Goal: Task Accomplishment & Management: Complete application form

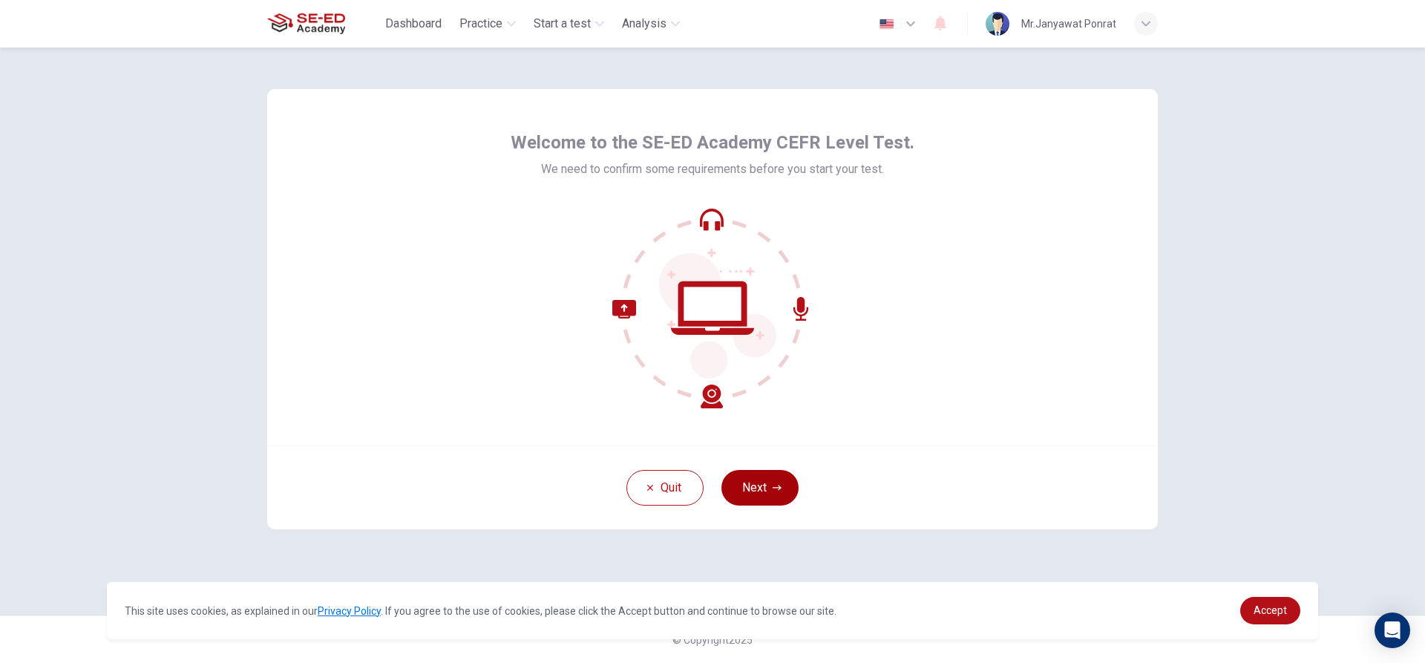
click at [771, 479] on button "Next" at bounding box center [759, 488] width 77 height 36
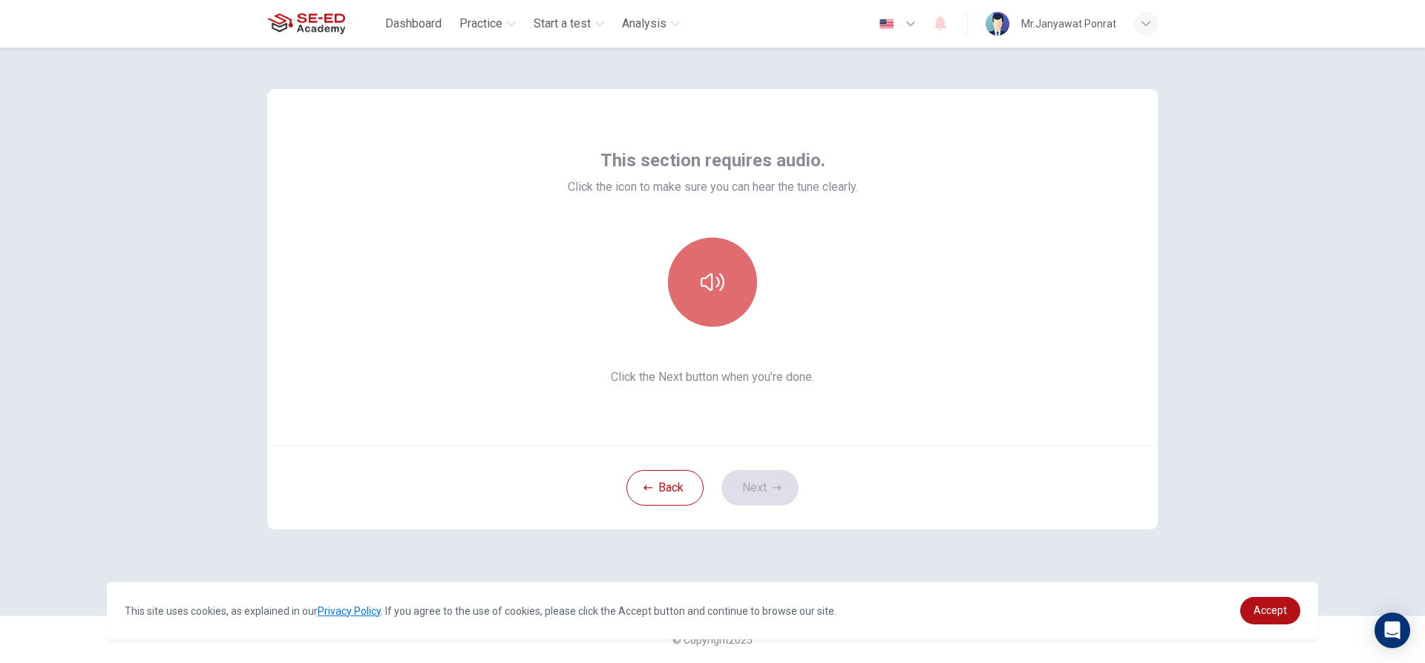
click at [712, 292] on icon "button" at bounding box center [713, 282] width 24 height 24
click at [698, 262] on button "button" at bounding box center [712, 281] width 89 height 89
click at [697, 292] on button "button" at bounding box center [712, 281] width 89 height 89
click at [703, 269] on button "button" at bounding box center [712, 281] width 89 height 89
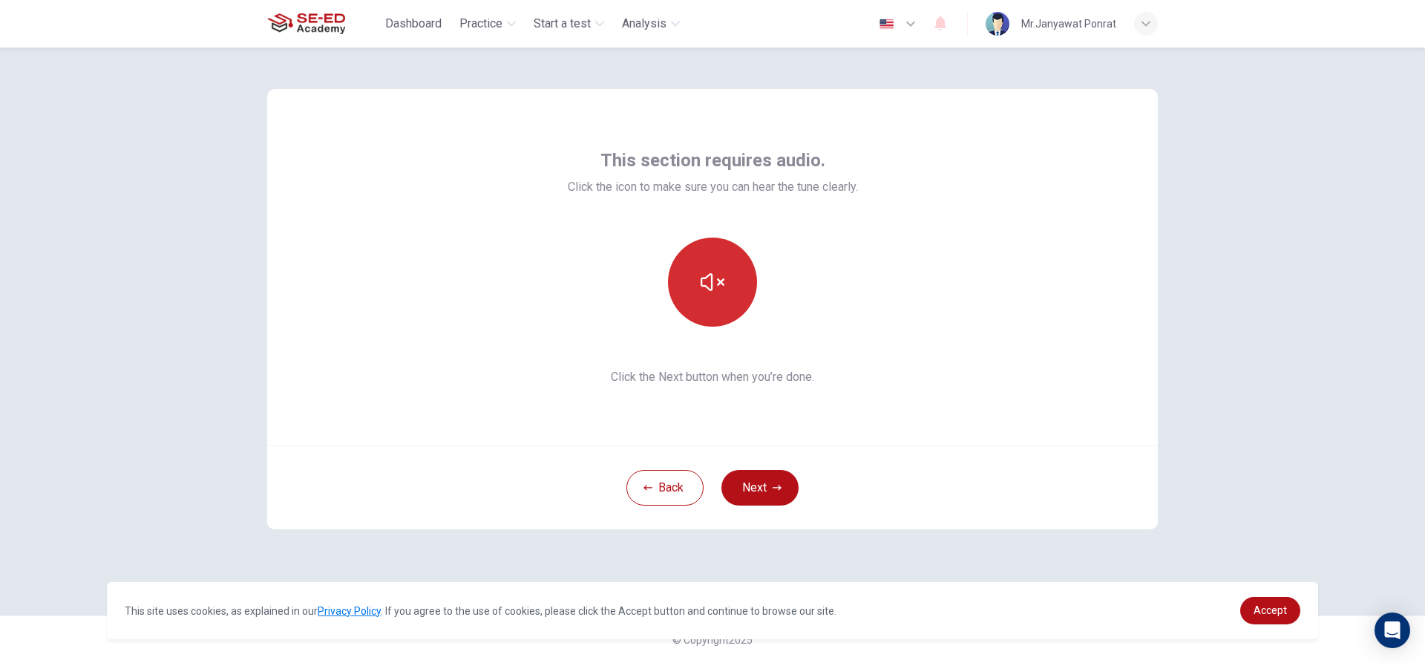
click at [703, 269] on button "button" at bounding box center [712, 281] width 89 height 89
click at [720, 278] on icon "button" at bounding box center [713, 282] width 24 height 24
click at [709, 281] on icon "button" at bounding box center [713, 282] width 24 height 24
click at [706, 283] on icon "button" at bounding box center [713, 282] width 24 height 24
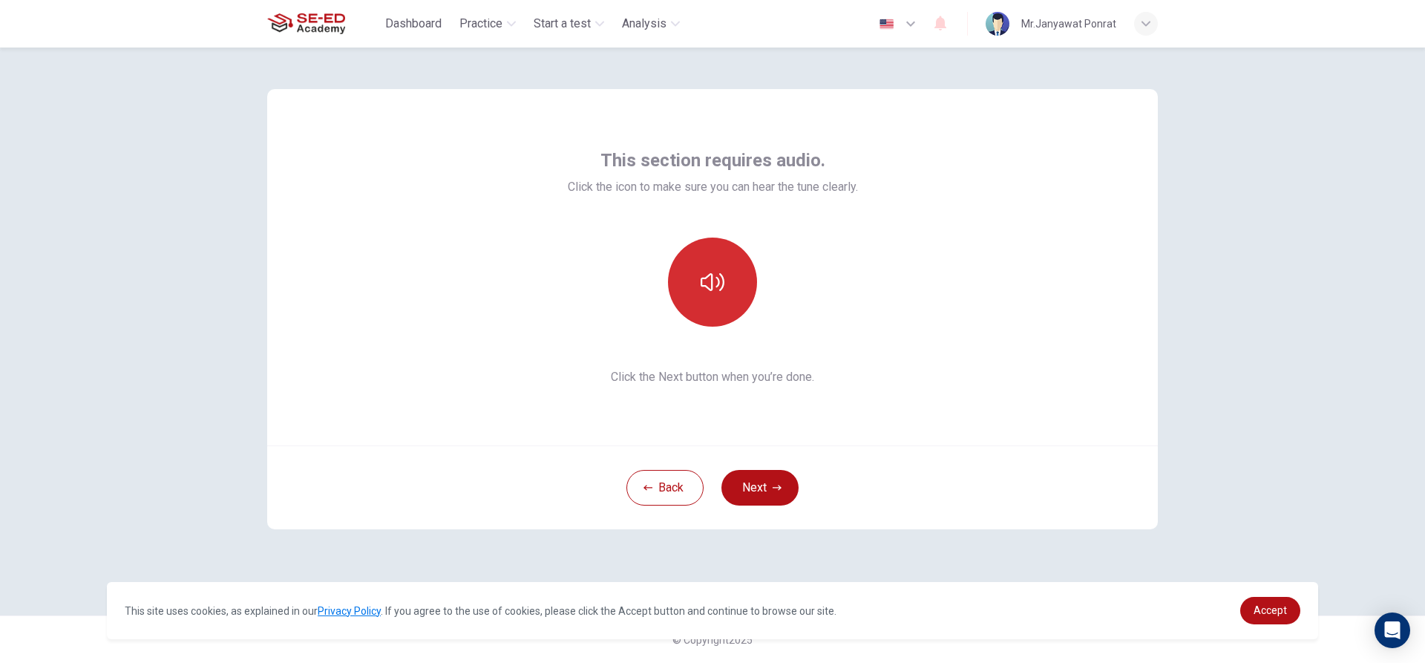
click at [701, 272] on icon "button" at bounding box center [713, 282] width 24 height 24
click at [701, 276] on icon "button" at bounding box center [713, 282] width 24 height 24
click at [710, 281] on icon "button" at bounding box center [713, 282] width 24 height 24
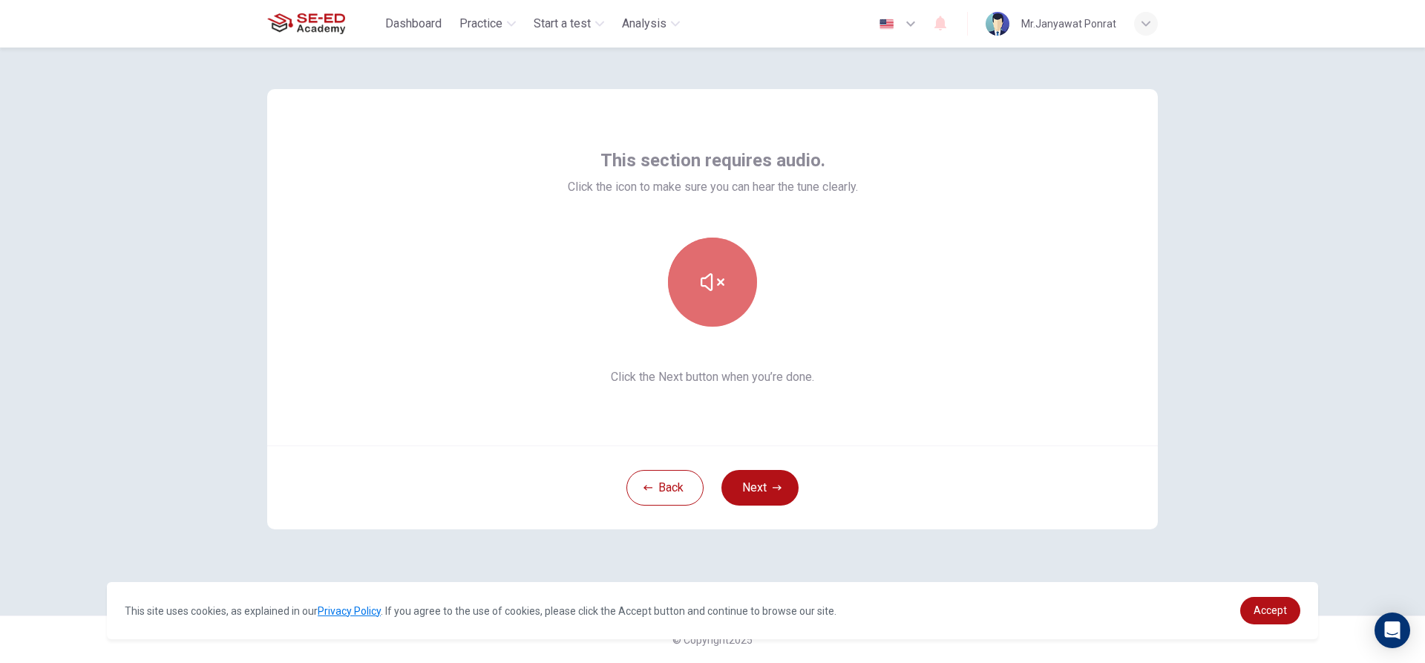
click at [710, 281] on icon "button" at bounding box center [713, 282] width 24 height 24
click at [707, 281] on icon "button" at bounding box center [713, 282] width 24 height 24
click at [764, 493] on button "Next" at bounding box center [759, 488] width 77 height 36
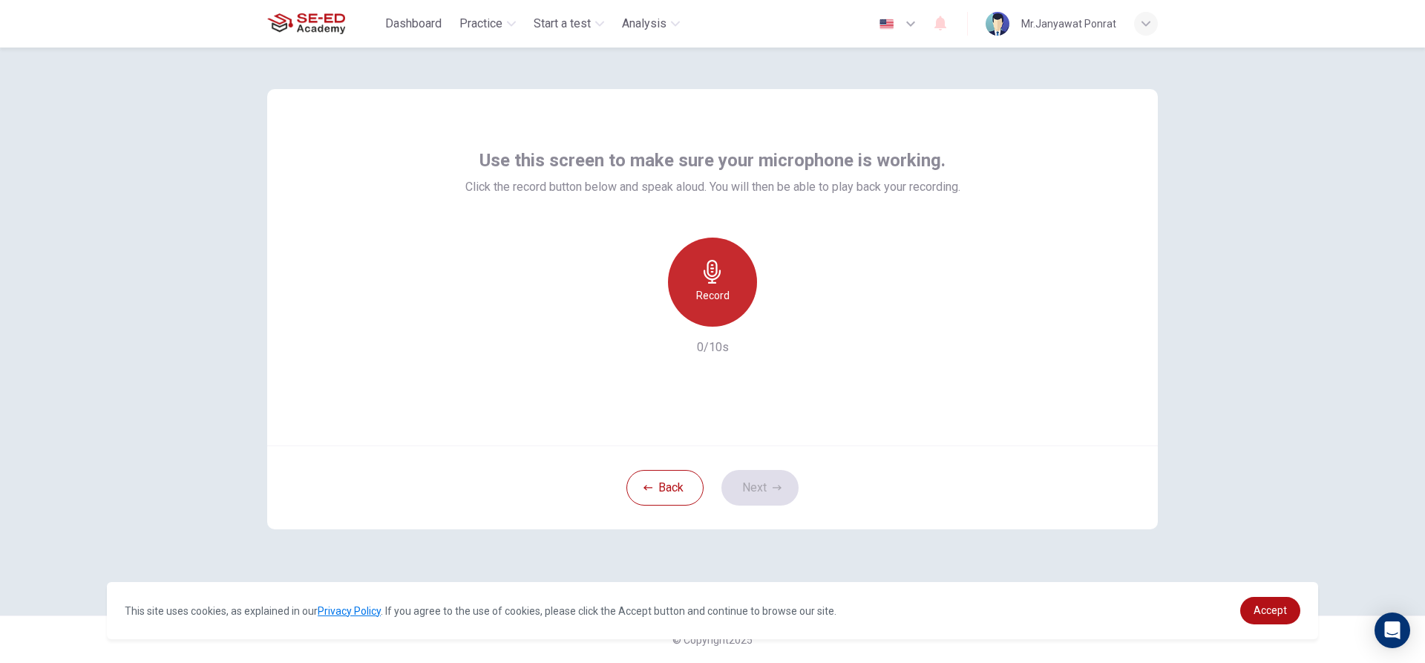
click at [719, 295] on h6 "Record" at bounding box center [712, 295] width 33 height 18
click at [764, 485] on button "Next" at bounding box center [759, 488] width 77 height 36
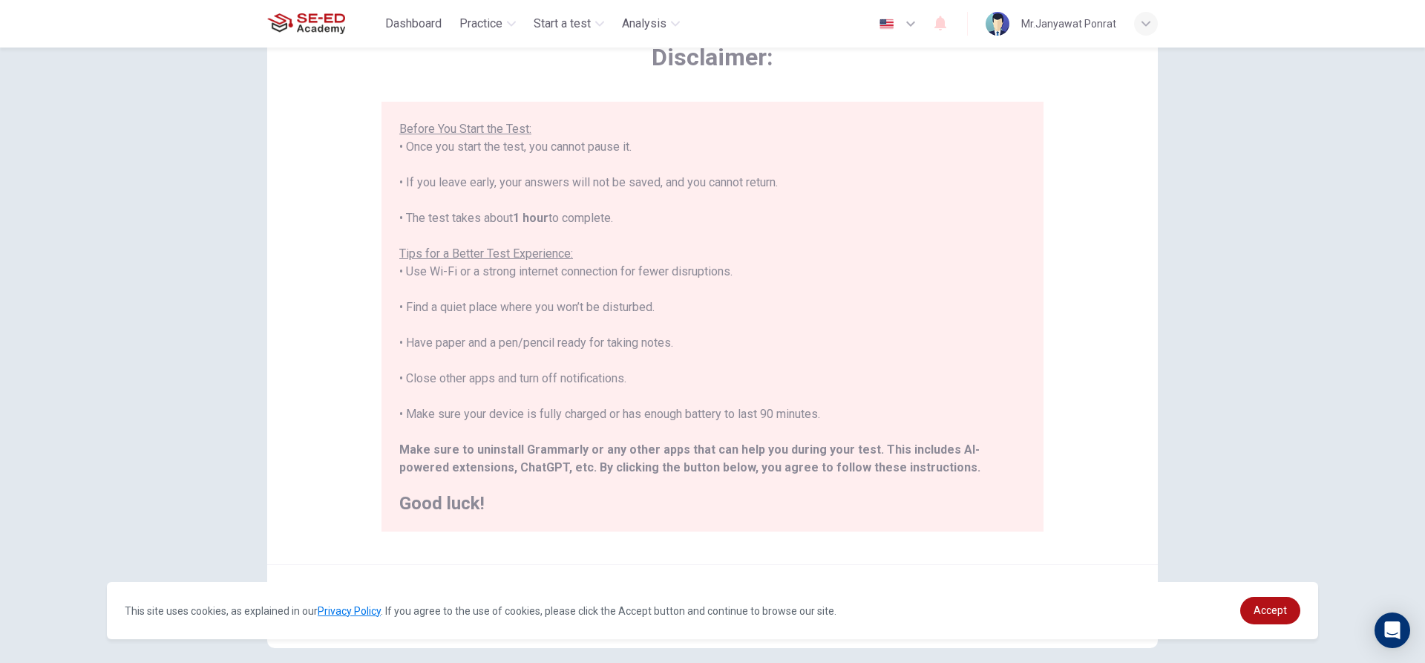
scroll to position [163, 0]
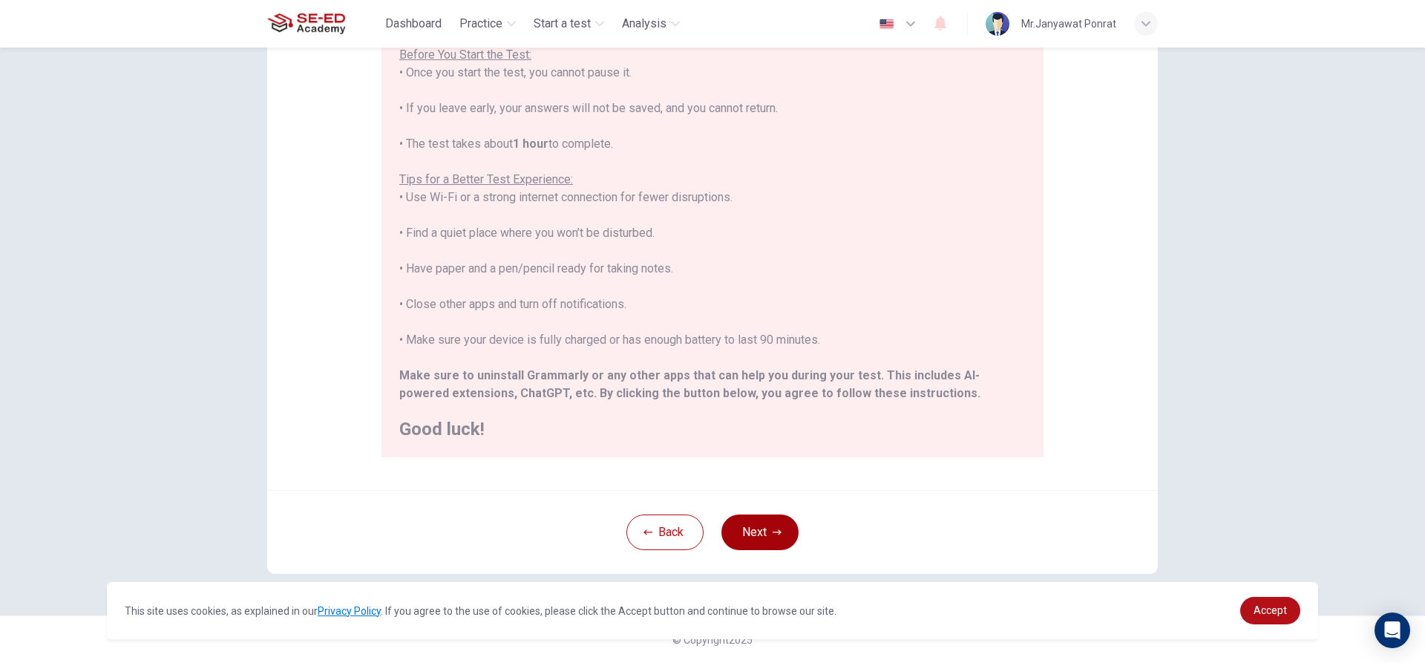
click at [767, 529] on button "Next" at bounding box center [759, 532] width 77 height 36
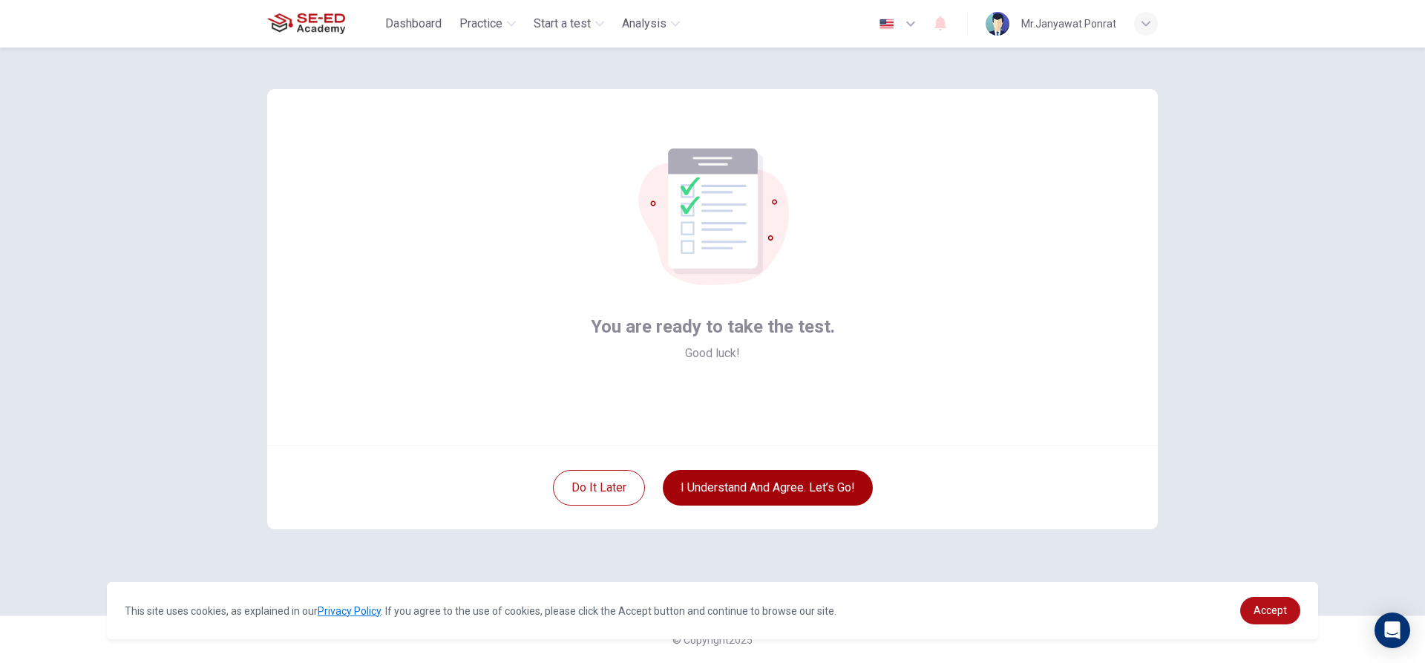
scroll to position [0, 0]
click at [755, 482] on button "I understand and agree. Let’s go!" at bounding box center [768, 488] width 210 height 36
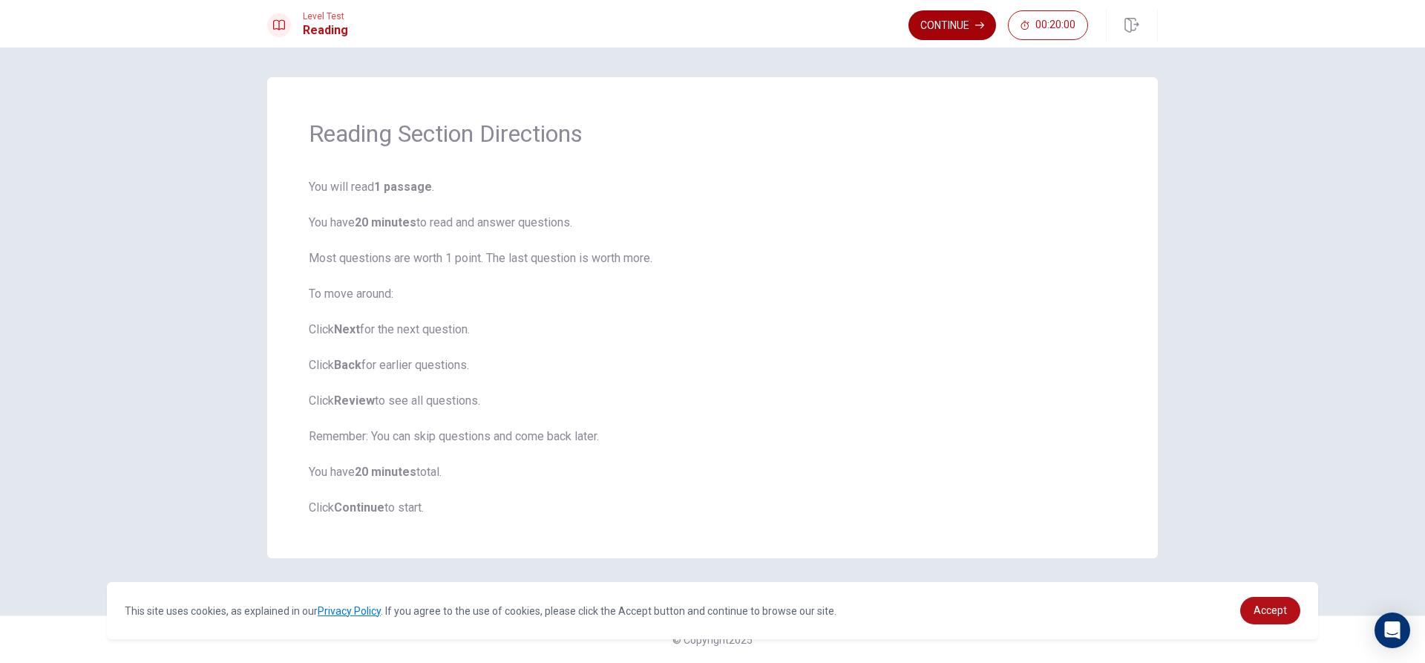
click at [950, 25] on button "Continue" at bounding box center [952, 25] width 88 height 30
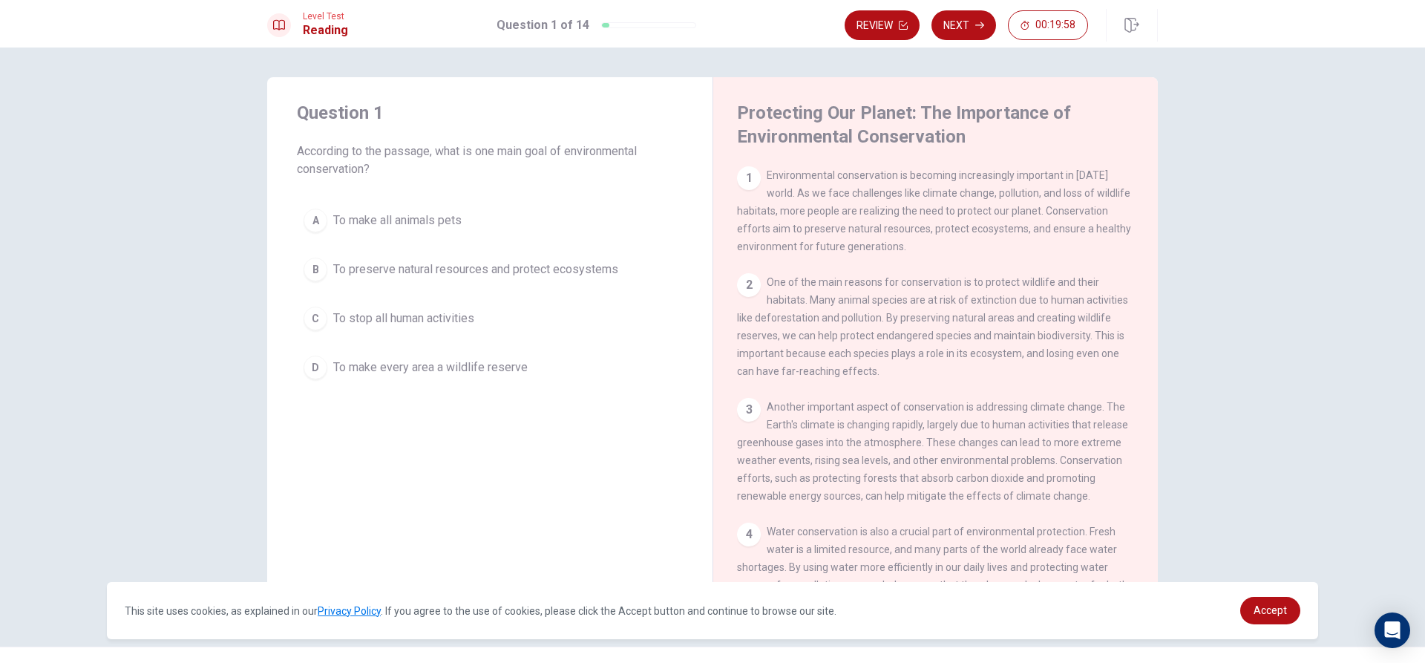
click at [629, 308] on button "C To stop all human activities" at bounding box center [490, 318] width 386 height 37
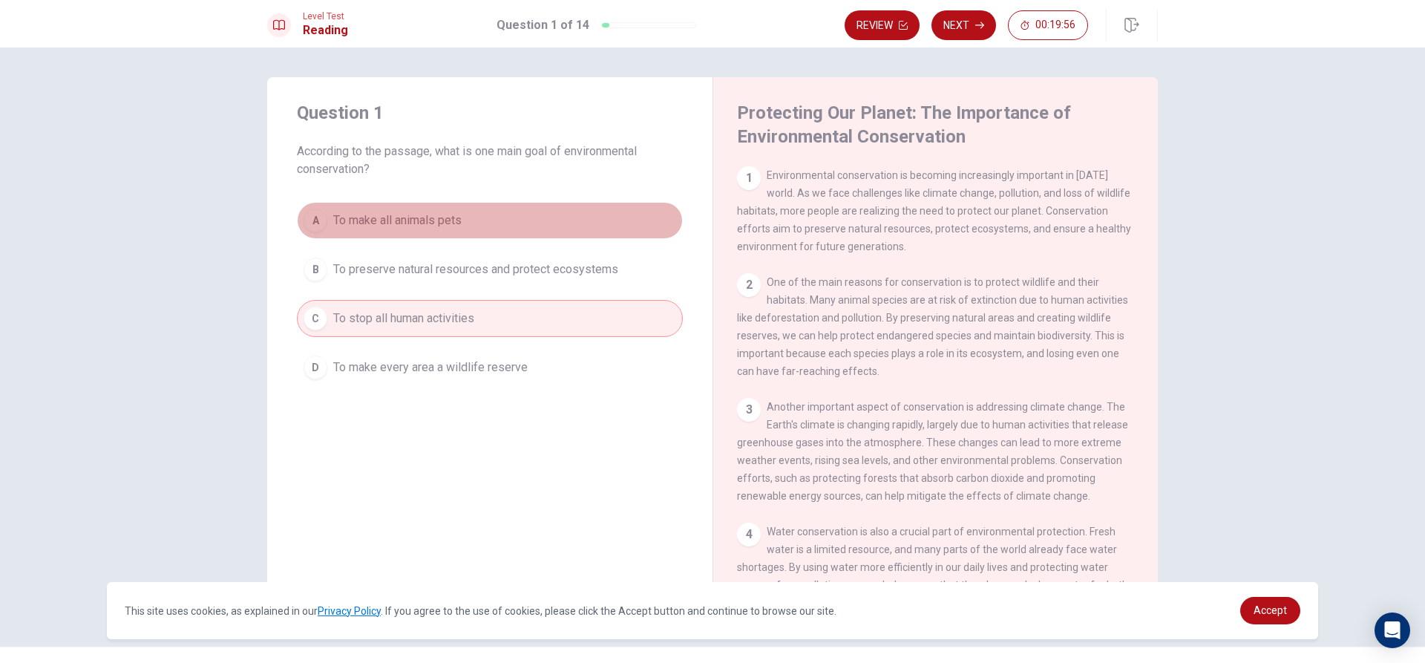
click at [370, 228] on span "To make all animals pets" at bounding box center [397, 220] width 128 height 18
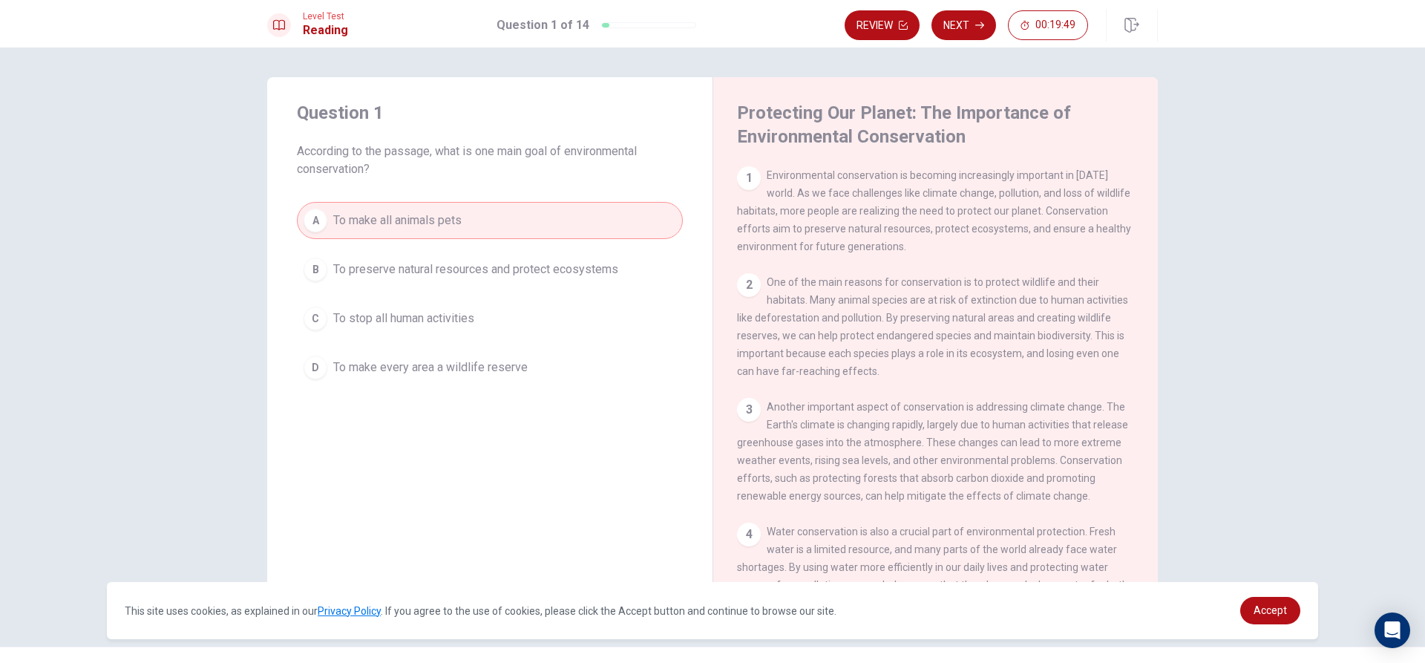
click at [390, 256] on button "B To preserve natural resources and protect ecosystems" at bounding box center [490, 269] width 386 height 37
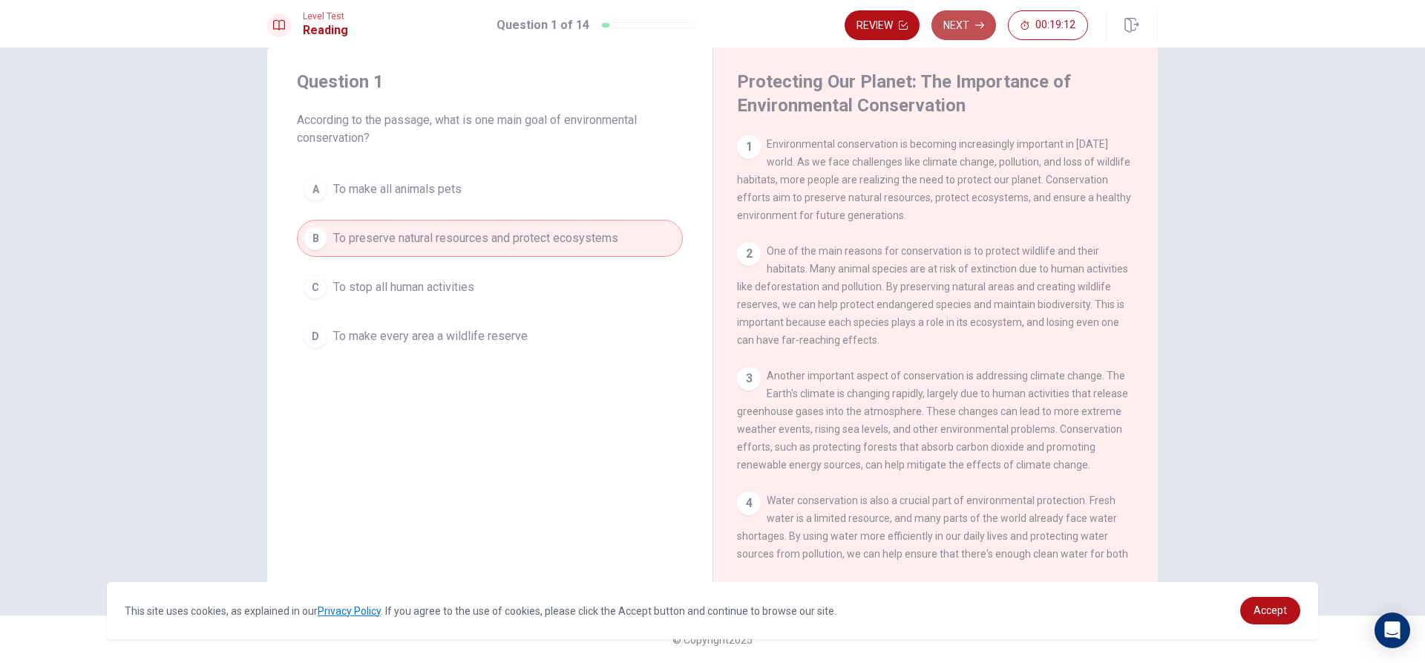
click at [954, 27] on button "Next" at bounding box center [963, 25] width 65 height 30
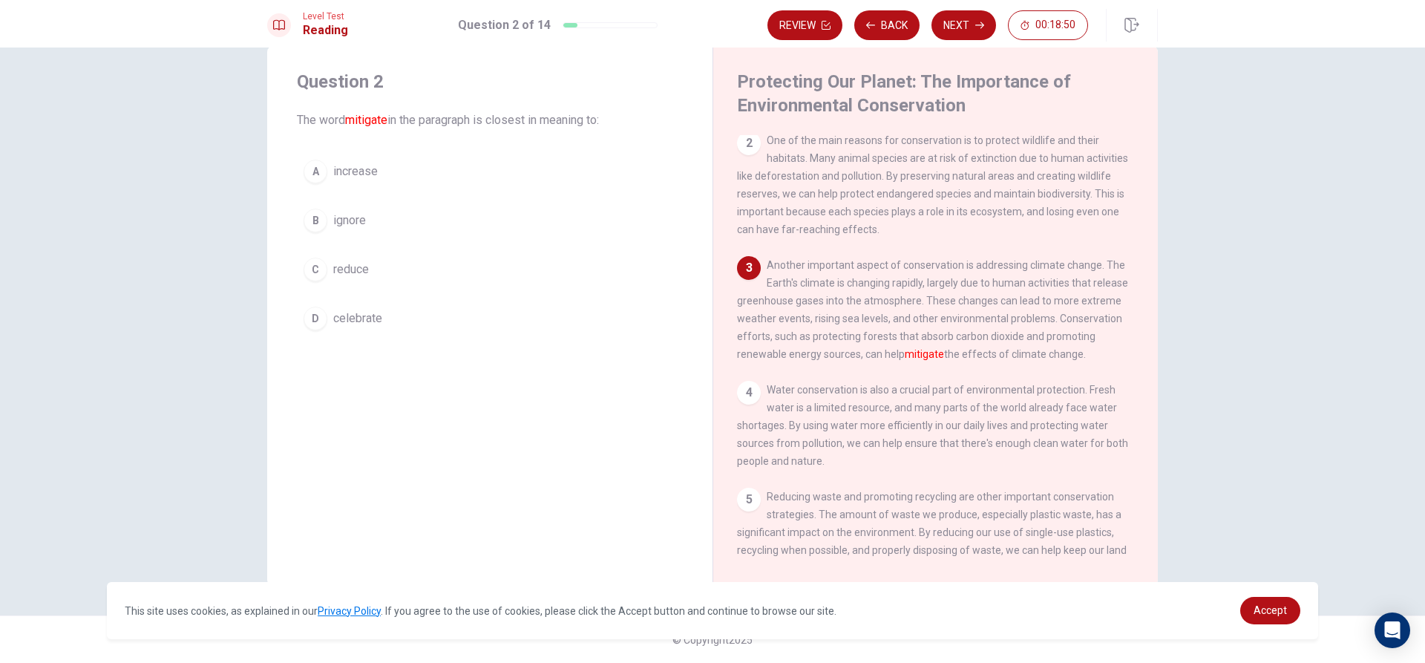
scroll to position [147, 0]
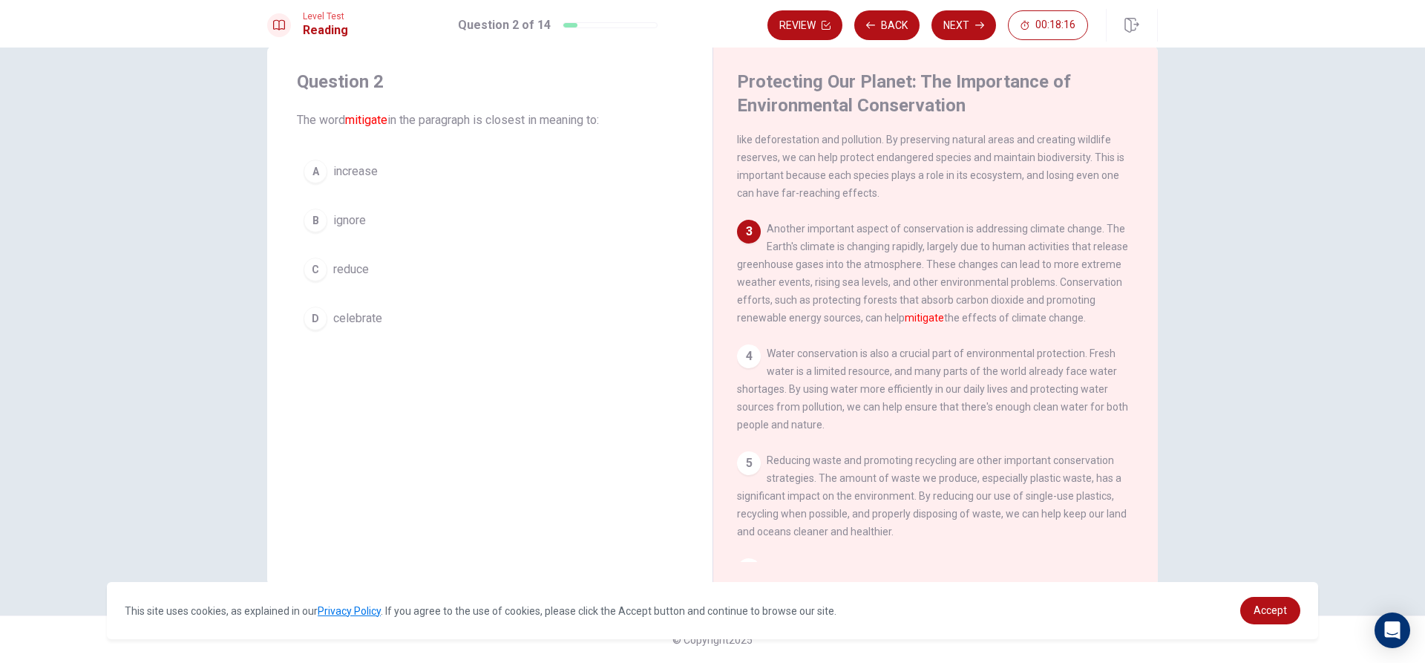
click at [350, 266] on span "reduce" at bounding box center [351, 269] width 36 height 18
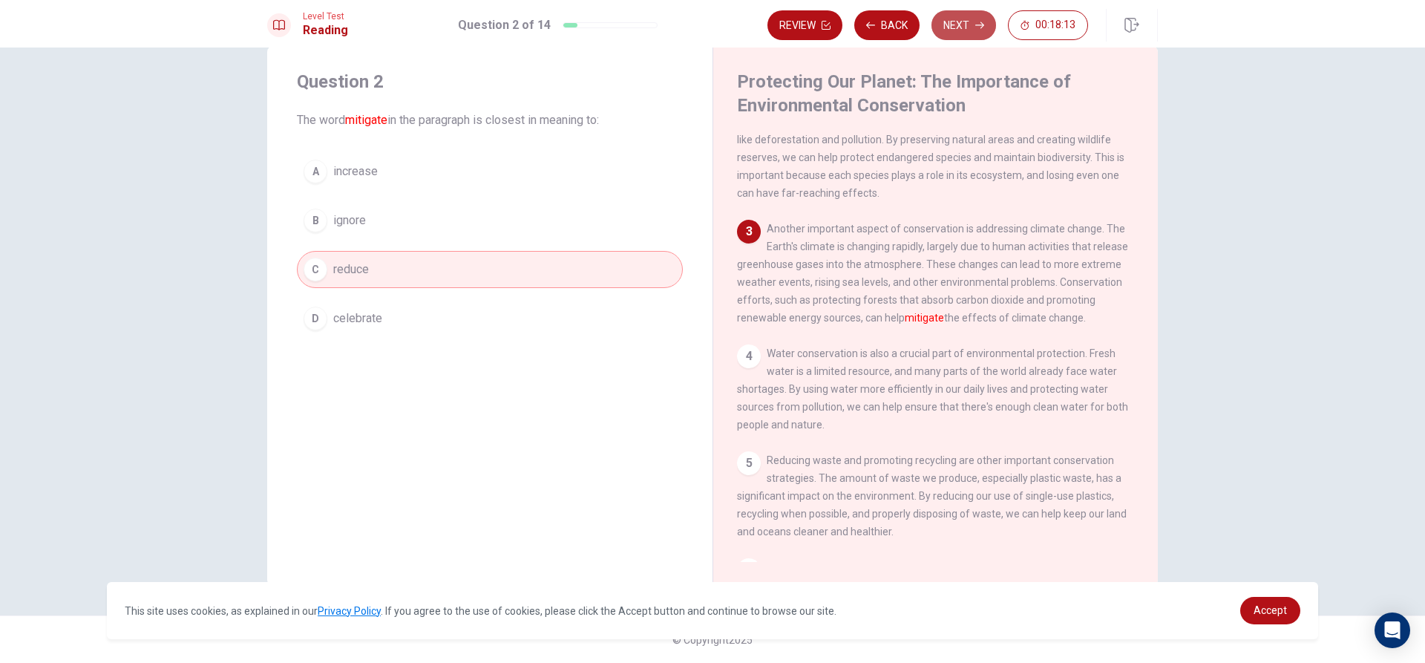
click at [962, 16] on button "Next" at bounding box center [963, 25] width 65 height 30
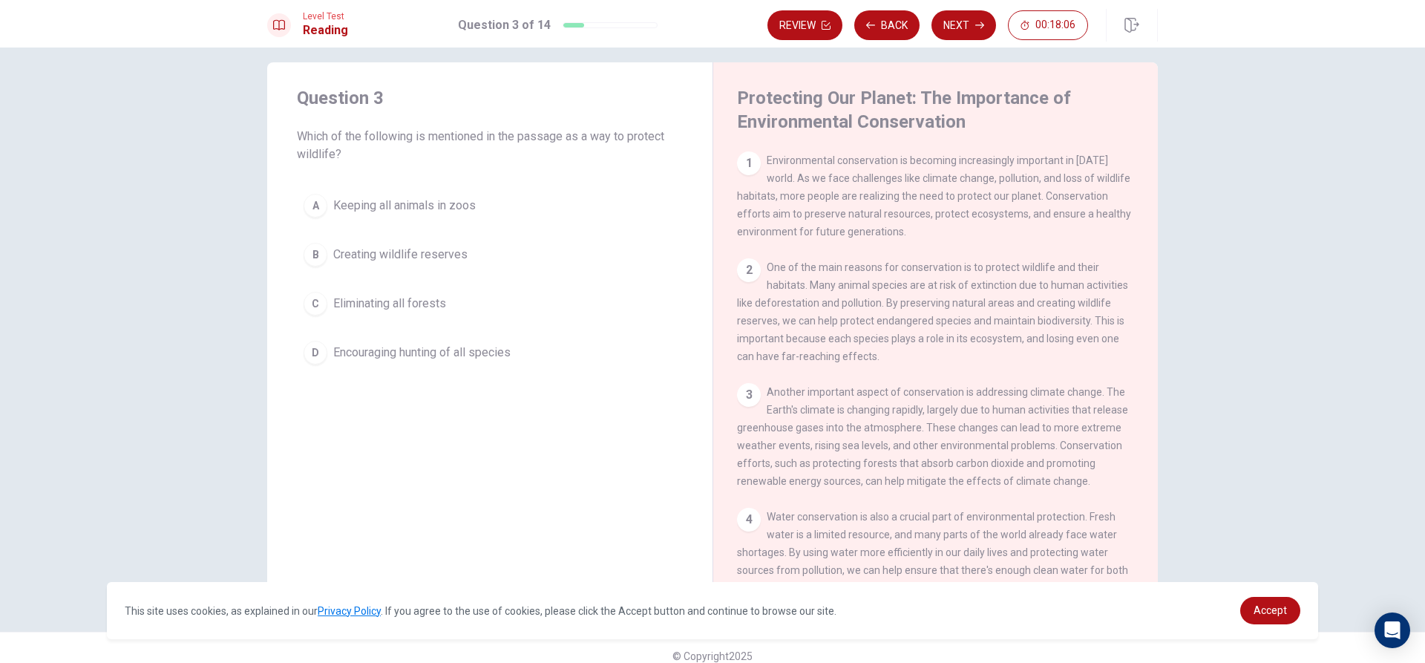
scroll to position [0, 0]
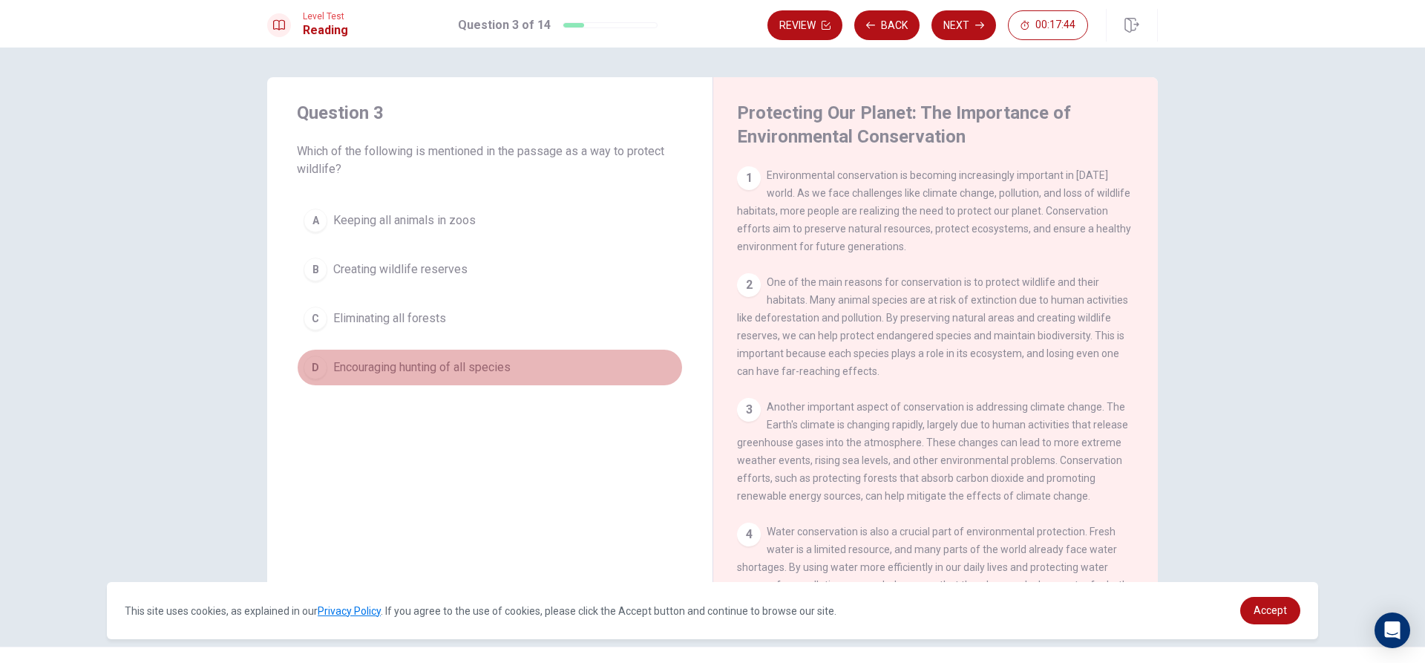
click at [396, 367] on span "Encouraging hunting of all species" at bounding box center [421, 367] width 177 height 18
click at [426, 375] on span "Encouraging hunting of all species" at bounding box center [421, 367] width 177 height 18
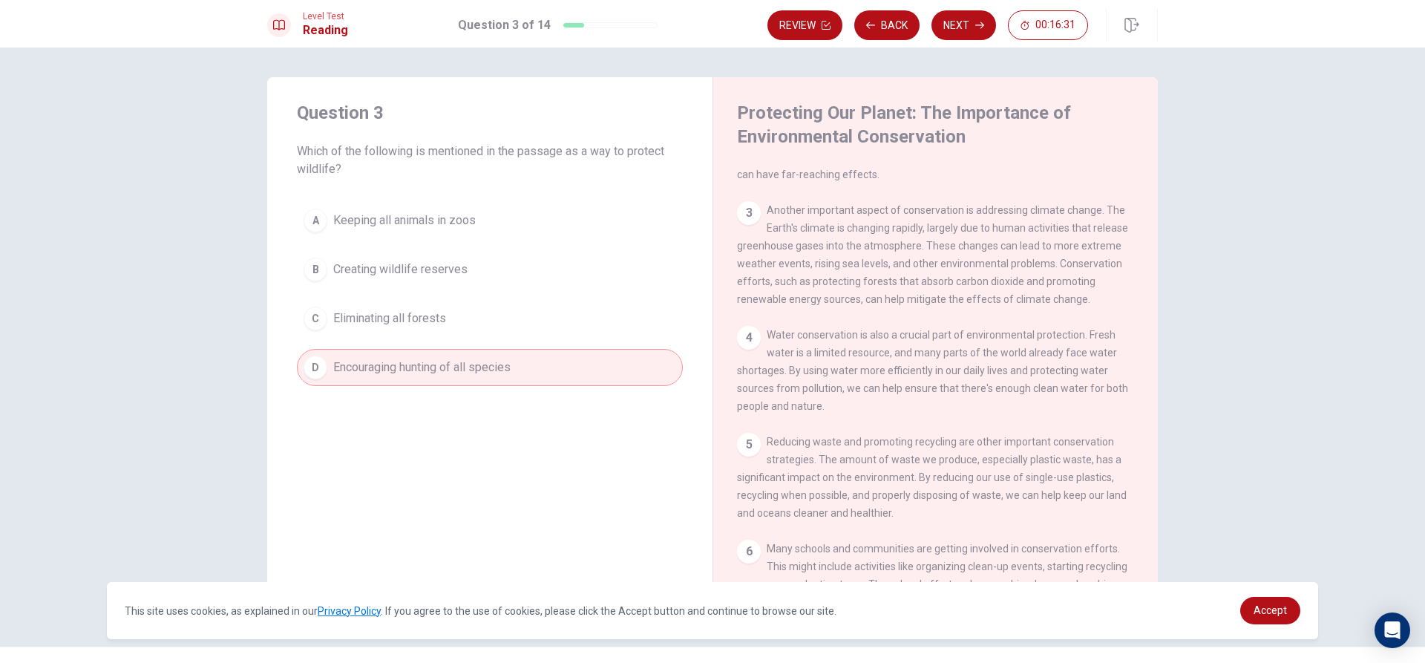
scroll to position [223, 0]
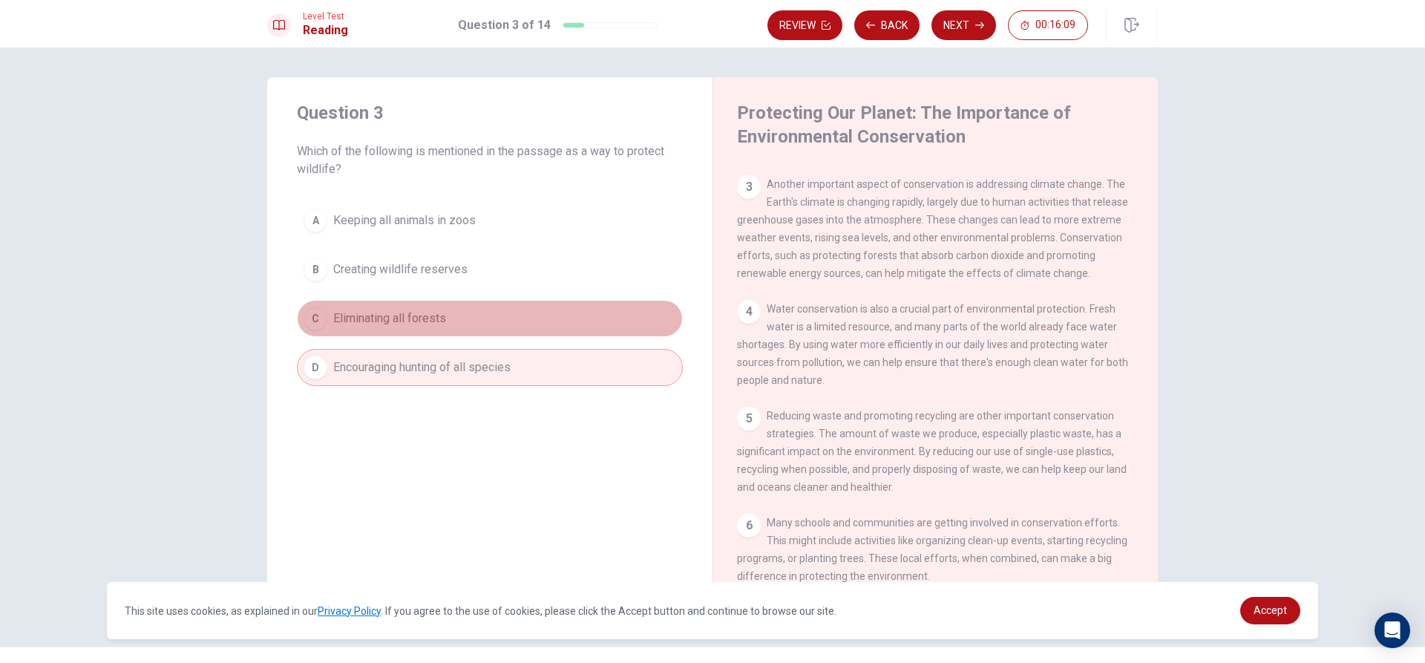
click at [473, 316] on button "C Eliminating all forests" at bounding box center [490, 318] width 386 height 37
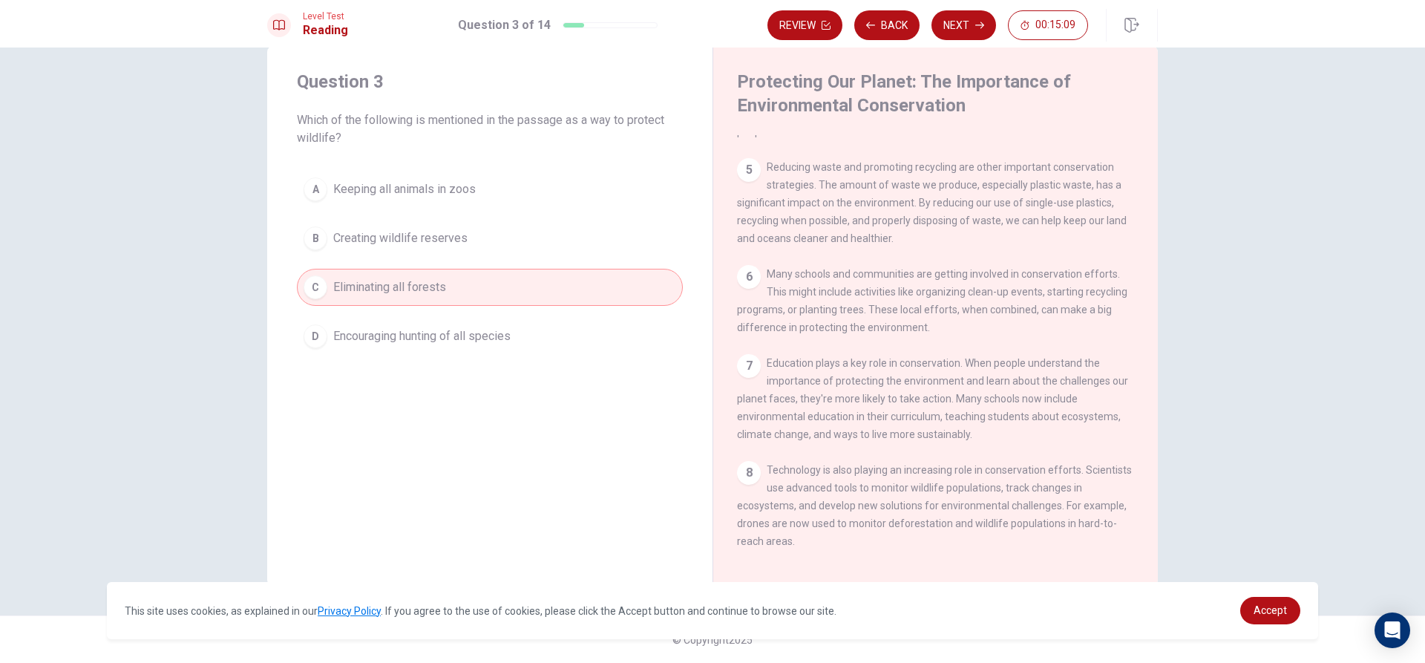
scroll to position [439, 0]
click at [962, 25] on button "Next" at bounding box center [963, 25] width 65 height 30
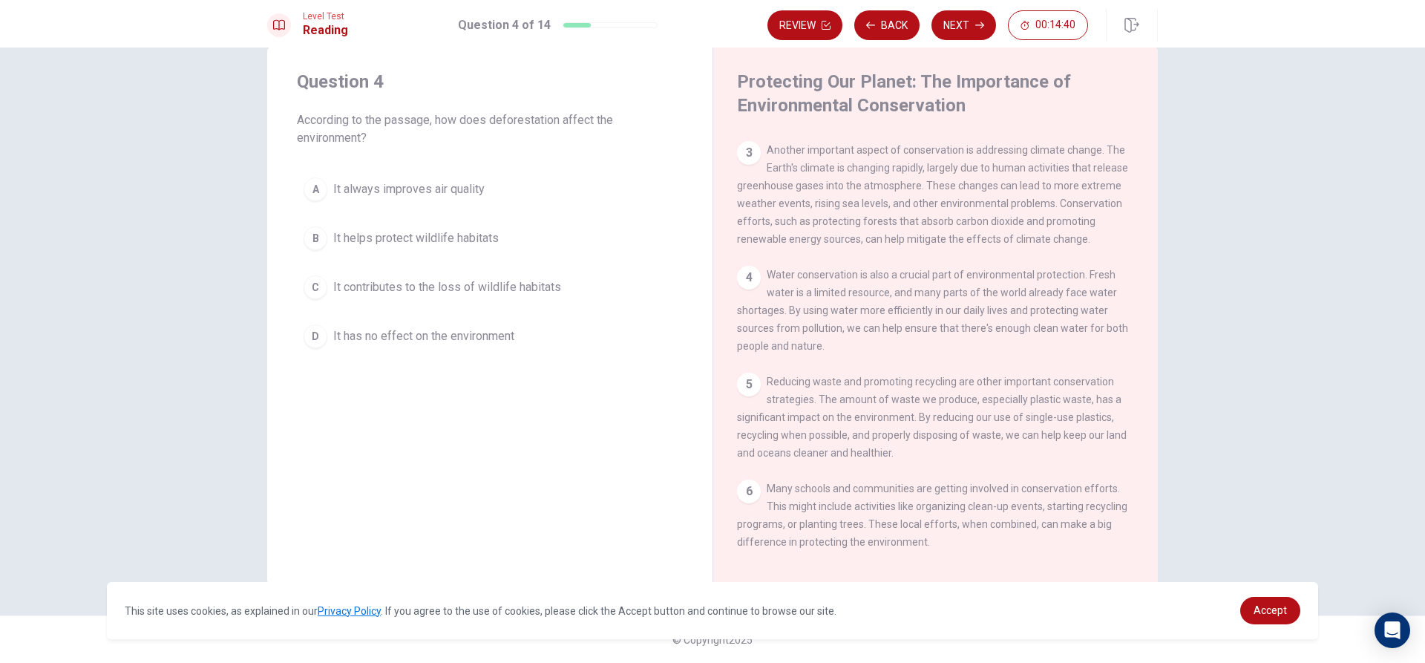
scroll to position [142, 0]
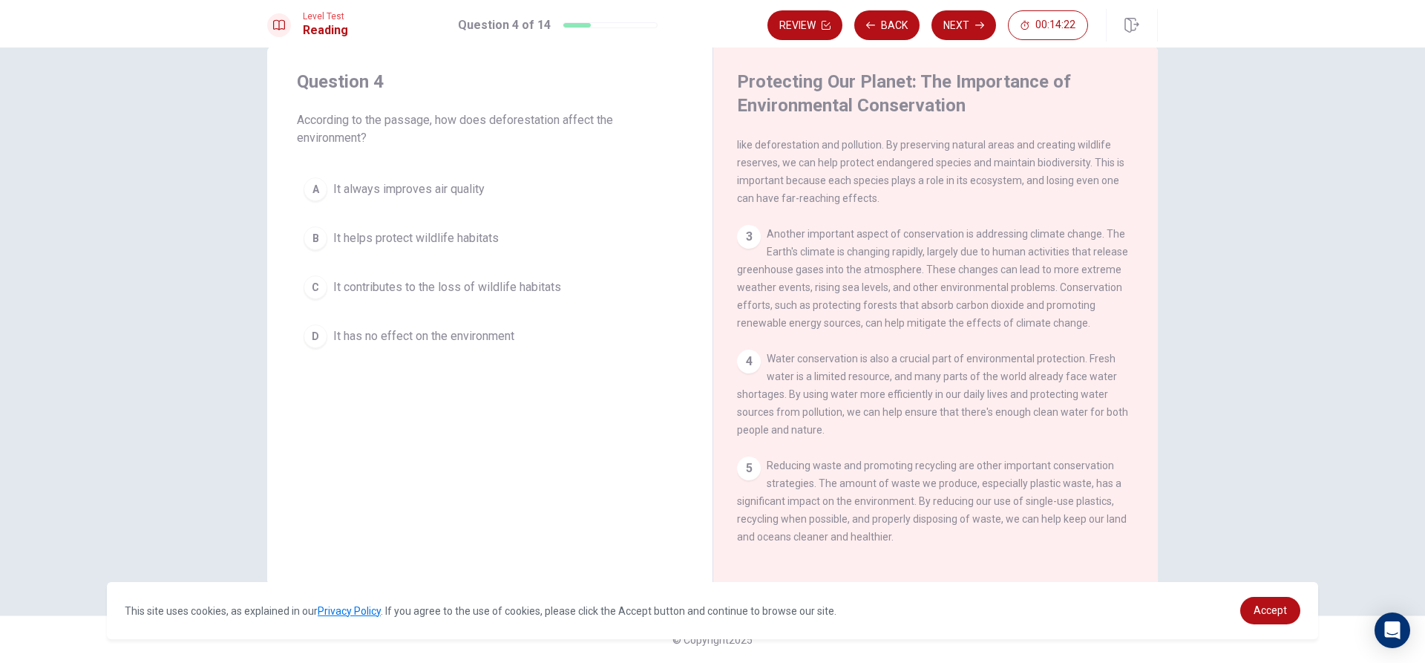
click at [745, 237] on div "3" at bounding box center [749, 237] width 24 height 24
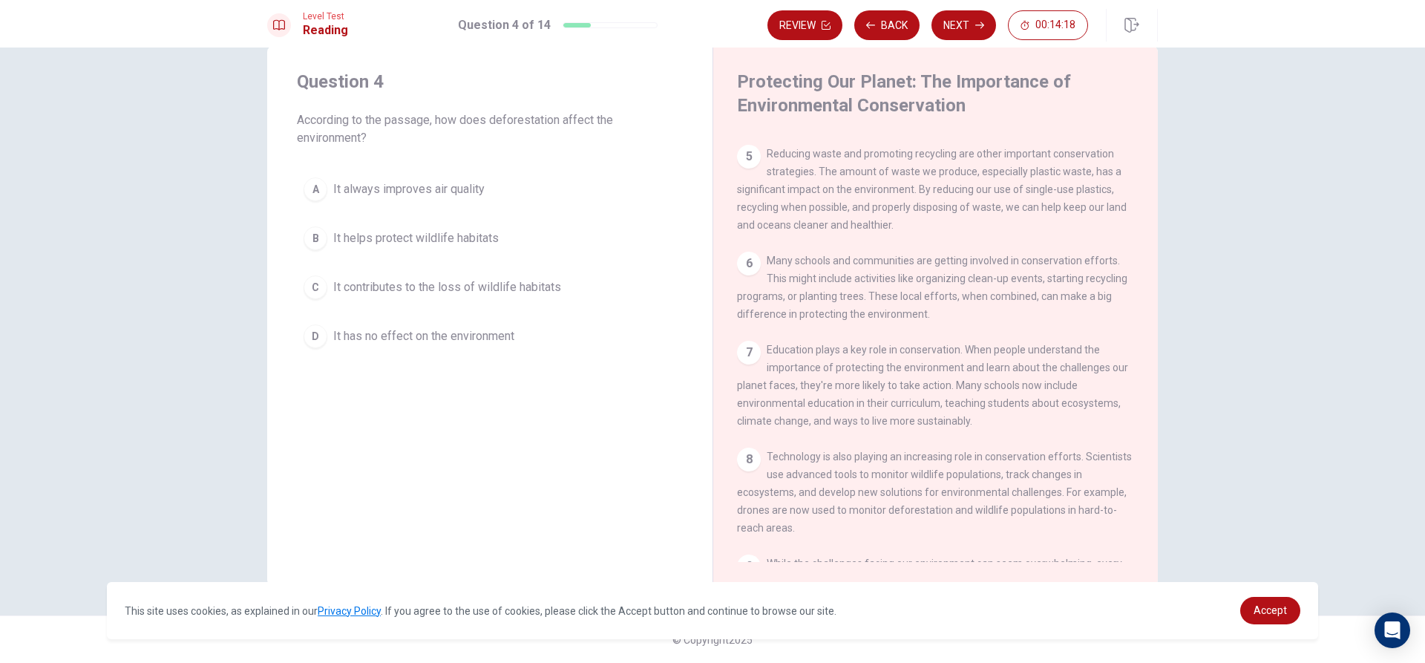
scroll to position [587, 0]
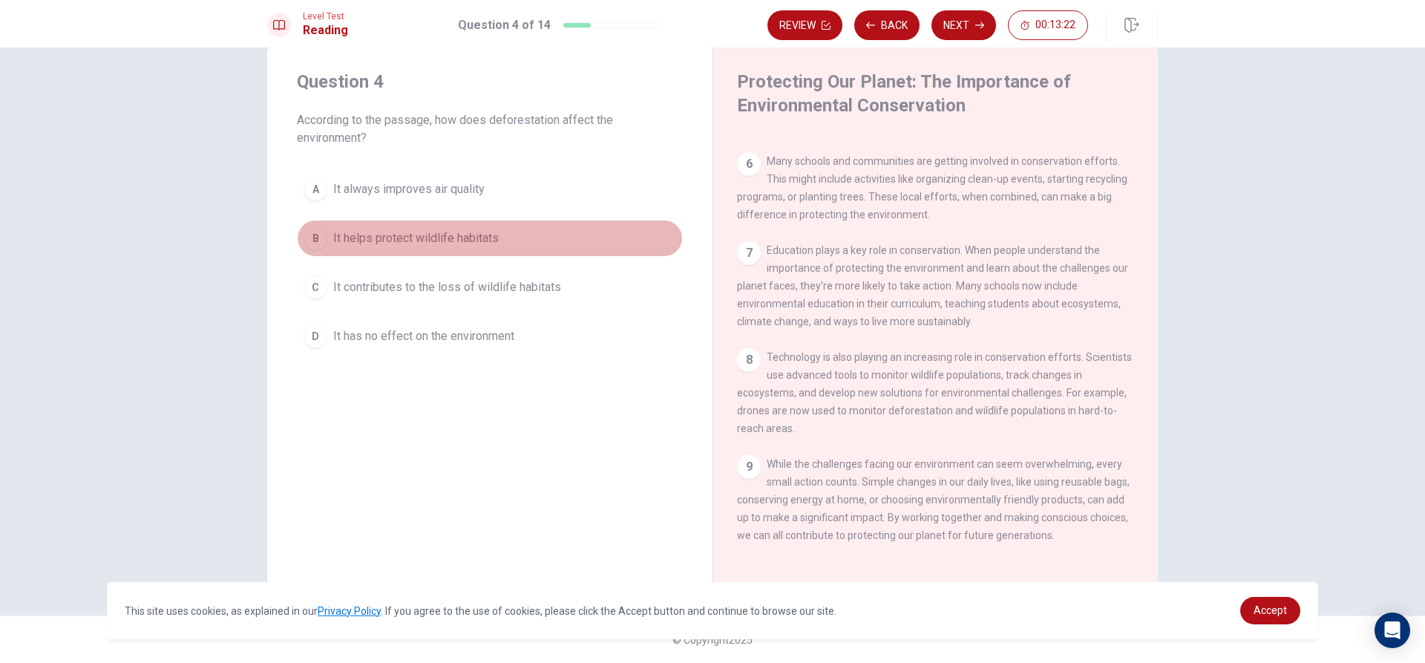
click at [304, 232] on div "B" at bounding box center [316, 238] width 24 height 24
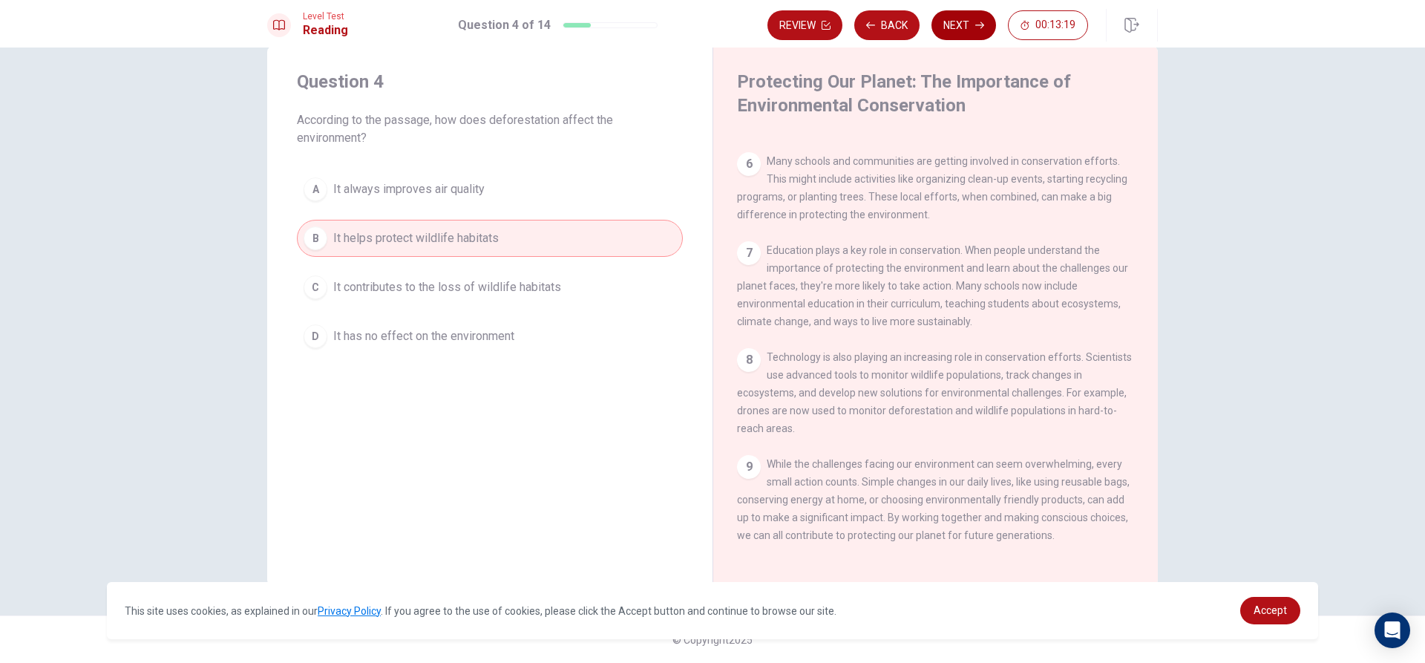
click at [979, 22] on icon "button" at bounding box center [979, 25] width 9 height 9
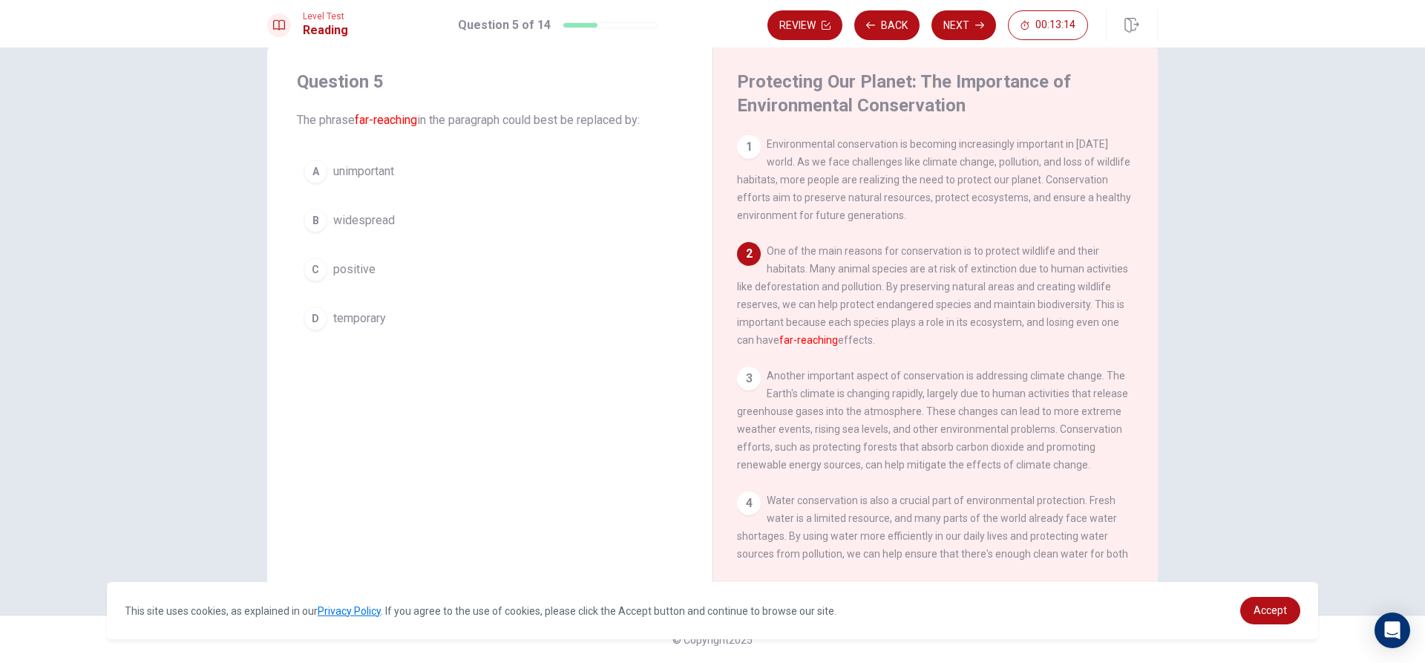
scroll to position [0, 0]
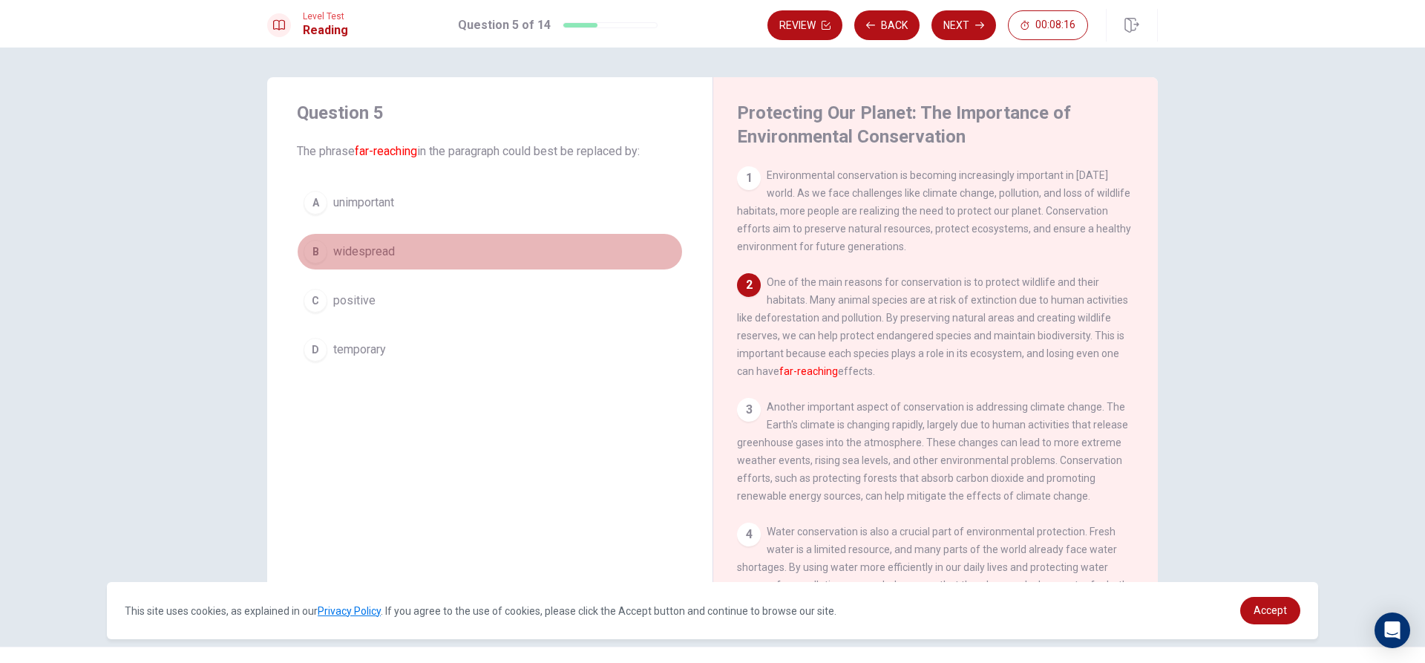
click at [384, 247] on span "widespread" at bounding box center [364, 252] width 62 height 18
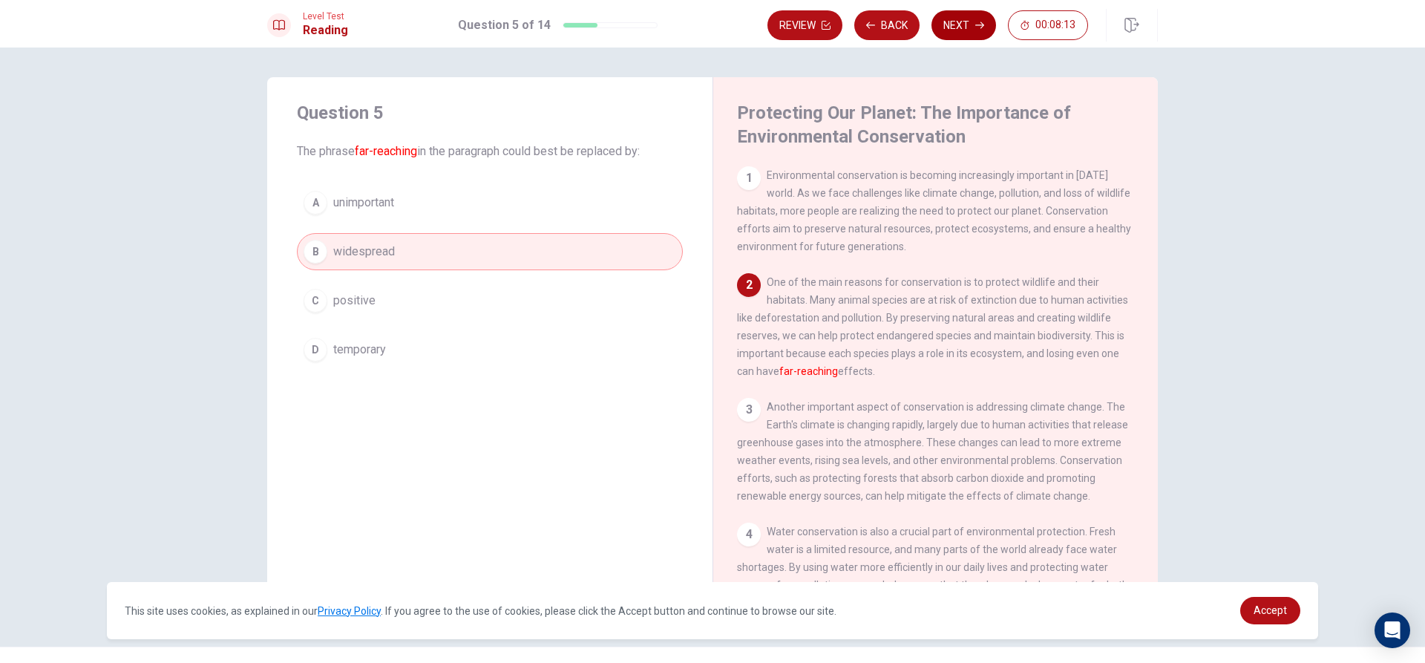
click at [968, 24] on button "Next" at bounding box center [963, 25] width 65 height 30
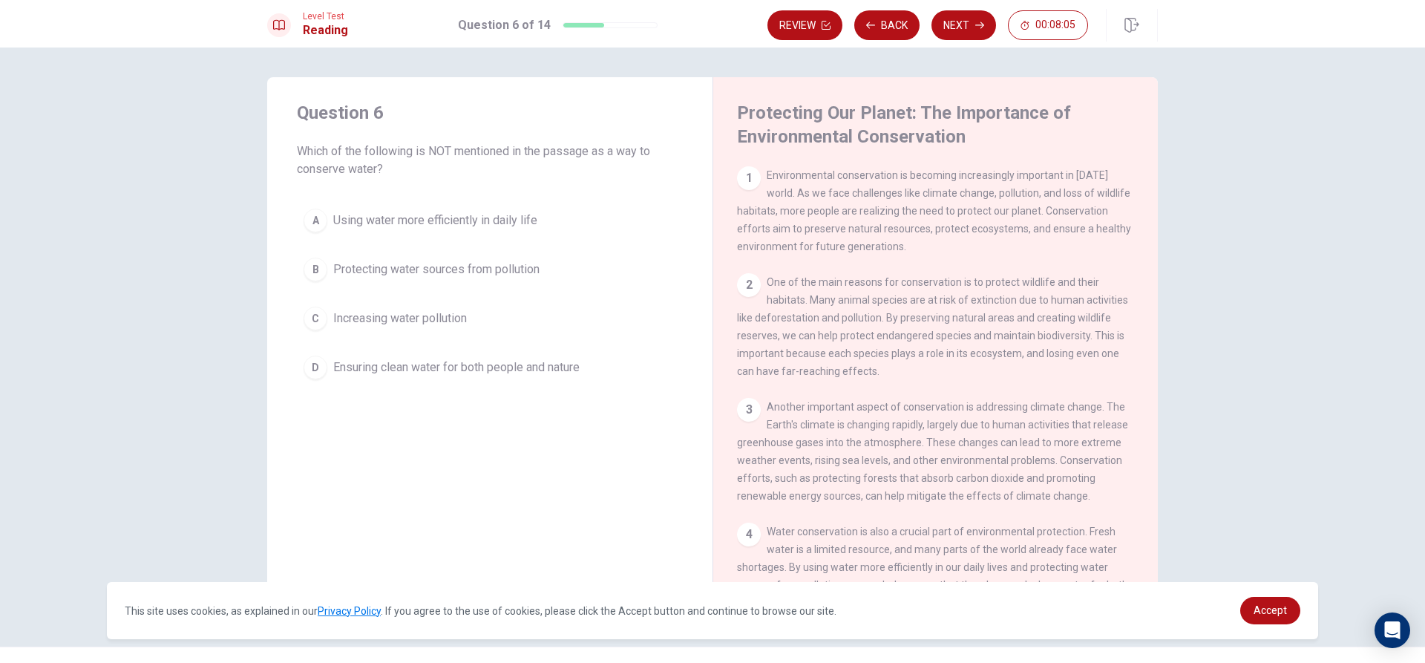
click at [387, 364] on span "Ensuring clean water for both people and nature" at bounding box center [456, 367] width 246 height 18
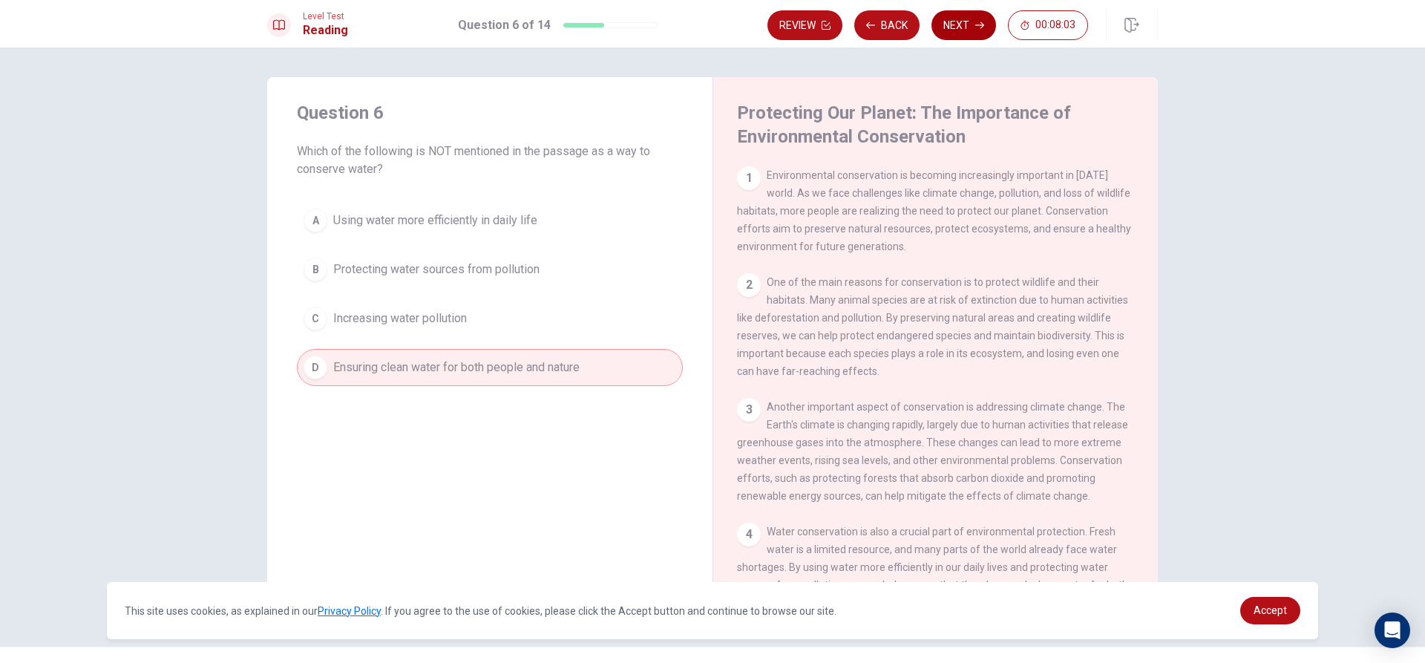
click at [968, 19] on button "Next" at bounding box center [963, 25] width 65 height 30
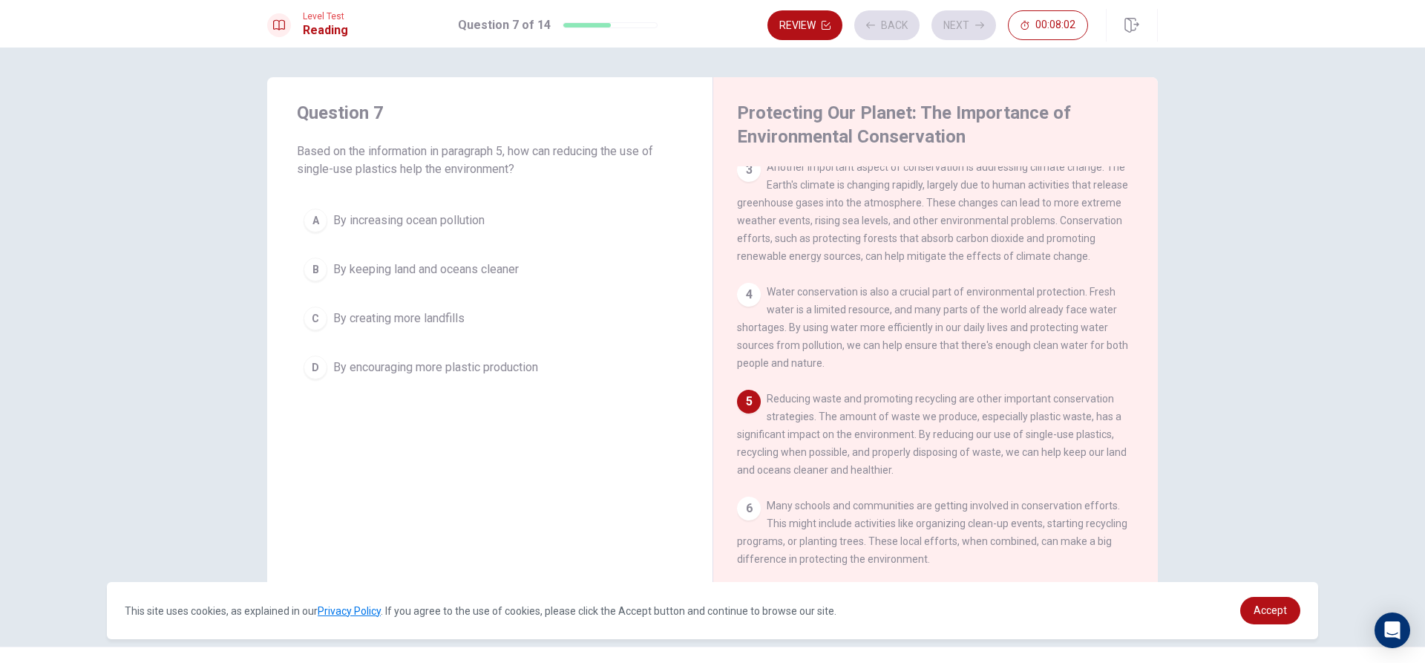
scroll to position [294, 0]
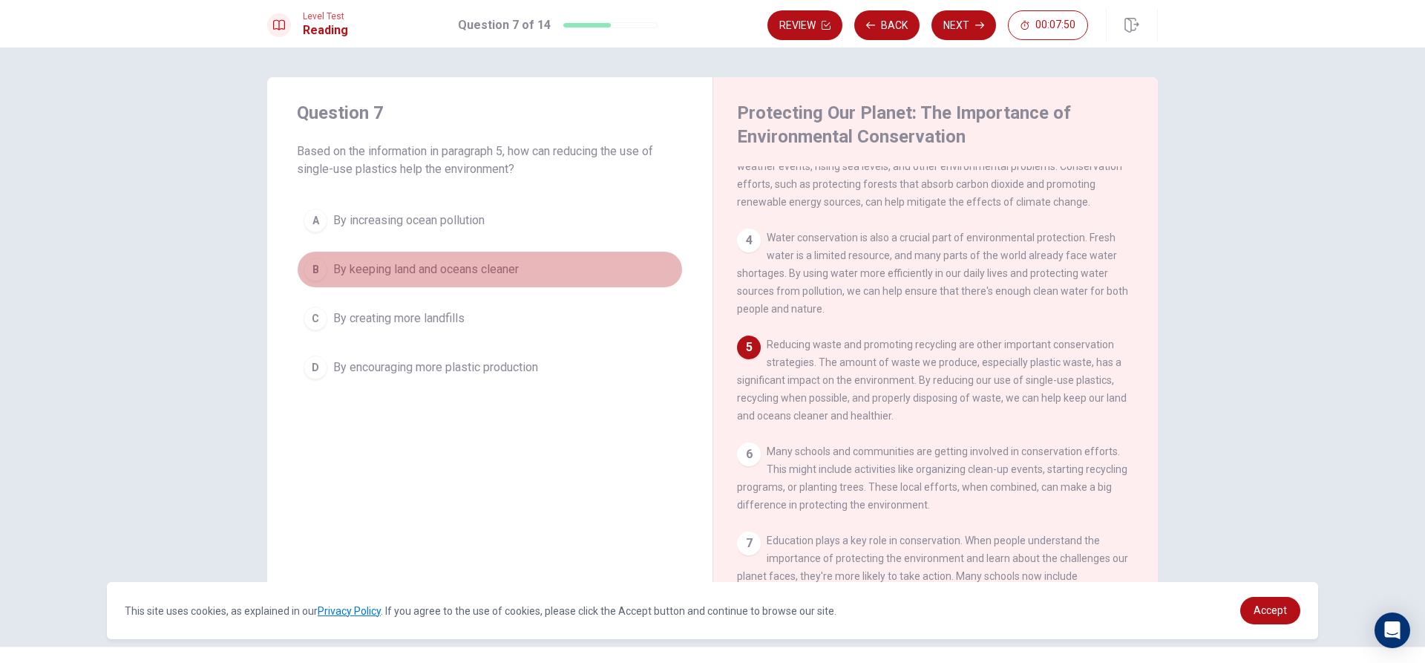
click at [447, 271] on span "By keeping land and oceans cleaner" at bounding box center [426, 269] width 186 height 18
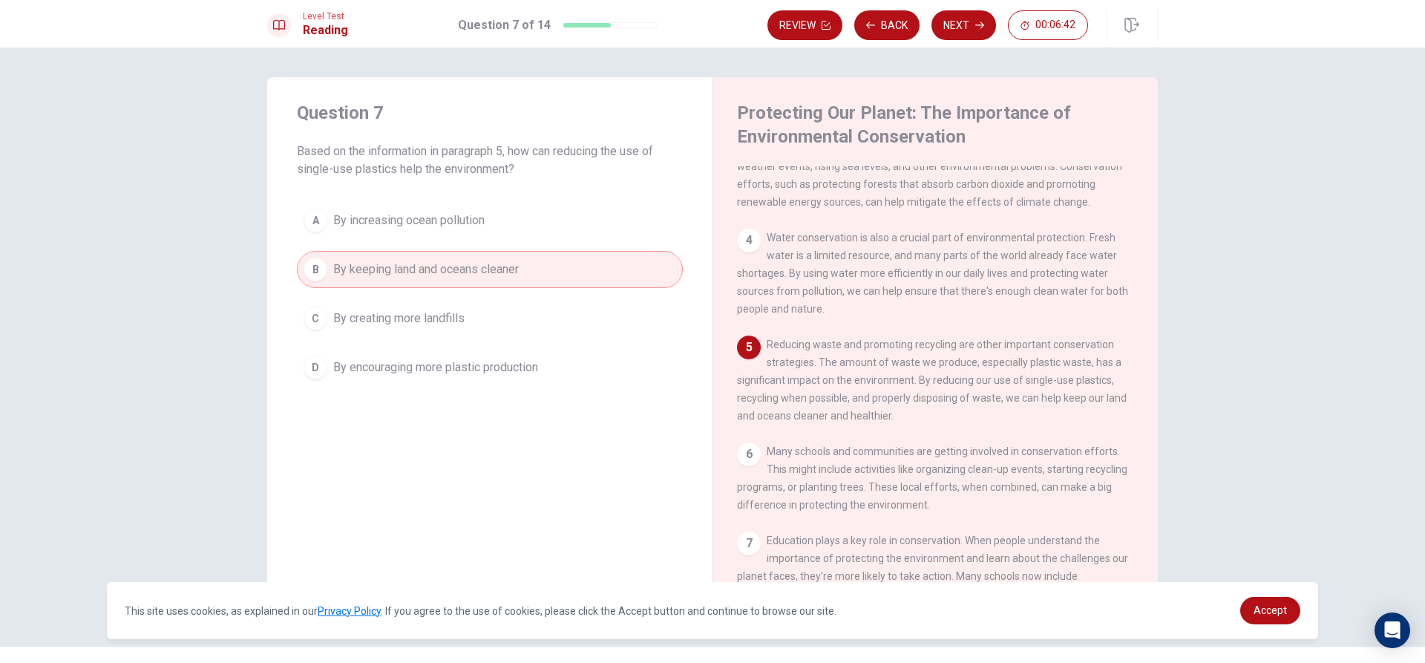
click at [499, 371] on span "By encouraging more plastic production" at bounding box center [435, 367] width 205 height 18
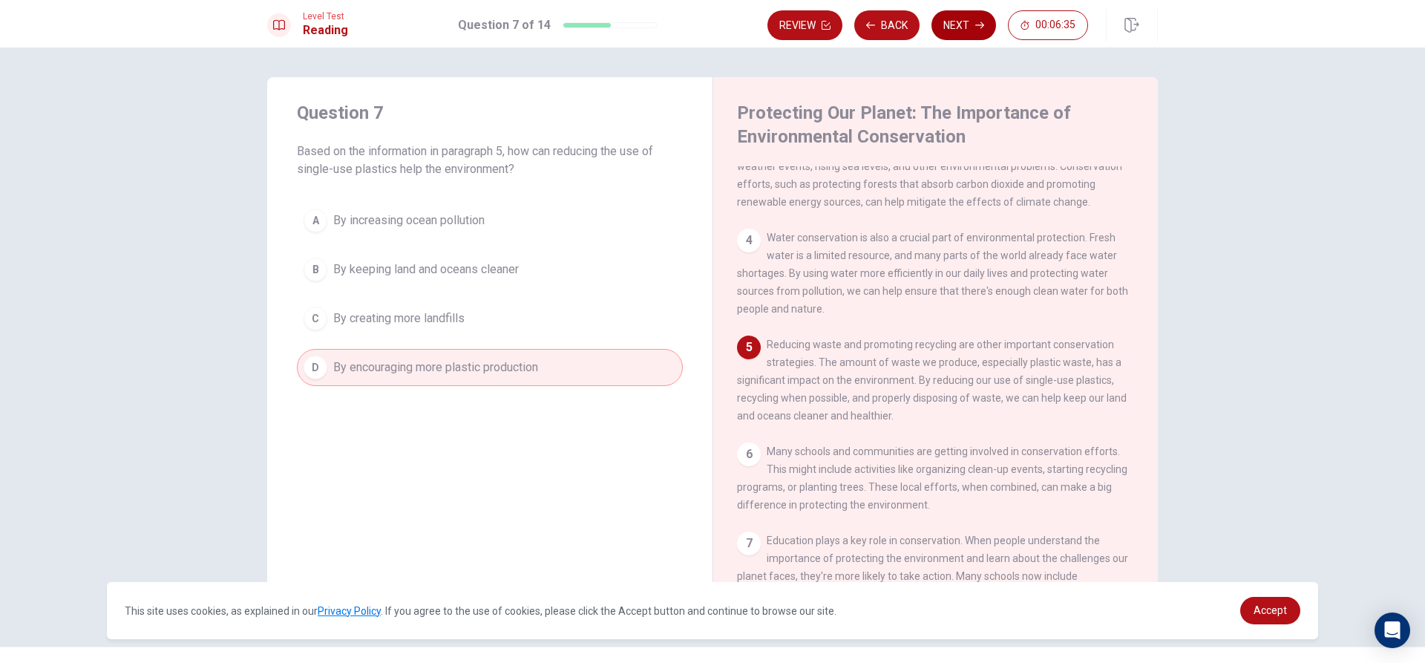
click at [973, 24] on button "Next" at bounding box center [963, 25] width 65 height 30
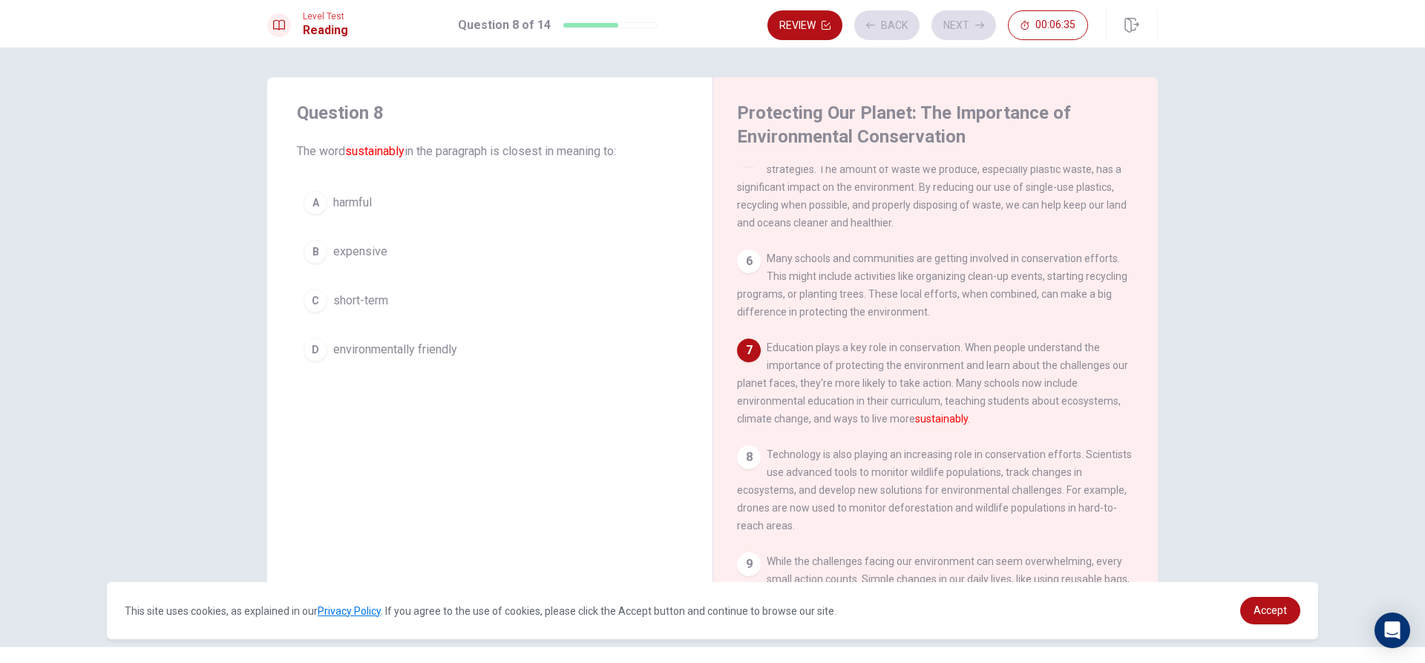
scroll to position [496, 0]
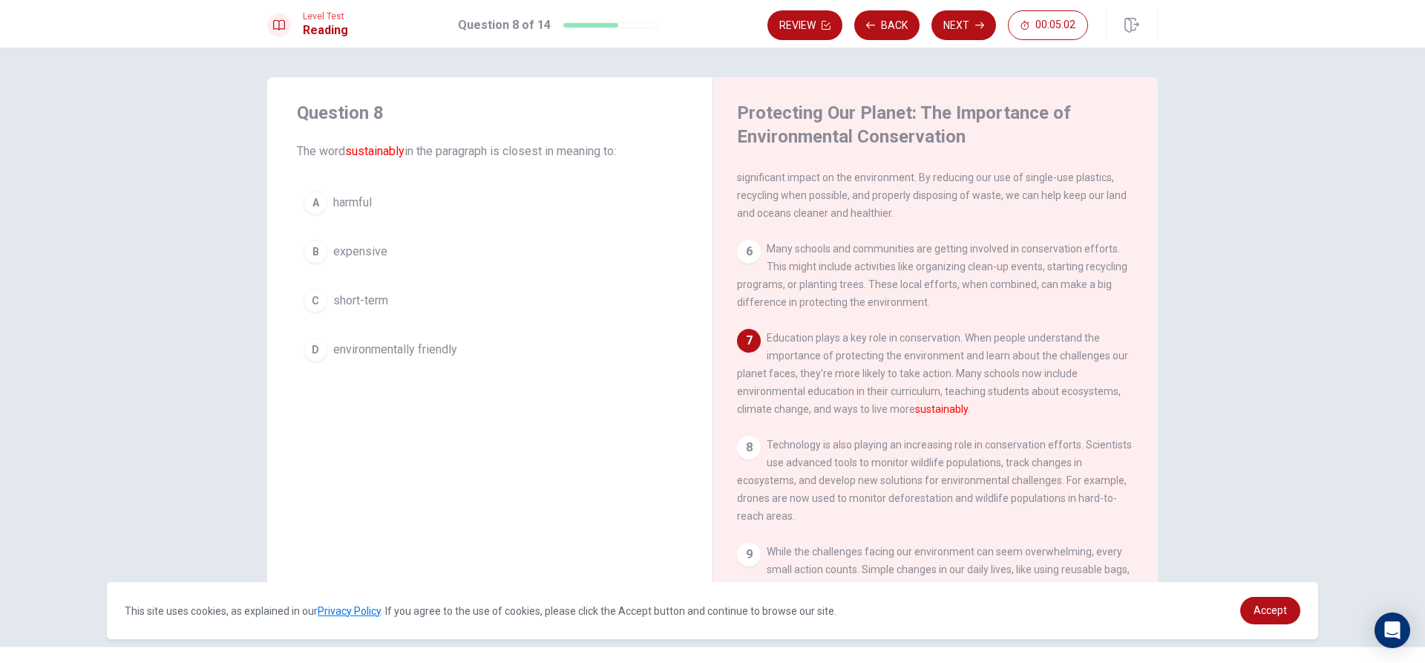
click at [366, 202] on span "harmful" at bounding box center [352, 203] width 39 height 18
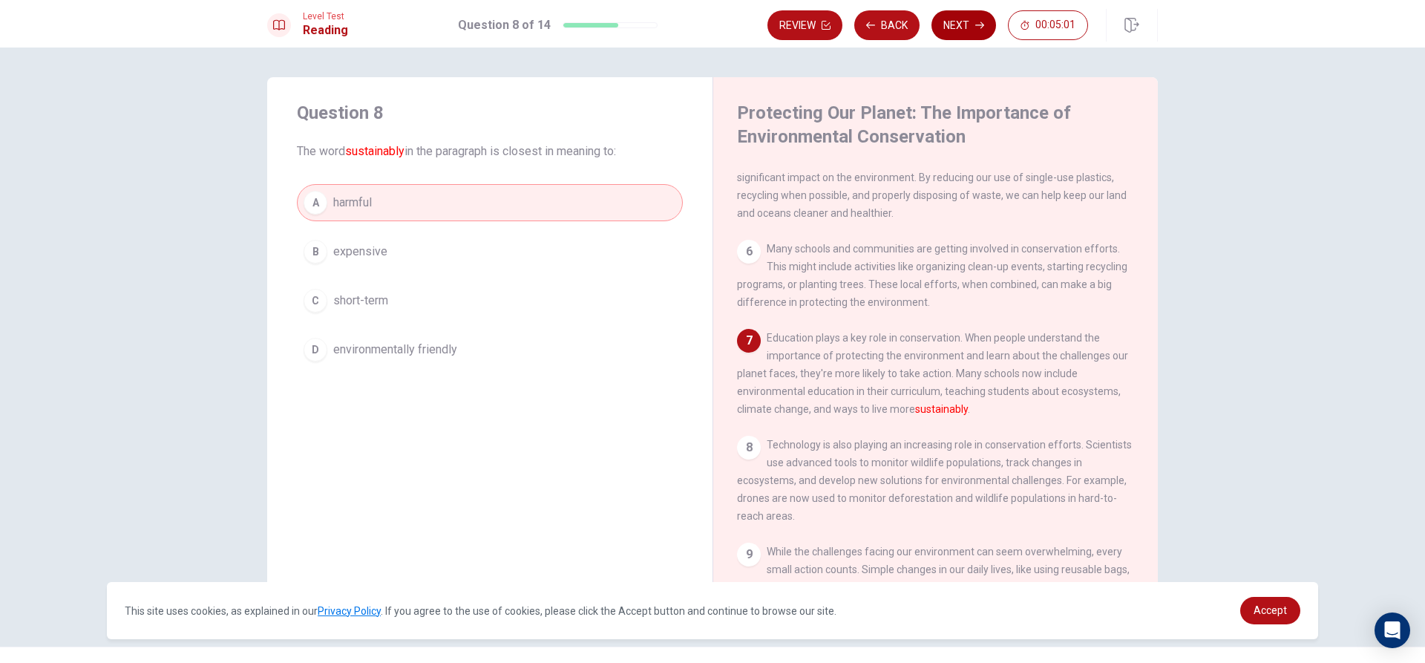
click at [950, 23] on button "Next" at bounding box center [963, 25] width 65 height 30
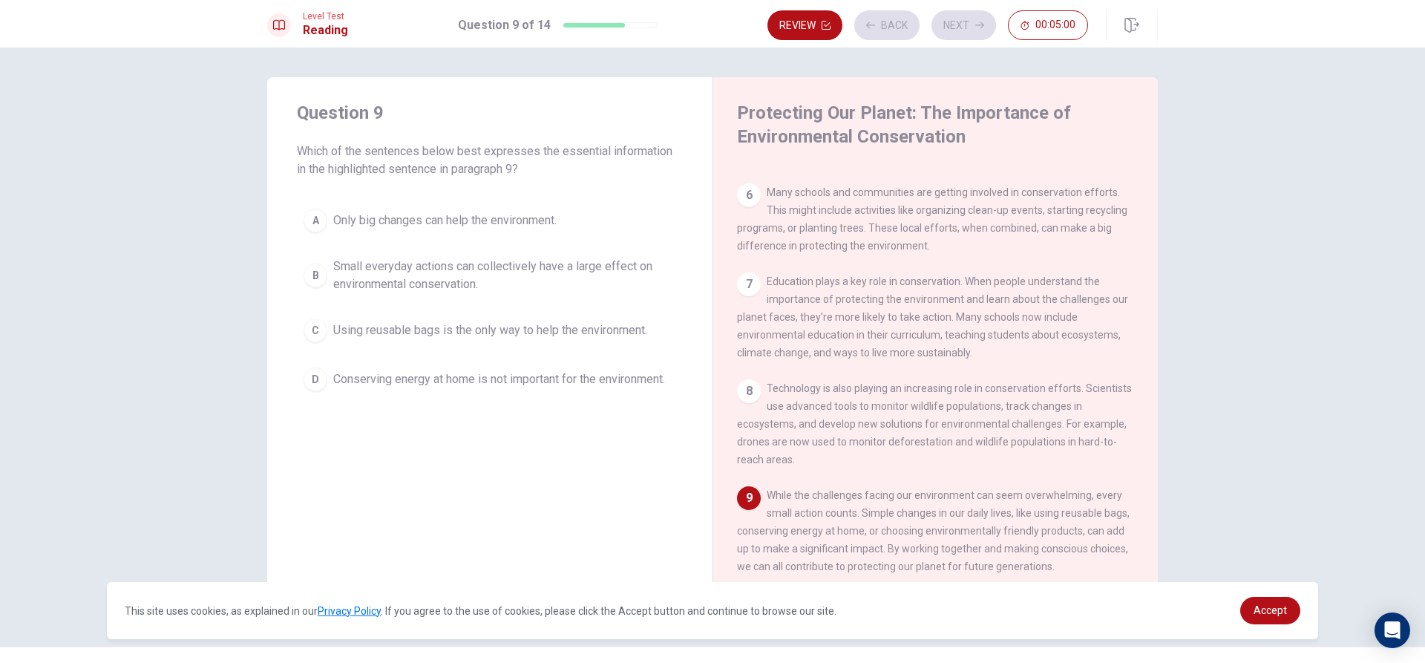
scroll to position [587, 0]
click at [357, 274] on span "Small everyday actions can collectively have a large effect on environmental co…" at bounding box center [504, 275] width 343 height 36
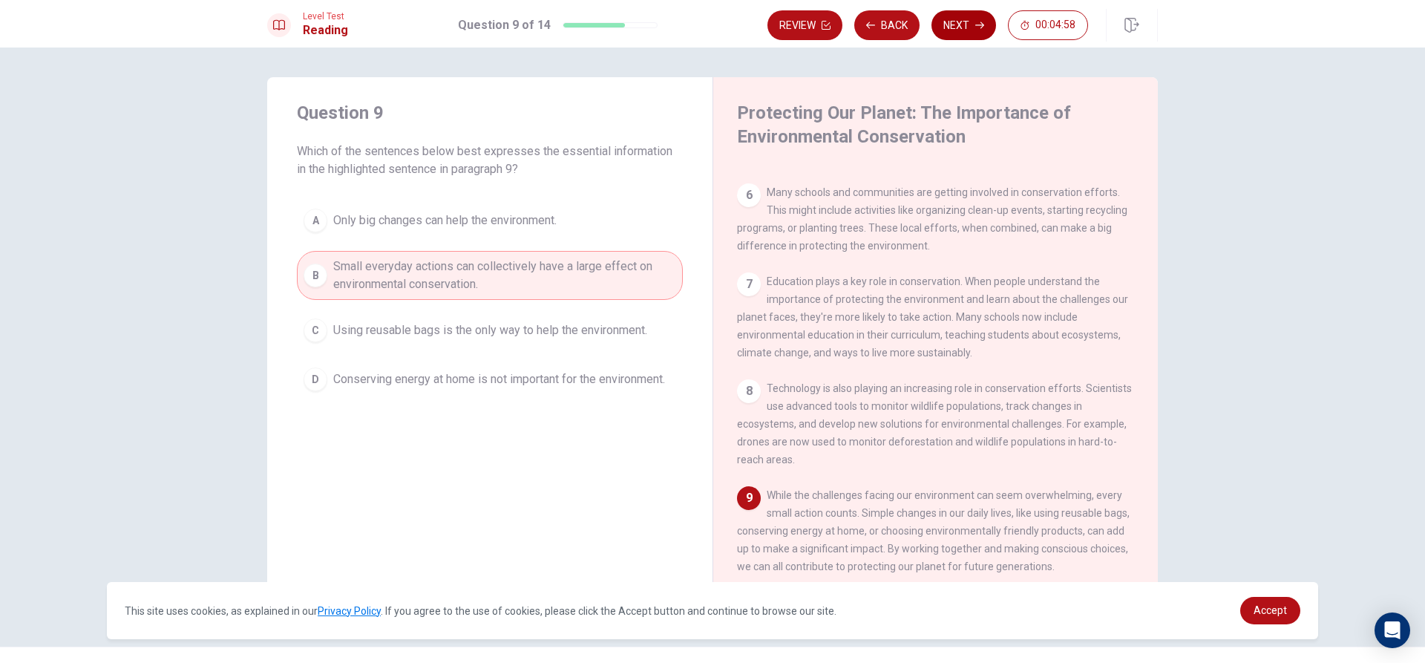
click at [955, 18] on button "Next" at bounding box center [963, 25] width 65 height 30
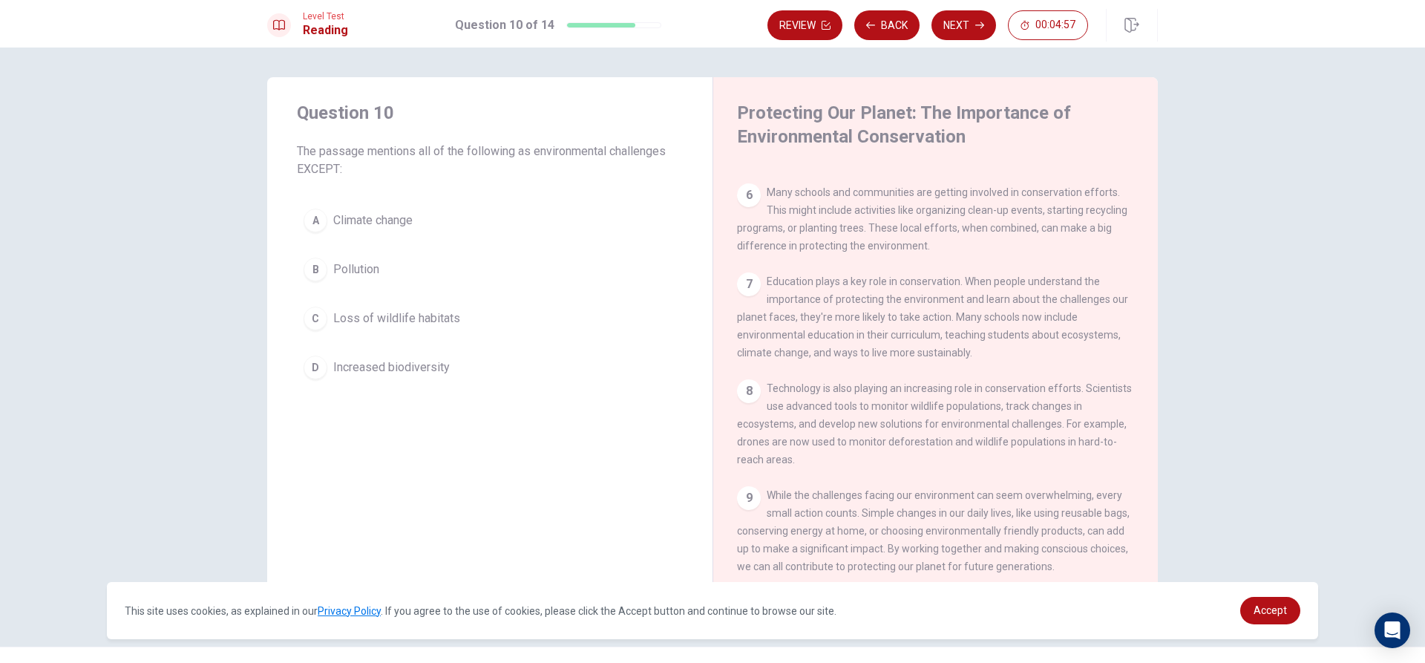
click at [376, 318] on span "Loss of wildlife habitats" at bounding box center [396, 318] width 127 height 18
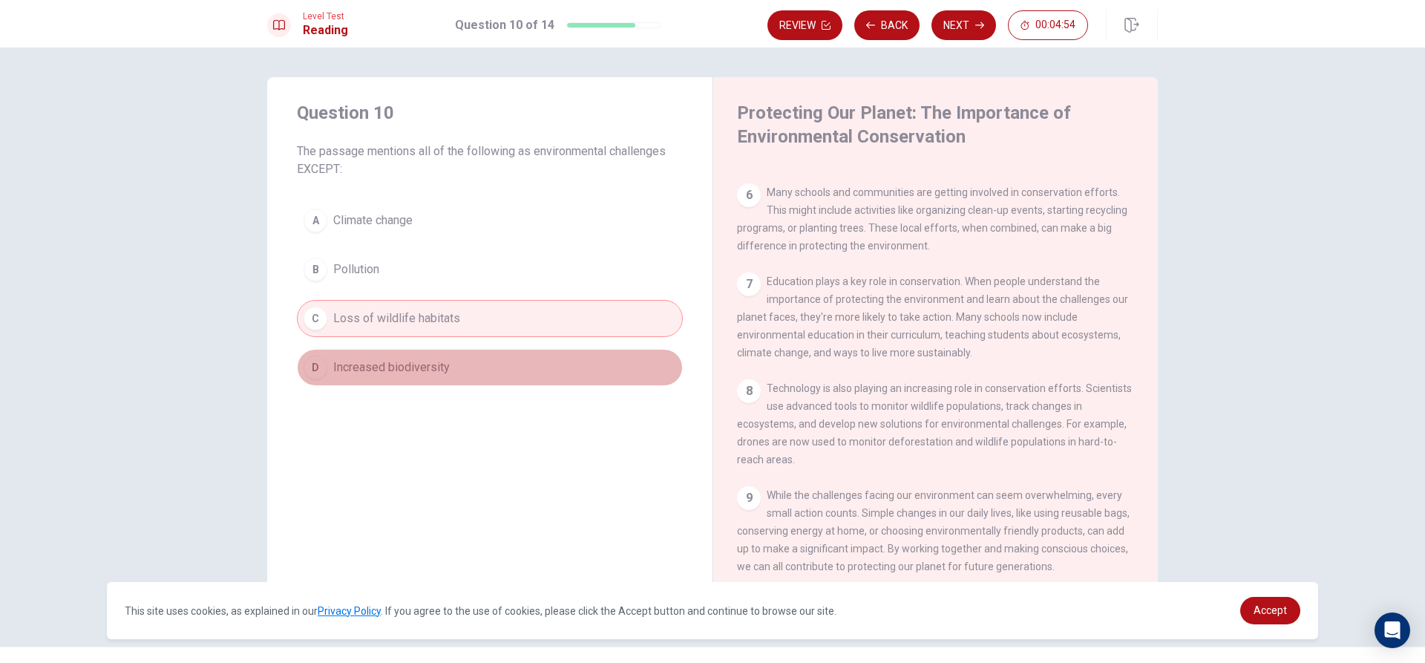
click at [456, 370] on button "D Increased biodiversity" at bounding box center [490, 367] width 386 height 37
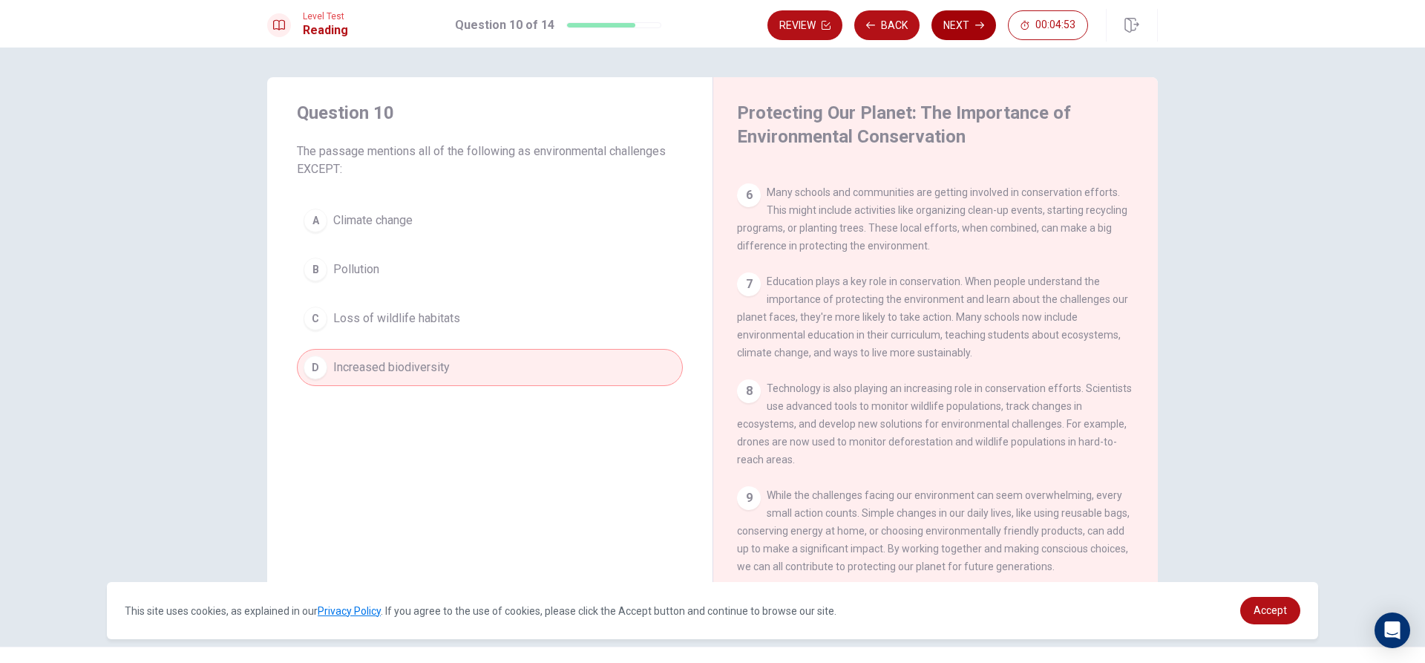
click at [984, 28] on button "Next" at bounding box center [963, 25] width 65 height 30
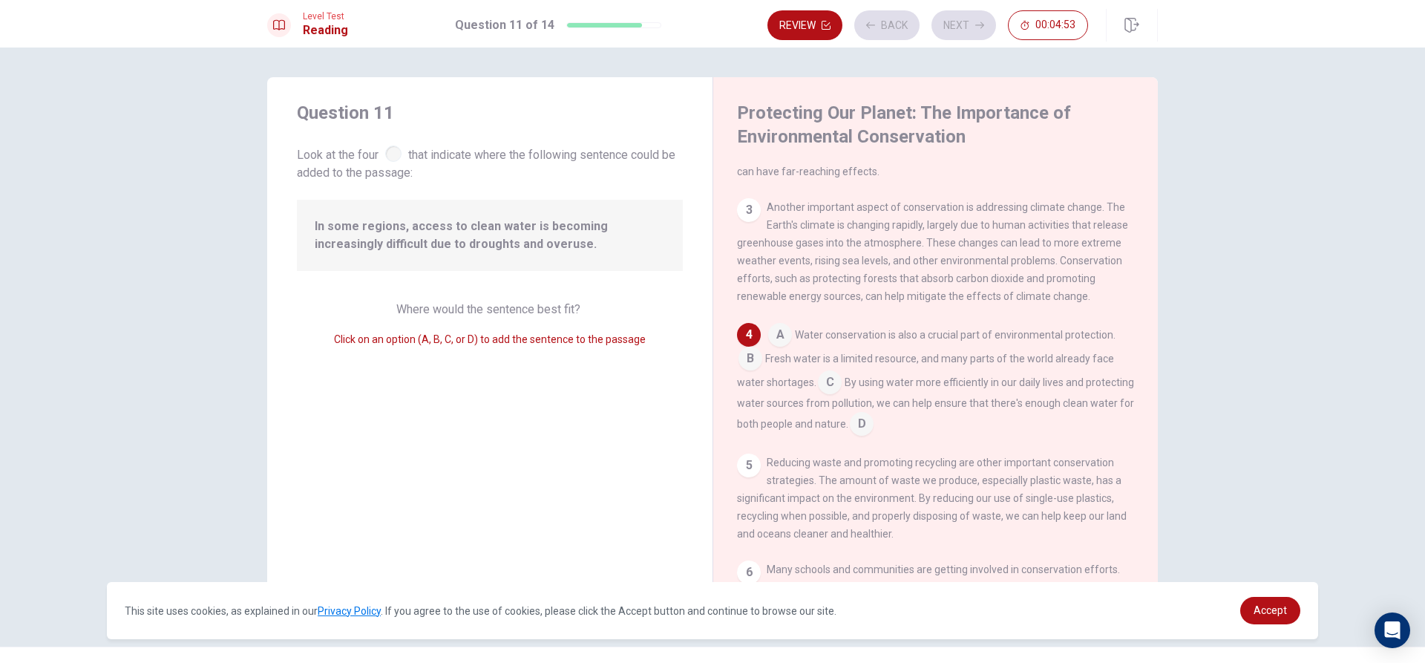
scroll to position [203, 0]
click at [782, 338] on input at bounding box center [780, 333] width 24 height 24
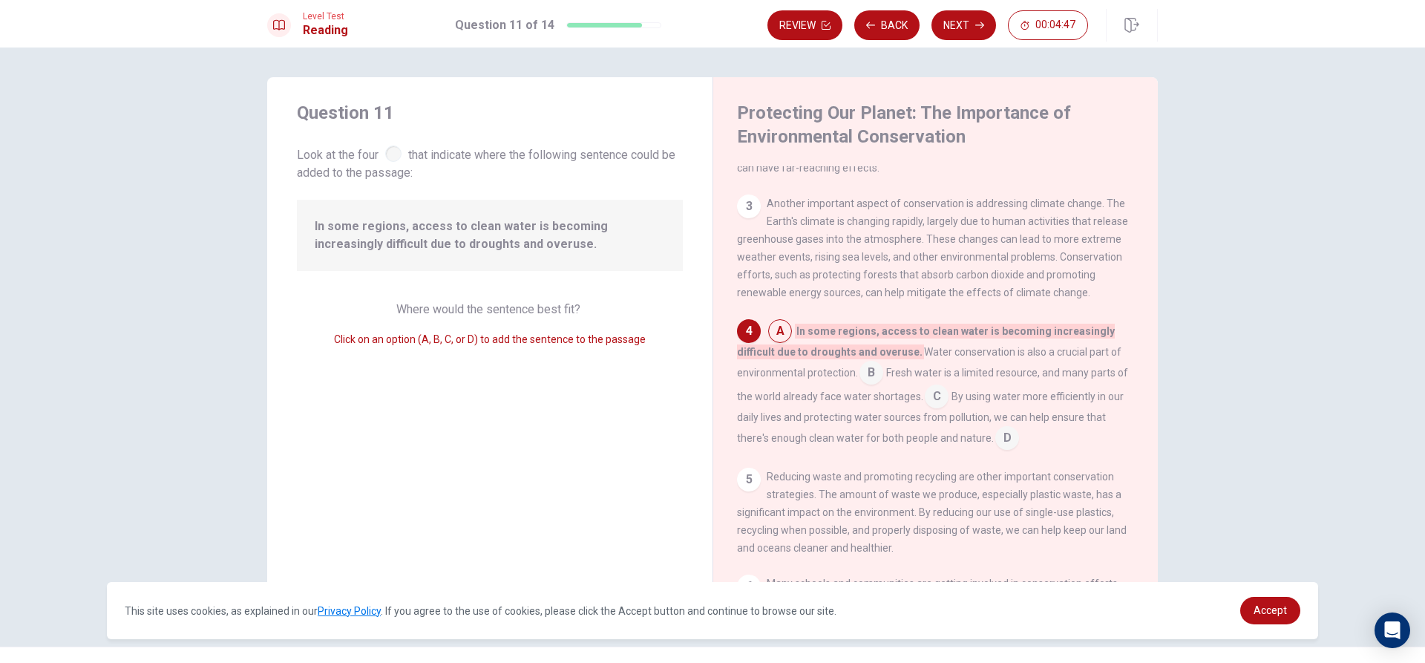
click at [867, 386] on input at bounding box center [871, 374] width 24 height 24
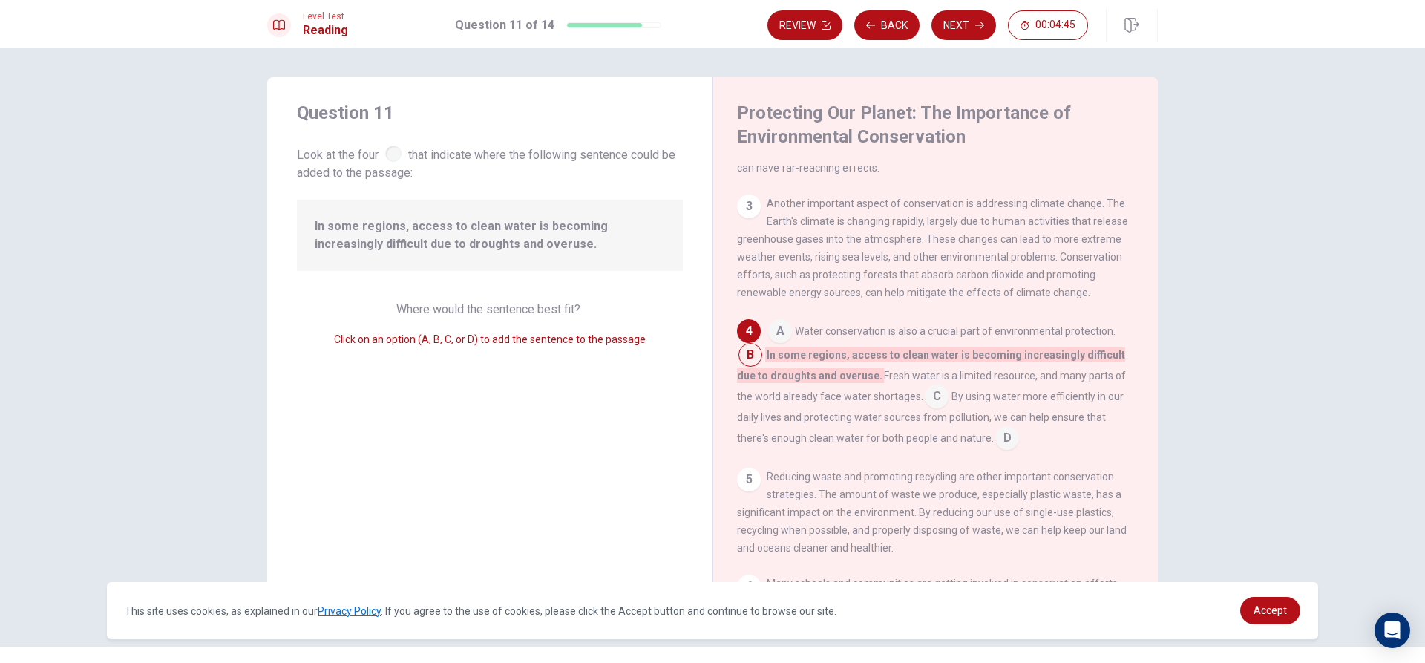
click at [925, 410] on input at bounding box center [937, 398] width 24 height 24
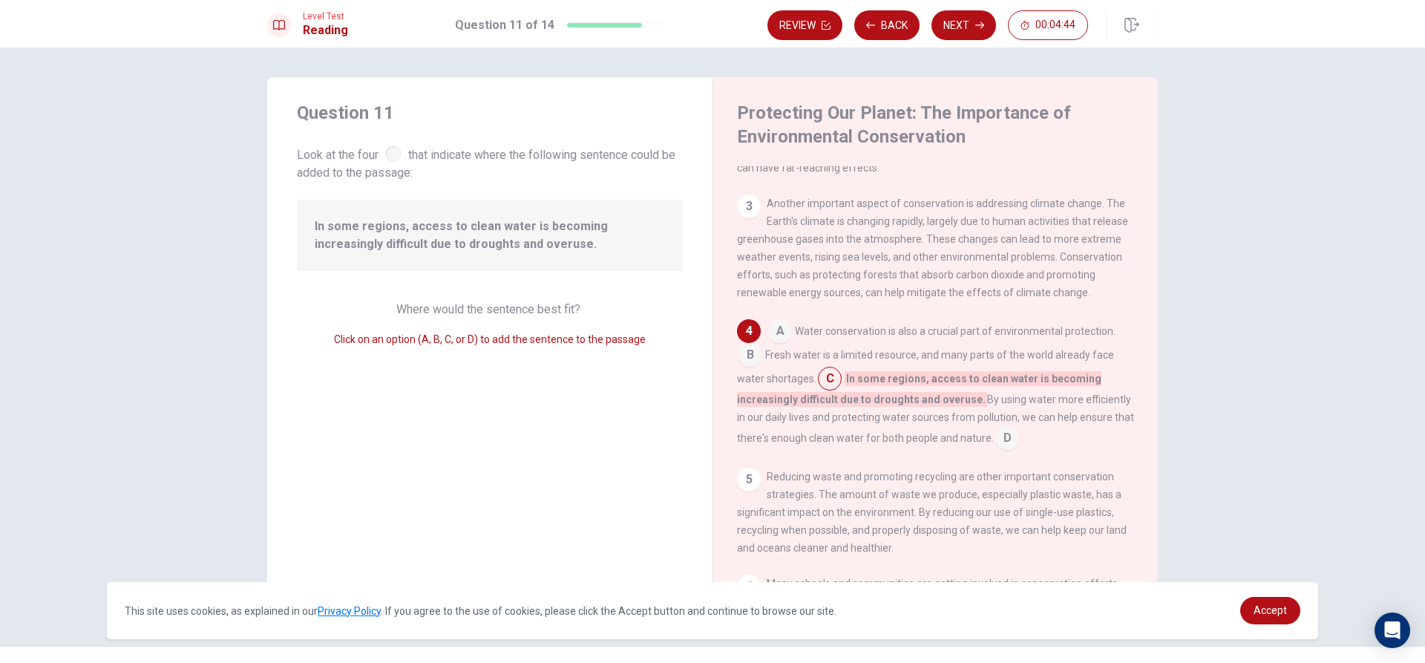
click at [1002, 451] on input at bounding box center [1007, 439] width 24 height 24
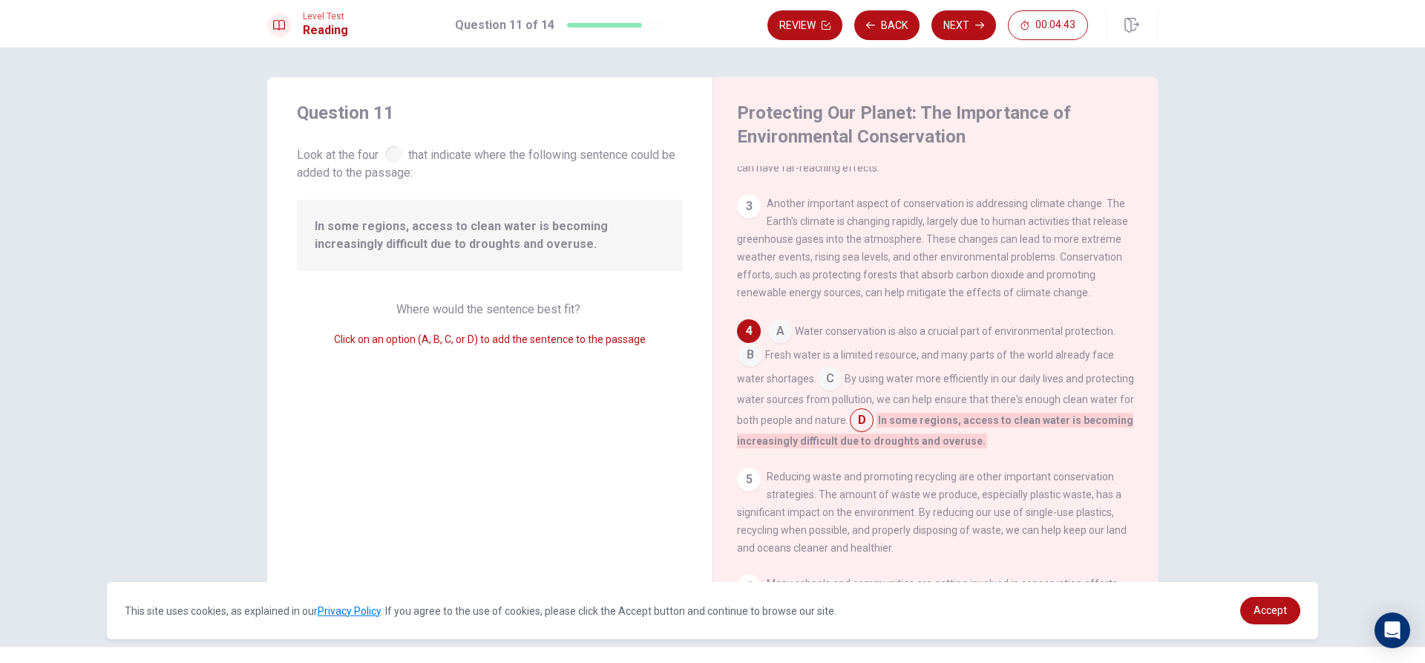
click at [834, 392] on input at bounding box center [830, 380] width 24 height 24
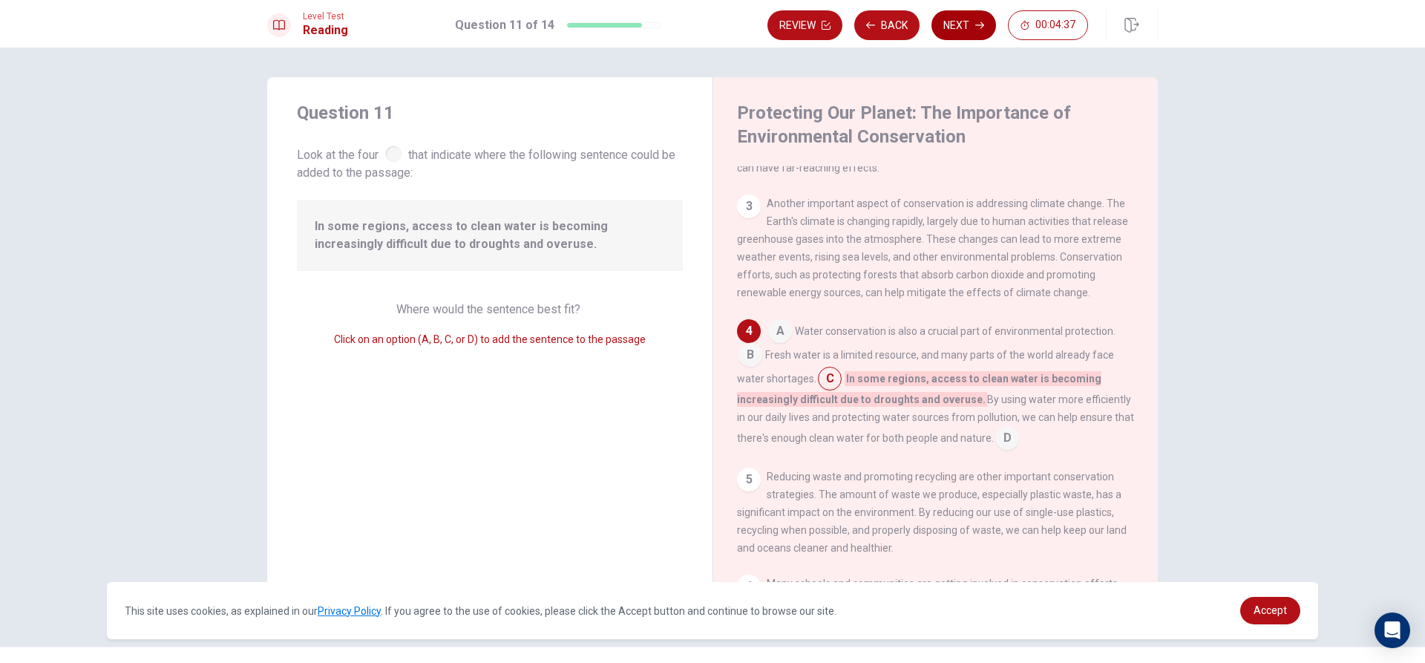
click at [967, 16] on button "Next" at bounding box center [963, 25] width 65 height 30
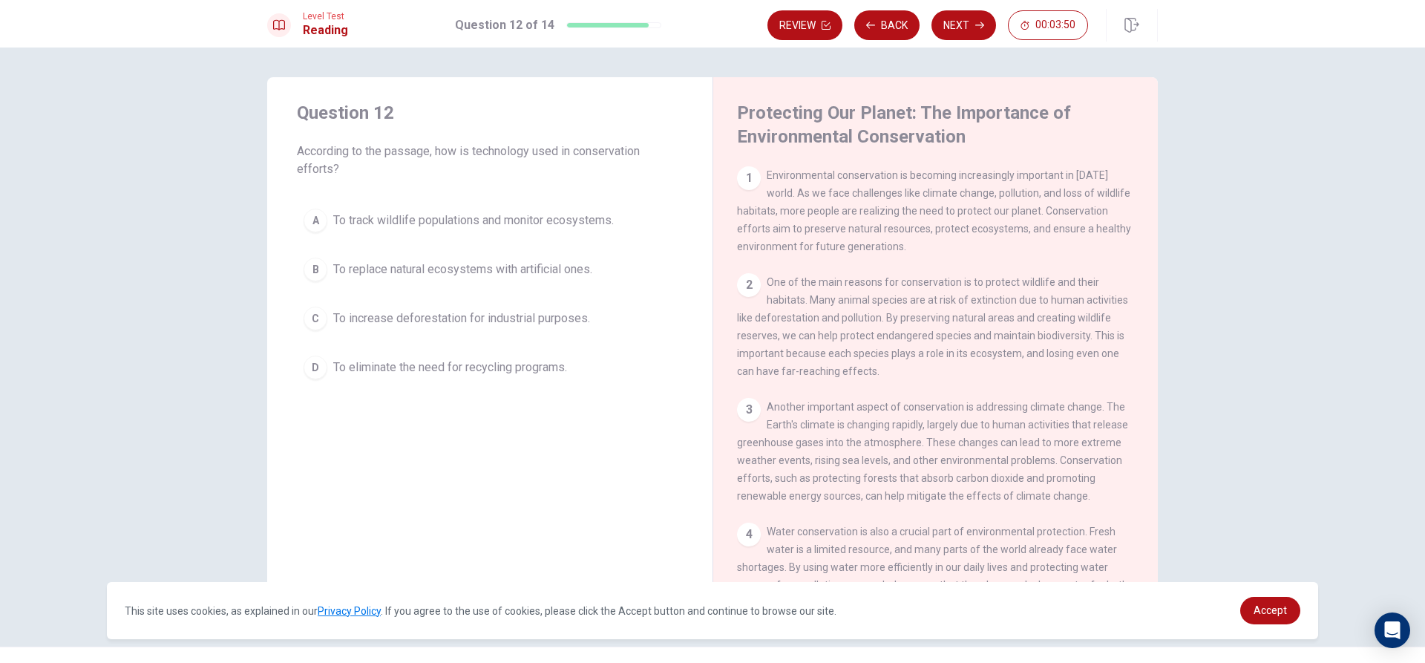
click at [397, 224] on span "To track wildlife populations and monitor ecosystems." at bounding box center [473, 220] width 281 height 18
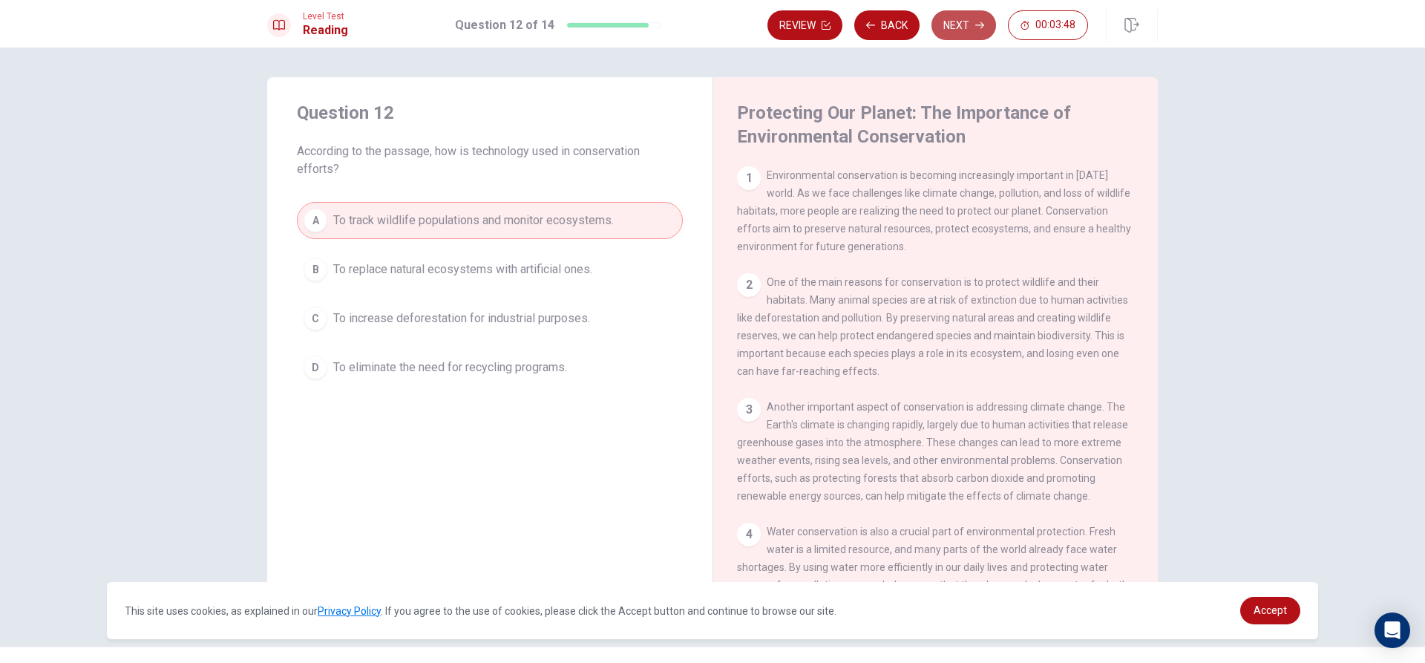
click at [945, 16] on button "Next" at bounding box center [963, 25] width 65 height 30
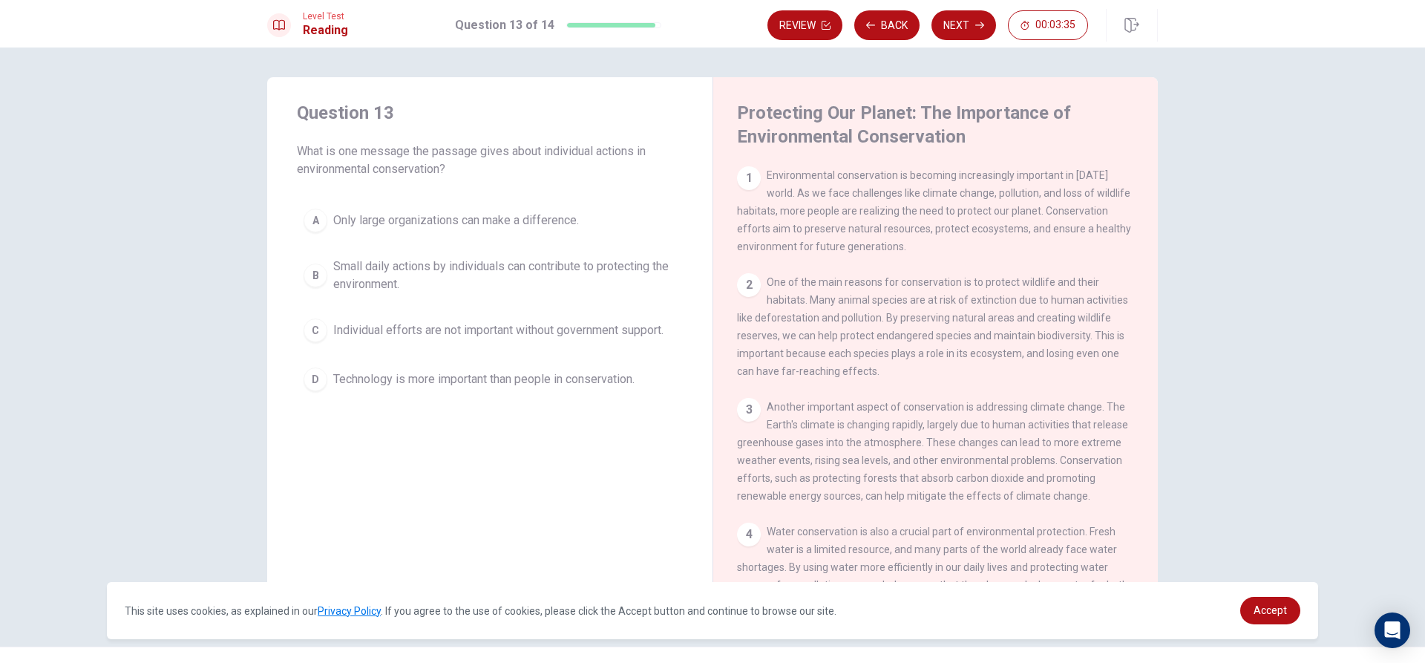
click at [324, 286] on button "B Small daily actions by individuals can contribute to protecting the environme…" at bounding box center [490, 275] width 386 height 49
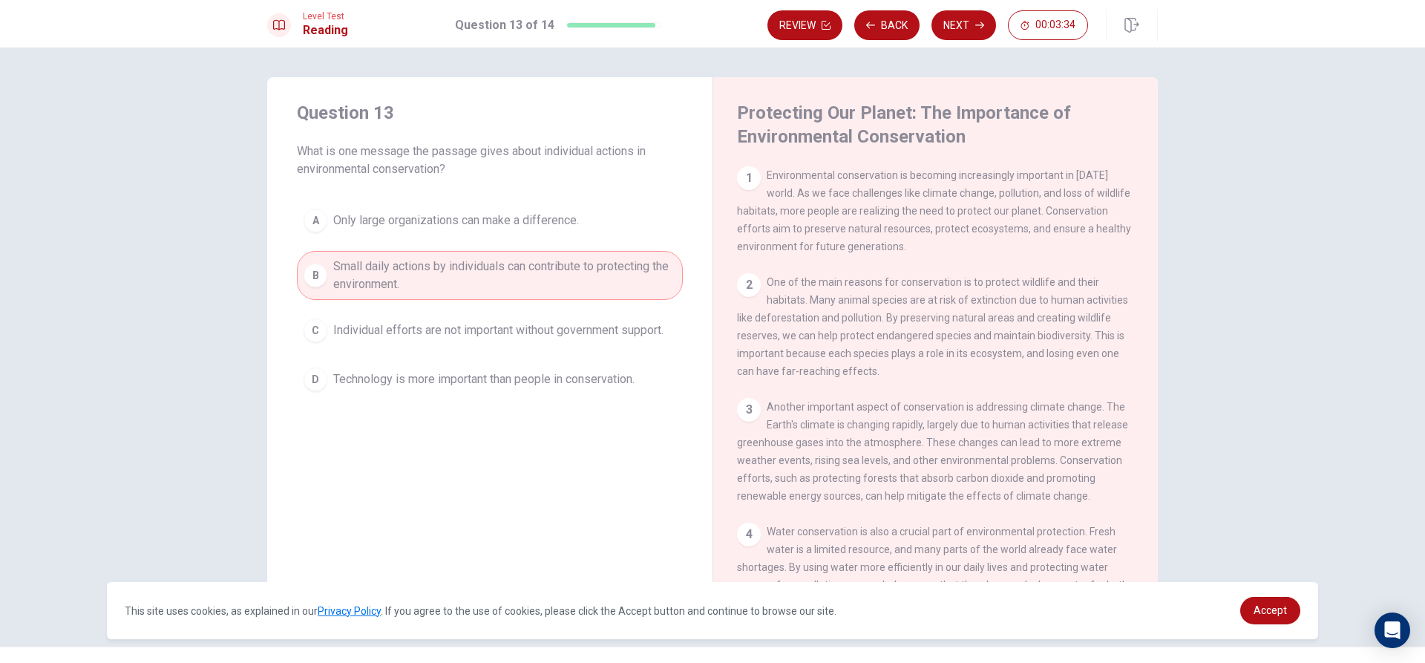
scroll to position [148, 0]
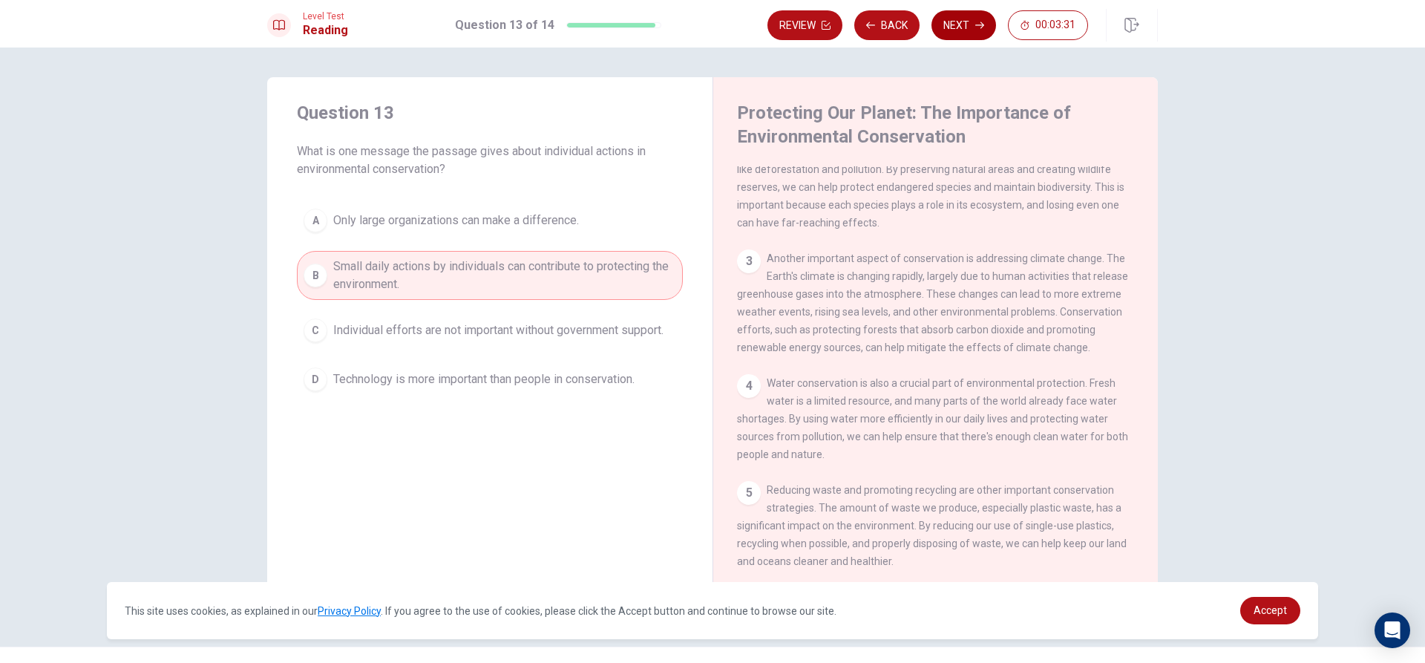
click at [971, 28] on button "Next" at bounding box center [963, 25] width 65 height 30
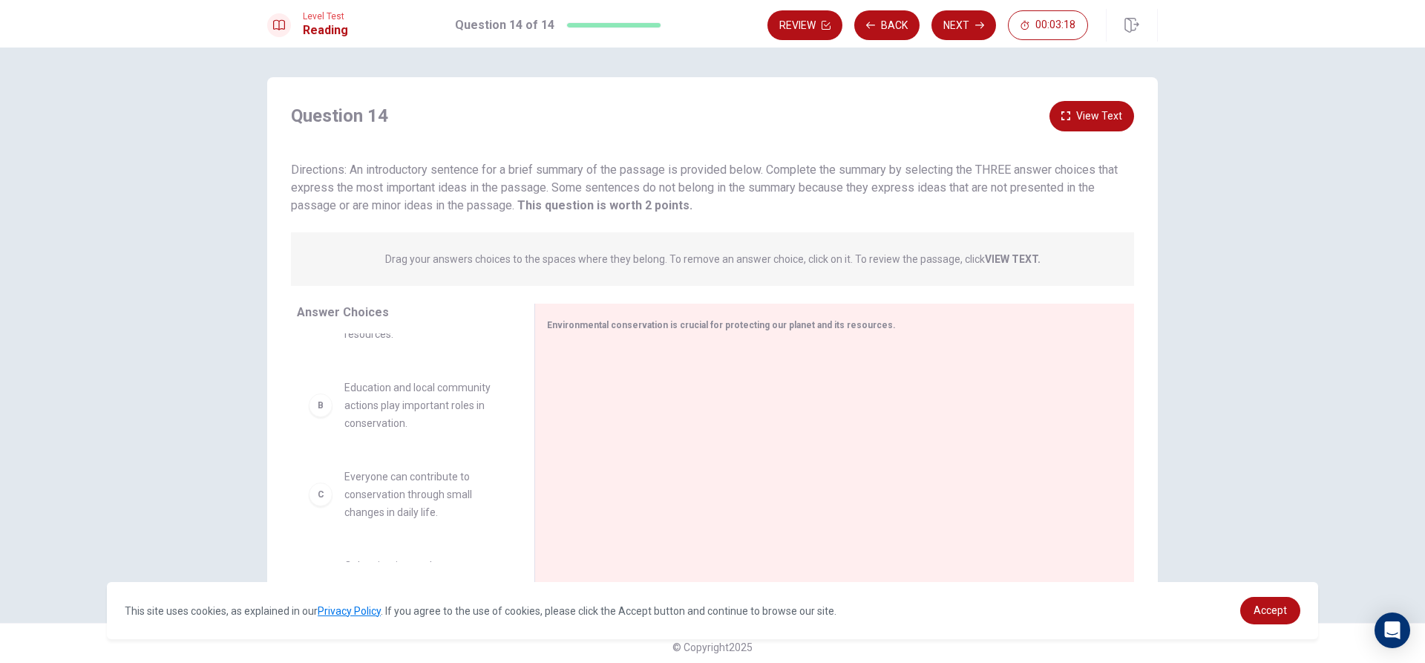
scroll to position [74, 0]
click at [309, 410] on div "B Education and local community actions play important roles in conservation." at bounding box center [404, 404] width 190 height 53
click at [319, 413] on div "B" at bounding box center [321, 405] width 24 height 24
click at [327, 408] on div "B" at bounding box center [321, 405] width 24 height 24
drag, startPoint x: 312, startPoint y: 405, endPoint x: 319, endPoint y: 424, distance: 20.0
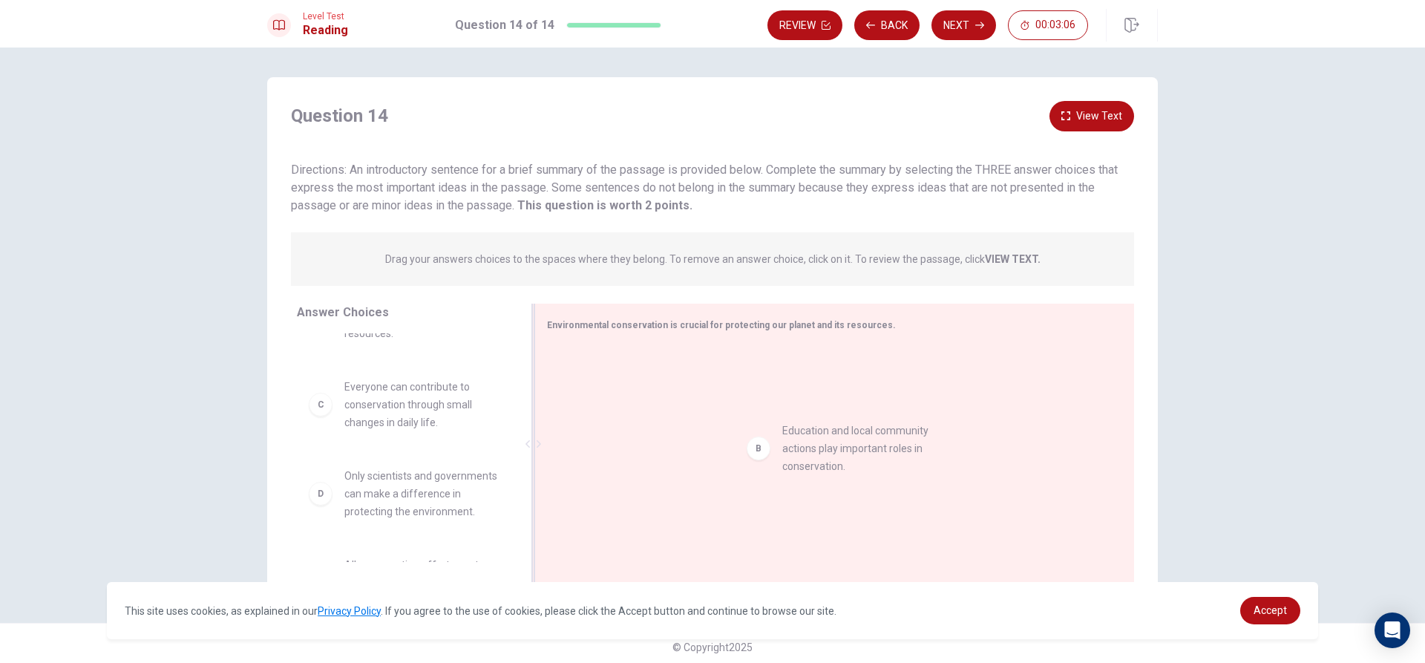
drag, startPoint x: 387, startPoint y: 402, endPoint x: 683, endPoint y: 407, distance: 296.9
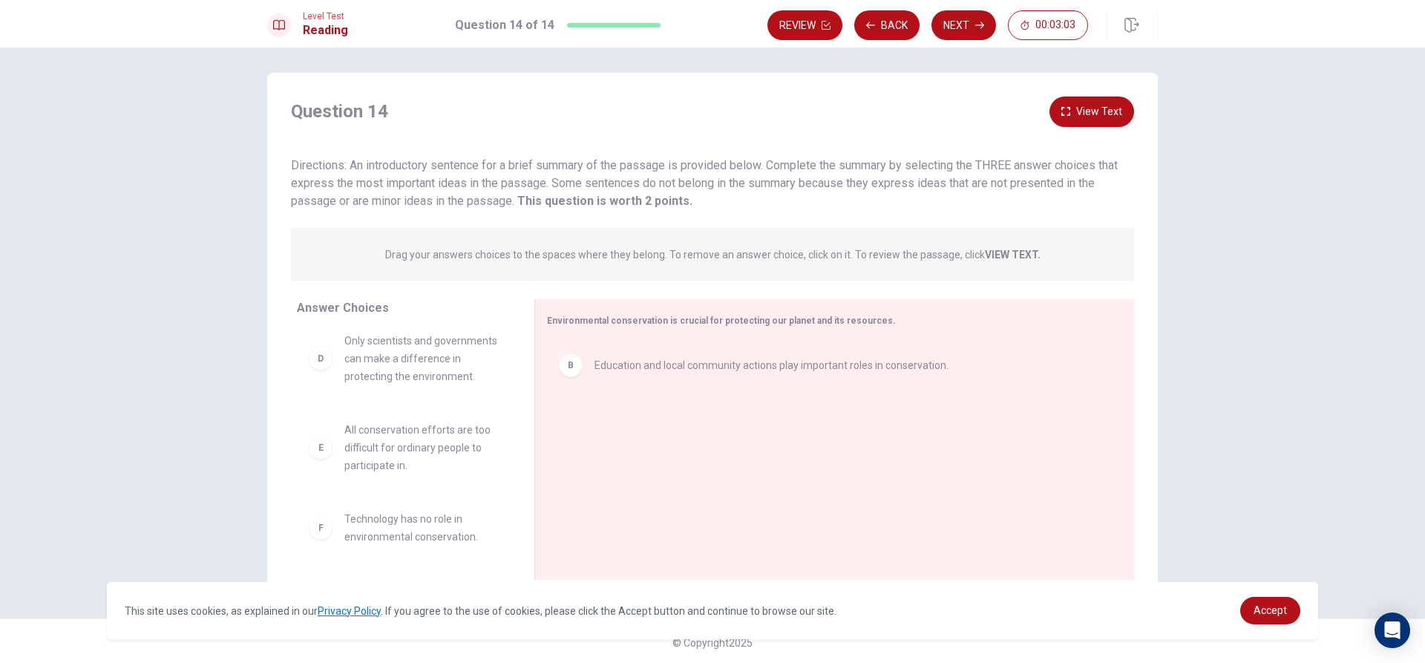
scroll to position [7, 0]
click at [413, 529] on span "Technology has no role in environmental conservation." at bounding box center [421, 525] width 154 height 36
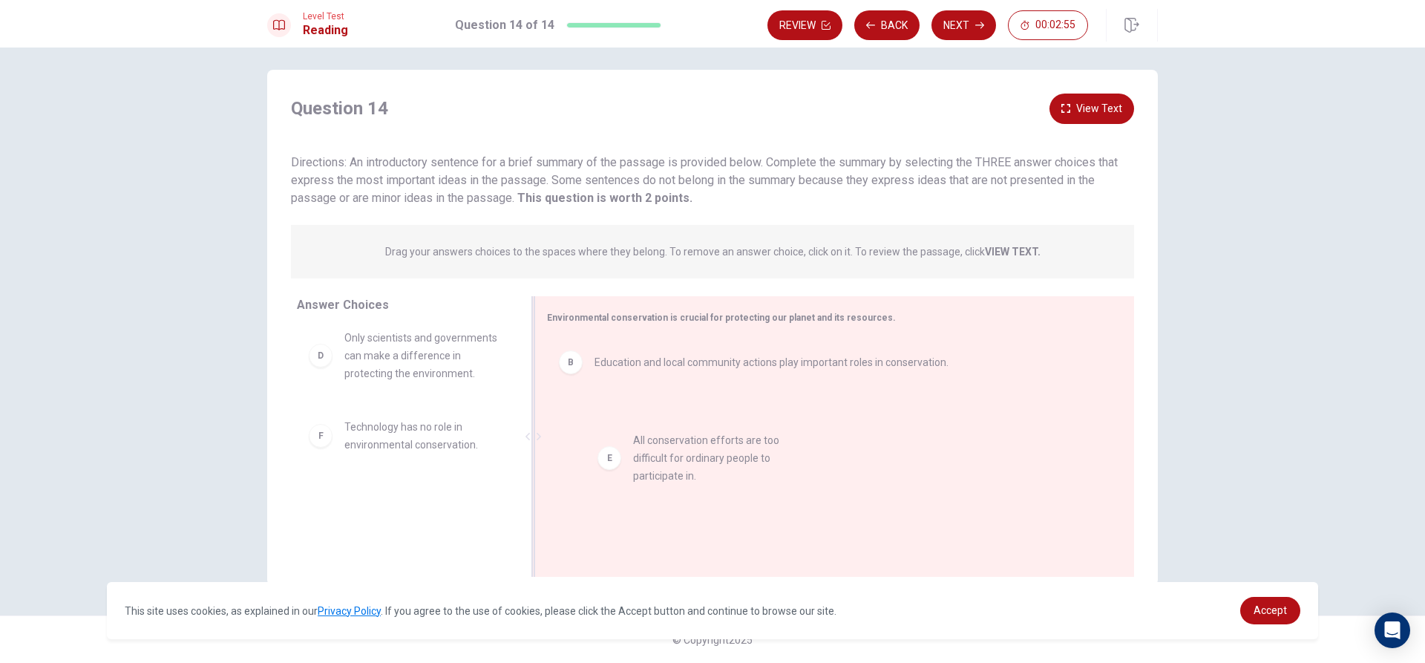
drag, startPoint x: 416, startPoint y: 429, endPoint x: 737, endPoint y: 419, distance: 321.5
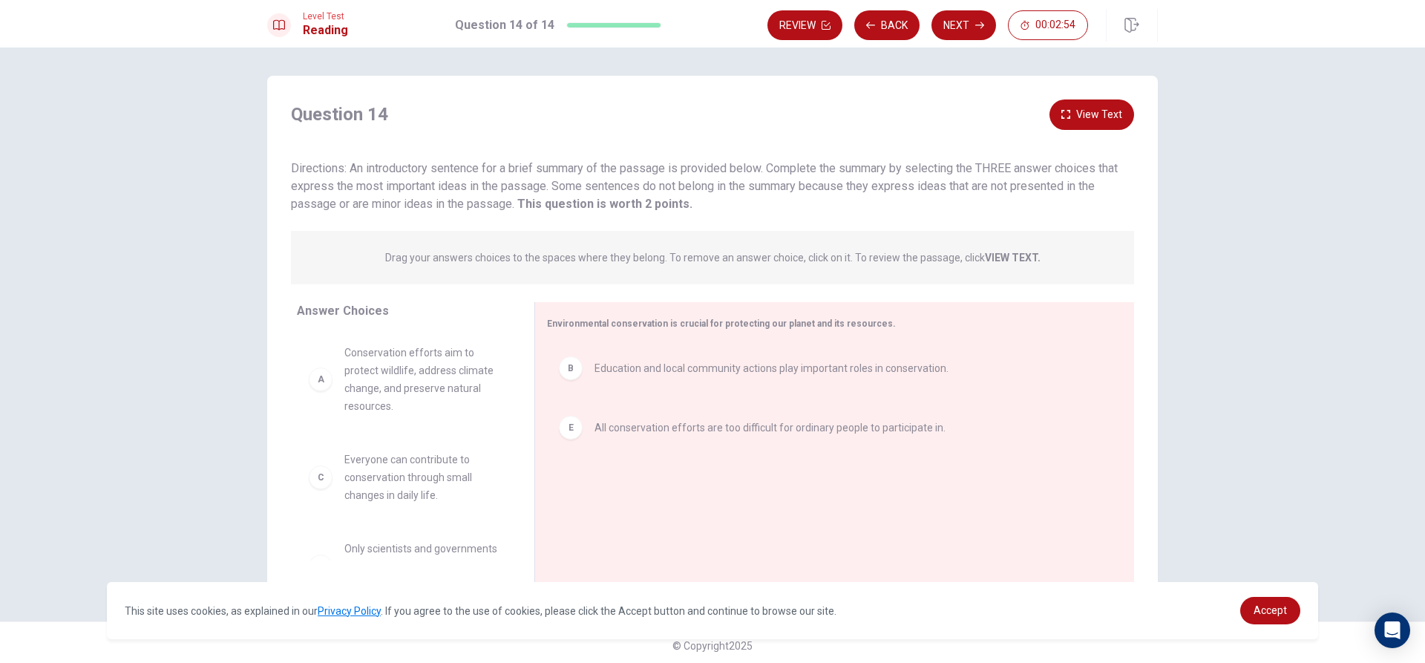
scroll to position [0, 0]
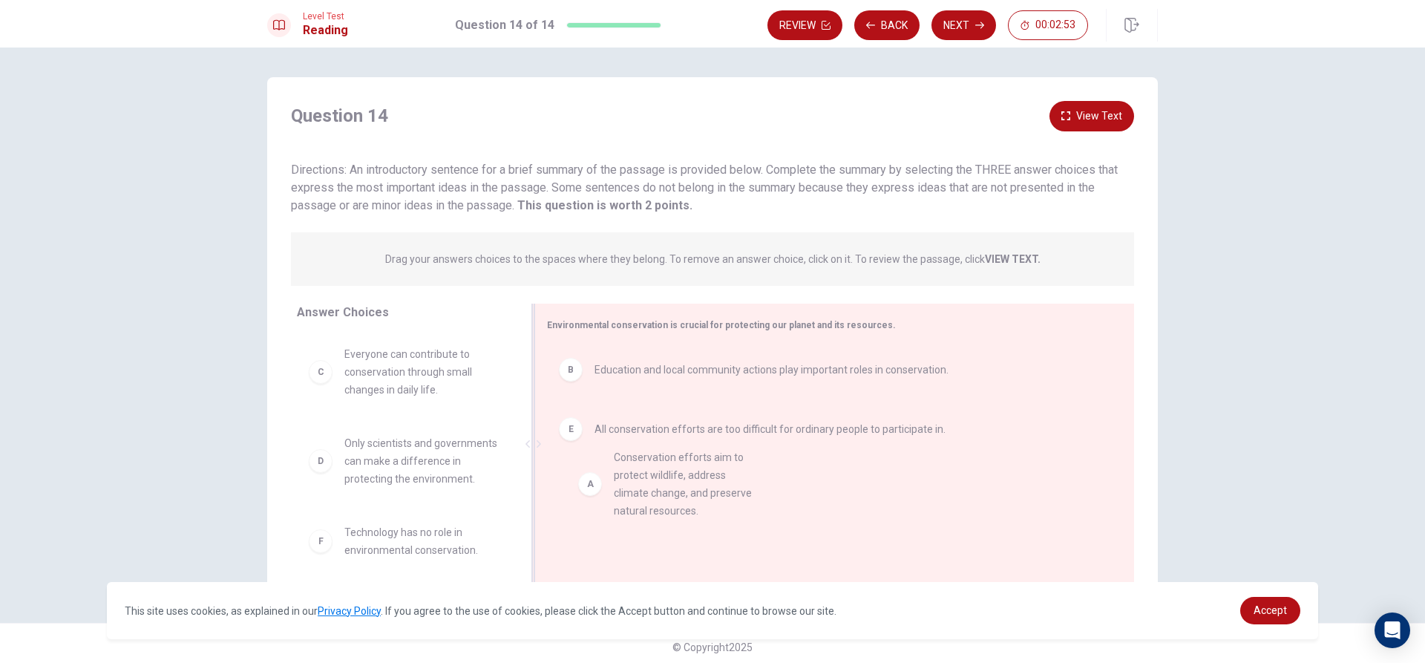
drag, startPoint x: 396, startPoint y: 380, endPoint x: 714, endPoint y: 492, distance: 336.8
click at [971, 20] on button "Next" at bounding box center [963, 25] width 65 height 30
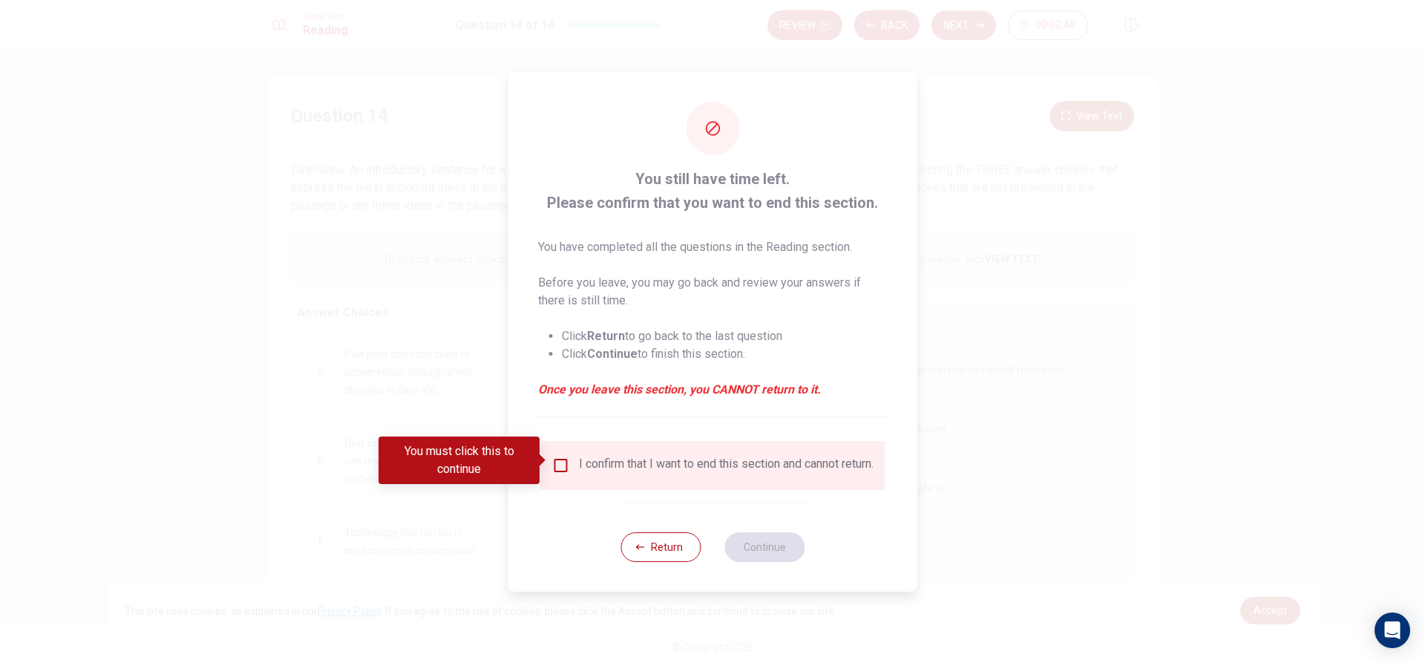
click at [560, 456] on input "You must click this to continue" at bounding box center [561, 465] width 18 height 18
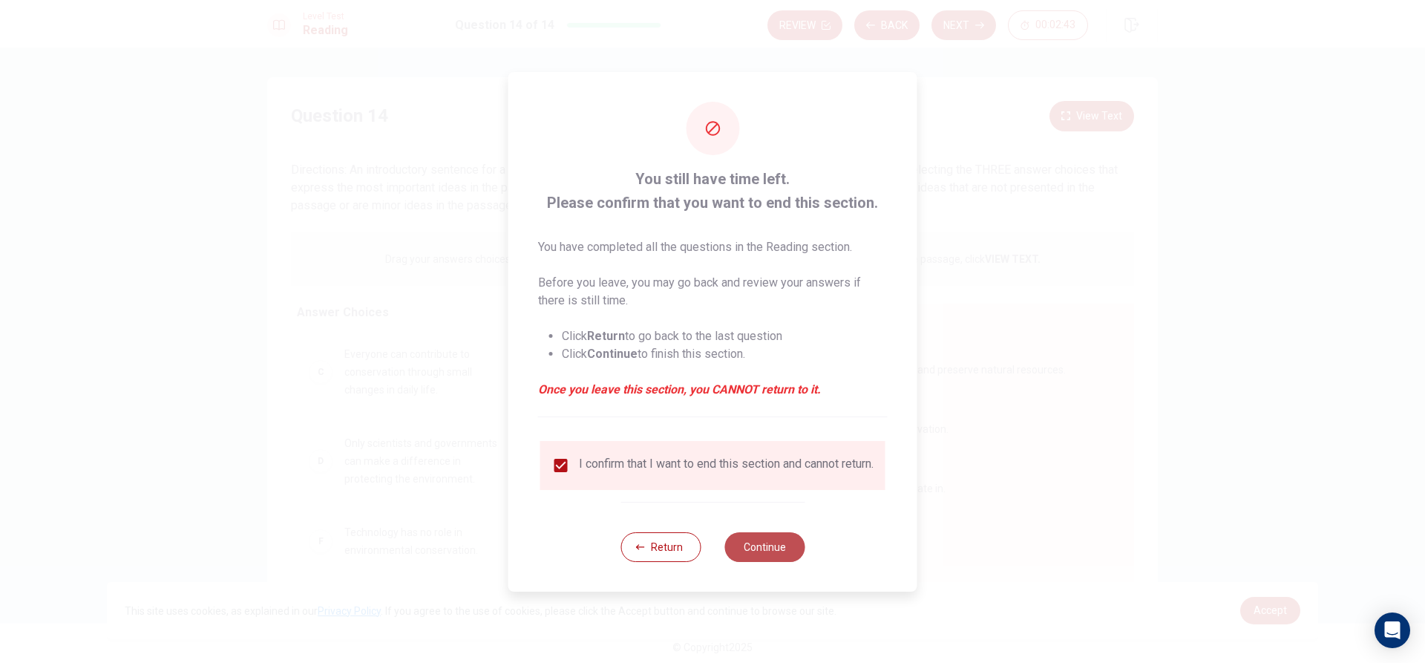
click at [786, 557] on button "Continue" at bounding box center [764, 547] width 80 height 30
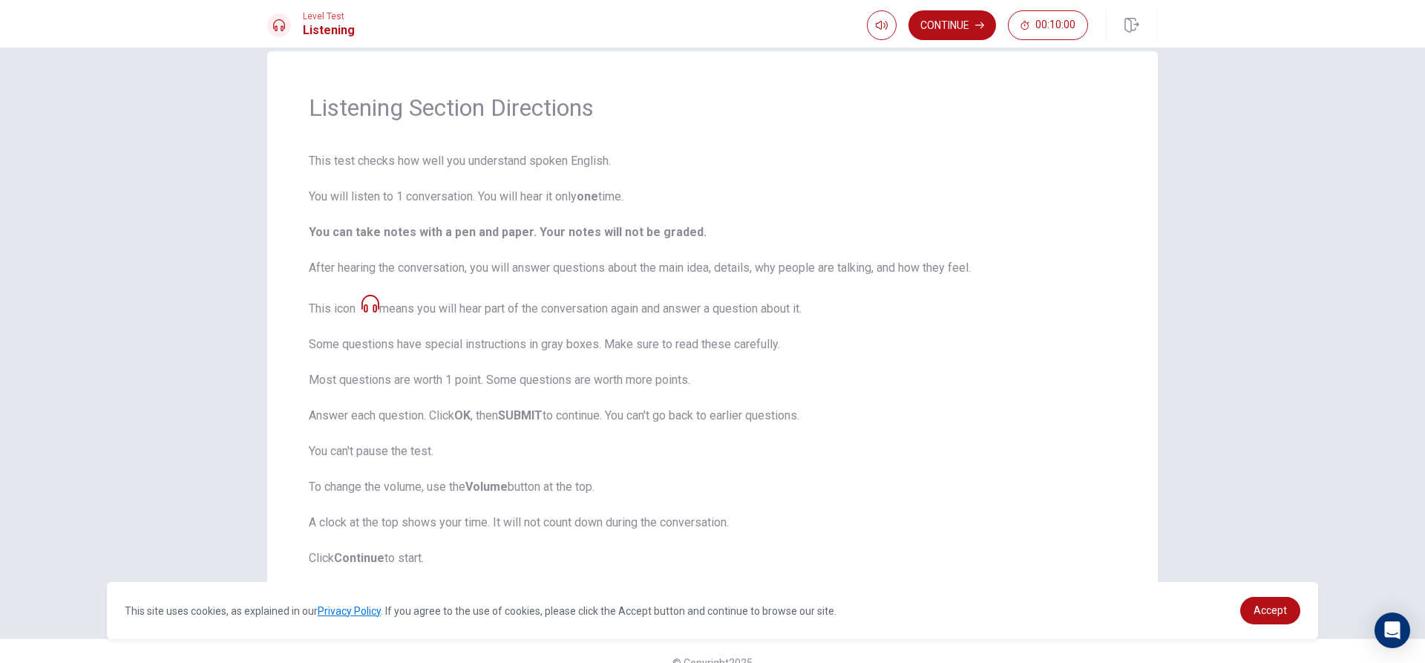
scroll to position [49, 0]
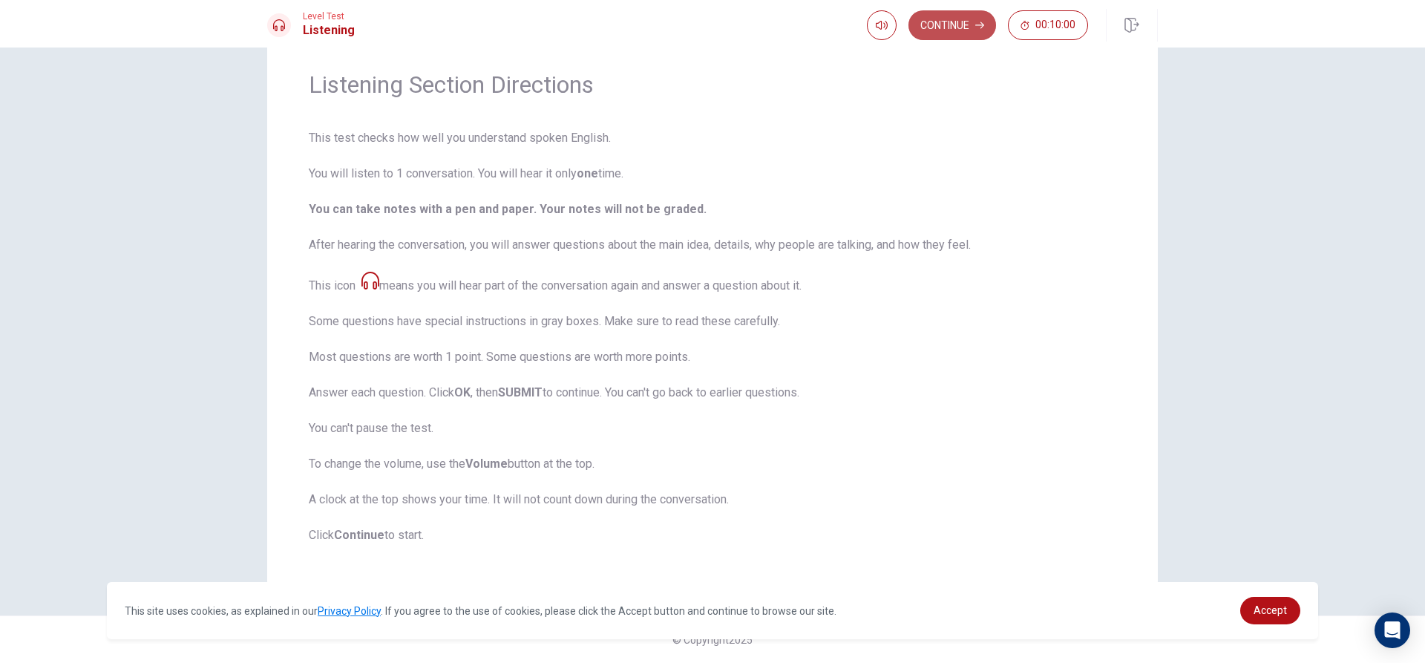
click at [936, 20] on button "Continue" at bounding box center [952, 25] width 88 height 30
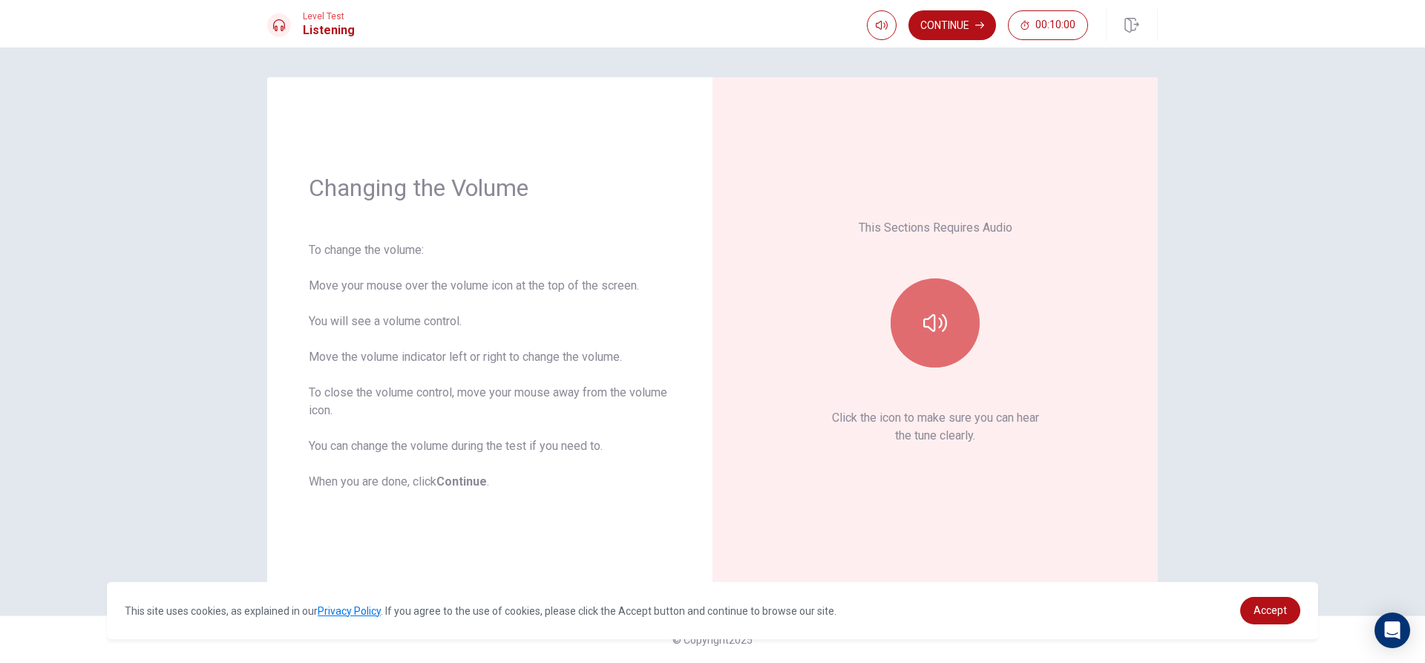
click at [942, 342] on button "button" at bounding box center [934, 322] width 89 height 89
click at [926, 342] on button "button" at bounding box center [934, 322] width 89 height 89
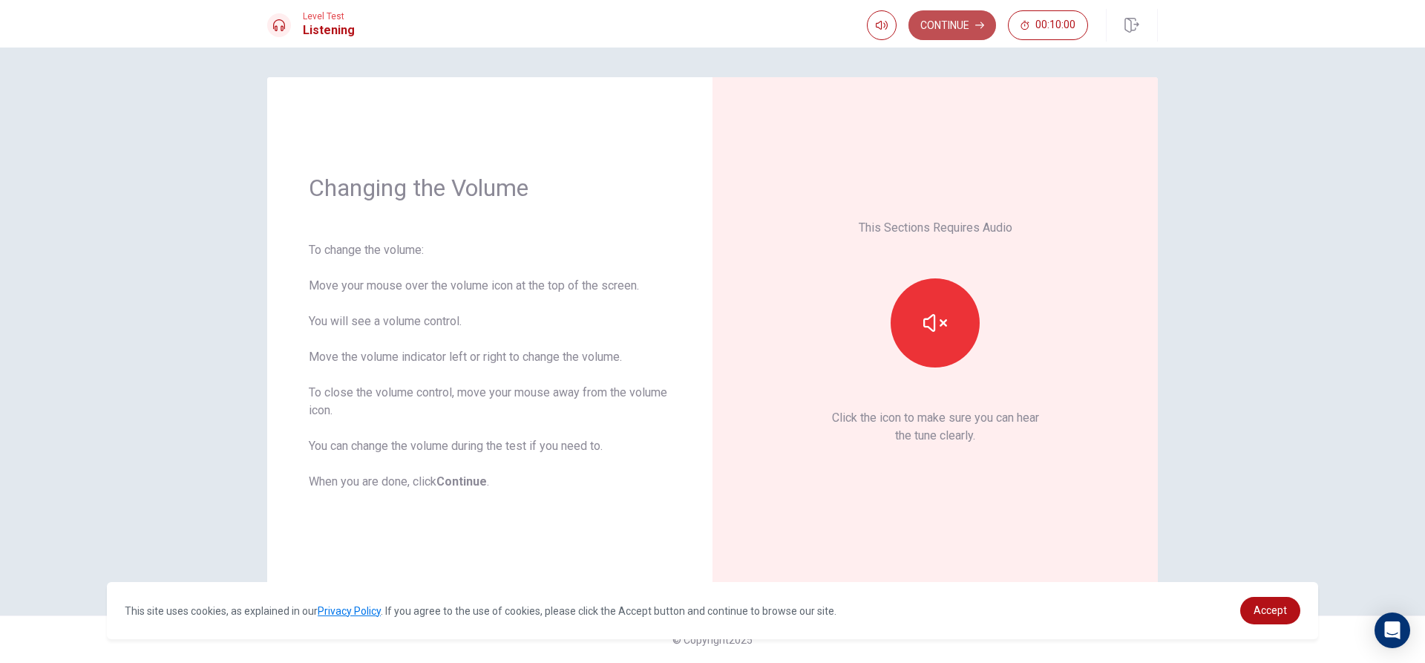
click at [958, 27] on button "Continue" at bounding box center [952, 25] width 88 height 30
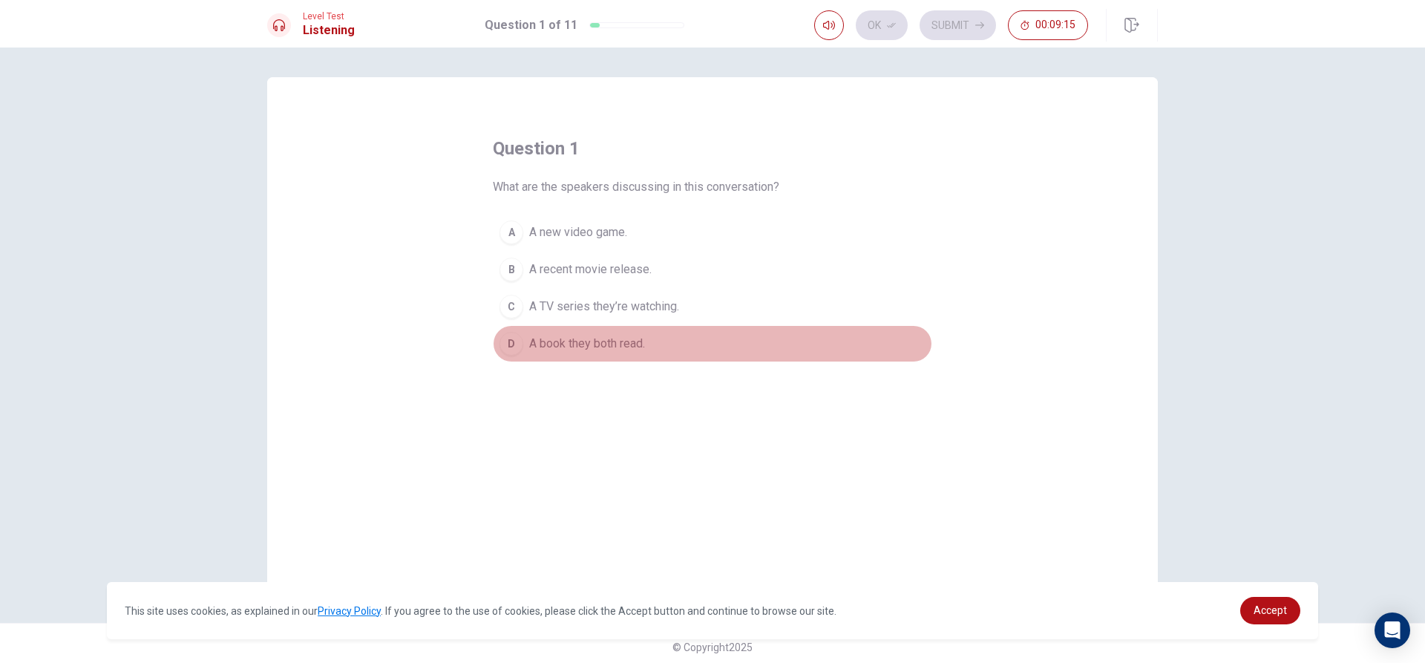
click at [534, 342] on span "A book they both read." at bounding box center [587, 344] width 116 height 18
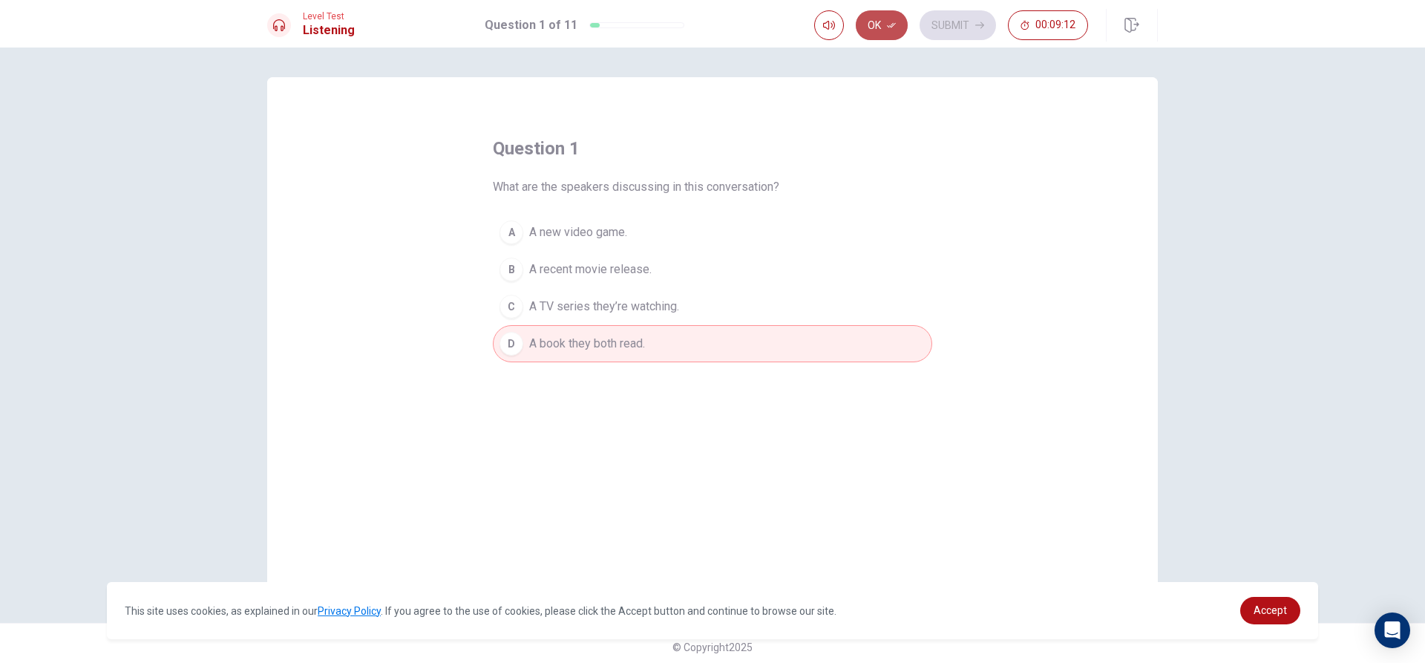
click at [888, 26] on icon "button" at bounding box center [891, 25] width 9 height 9
click at [939, 22] on button "Submit" at bounding box center [957, 25] width 76 height 30
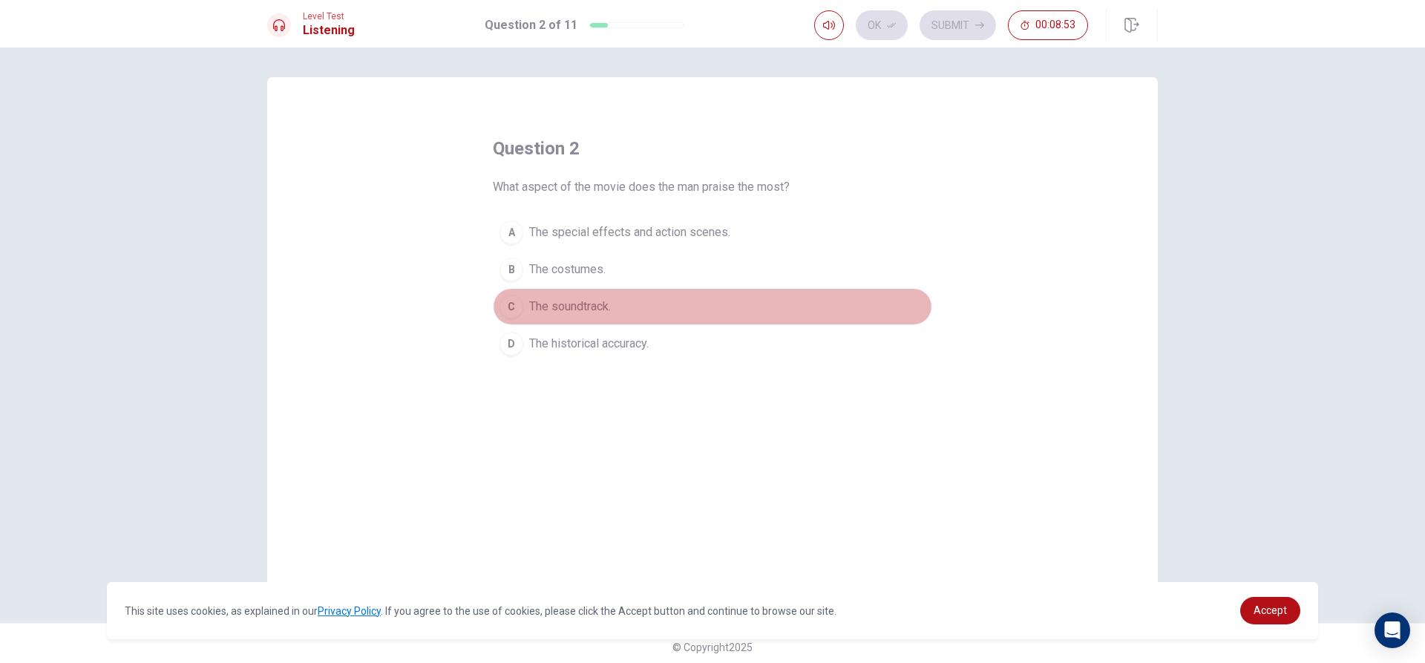
click at [589, 307] on span "The soundtrack." at bounding box center [570, 307] width 82 height 18
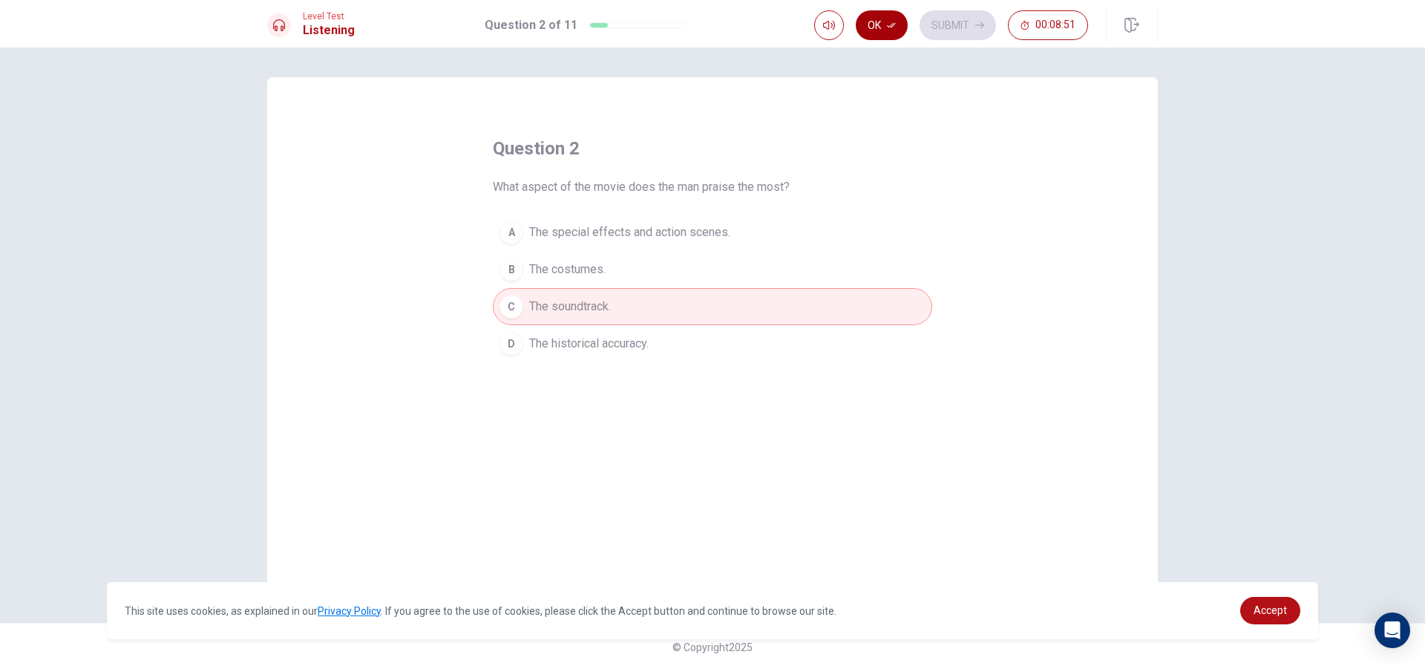
click at [889, 24] on icon "button" at bounding box center [891, 25] width 9 height 9
click at [951, 29] on button "Submit" at bounding box center [957, 25] width 76 height 30
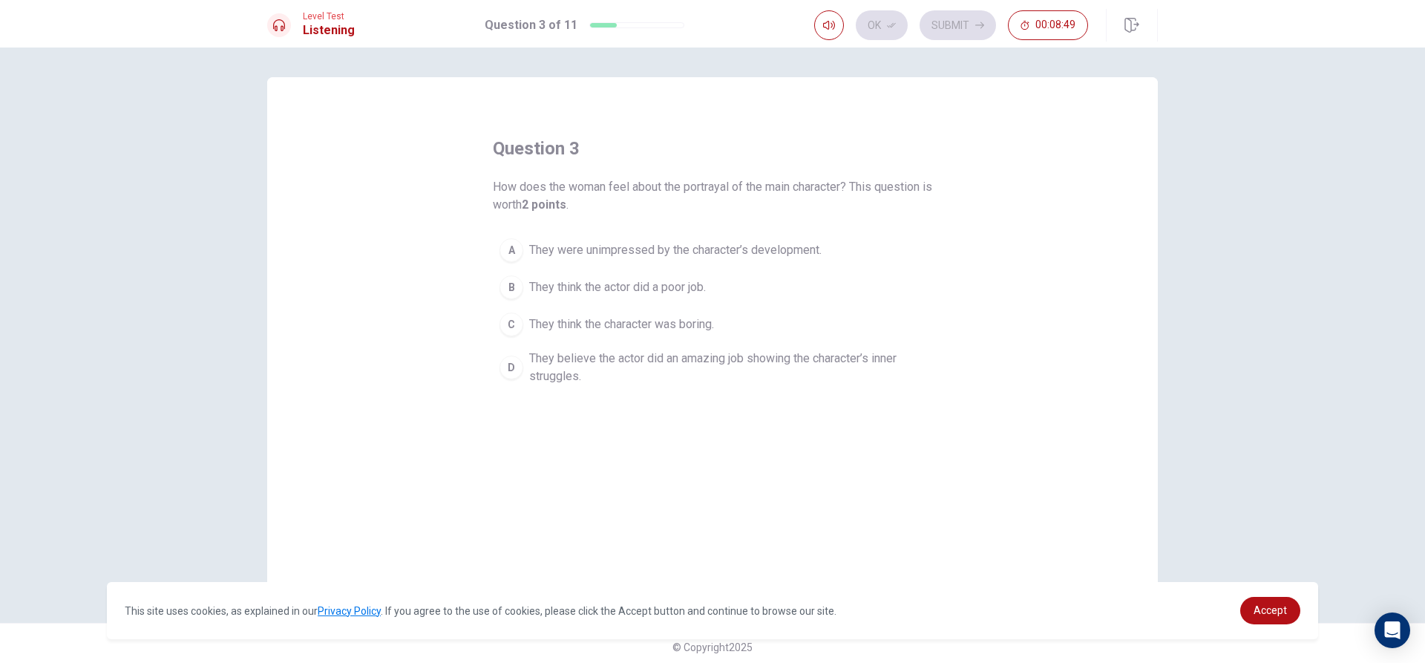
click at [612, 354] on span "They believe the actor did an amazing job showing the character’s inner struggl…" at bounding box center [727, 368] width 396 height 36
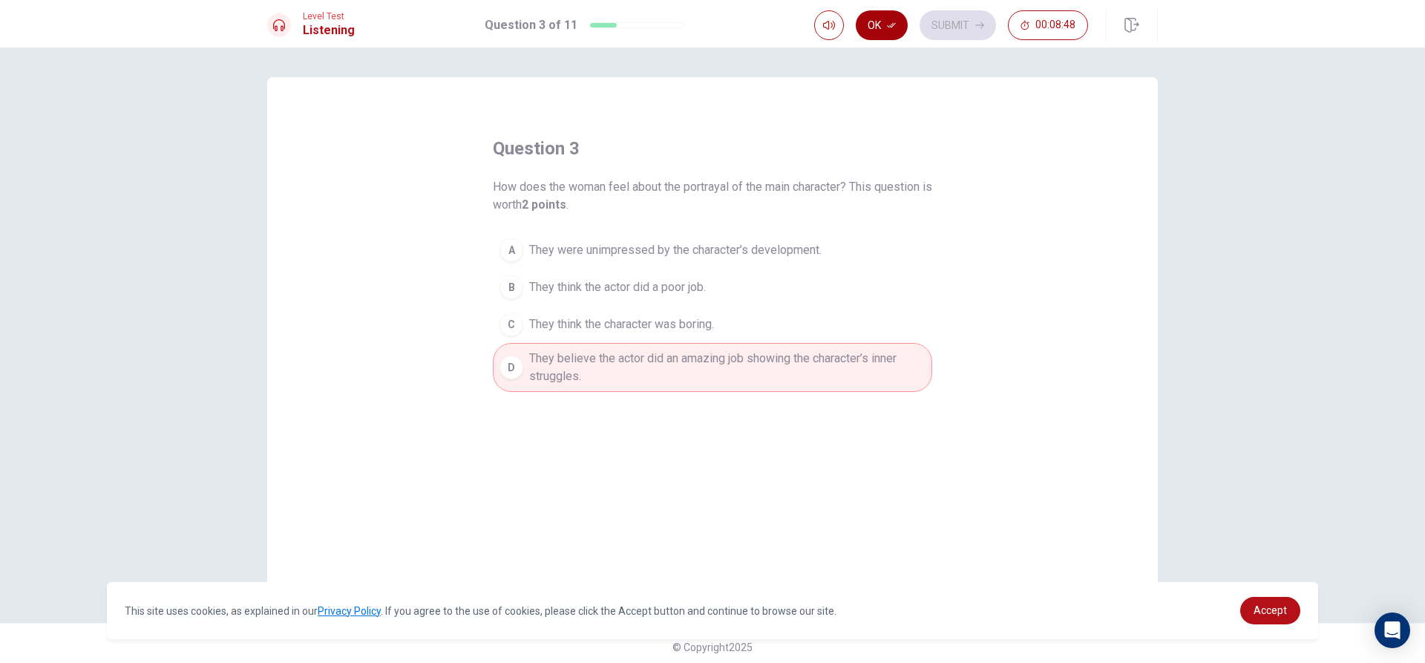
click at [885, 14] on button "Ok" at bounding box center [882, 25] width 52 height 30
click at [946, 22] on button "Submit" at bounding box center [957, 25] width 76 height 30
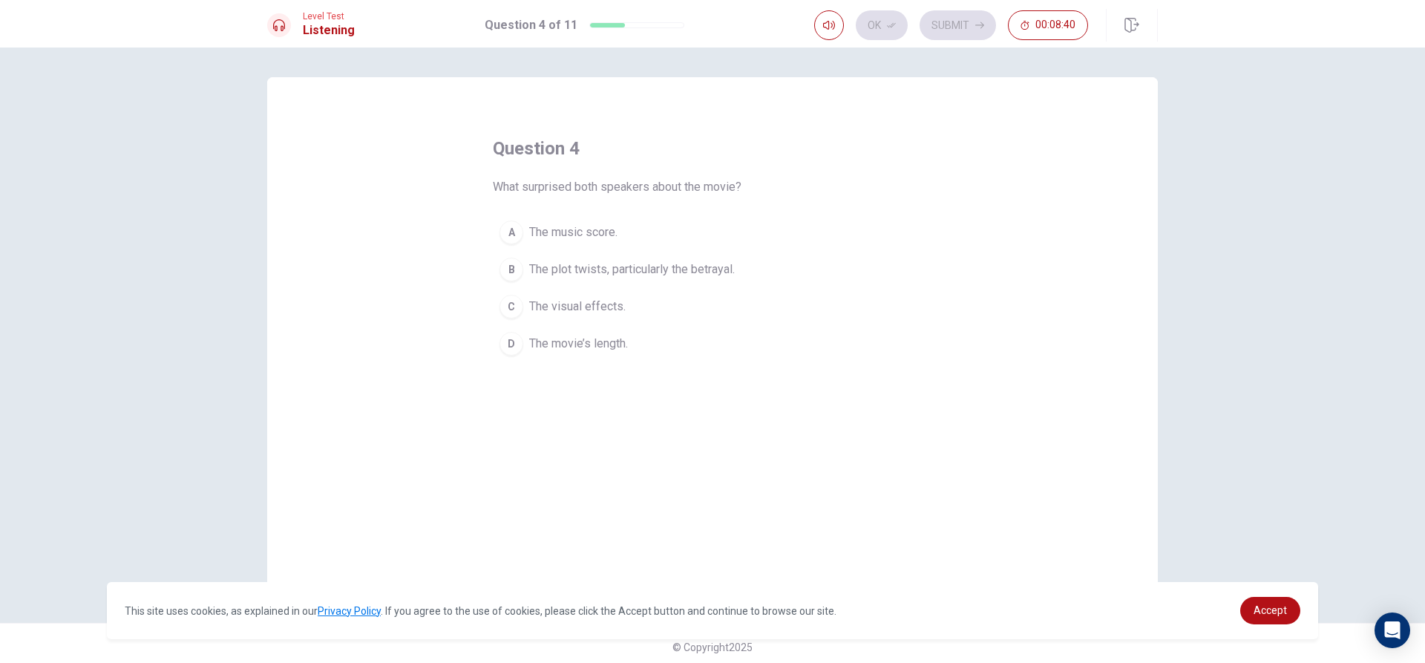
click at [542, 268] on span "The plot twists, particularly the betrayal." at bounding box center [632, 269] width 206 height 18
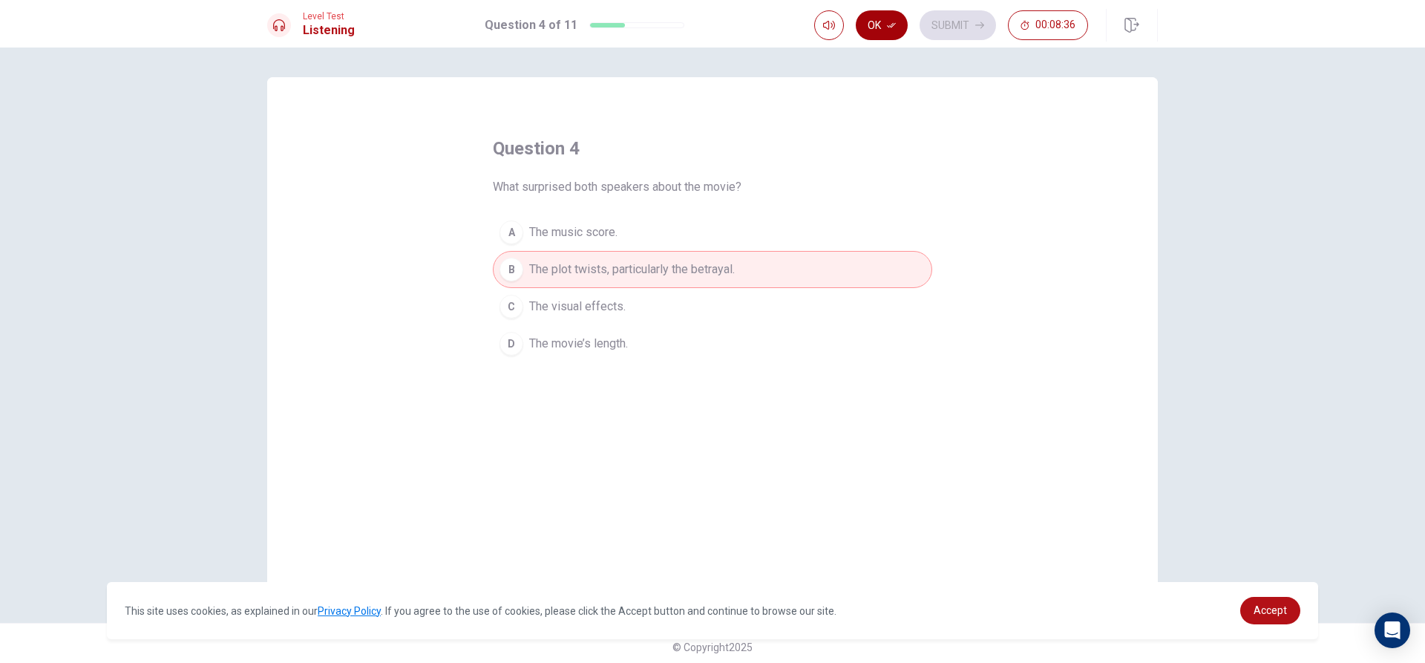
click at [892, 20] on button "Ok" at bounding box center [882, 25] width 52 height 30
click at [973, 20] on button "Submit" at bounding box center [957, 25] width 76 height 30
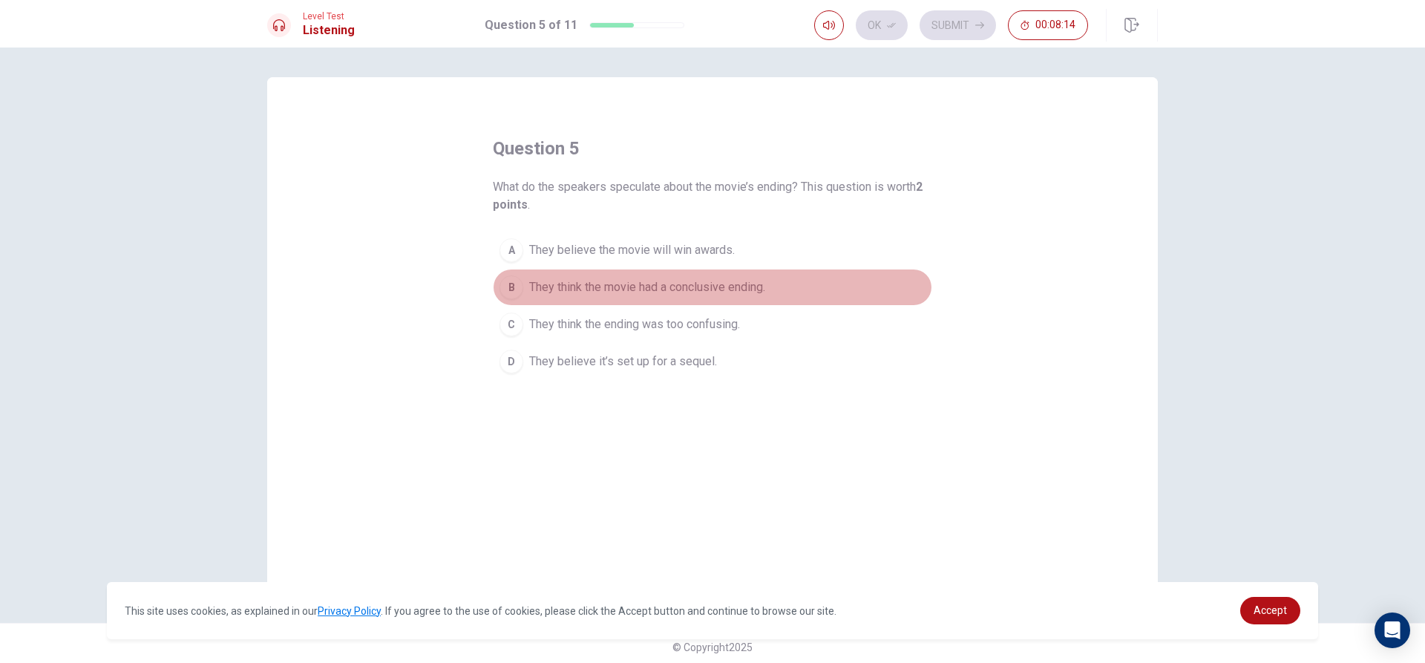
click at [566, 286] on span "They think the movie had a conclusive ending." at bounding box center [647, 287] width 236 height 18
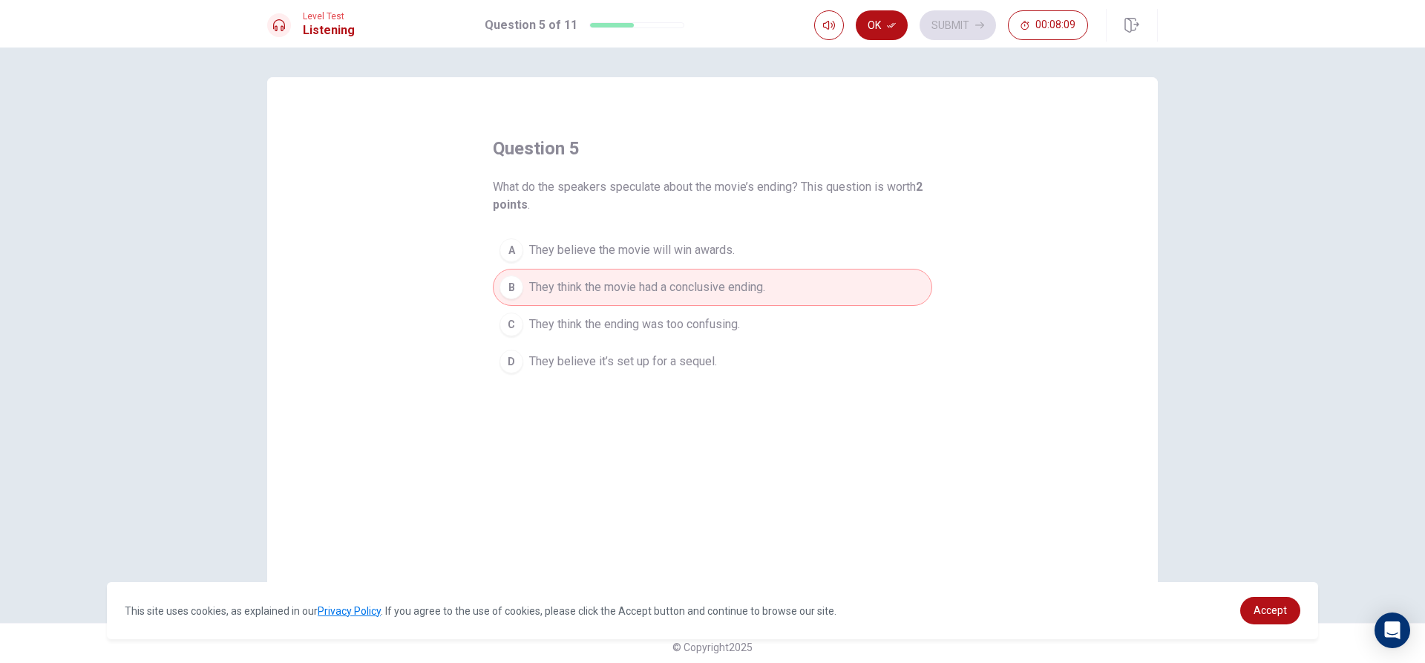
click at [654, 315] on span "They think the ending was too confusing." at bounding box center [634, 324] width 211 height 18
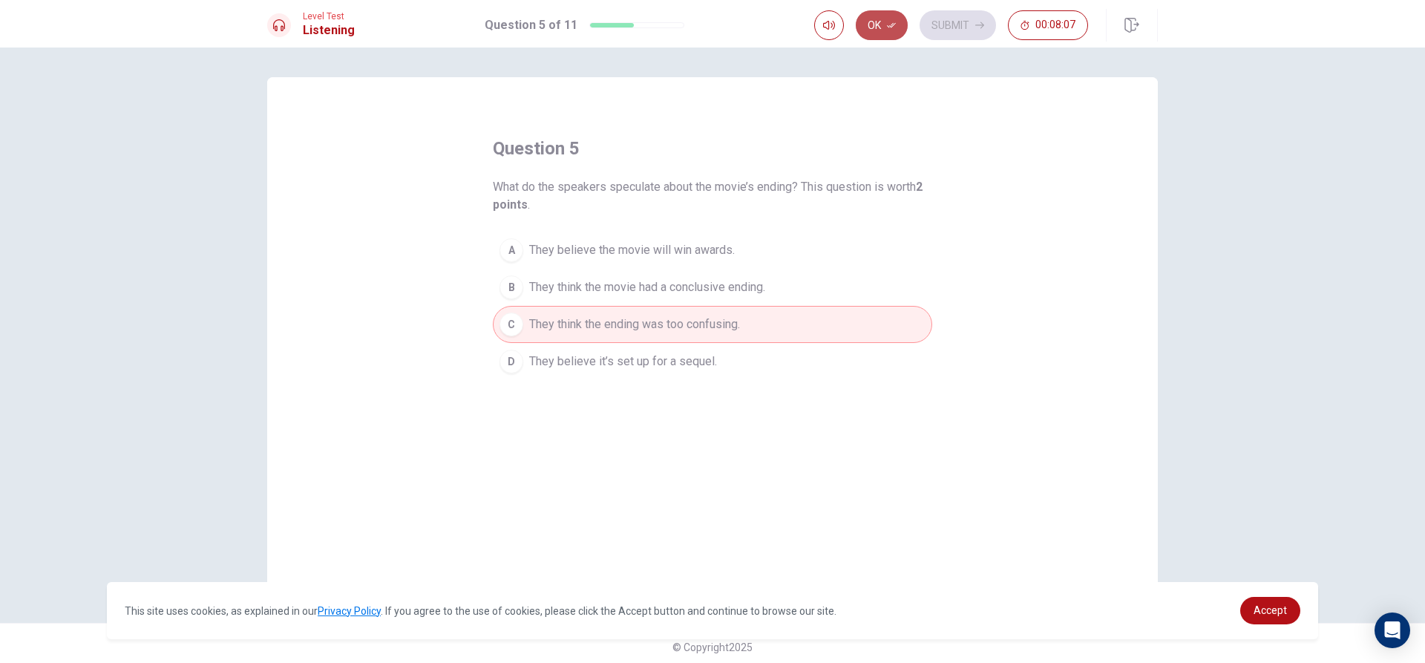
click at [893, 25] on icon "button" at bounding box center [891, 25] width 9 height 5
click at [948, 30] on button "Submit" at bounding box center [957, 25] width 76 height 30
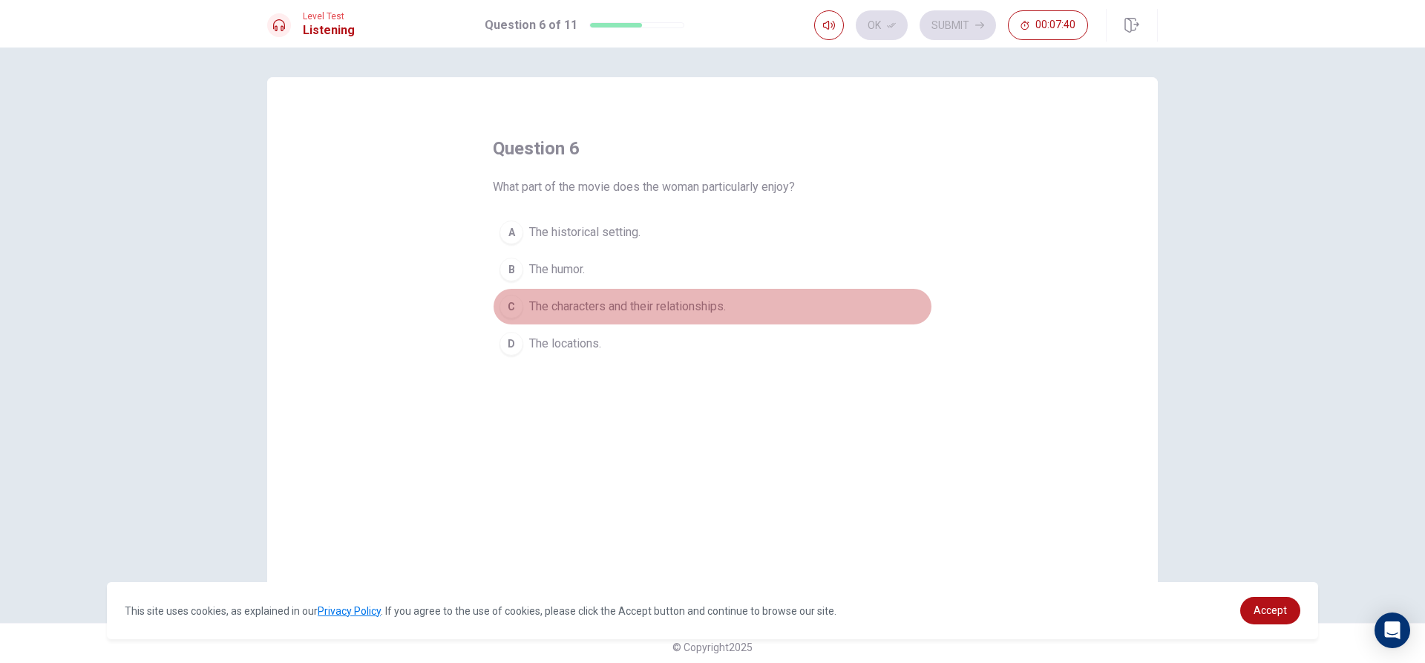
click at [537, 306] on span "The characters and their relationships." at bounding box center [627, 307] width 197 height 18
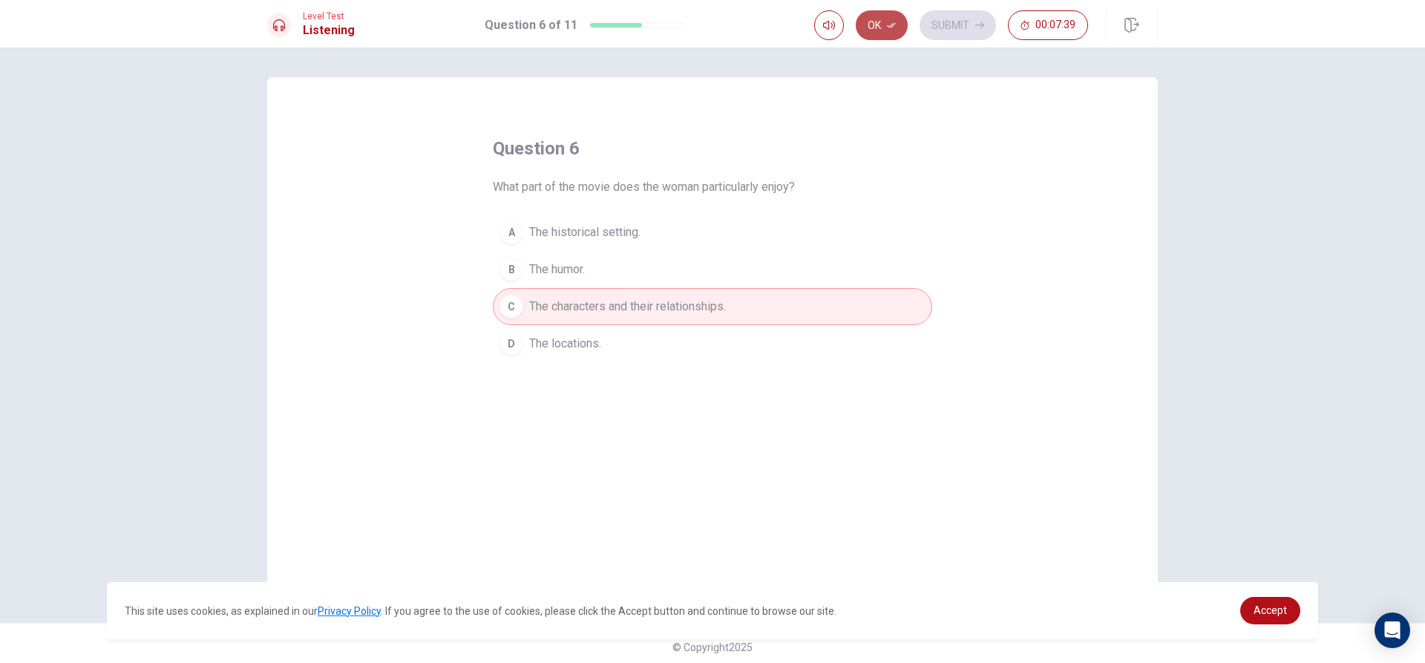
click at [889, 18] on button "Ok" at bounding box center [882, 25] width 52 height 30
click at [953, 33] on button "Submit" at bounding box center [957, 25] width 76 height 30
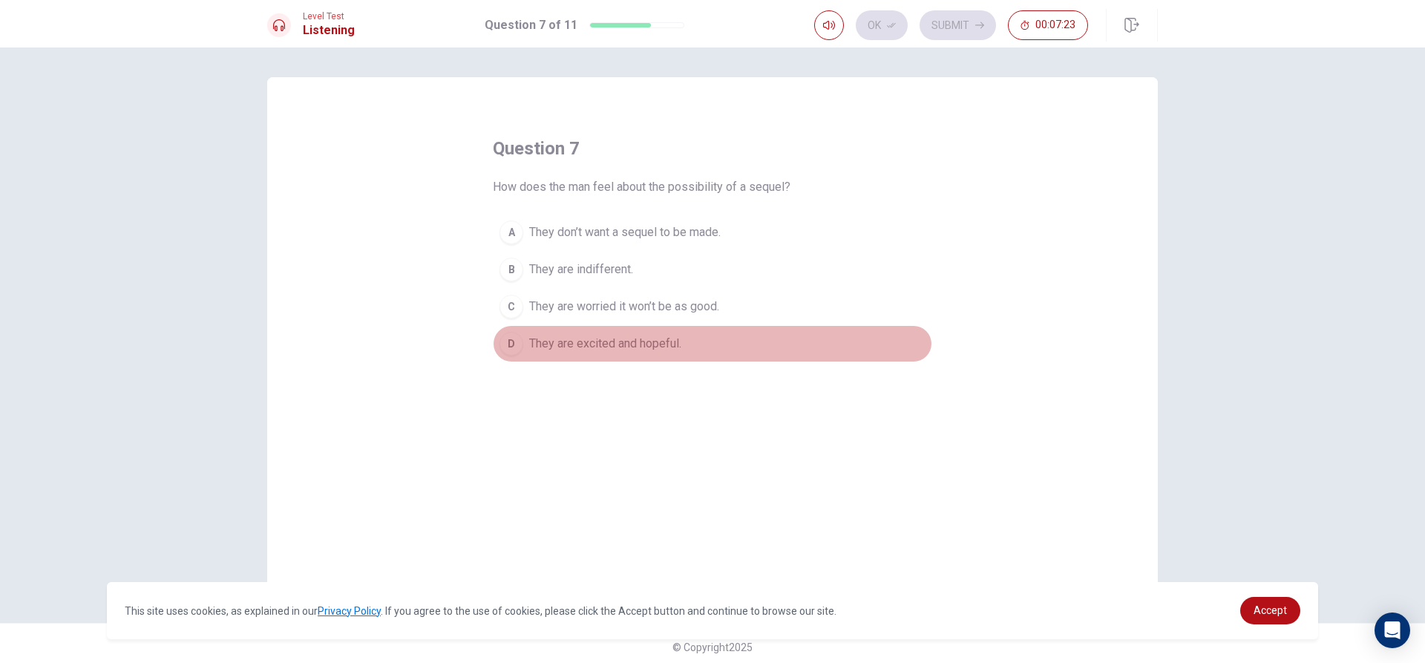
click at [575, 341] on span "They are excited and hopeful." at bounding box center [605, 344] width 152 height 18
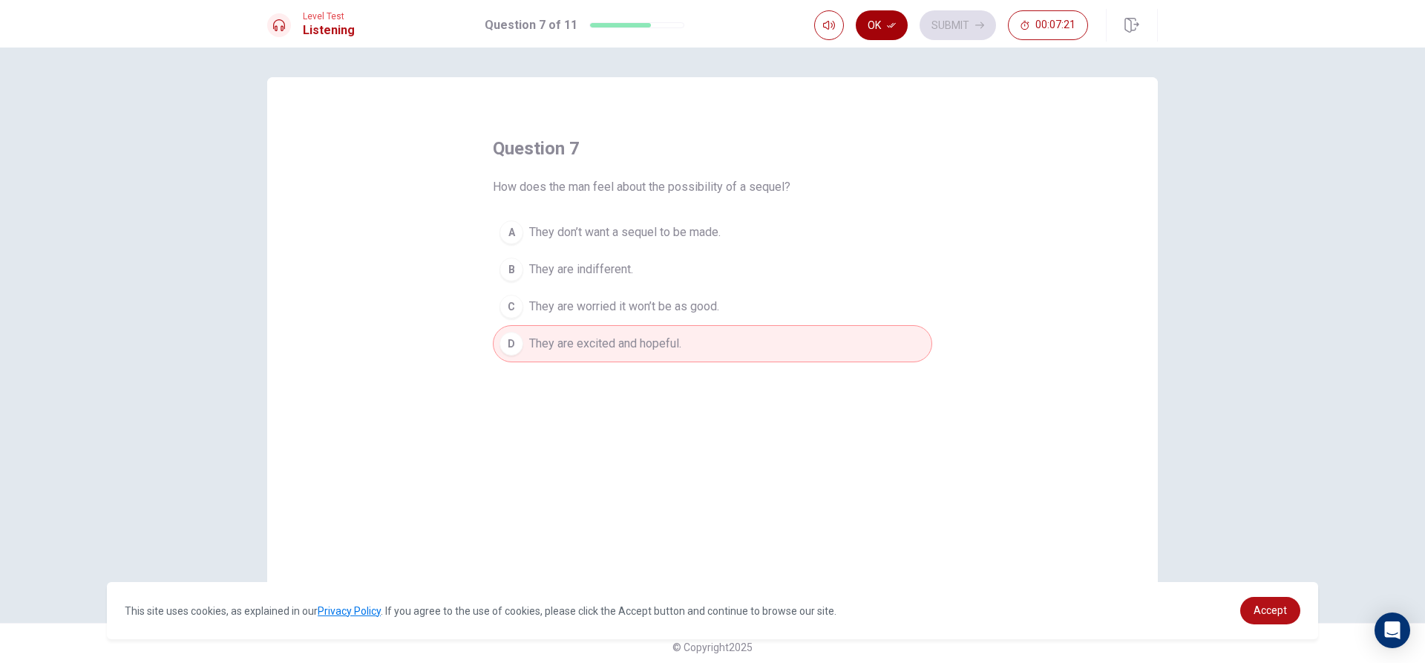
click at [894, 33] on button "Ok" at bounding box center [882, 25] width 52 height 30
click at [943, 24] on button "Submit" at bounding box center [957, 25] width 76 height 30
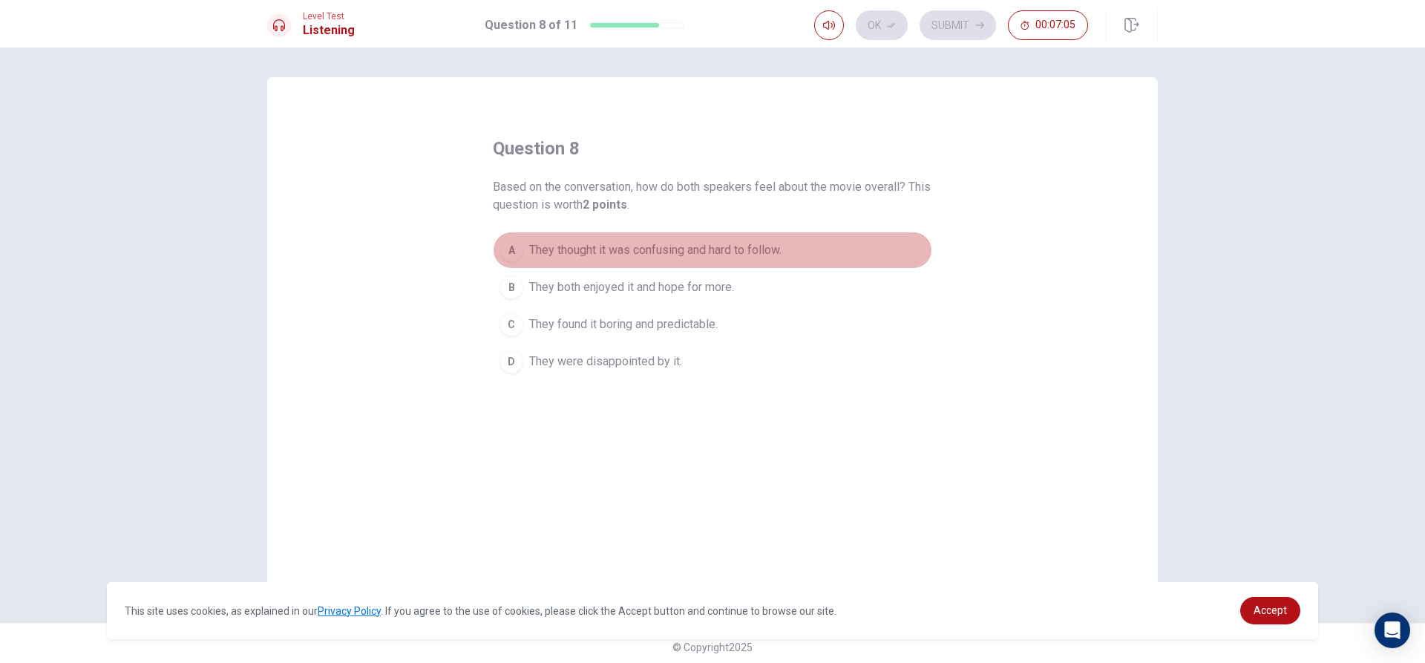
click at [529, 243] on span "They thought it was confusing and hard to follow." at bounding box center [655, 250] width 252 height 18
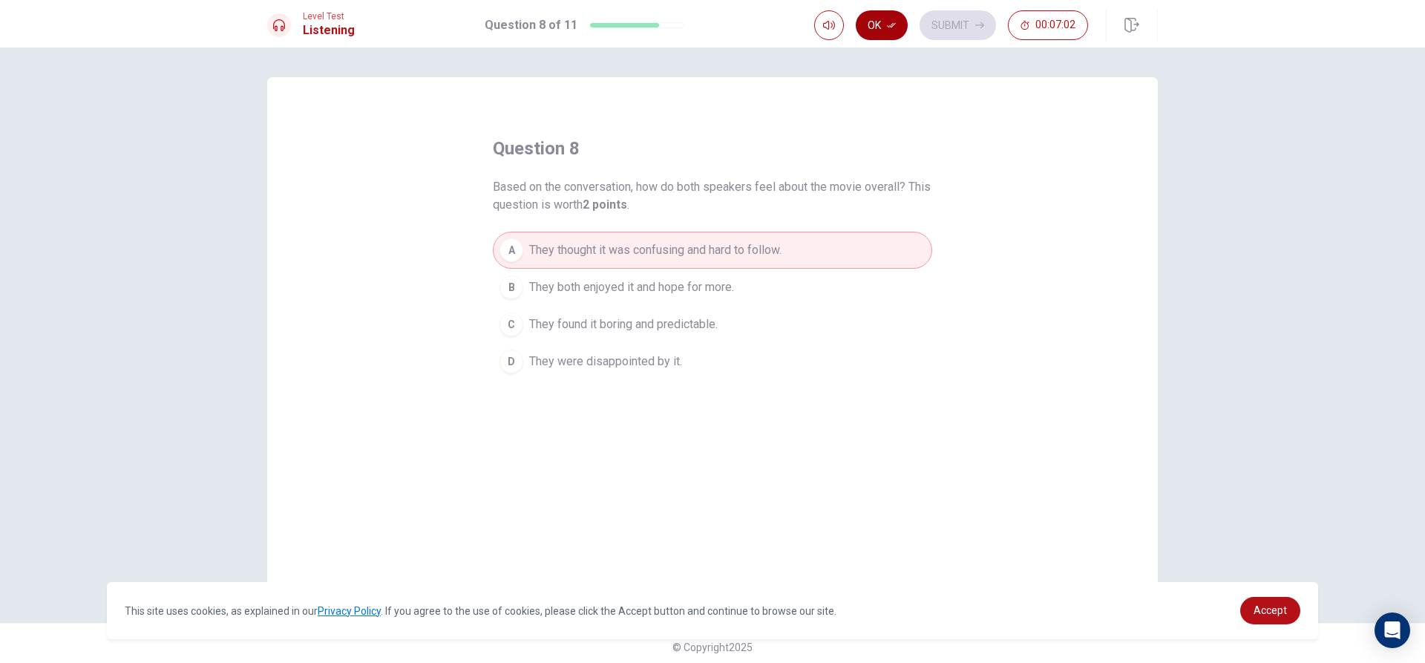
click at [886, 23] on button "Ok" at bounding box center [882, 25] width 52 height 30
click at [965, 19] on button "Submit" at bounding box center [957, 25] width 76 height 30
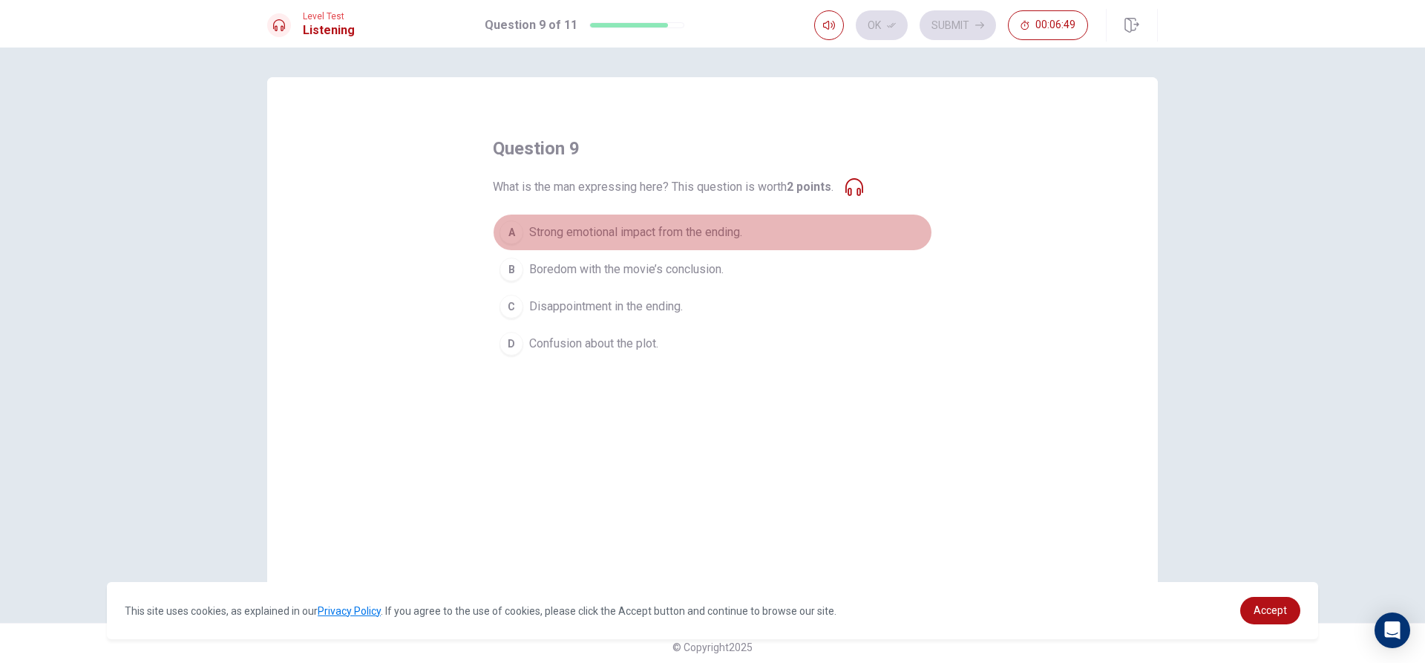
click at [549, 237] on span "Strong emotional impact from the ending." at bounding box center [635, 232] width 213 height 18
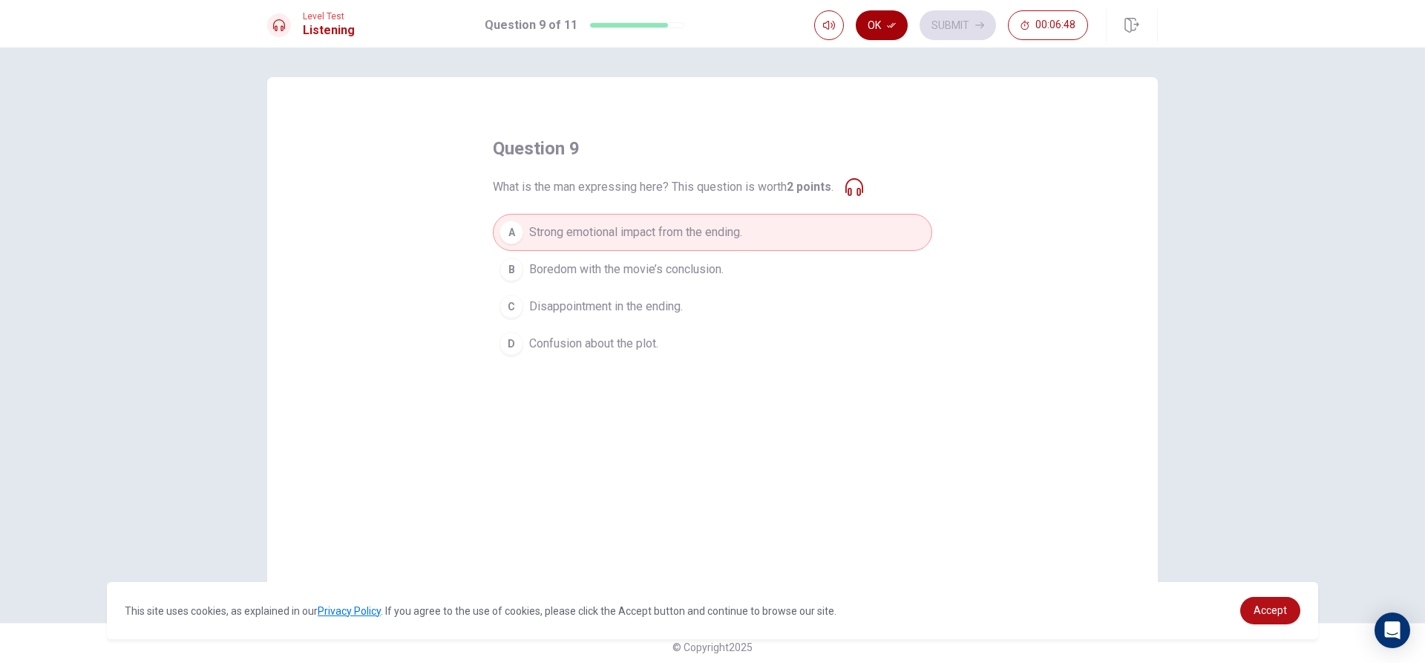
click at [895, 19] on button "Ok" at bounding box center [882, 25] width 52 height 30
click at [936, 27] on button "Submit" at bounding box center [957, 25] width 76 height 30
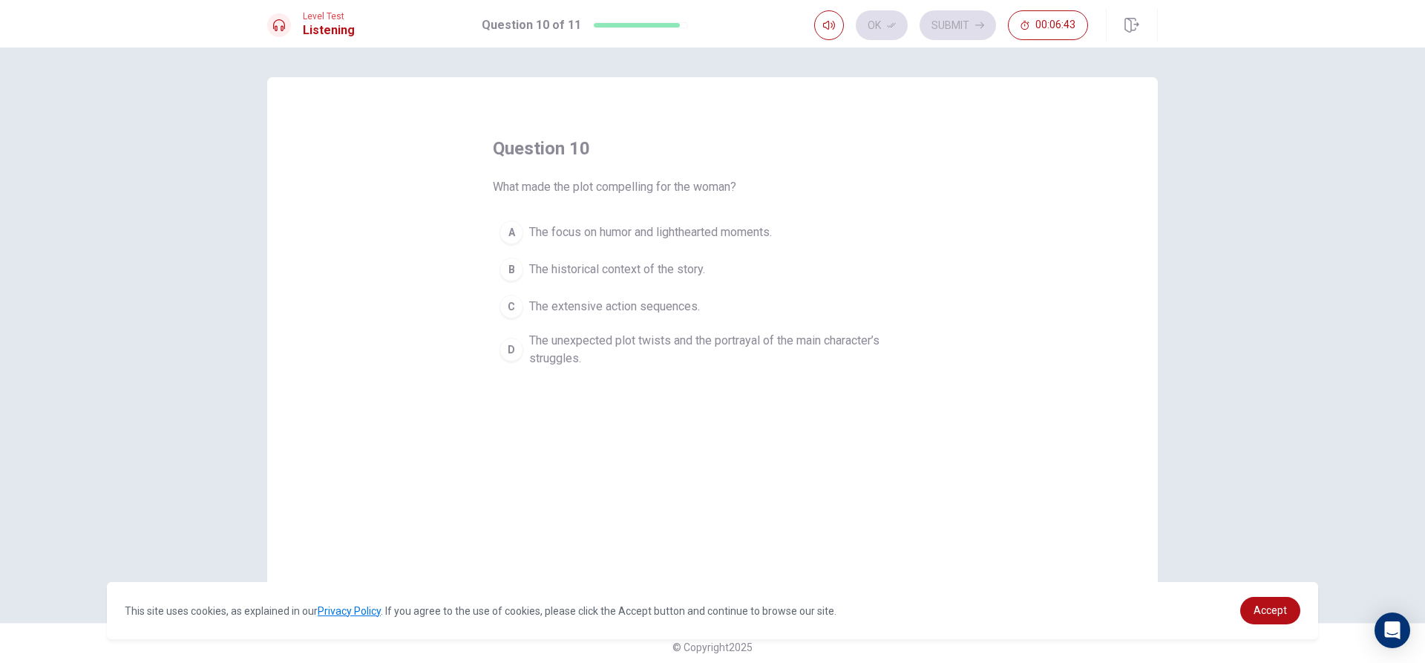
click at [519, 349] on div "D" at bounding box center [511, 350] width 24 height 24
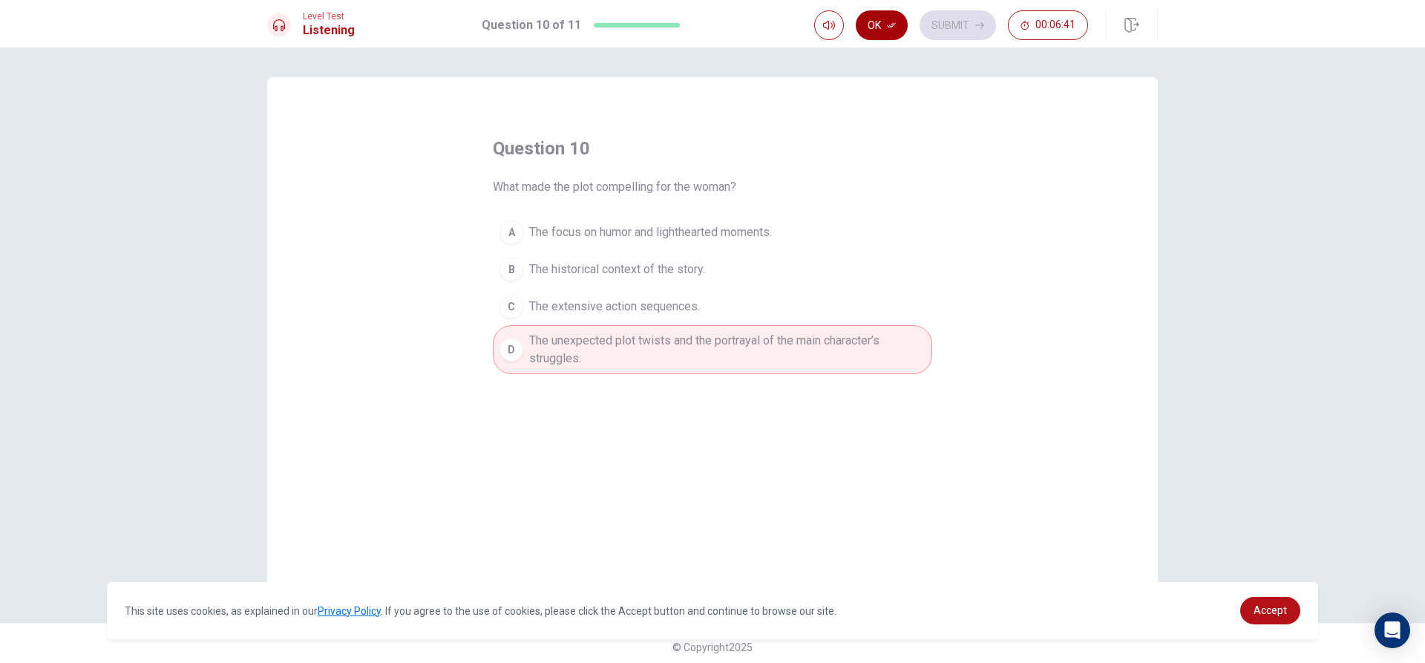
click at [892, 25] on icon "button" at bounding box center [891, 25] width 9 height 5
click at [933, 27] on button "Submit" at bounding box center [957, 25] width 76 height 30
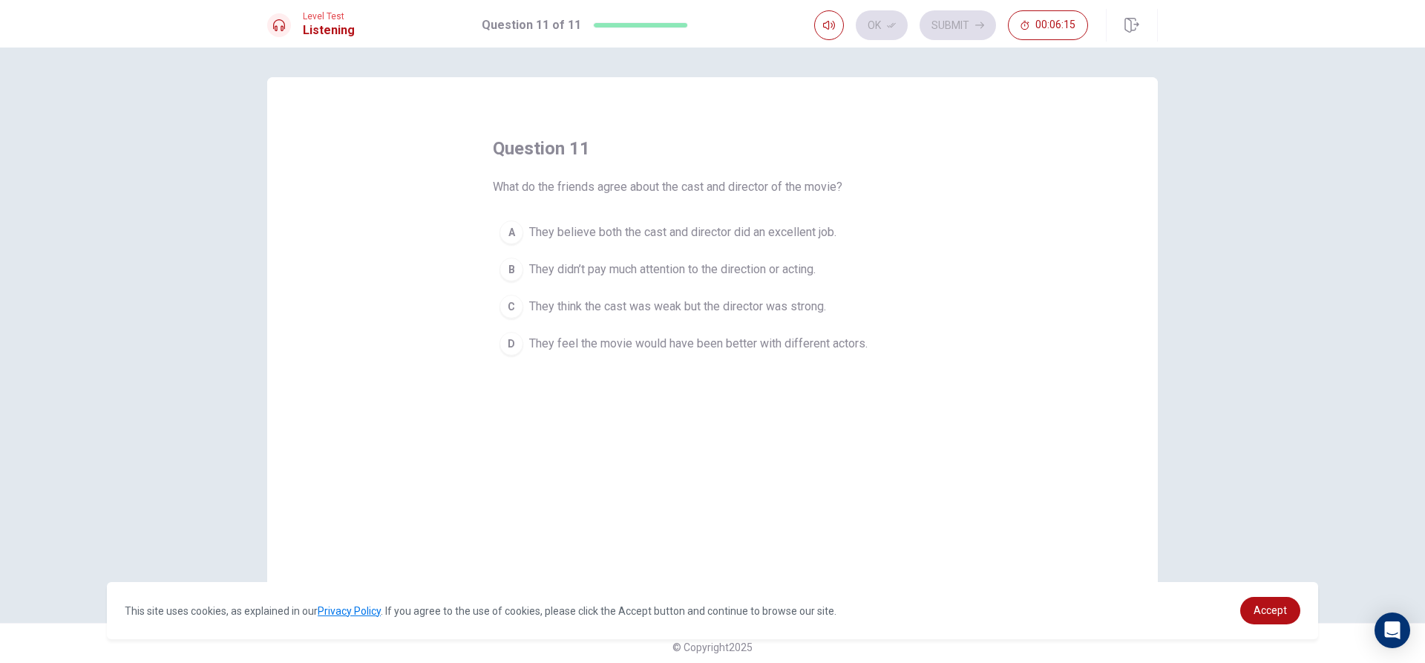
click at [556, 348] on span "They feel the movie would have been better with different actors." at bounding box center [698, 344] width 338 height 18
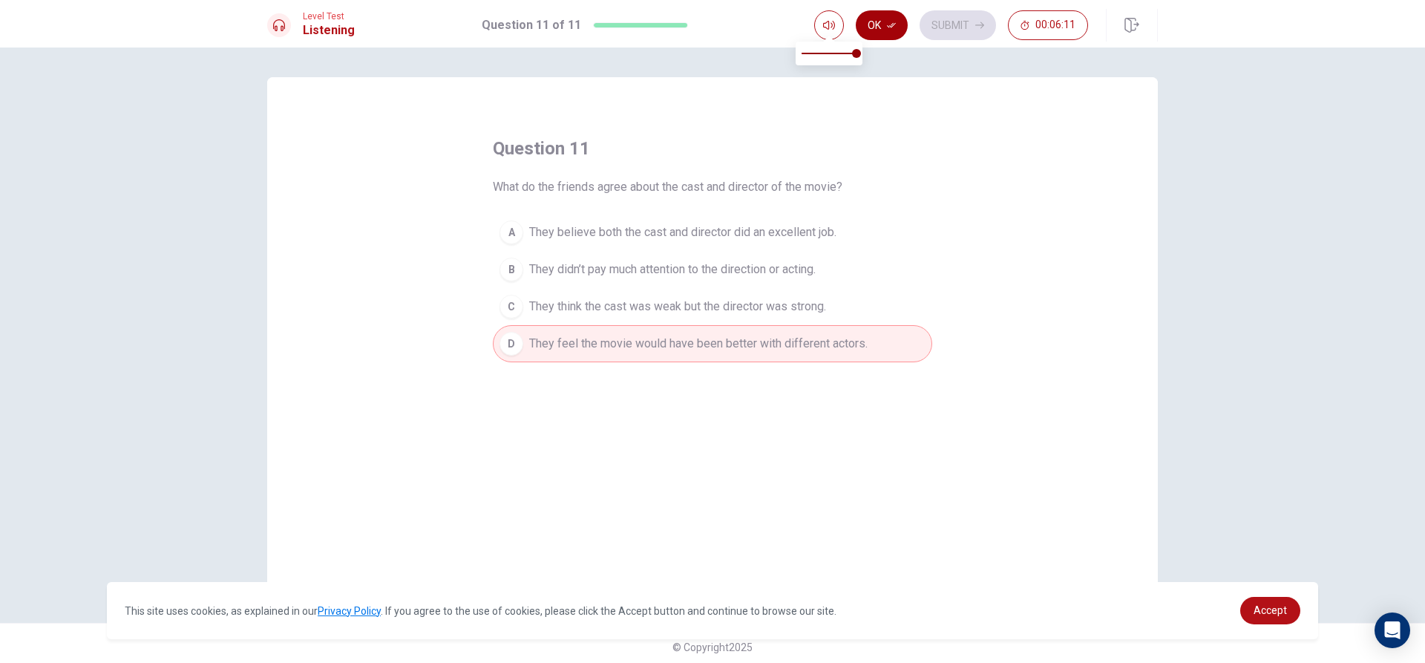
click at [882, 16] on button "Ok" at bounding box center [882, 25] width 52 height 30
click at [951, 24] on button "Submit" at bounding box center [957, 25] width 76 height 30
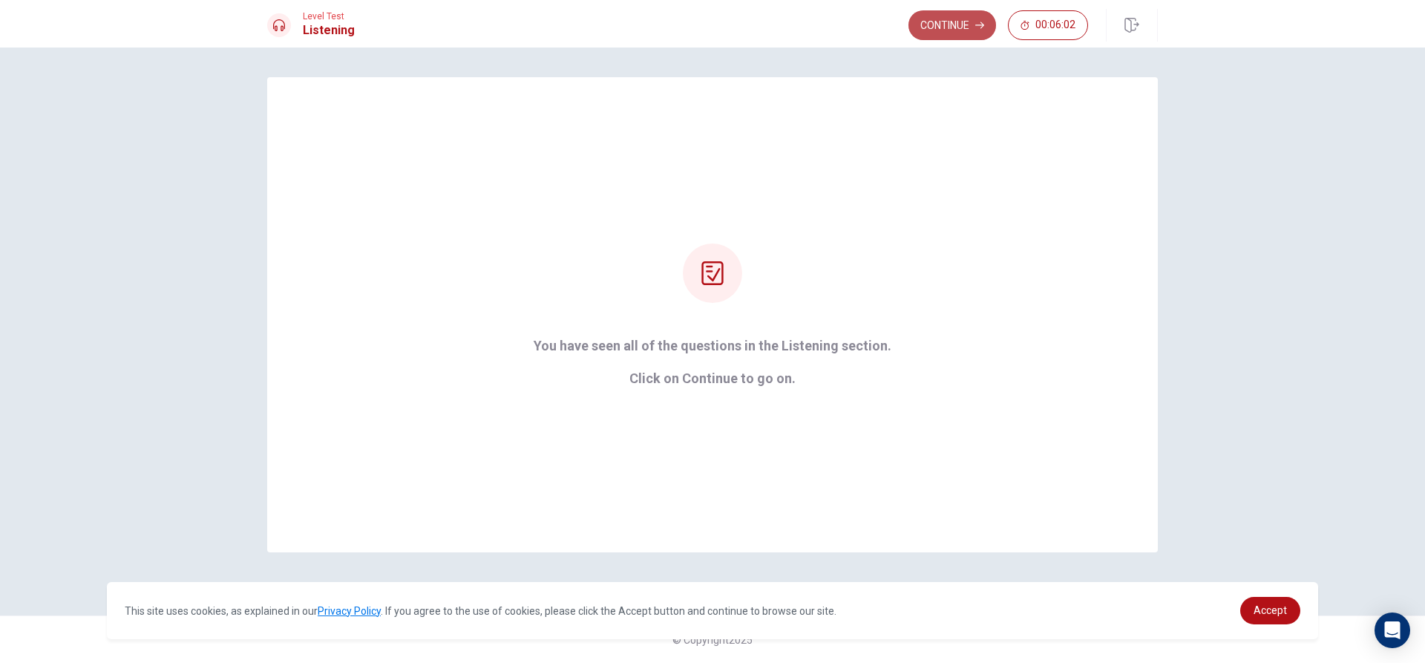
click at [946, 26] on button "Continue" at bounding box center [952, 25] width 88 height 30
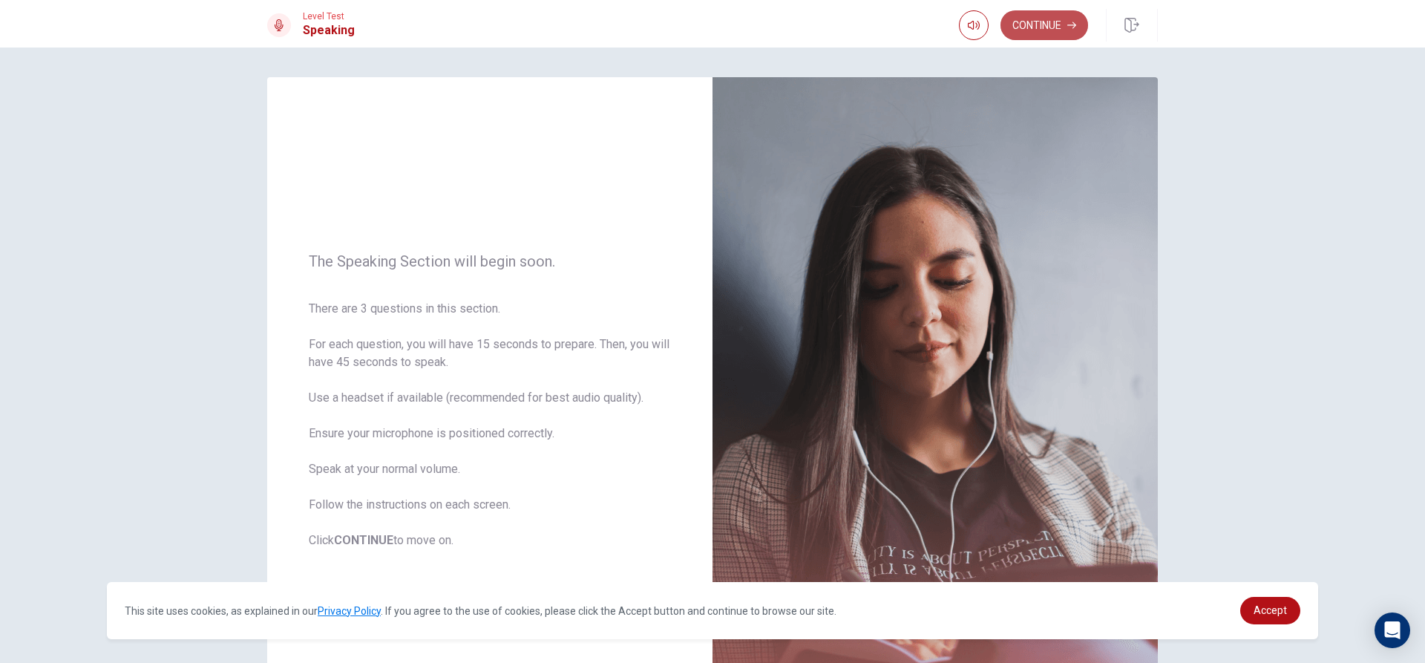
click at [1041, 26] on button "Continue" at bounding box center [1044, 25] width 88 height 30
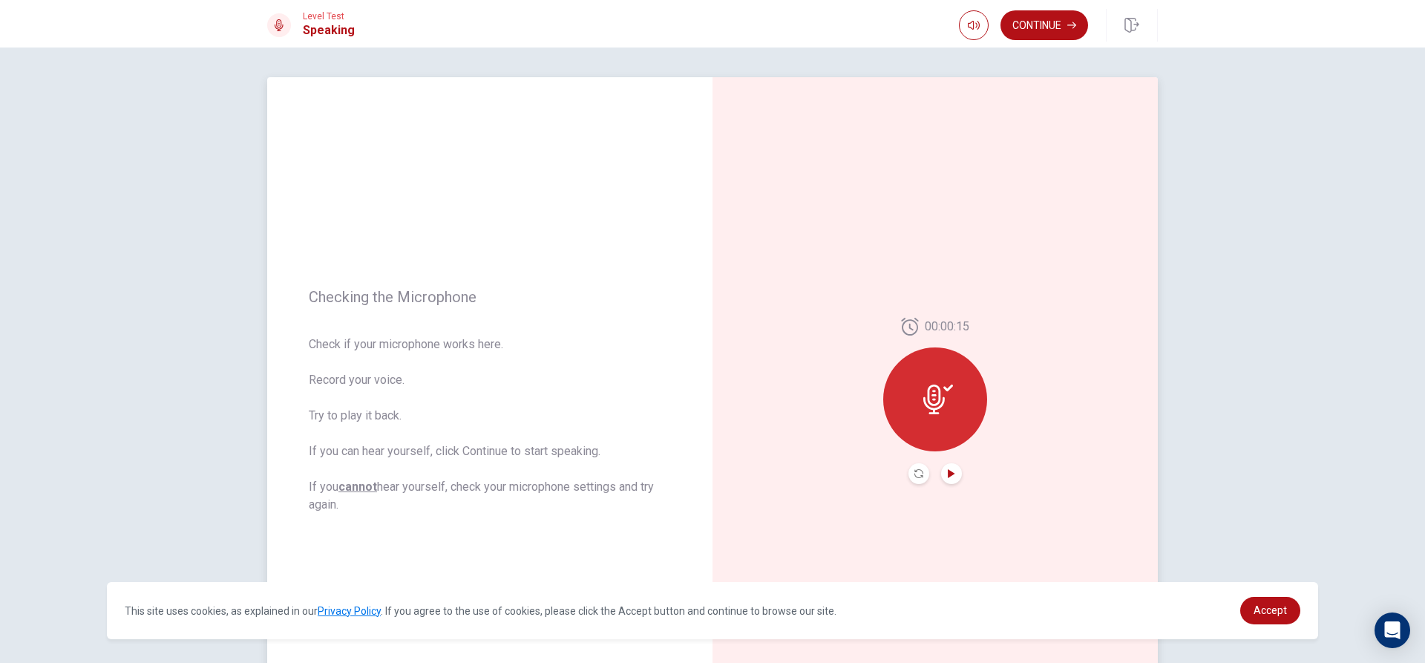
click at [948, 473] on icon "Play Audio" at bounding box center [951, 473] width 7 height 9
click at [926, 396] on icon at bounding box center [938, 399] width 30 height 30
click at [908, 466] on button "Record Again" at bounding box center [918, 473] width 21 height 21
click at [933, 398] on icon at bounding box center [935, 395] width 30 height 30
click at [938, 393] on icon at bounding box center [938, 399] width 30 height 30
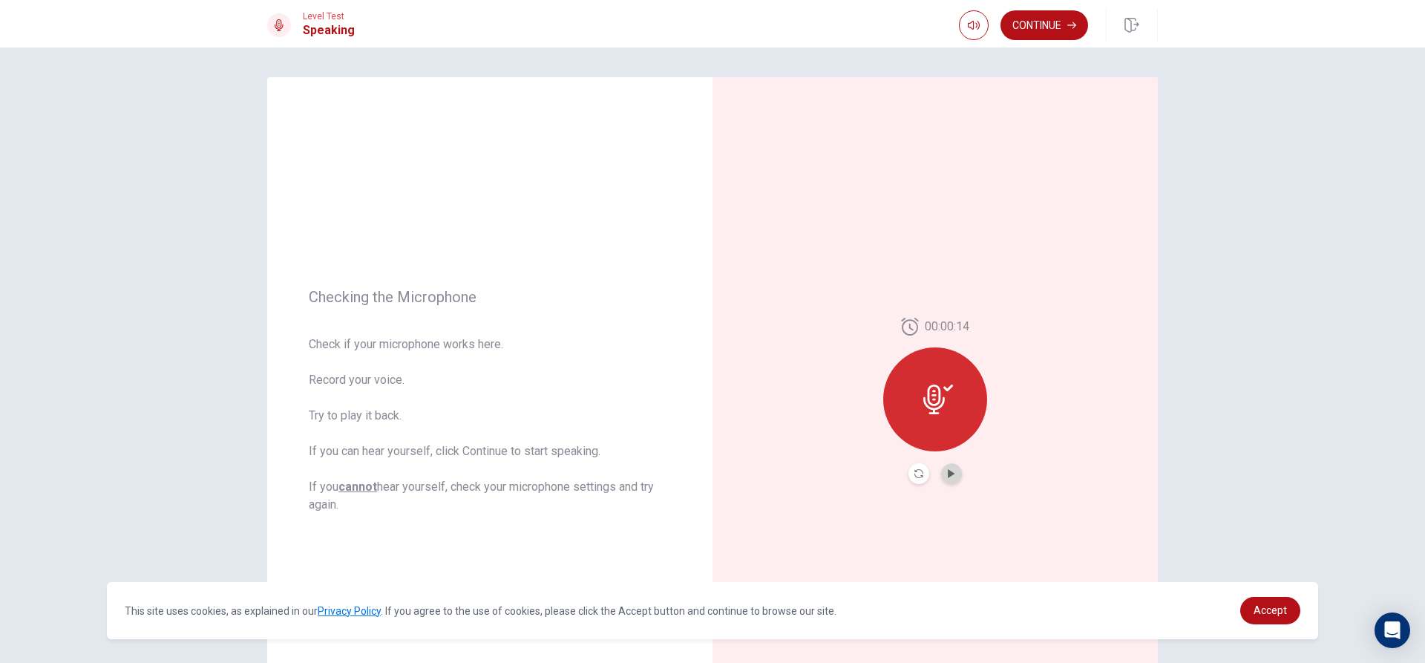
click at [947, 481] on button "Play Audio" at bounding box center [951, 473] width 21 height 21
click at [902, 474] on button "Record Again" at bounding box center [935, 474] width 111 height 30
click at [935, 391] on icon at bounding box center [935, 395] width 22 height 30
click at [949, 473] on icon "Play Audio" at bounding box center [951, 473] width 7 height 9
click at [908, 470] on button "Record Again" at bounding box center [918, 473] width 21 height 21
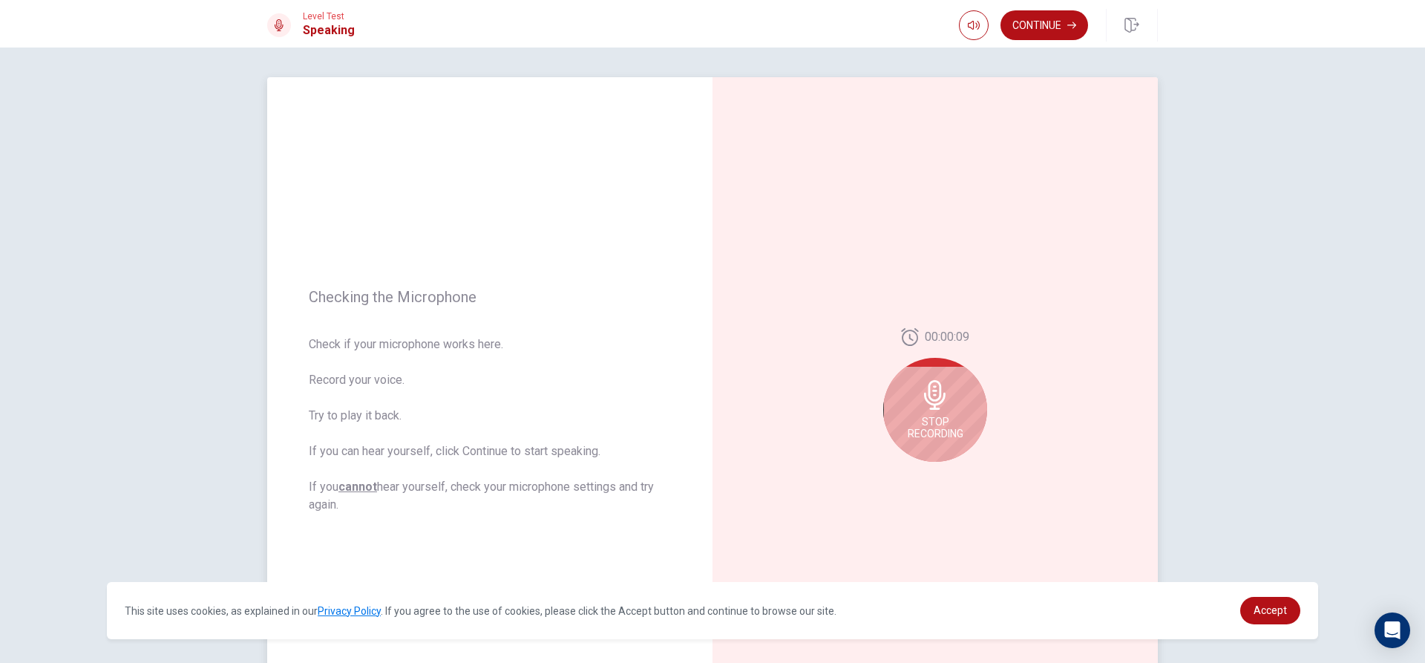
click at [928, 402] on icon at bounding box center [935, 395] width 30 height 30
click at [950, 476] on icon "Play Audio" at bounding box center [951, 473] width 9 height 9
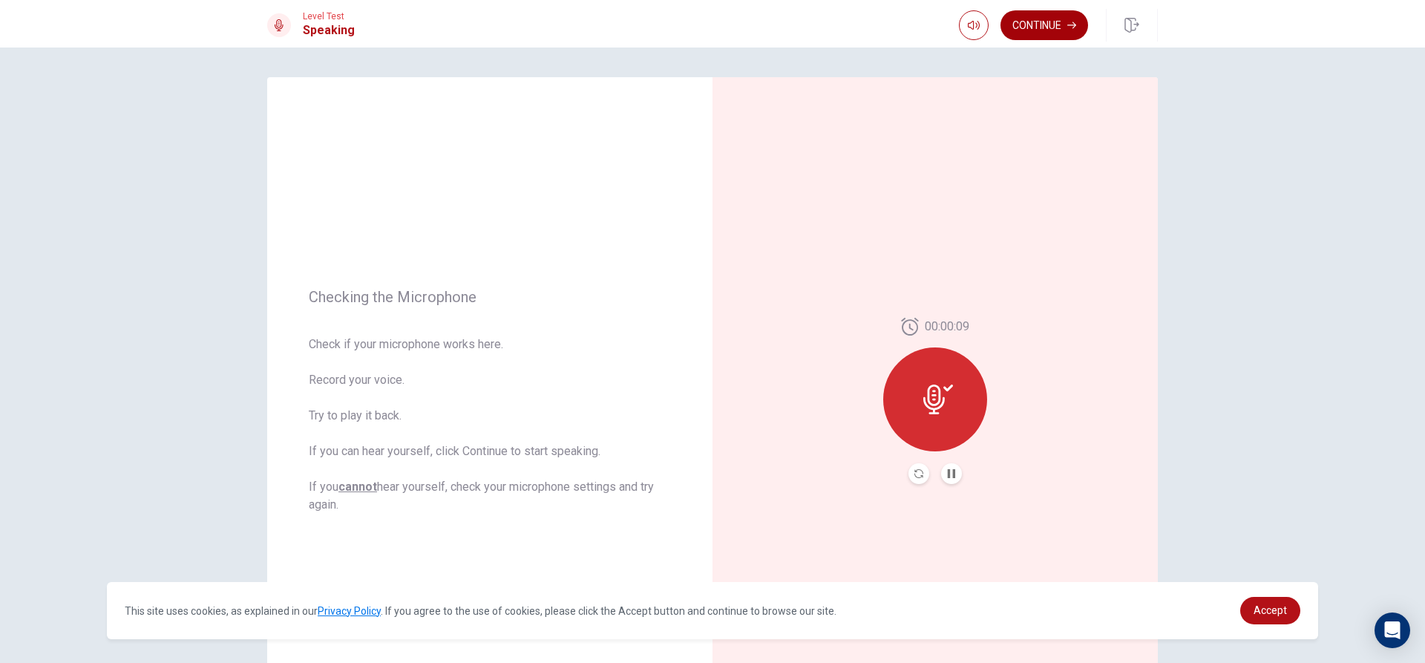
click at [1063, 19] on button "Continue" at bounding box center [1044, 25] width 88 height 30
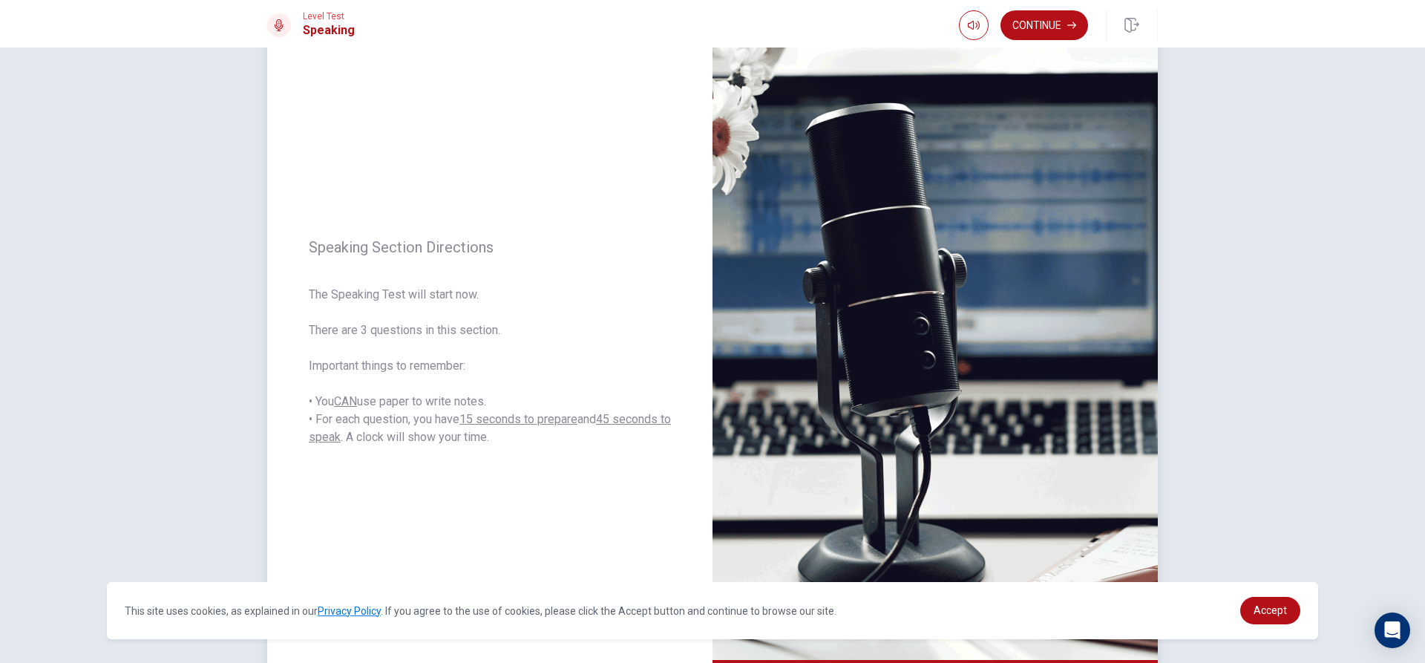
scroll to position [139, 0]
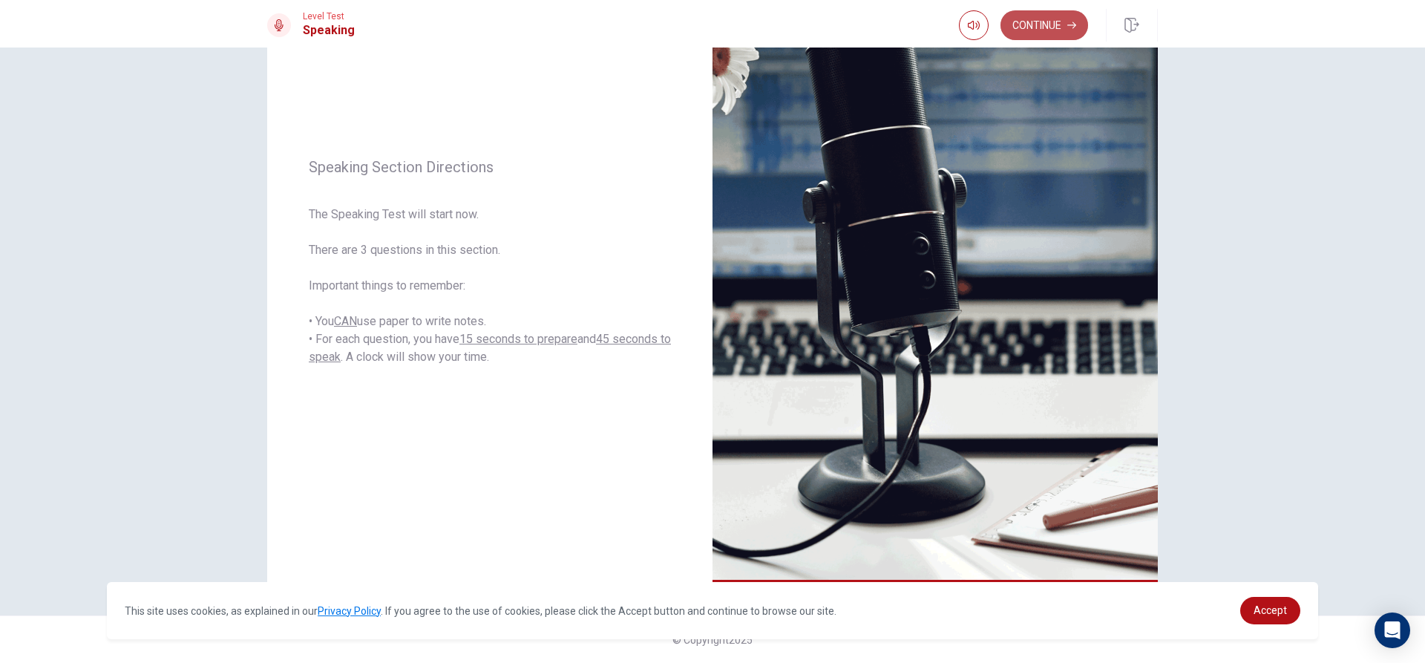
click at [1024, 16] on button "Continue" at bounding box center [1044, 25] width 88 height 30
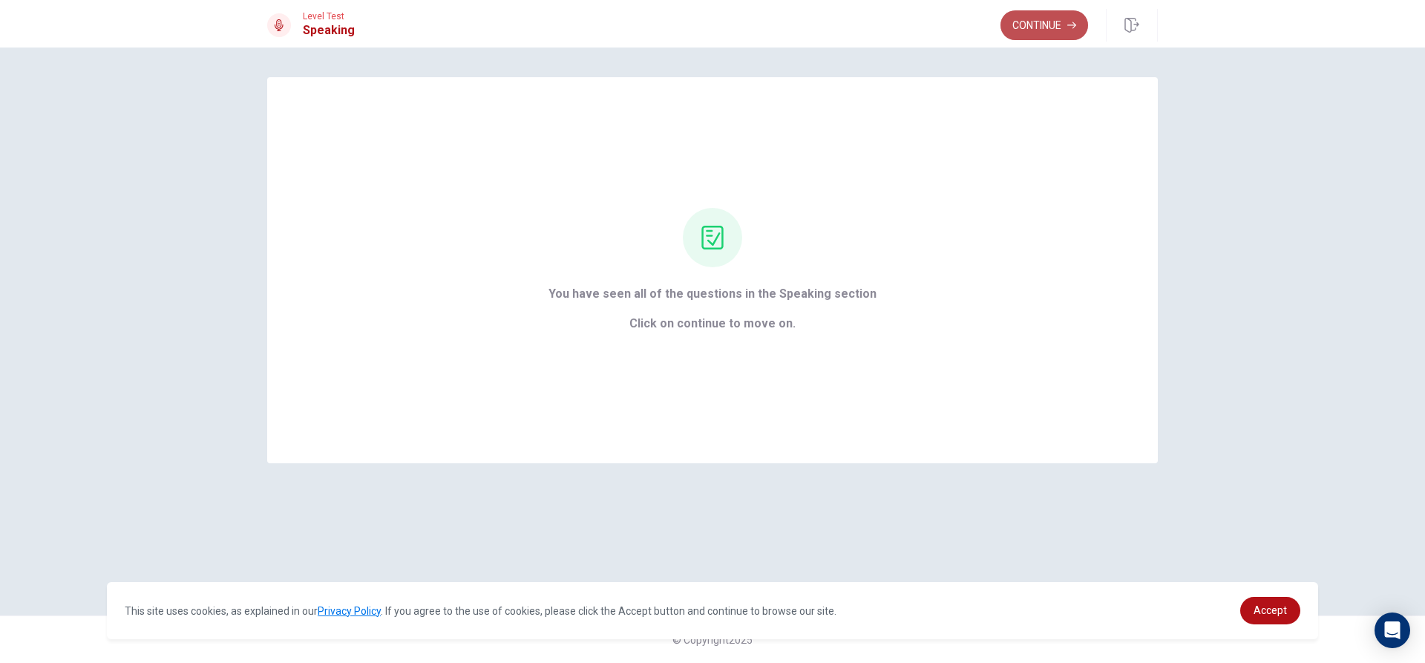
click at [1065, 32] on button "Continue" at bounding box center [1044, 25] width 88 height 30
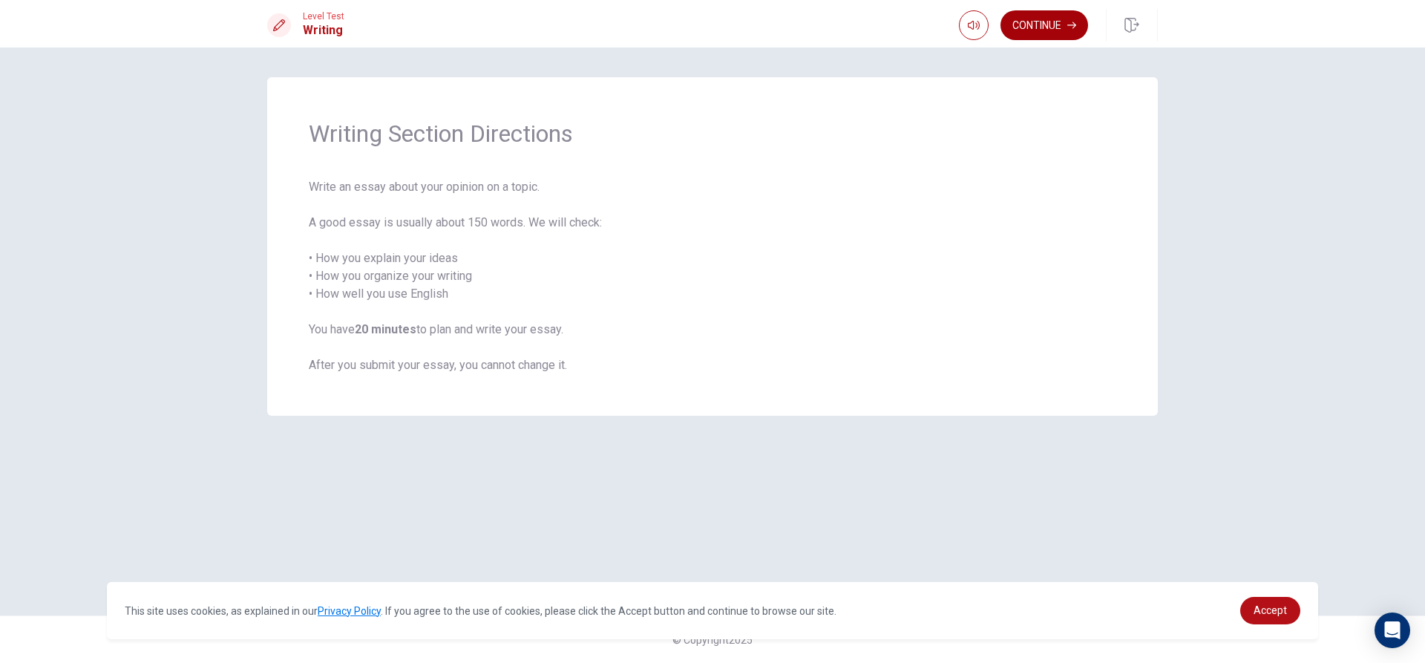
click at [1066, 17] on button "Continue" at bounding box center [1044, 25] width 88 height 30
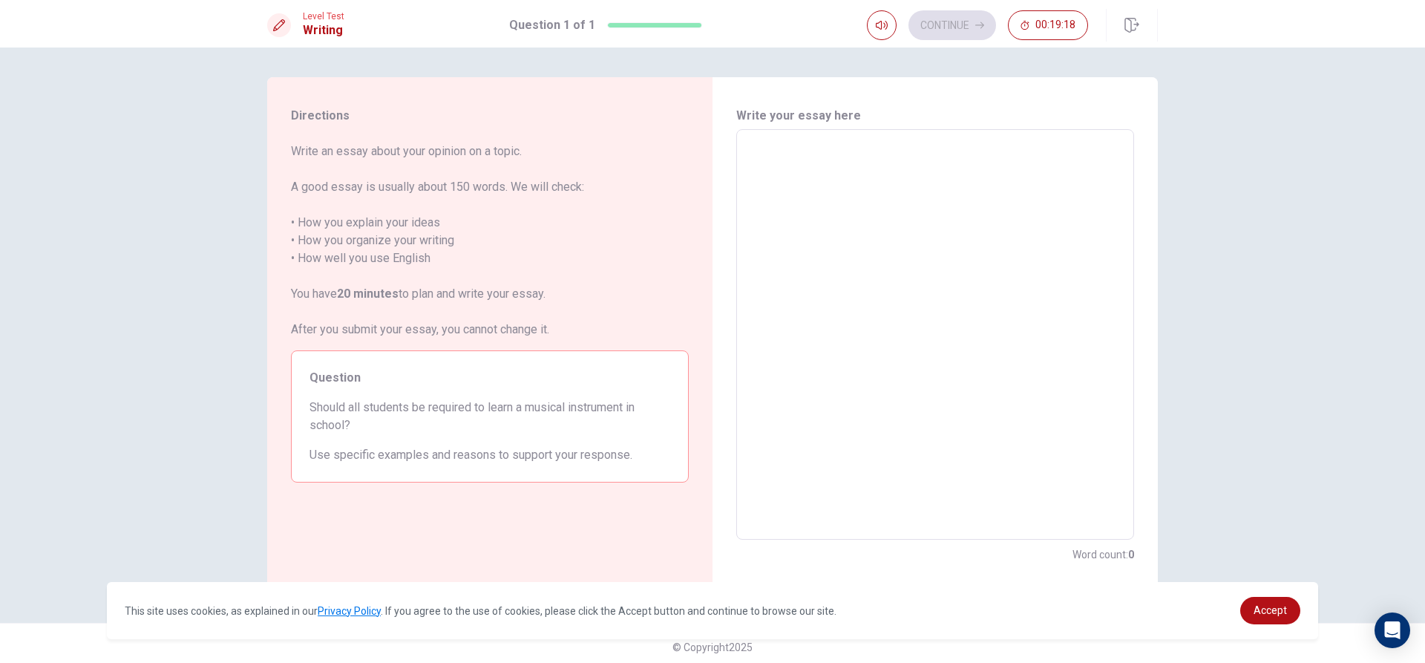
click at [826, 185] on textarea at bounding box center [935, 335] width 377 height 386
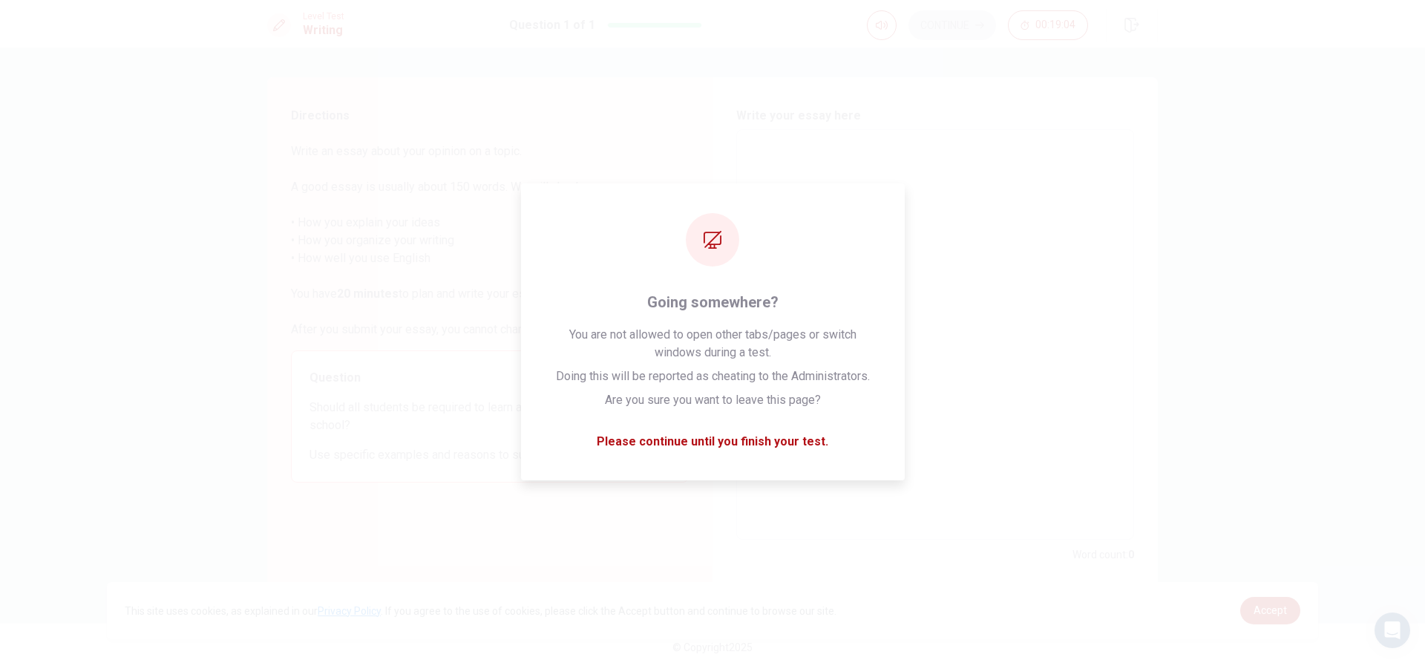
type textarea "f"
type textarea "x"
type textarea "fi"
type textarea "x"
type textarea "fir"
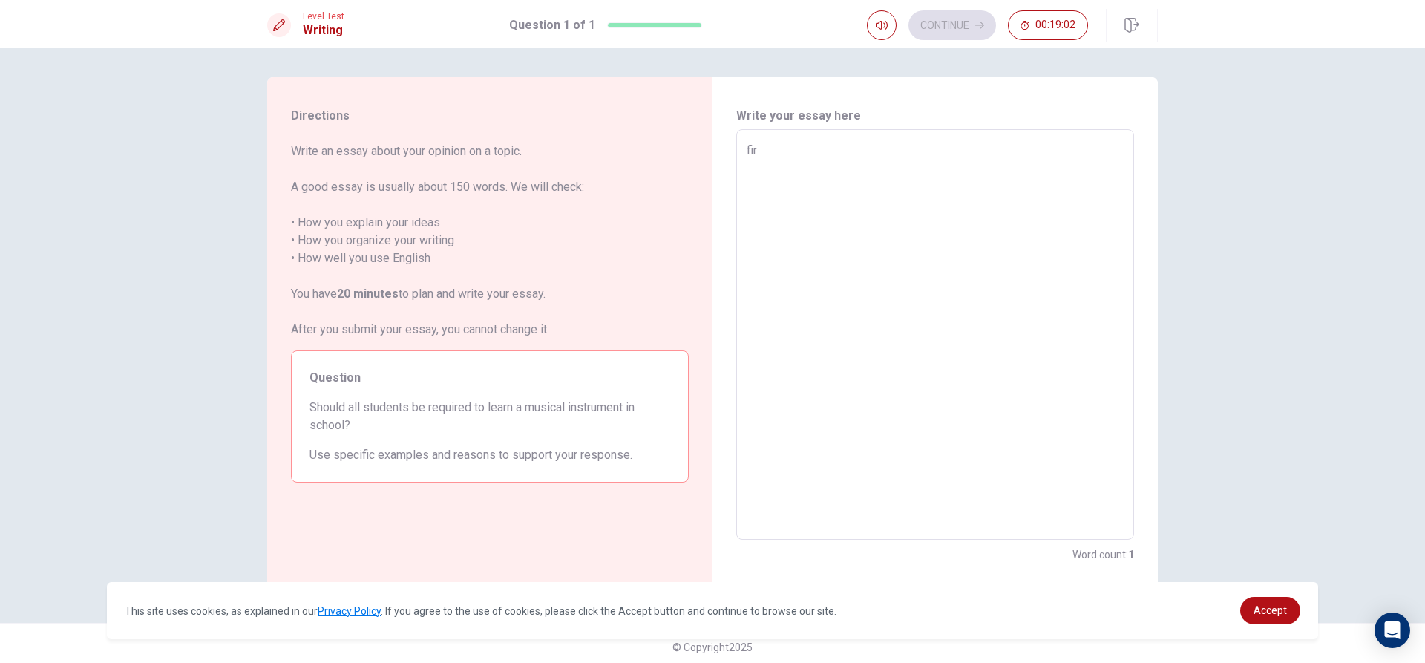
type textarea "x"
type textarea "fi"
type textarea "x"
type textarea "f"
type textarea "x"
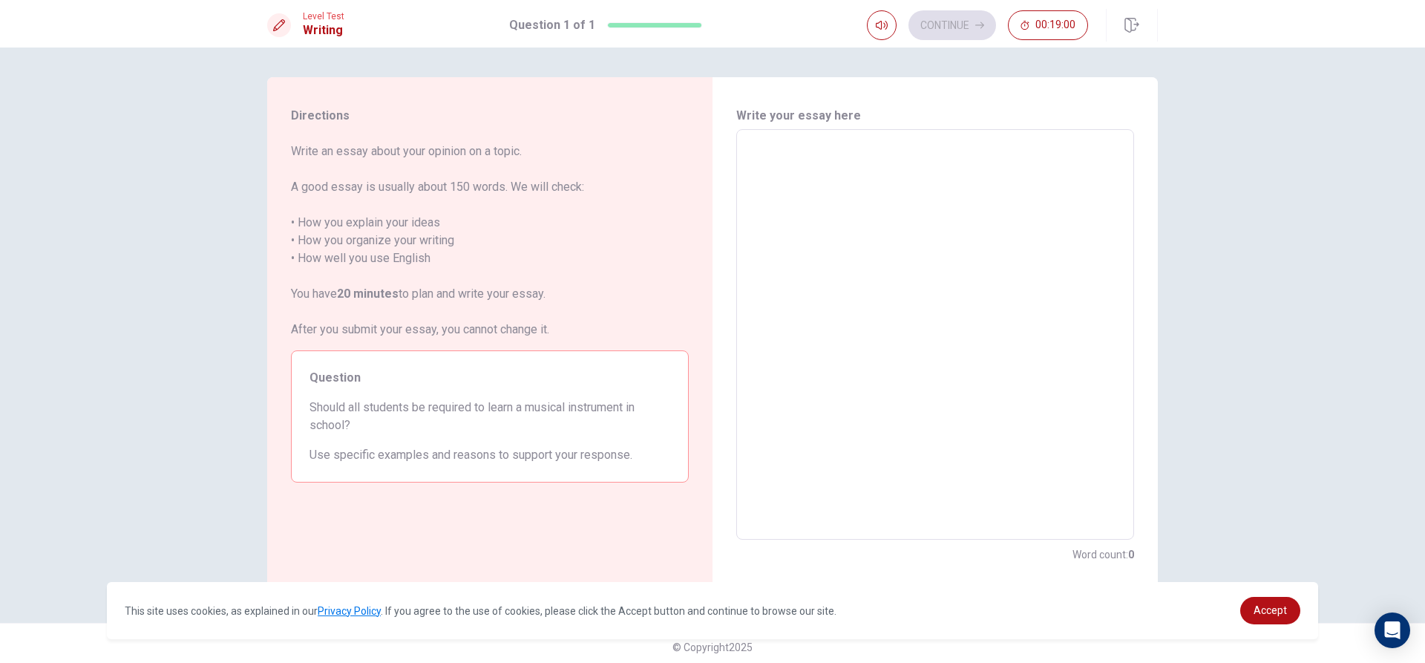
type textarea "F"
type textarea "x"
type textarea "Fi"
type textarea "x"
type textarea "Fir"
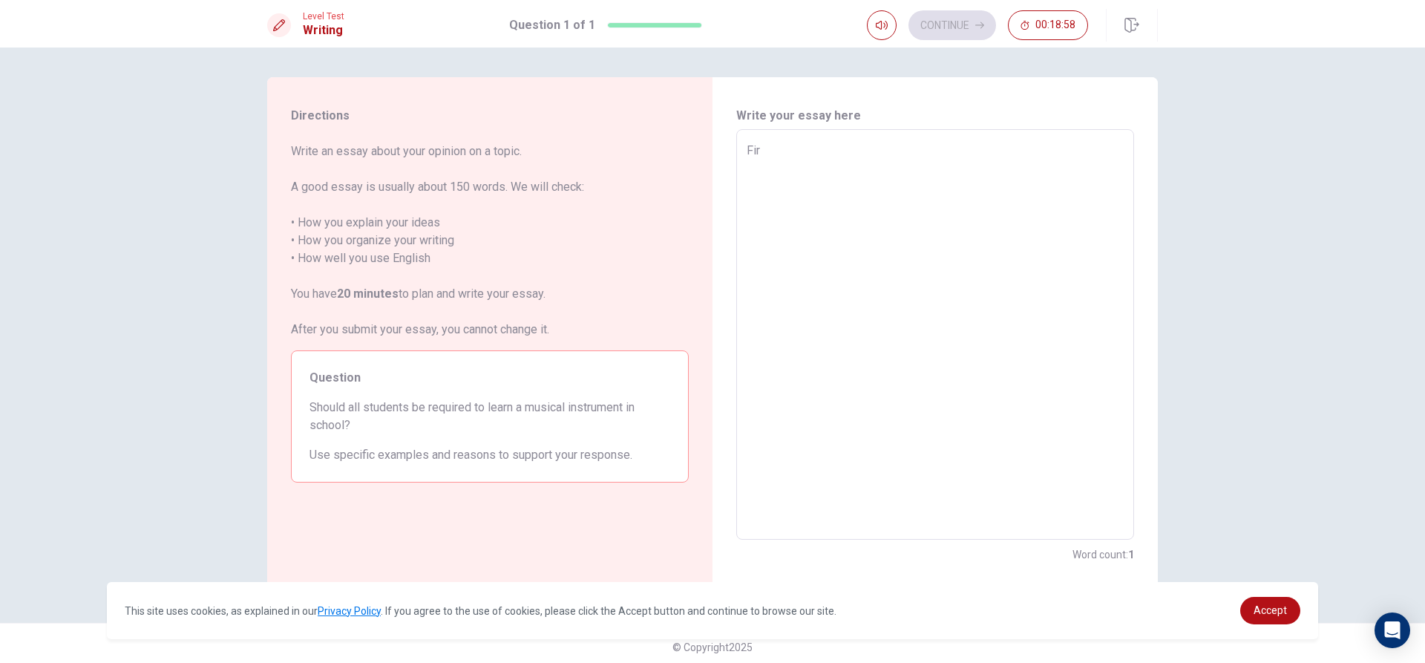
type textarea "x"
type textarea "Fire"
type textarea "x"
type textarea "Fir"
type textarea "x"
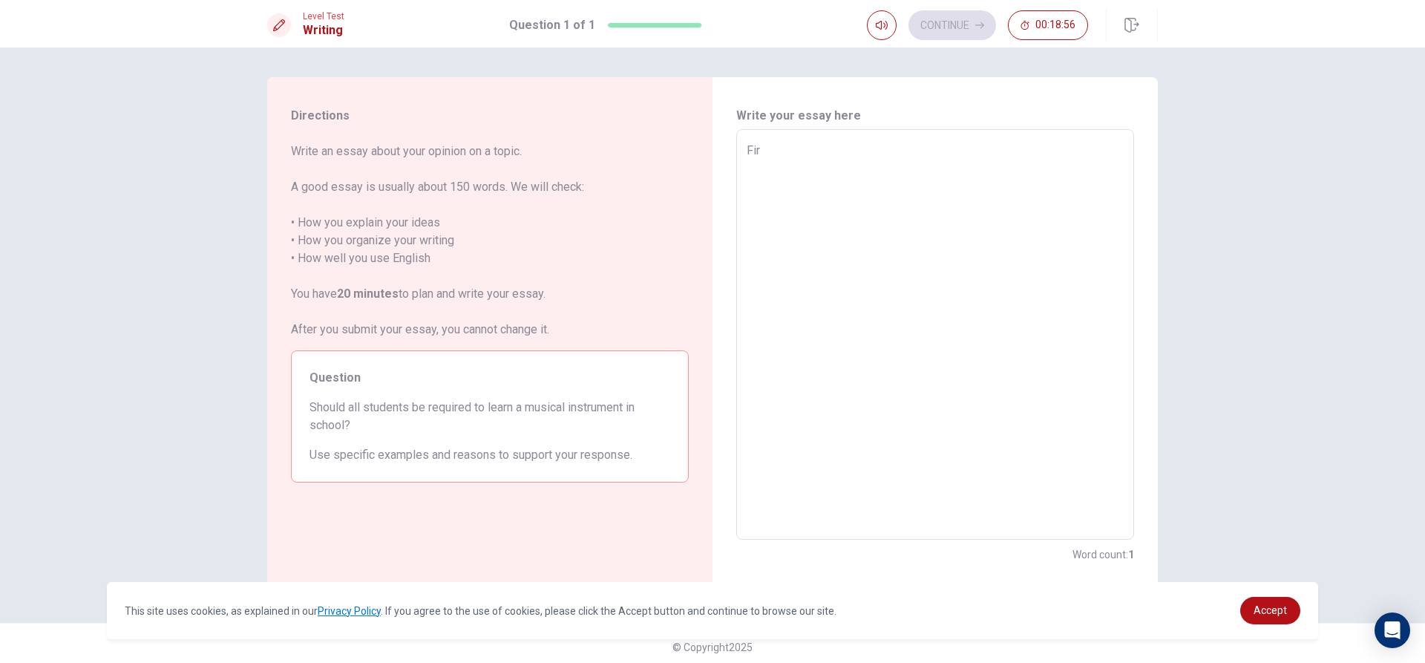
type textarea "Firs"
type textarea "x"
type textarea "First"
type textarea "x"
type textarea "First"
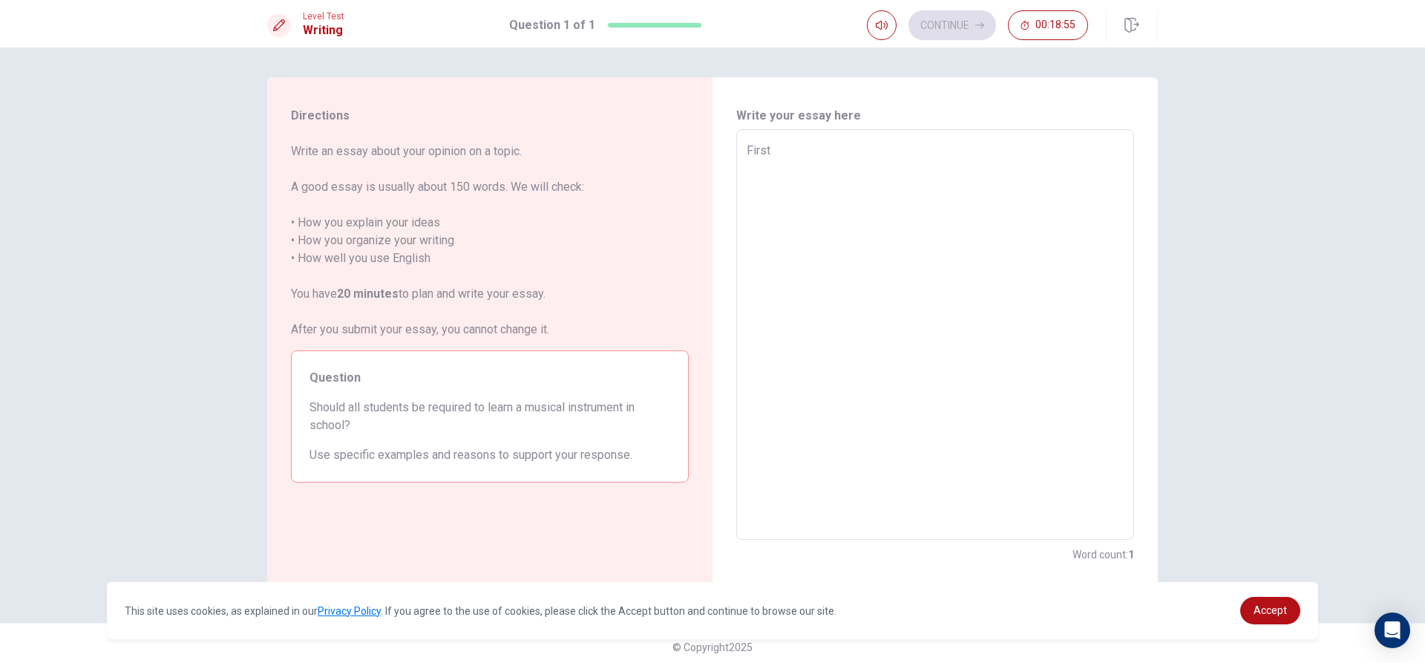
type textarea "x"
type textarea "First i"
type textarea "x"
type textarea "First i"
type textarea "x"
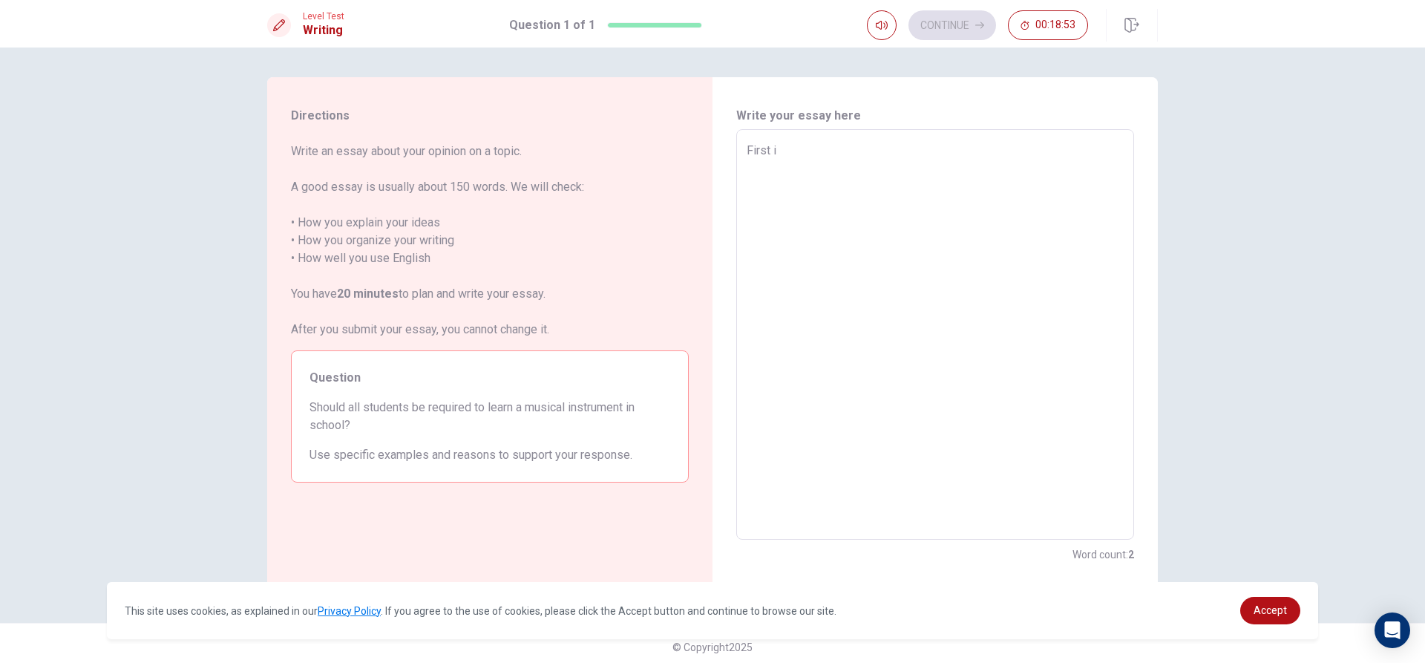
type textarea "First i t"
type textarea "x"
type textarea "First i th"
type textarea "x"
type textarea "First i thi"
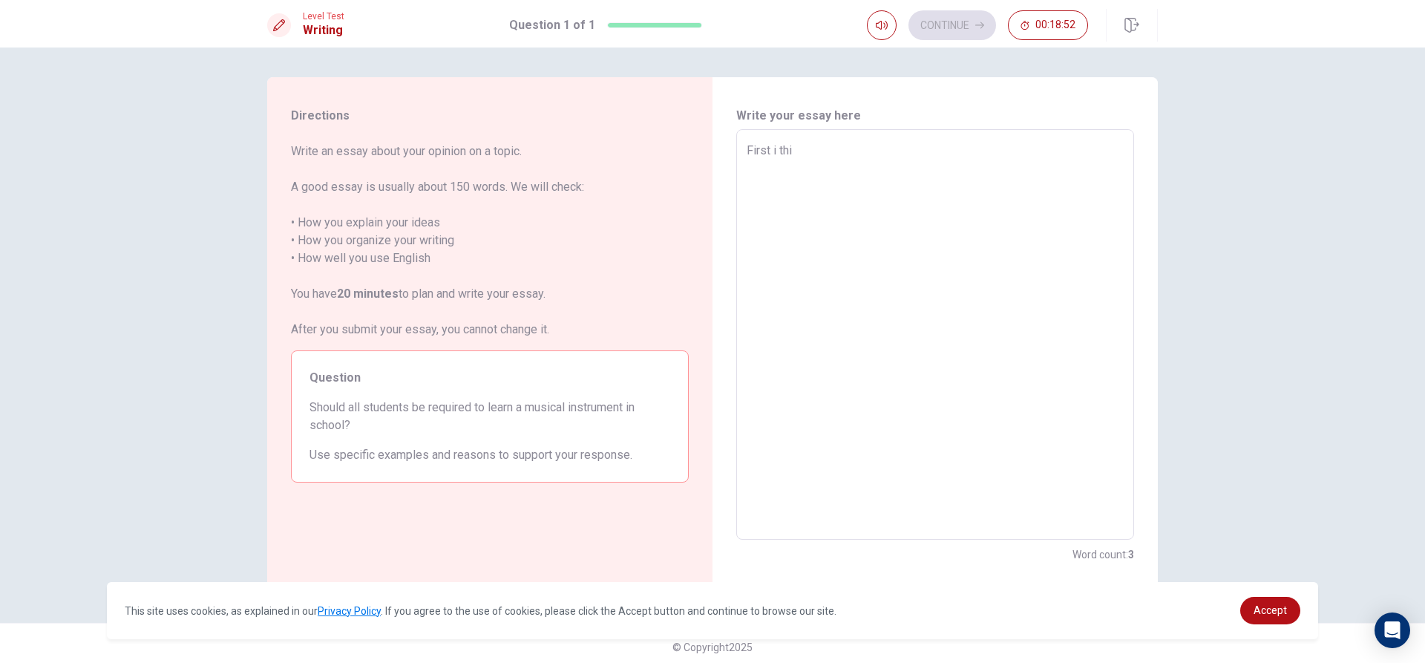
type textarea "x"
type textarea "First i thin"
type textarea "x"
type textarea "First i think"
type textarea "x"
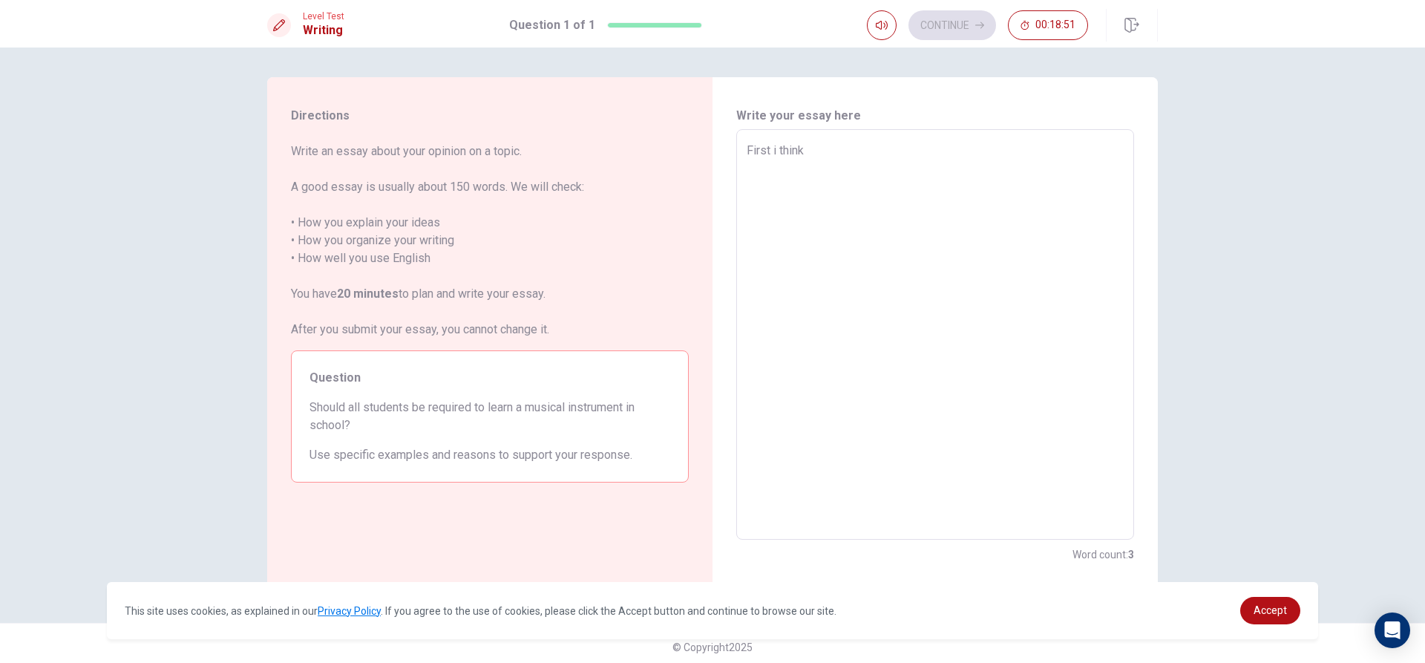
type textarea "First i think"
type textarea "x"
type textarea "First i think s"
type textarea "x"
type textarea "First i think st"
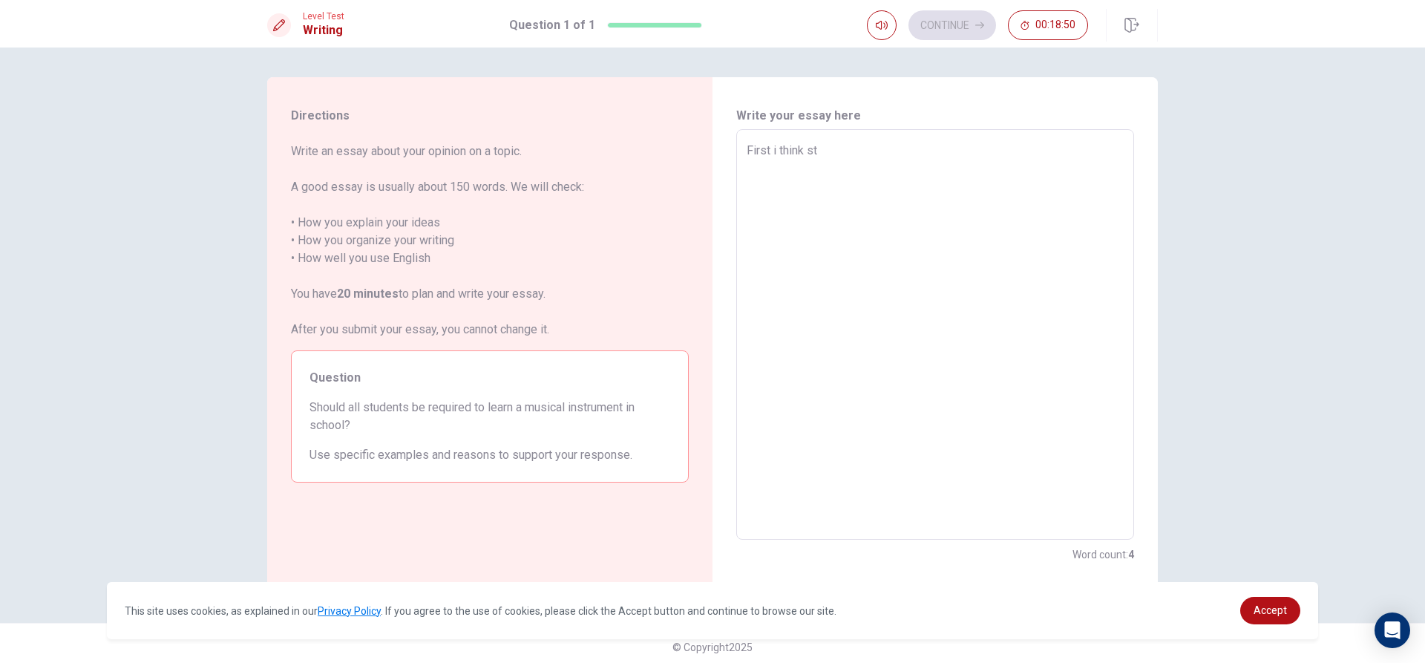
type textarea "x"
type textarea "First i think stu"
type textarea "x"
type textarea "First i think stud"
type textarea "x"
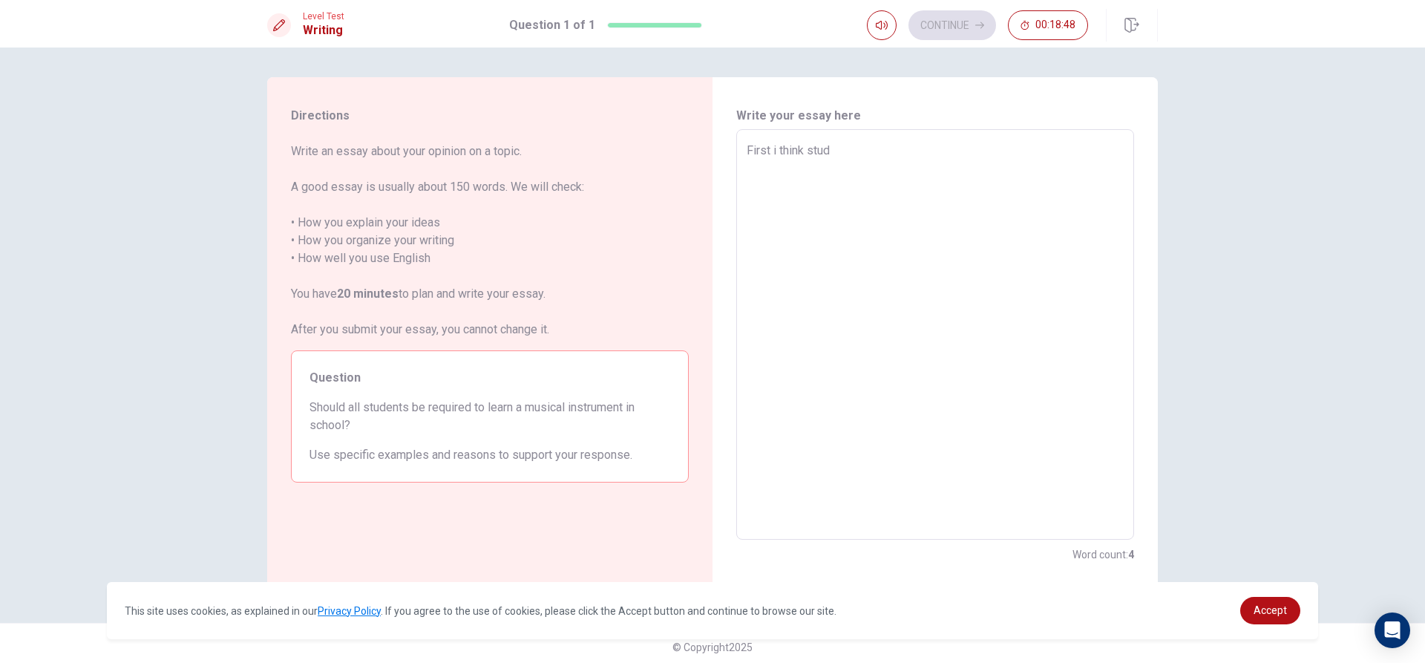
type textarea "First i think stude"
type textarea "x"
type textarea "First i think studen"
type textarea "x"
type textarea "First i think student"
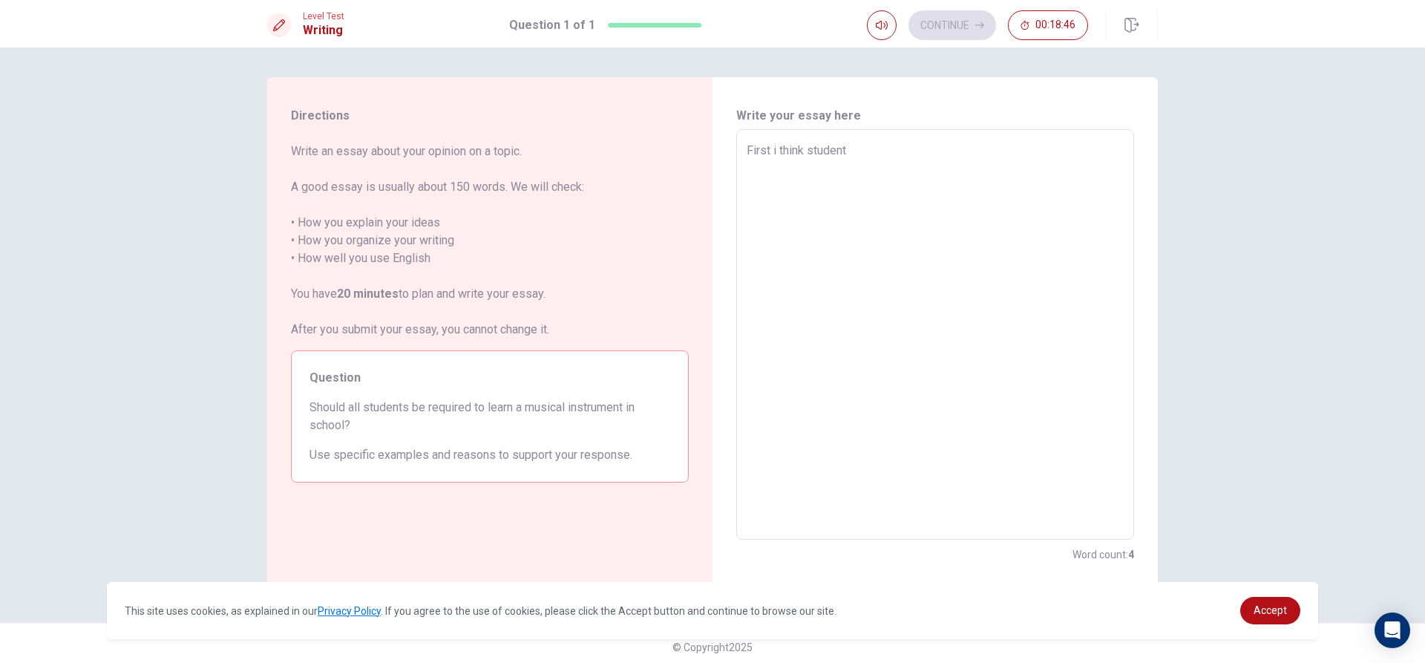
type textarea "x"
type textarea "First i think student"
type textarea "x"
type textarea "First i think student s"
type textarea "x"
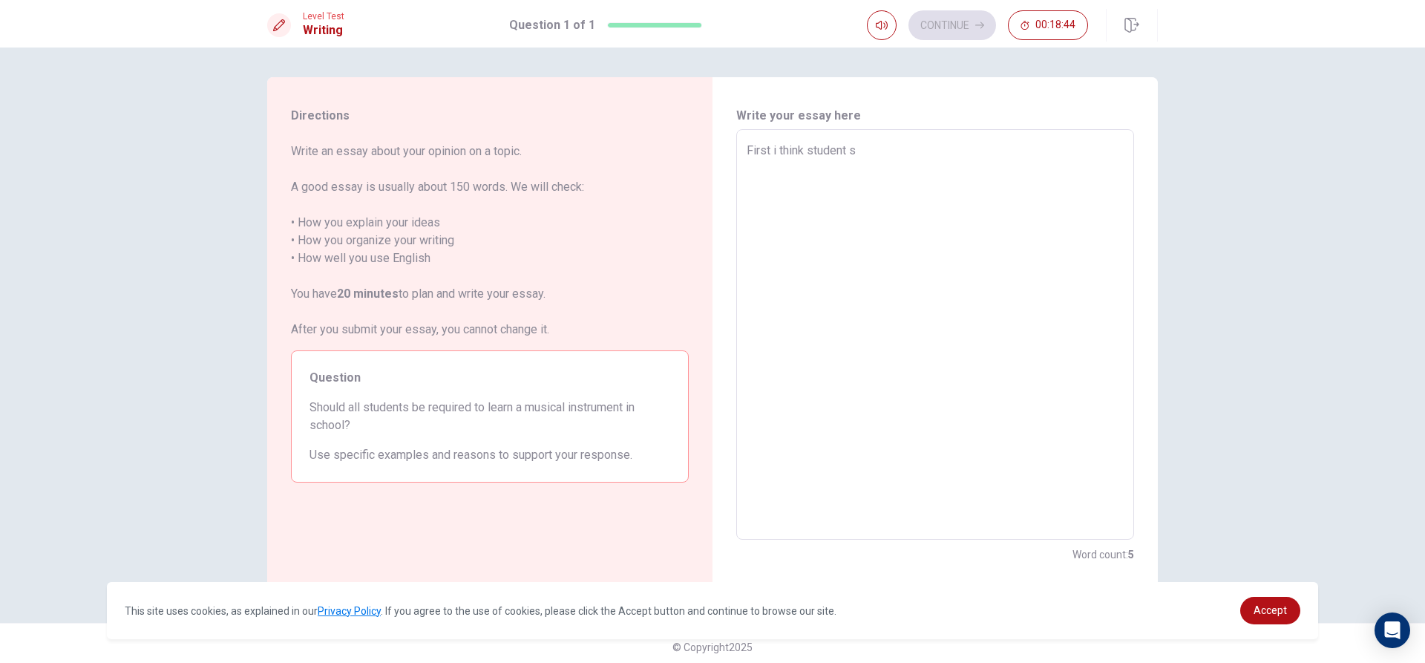
type textarea "First i think student sh"
type textarea "x"
type textarea "First i think student sho"
type textarea "x"
type textarea "First i think student shou"
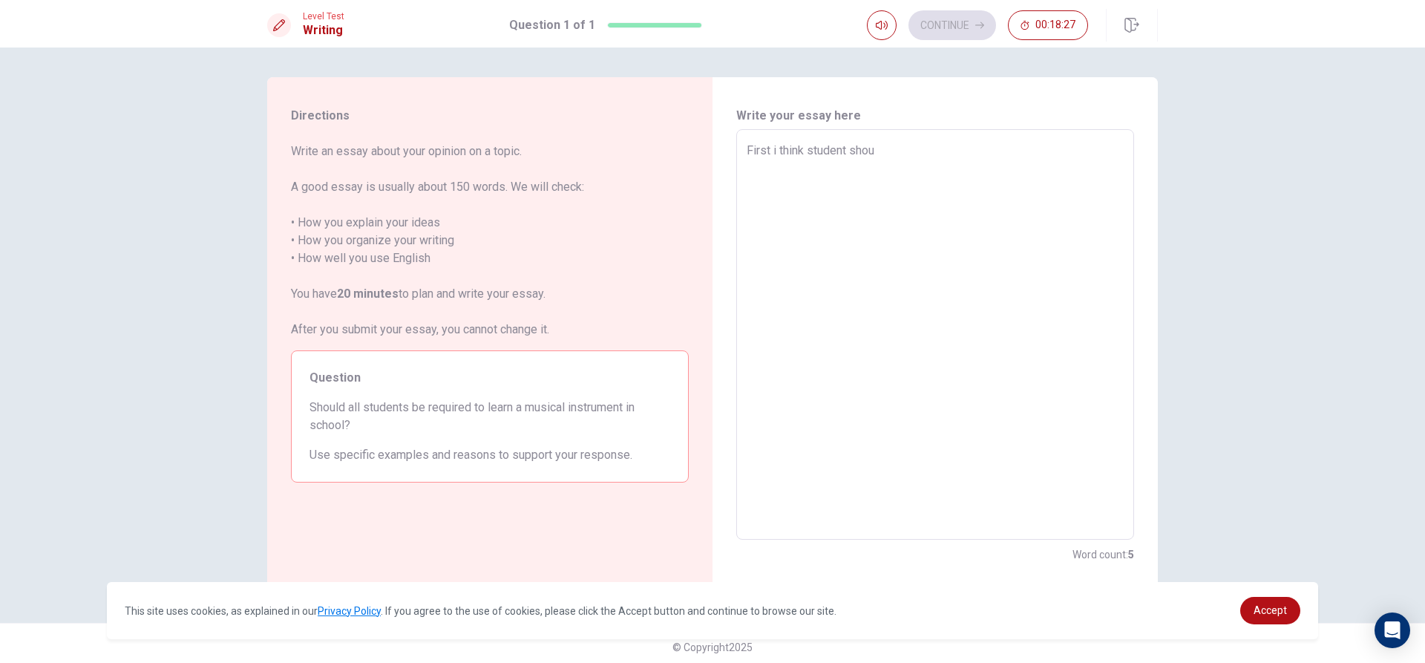
type textarea "x"
type textarea "First i think student shoul"
type textarea "x"
type textarea "First i think student should"
type textarea "x"
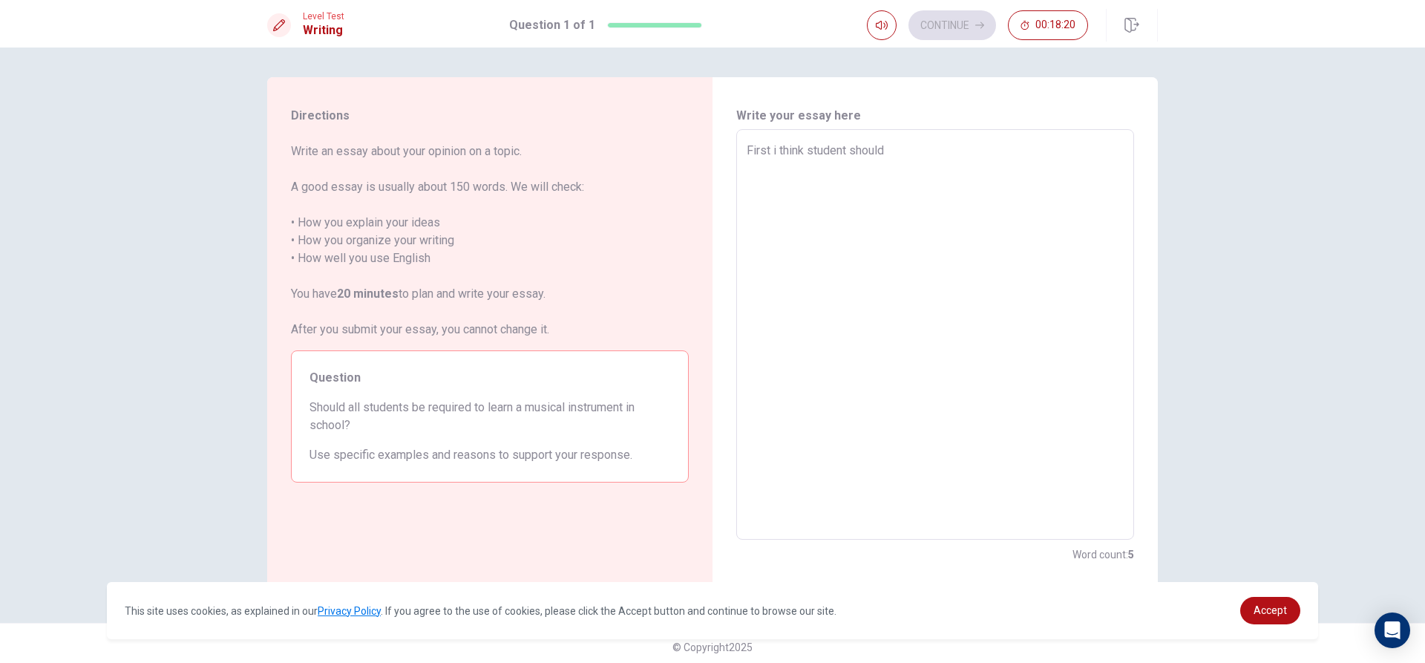
type textarea "First i think student should"
type textarea "x"
type textarea "First i think student should b"
type textarea "x"
type textarea "First i think student should be"
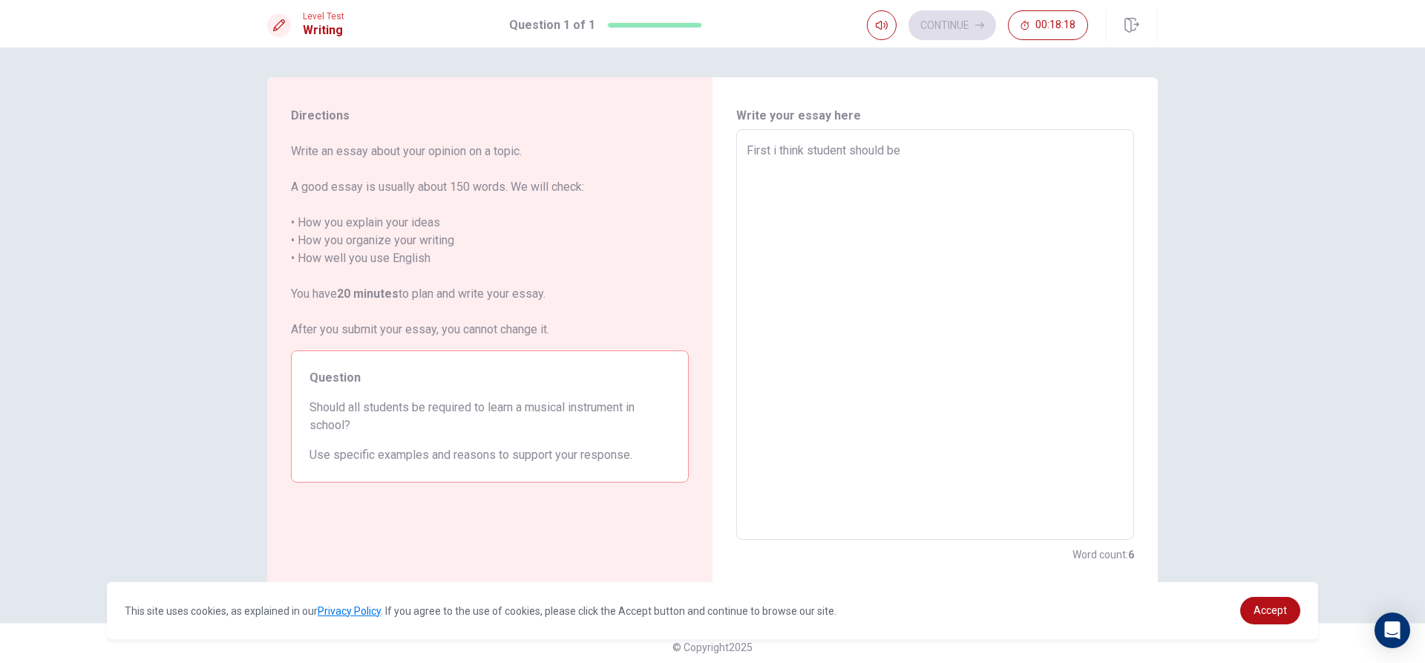
type textarea "x"
type textarea "First i think student should be"
type textarea "x"
type textarea "First i think student should be r"
type textarea "x"
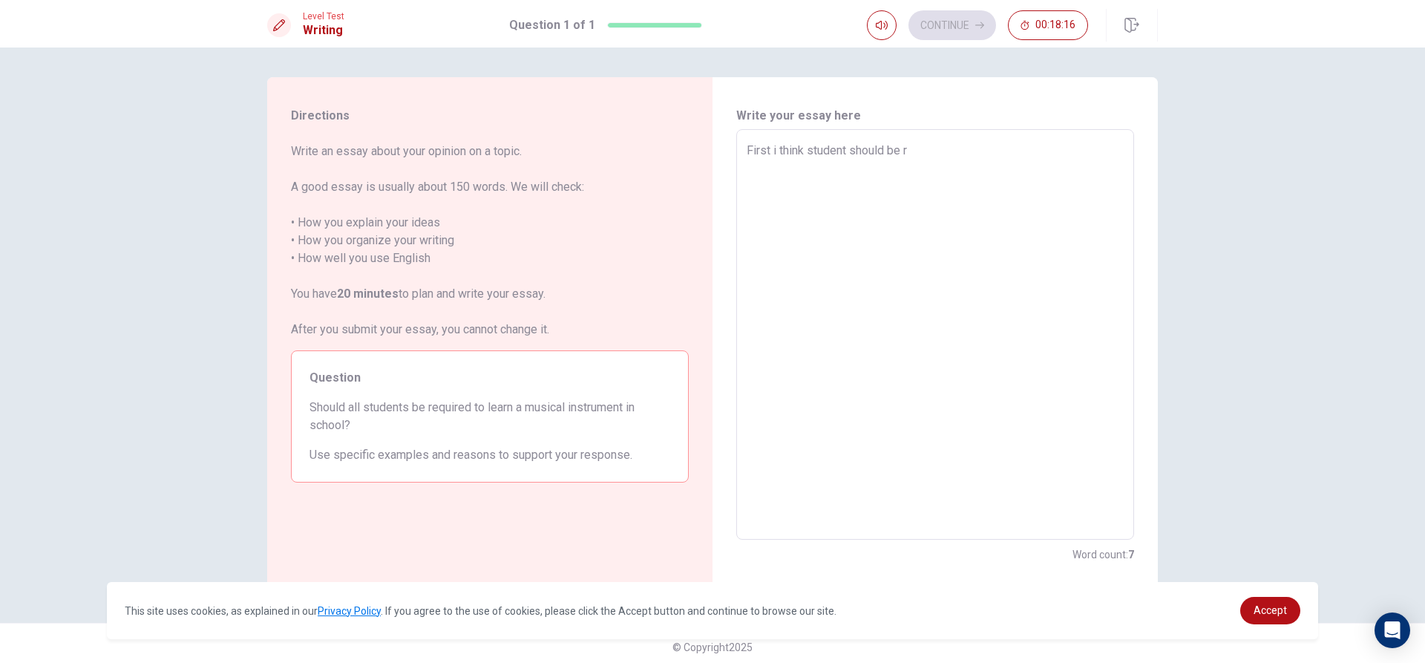
type textarea "First i think student should be re"
type textarea "x"
type textarea "First i think student should be req"
type textarea "x"
type textarea "First i think student should be requ"
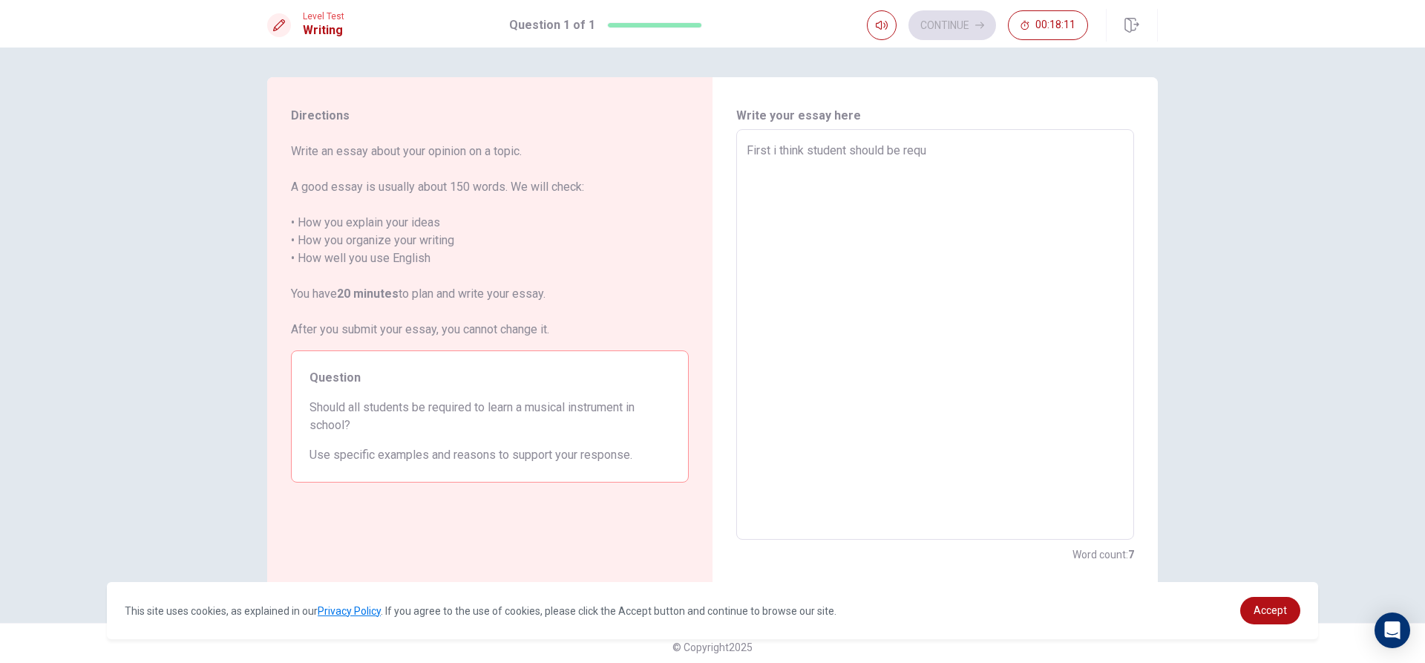
type textarea "x"
type textarea "First i think student should be requi"
type textarea "x"
type textarea "First i think student should be requir"
type textarea "x"
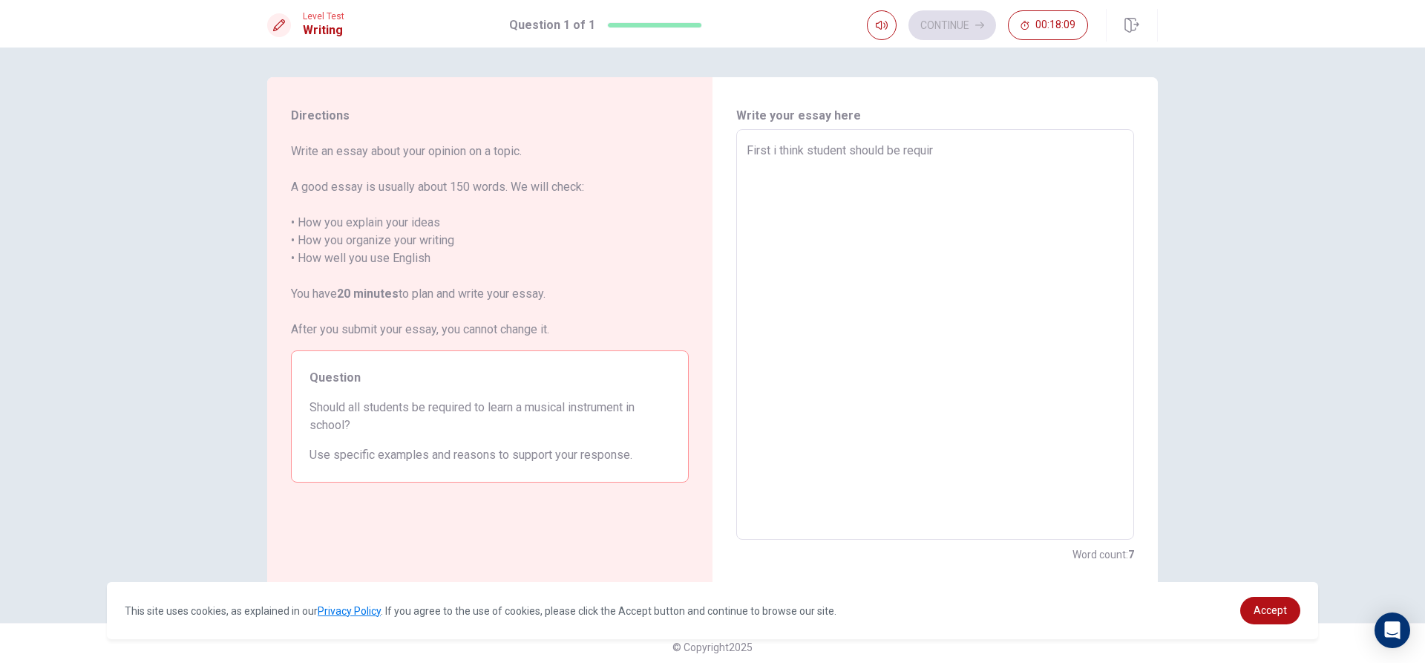
type textarea "First i think student should be require"
type textarea "x"
type textarea "First i think student should be required"
type textarea "x"
type textarea "First i think student should be required"
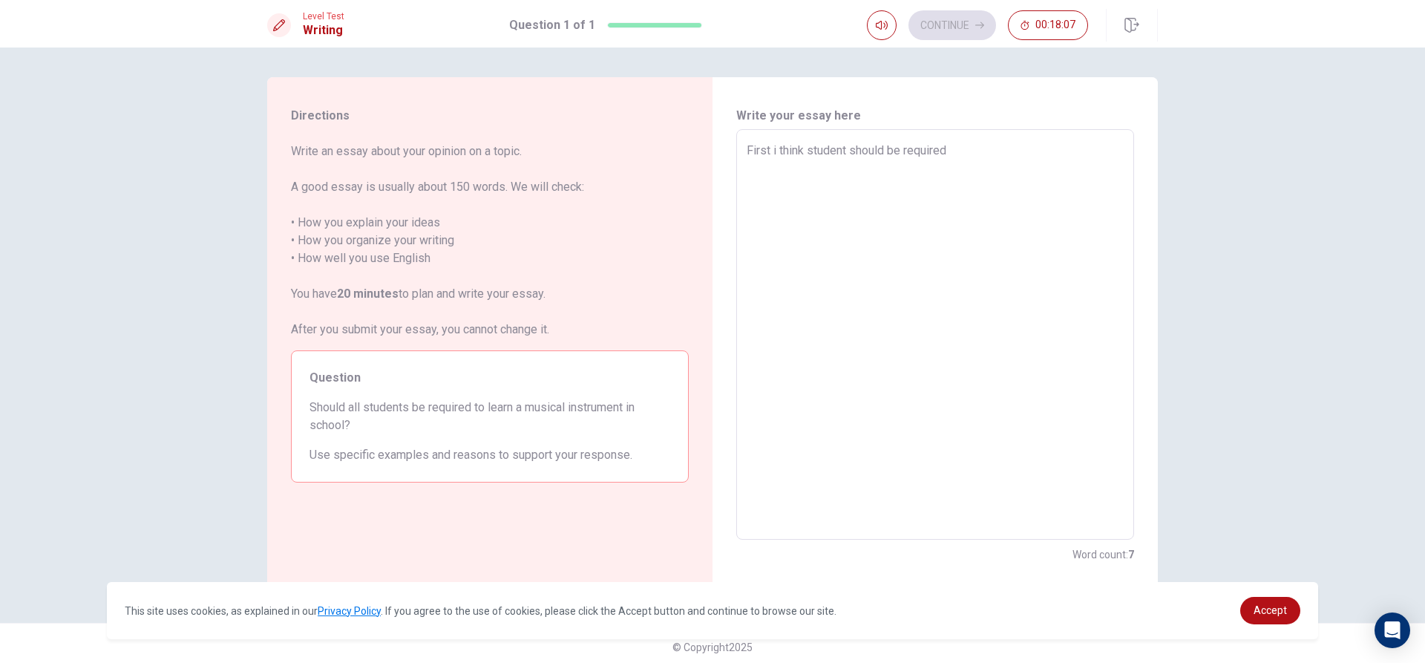
type textarea "x"
type textarea "First i think student should be required t"
type textarea "x"
type textarea "First i think student should be required to"
type textarea "x"
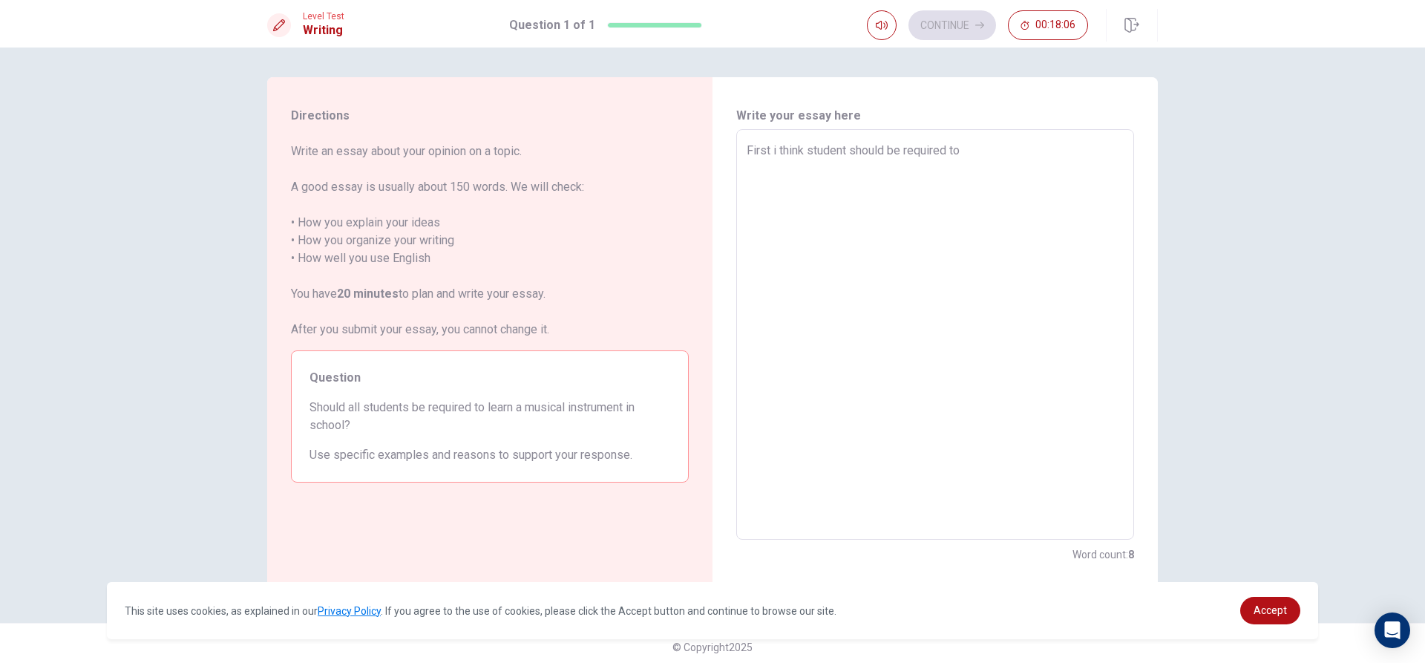
type textarea "First i think student should be required to"
type textarea "x"
type textarea "First i think student should be required to l"
type textarea "x"
type textarea "First i think student should be required to lw"
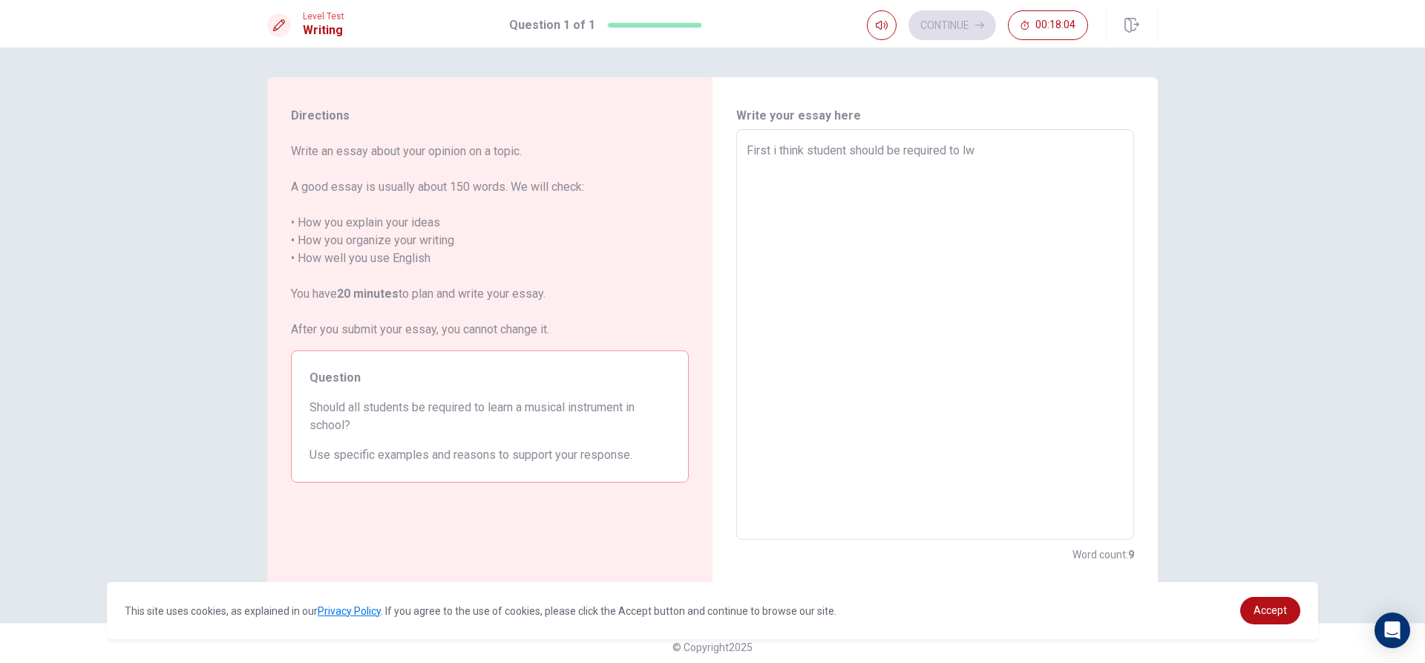
type textarea "x"
type textarea "First i think student should be required to l"
type textarea "x"
type textarea "First i think student should be required to le"
type textarea "x"
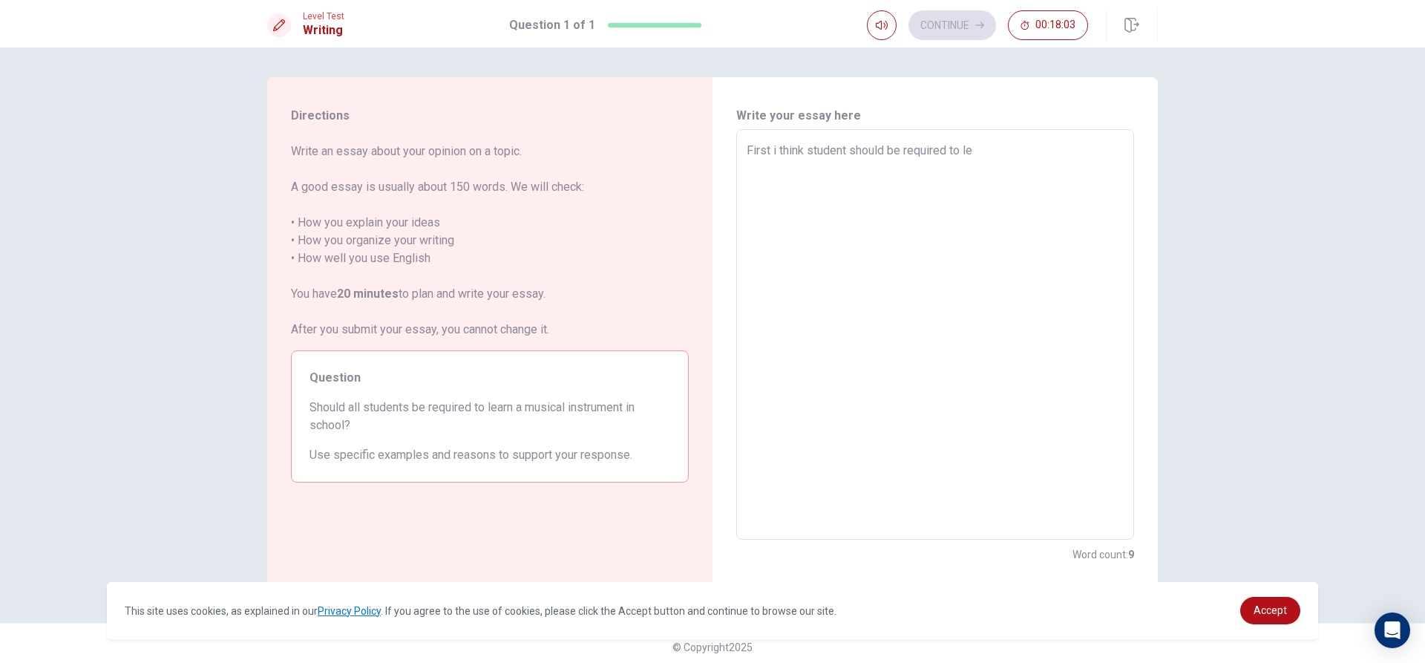
type textarea "First i think student should be required to ler"
type textarea "x"
type textarea "First i think student should be required to le"
type textarea "x"
type textarea "First i think student should be required to lea"
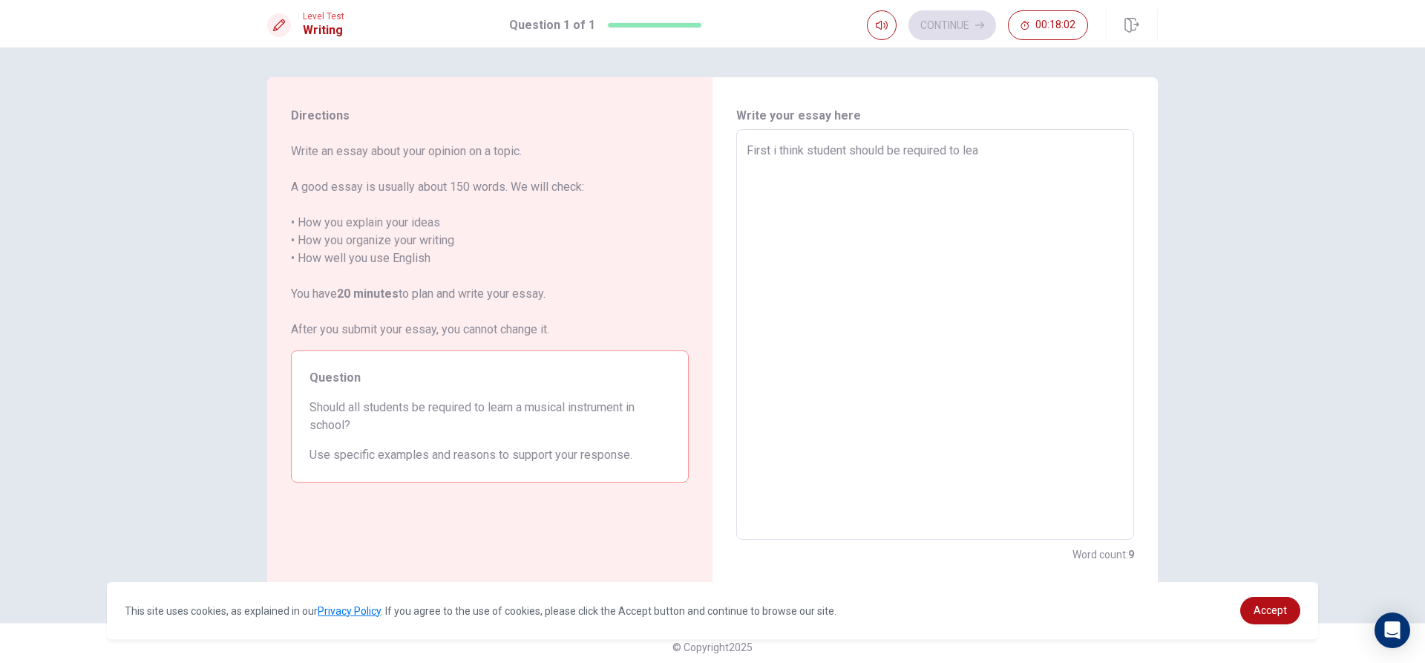
type textarea "x"
type textarea "First i think student should be required to [PERSON_NAME]"
type textarea "x"
type textarea "First i think student should be required to learn"
type textarea "x"
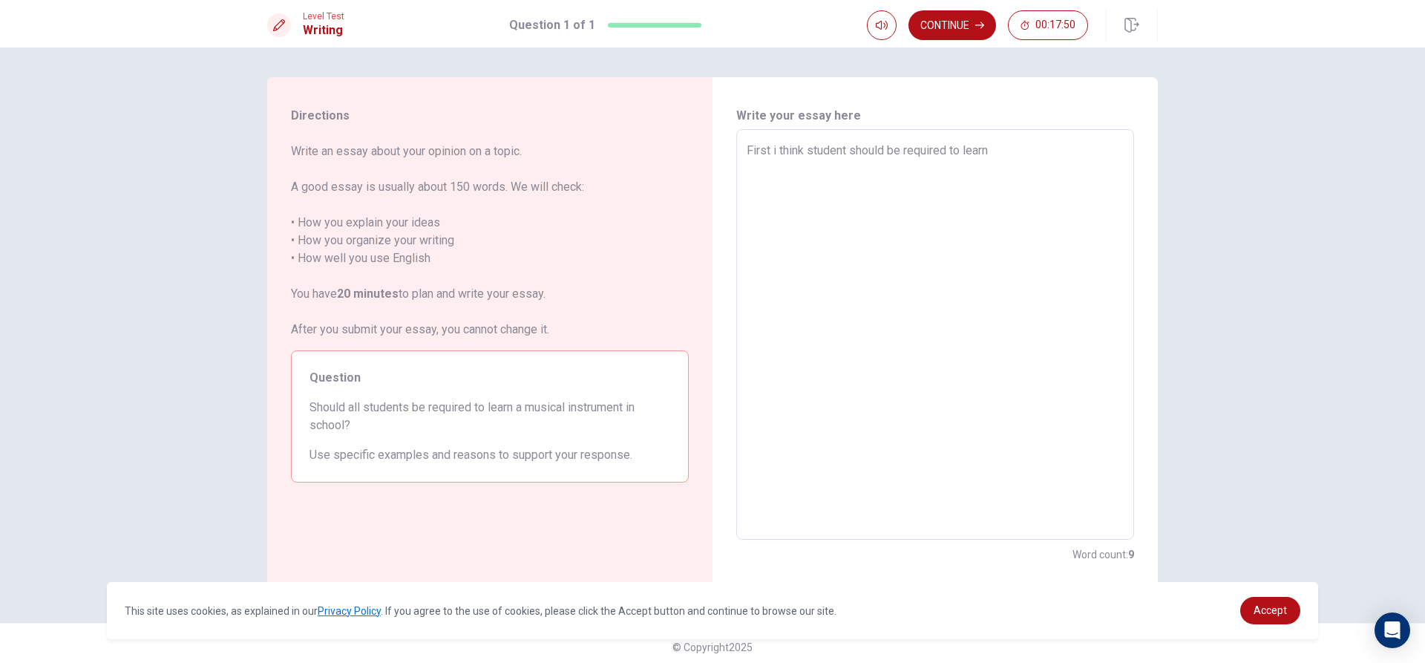
type textarea "First i think student should be required to learn"
type textarea "x"
type textarea "First i think student should be required to learn a"
type textarea "x"
type textarea "First i think student should be required to learn a"
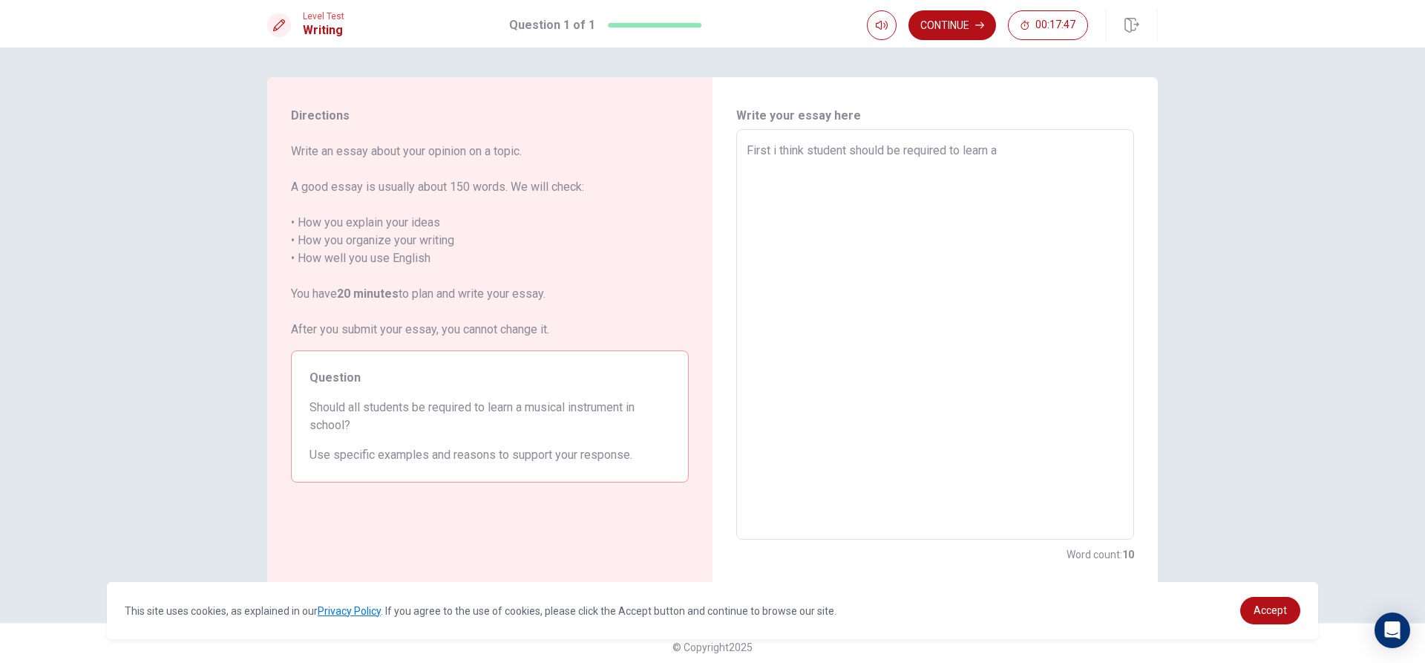
type textarea "x"
type textarea "First i think student should be required to learn a m"
type textarea "x"
type textarea "First i think student should be required to learn a mu"
type textarea "x"
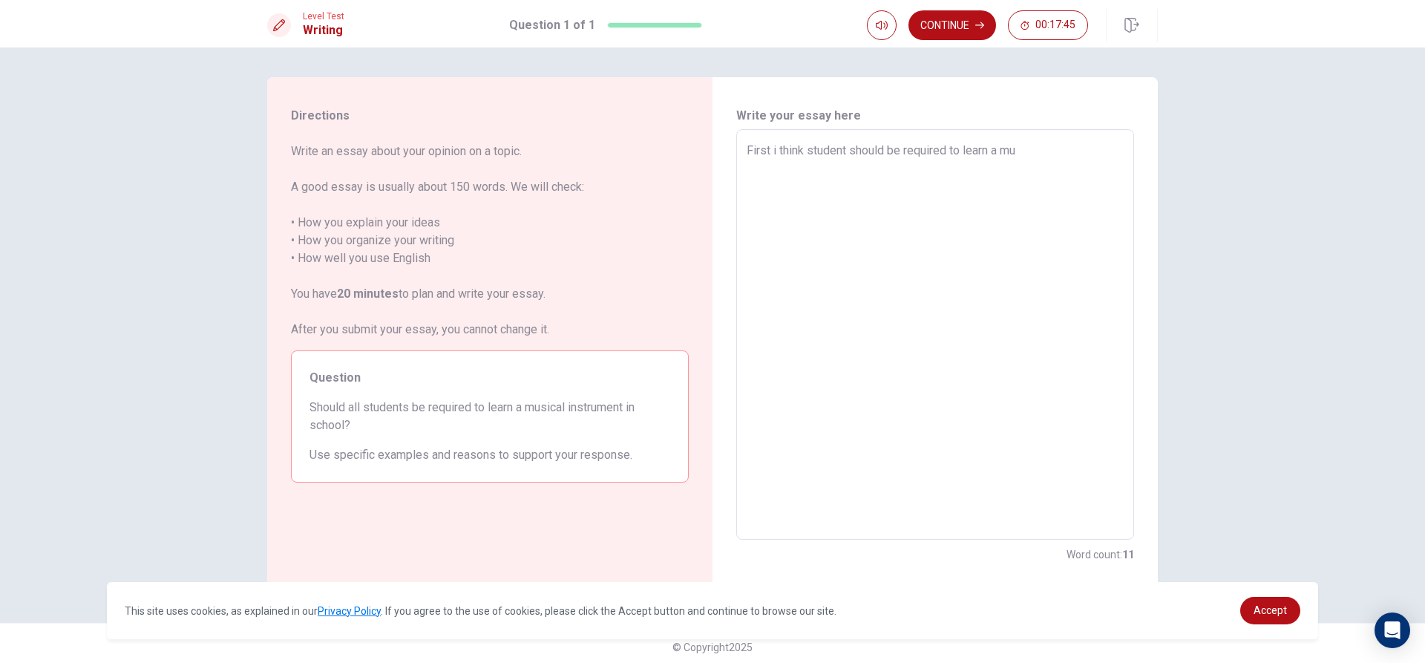
type textarea "First i think student should be required to learn a mus"
type textarea "x"
type textarea "First i think student should be required to learn a musi"
type textarea "x"
type textarea "First i think student should be required to learn a music"
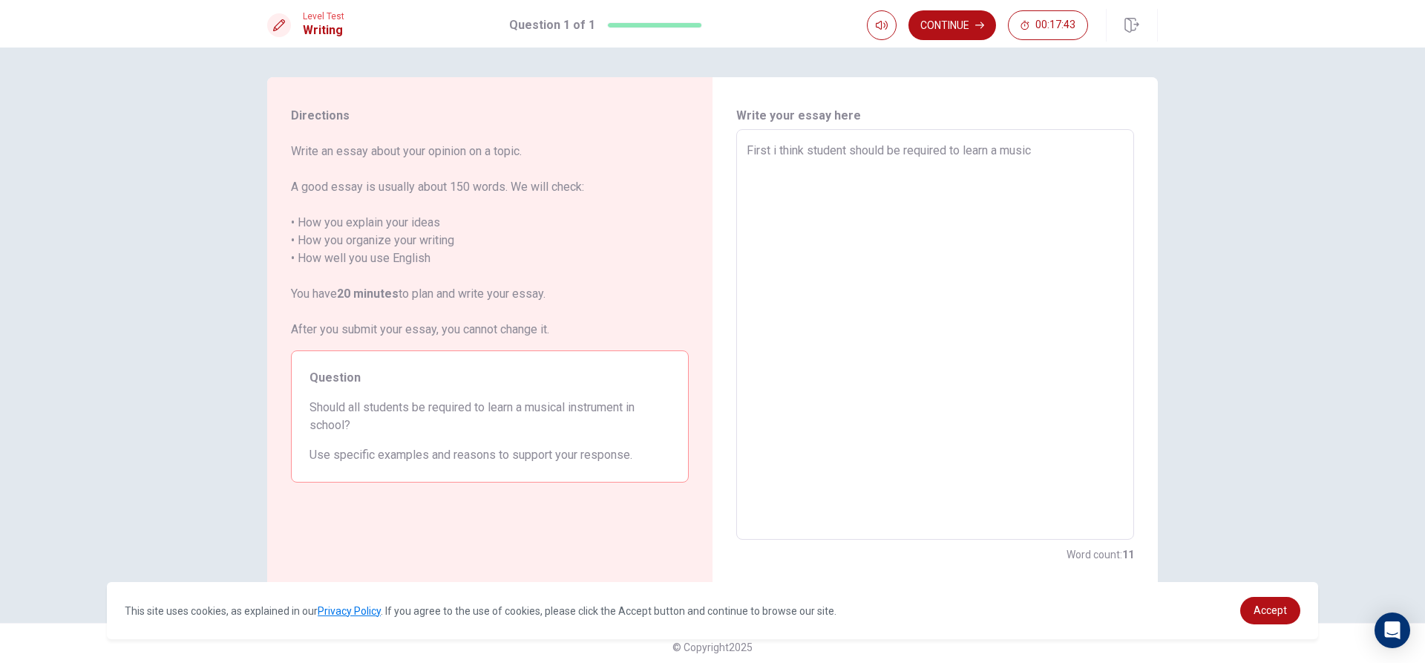
type textarea "x"
type textarea "First i think student should be required to learn a musica"
type textarea "x"
type textarea "First i think student should be required to learn a musical"
type textarea "x"
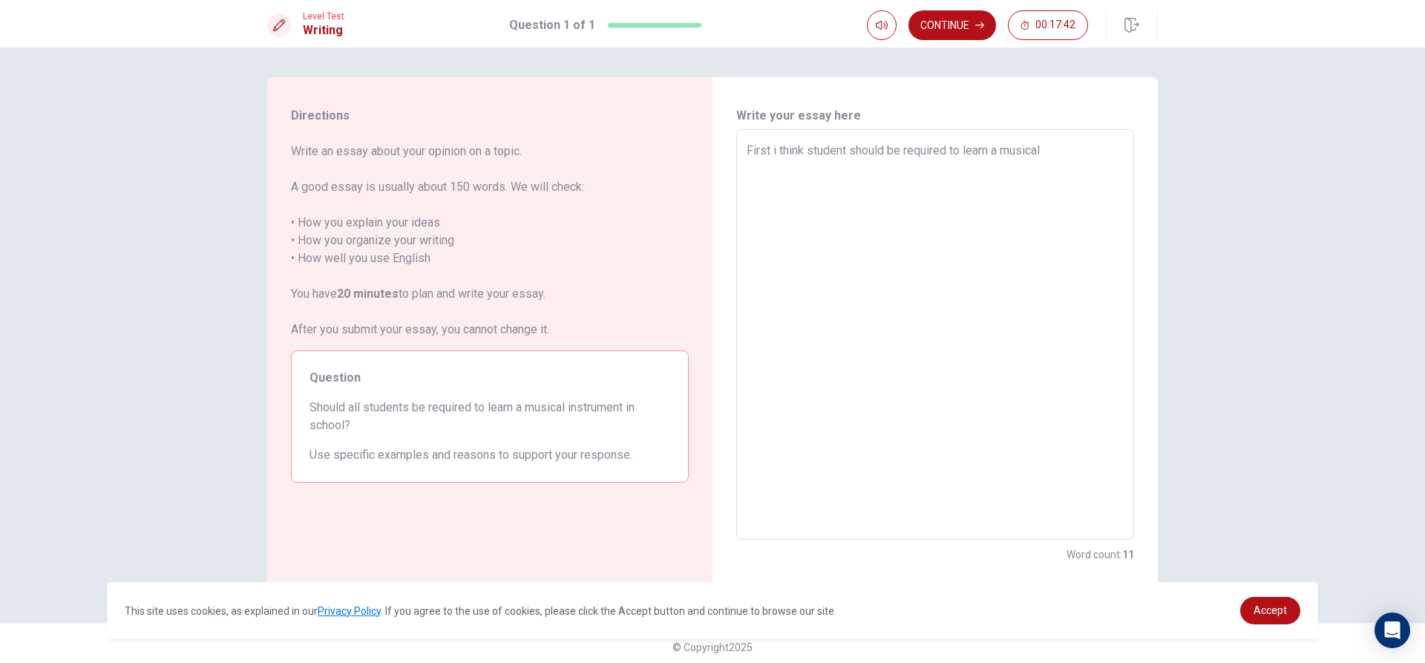
type textarea "First i think student should be required to learn a musical"
type textarea "x"
type textarea "First i think student should be required to learn a musical i"
type textarea "x"
type textarea "First i think student should be required to learn a musical in"
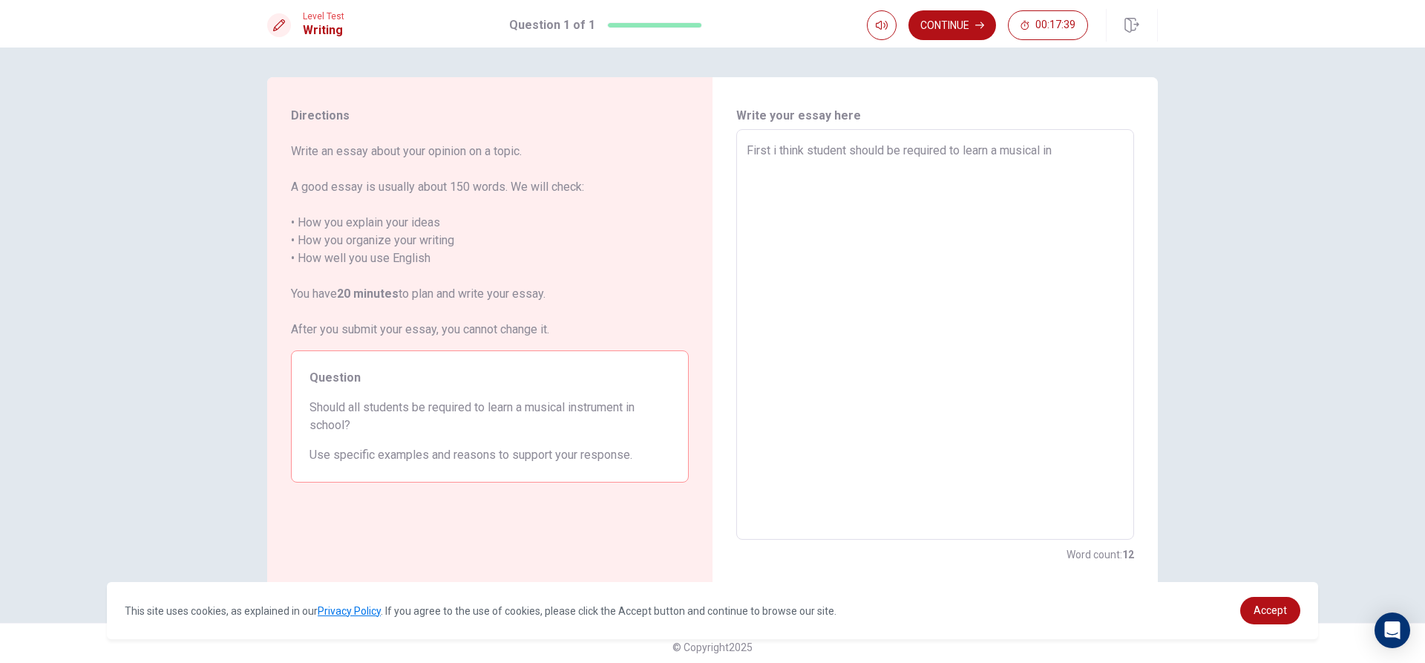
type textarea "x"
type textarea "First i think student should be required to learn a musical ins"
type textarea "x"
type textarea "First i think student should be required to learn a musical inst"
type textarea "x"
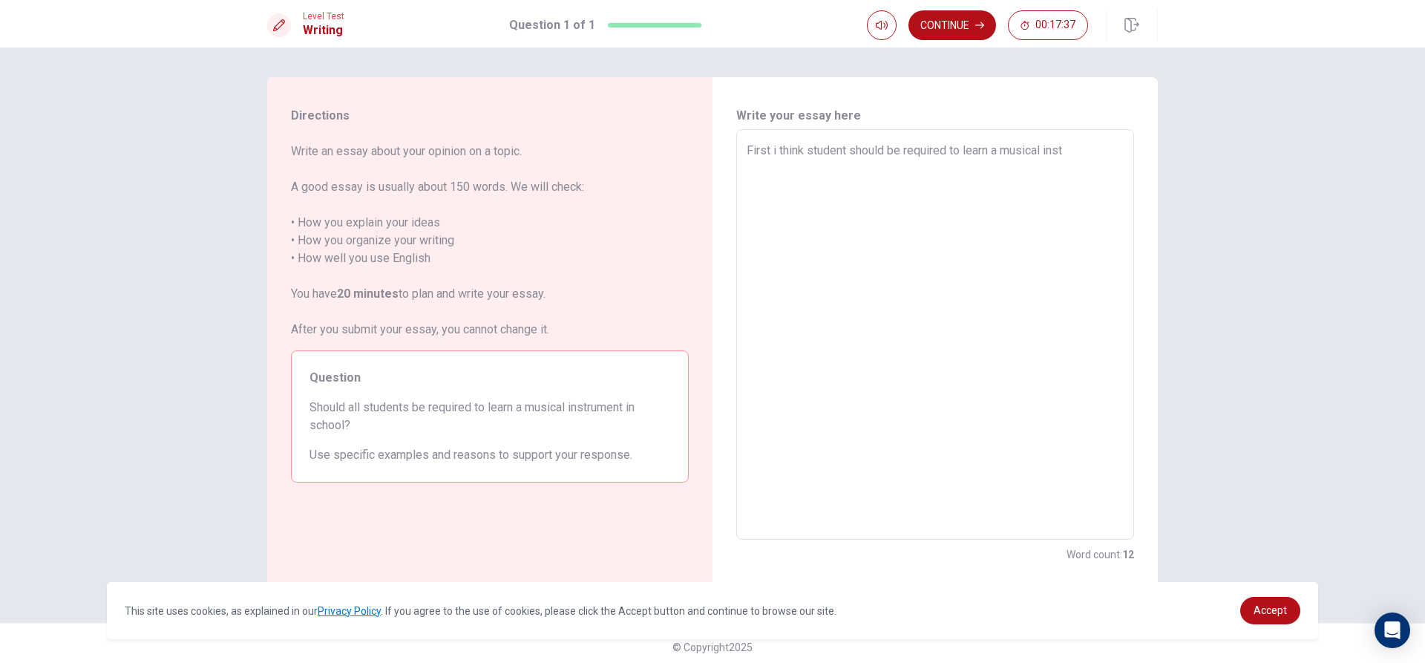
type textarea "First i think student should be required to learn a musical instr"
type textarea "x"
type textarea "First i think student should be required to learn a musical instru"
type textarea "x"
type textarea "First i think student should be required to learn a musical instrum"
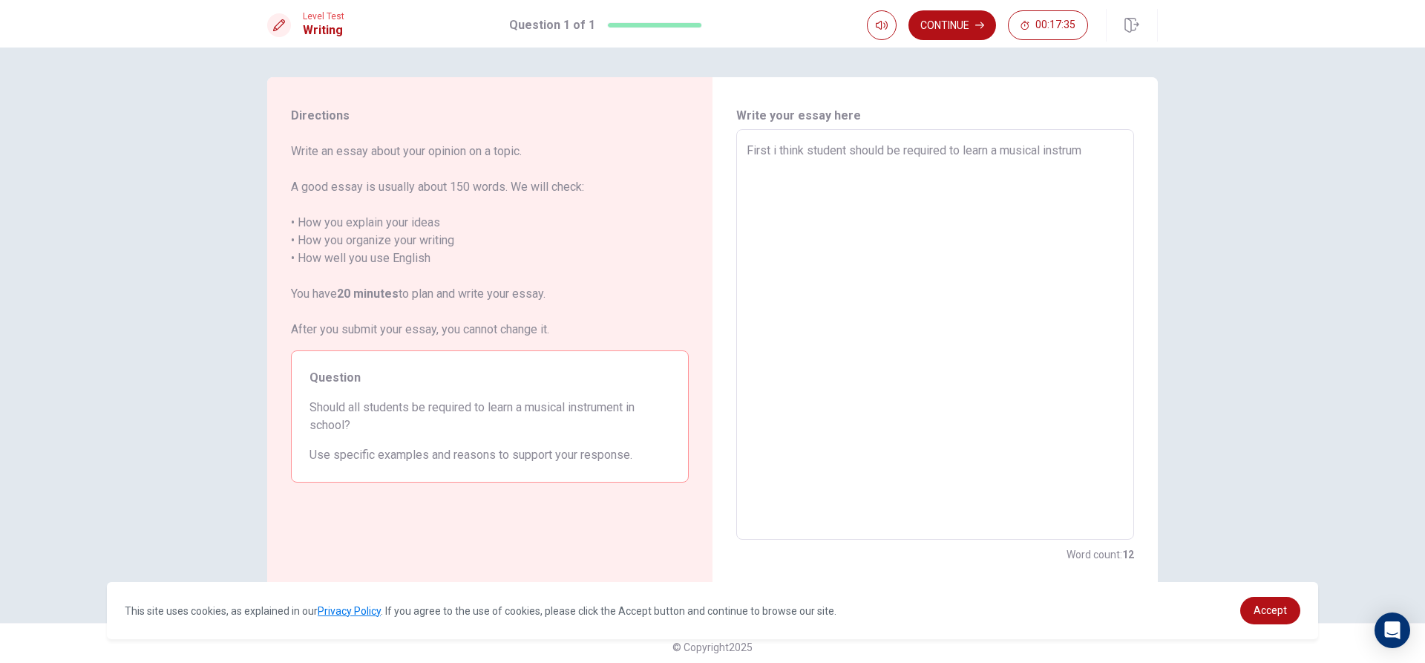
type textarea "x"
type textarea "First i think student should be required to learn a musical instrume"
type textarea "x"
type textarea "First i think student should be required to learn a musical instrumen"
type textarea "x"
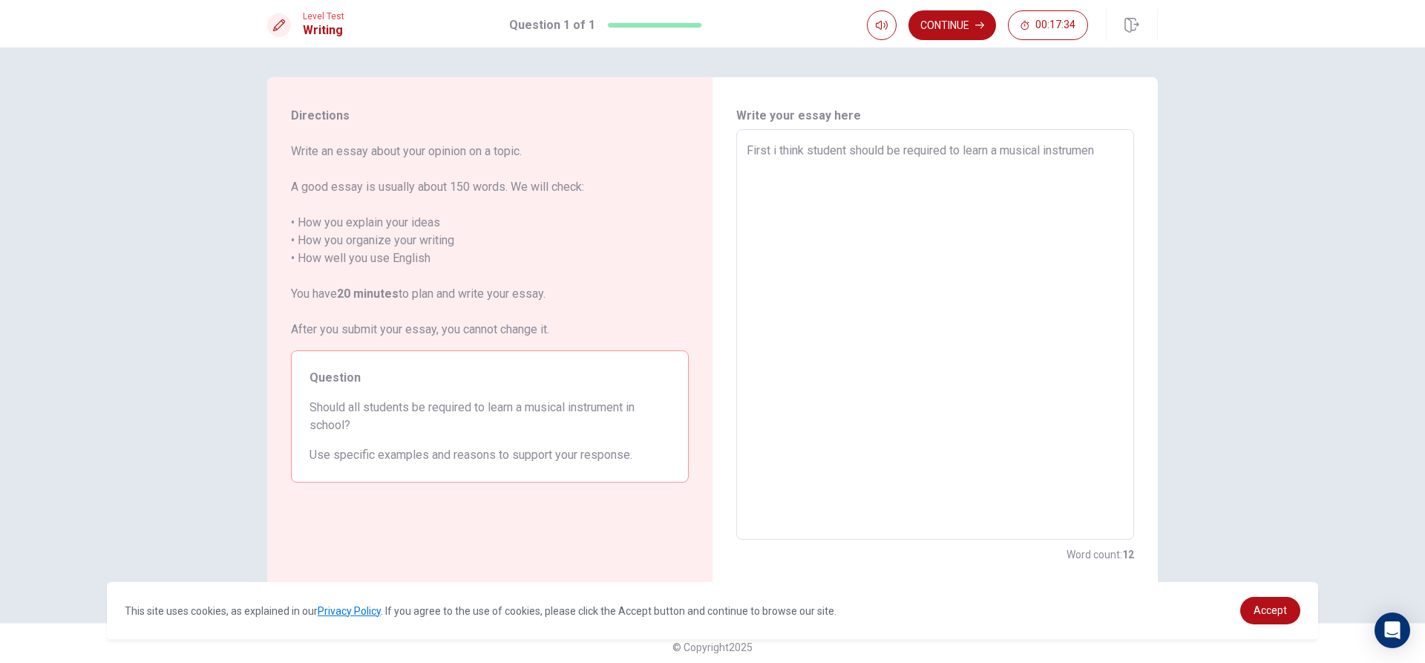
type textarea "First i think student should be required to learn a musical instrument"
type textarea "x"
type textarea "First i think student should be required to learn a musical instrument"
type textarea "x"
type textarea "First i think student should be required to learn a musical instrument i"
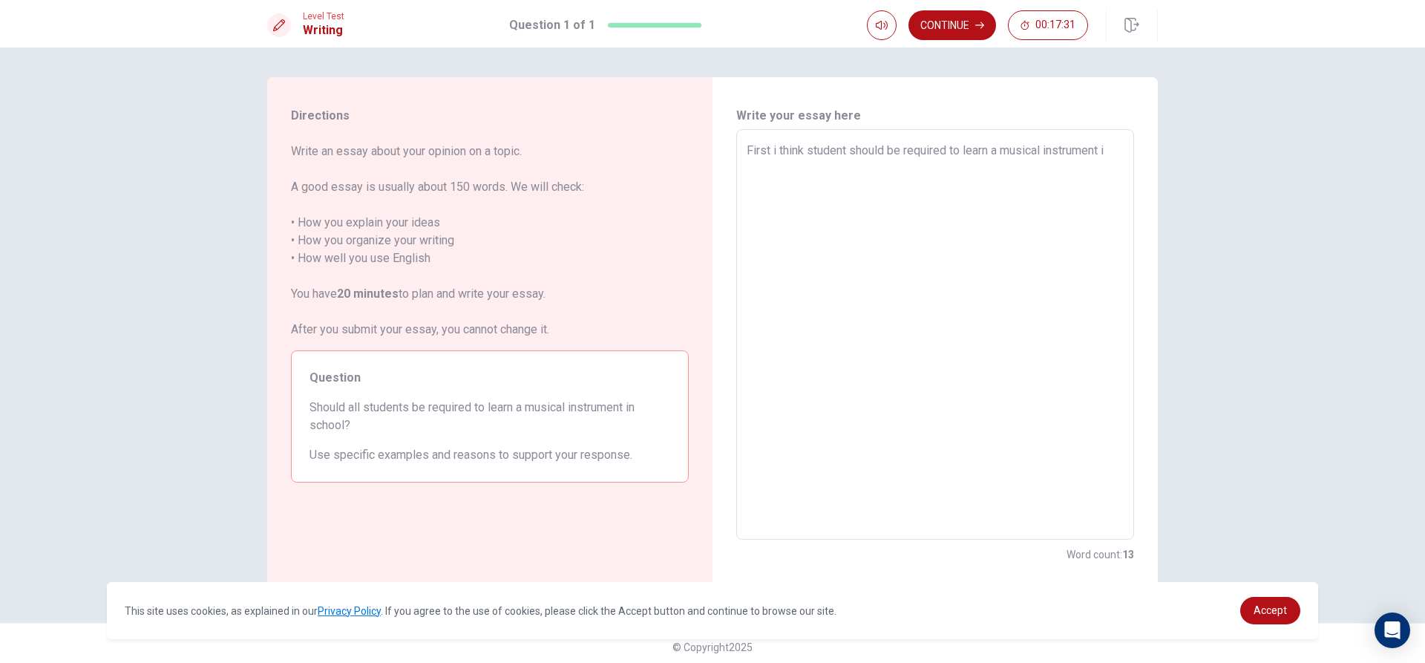
type textarea "x"
type textarea "First i think student should be required to learn a musical instrument in"
type textarea "x"
type textarea "First i think student should be required to learn a musical instrument in"
type textarea "x"
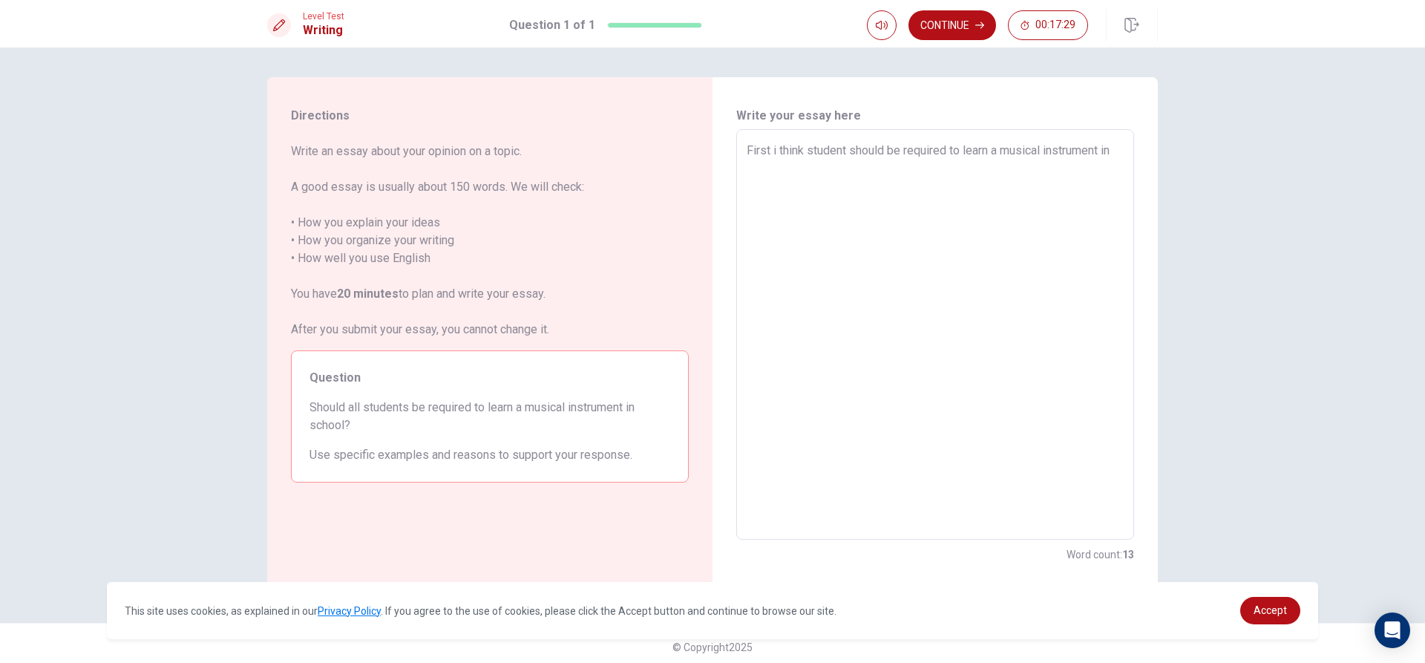
type textarea "First i think student should be required to learn a musical instrument in s"
type textarea "x"
type textarea "First i think student should be required to learn a musical instrument in sc"
type textarea "x"
type textarea "First i think student should be required to learn a musical instrument in sch"
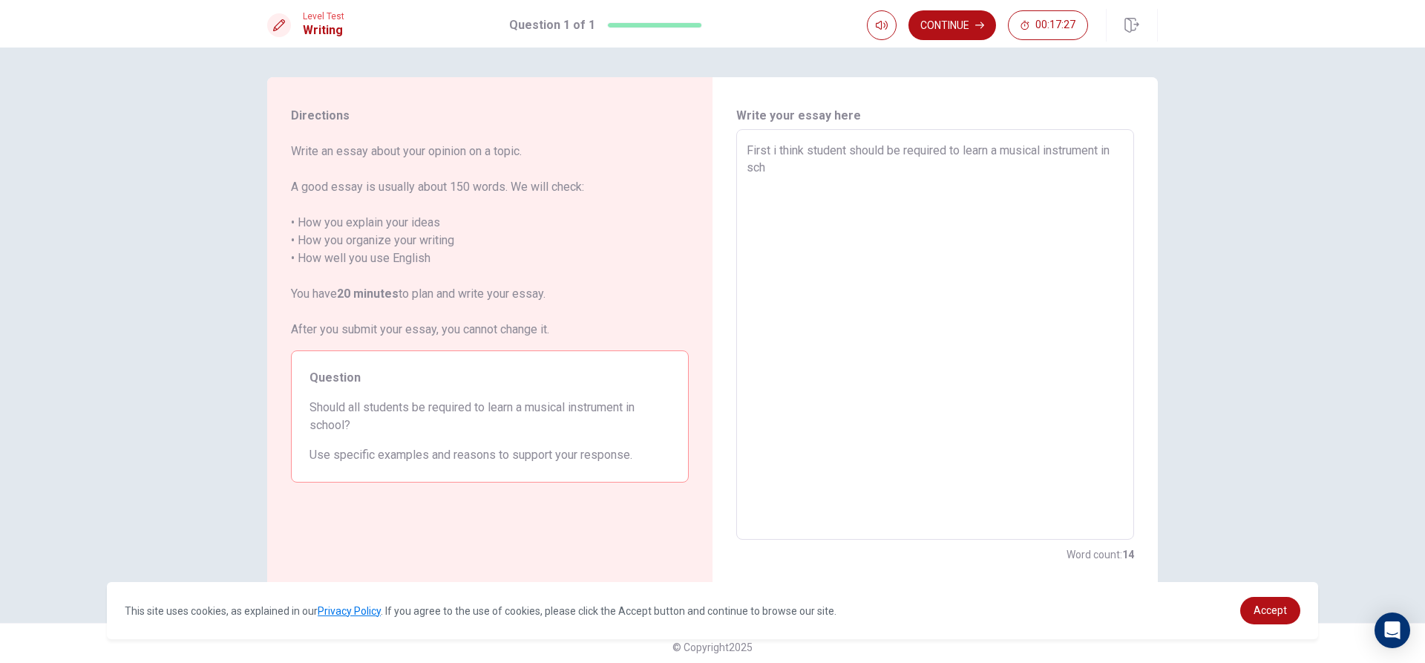
type textarea "x"
type textarea "First i think student should be required to learn a musical instrument in scho"
type textarea "x"
type textarea "First i think student should be required to learn a musical instrument in schoo"
type textarea "x"
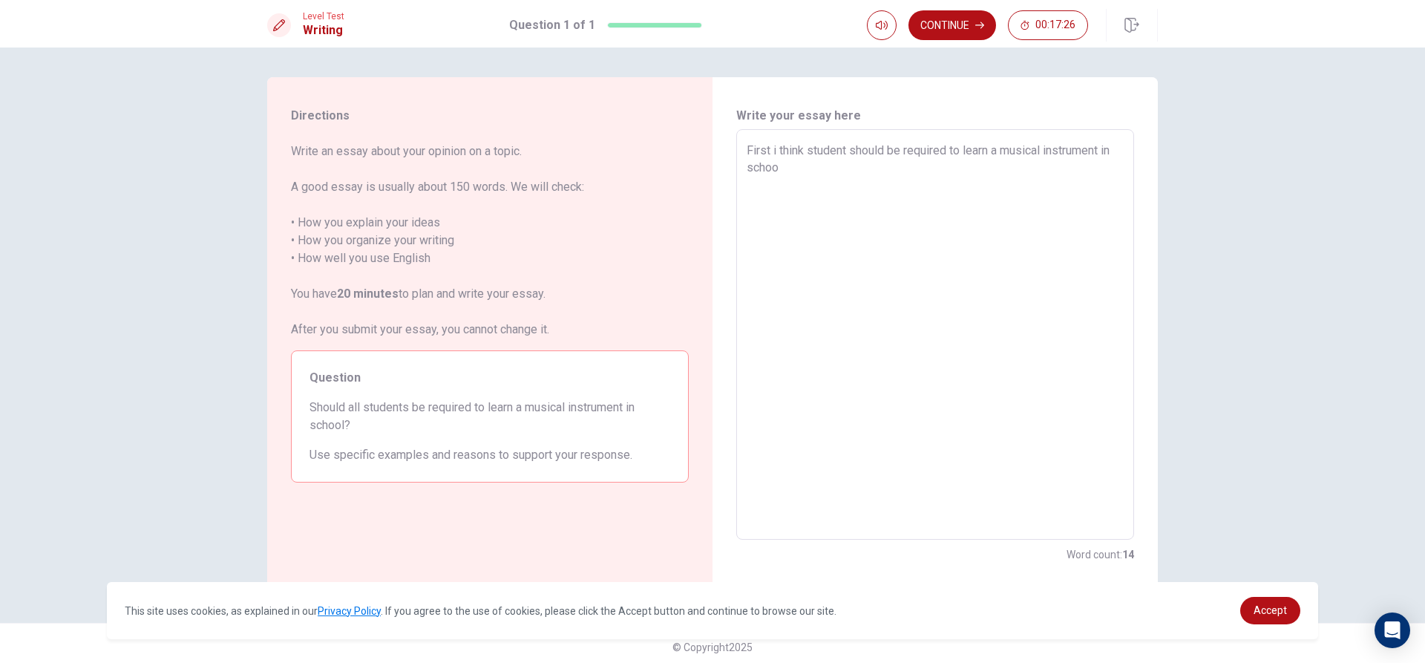
type textarea "First i think student should be required to learn a musical instrument in school"
type textarea "x"
type textarea "First i think student should be required to learn a musical instrument in school"
type textarea "x"
type textarea "First i think student should be required to learn a musical instrument in schoo…"
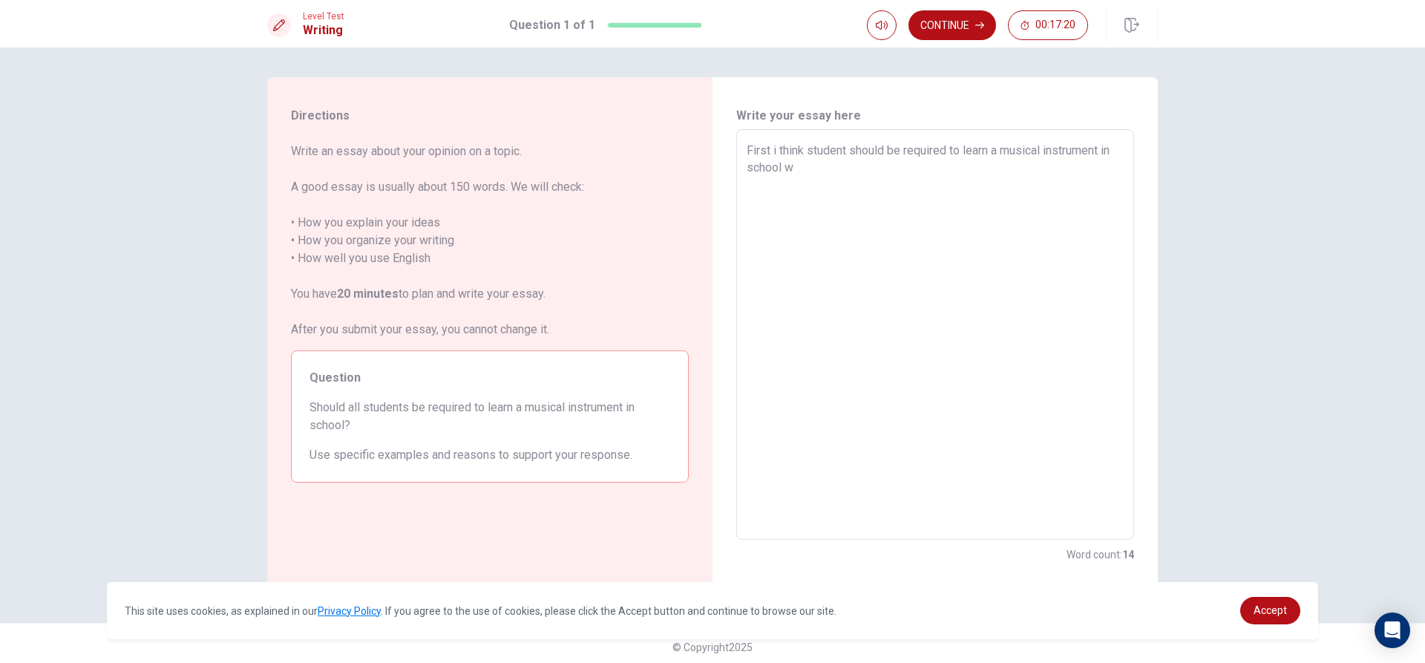
type textarea "x"
type textarea "First i think student should be required to learn a musical instrument in schoo…"
type textarea "x"
type textarea "First i think student should be required to learn a musical instrument in schoo…"
type textarea "x"
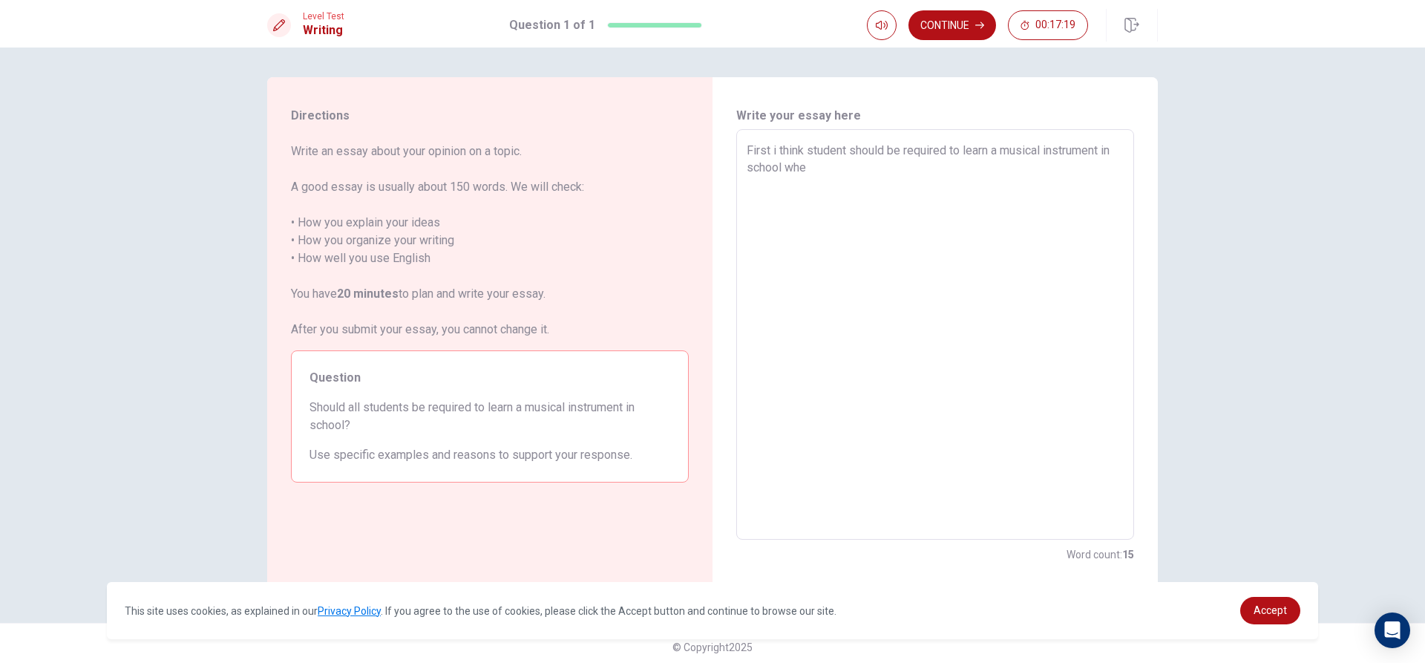
type textarea "First i think student should be required to learn a musical instrument in schoo…"
type textarea "x"
type textarea "First i think student should be required to learn a musical instrument in schoo…"
type textarea "x"
type textarea "First i think student should be required to learn a musical instrument in schoo…"
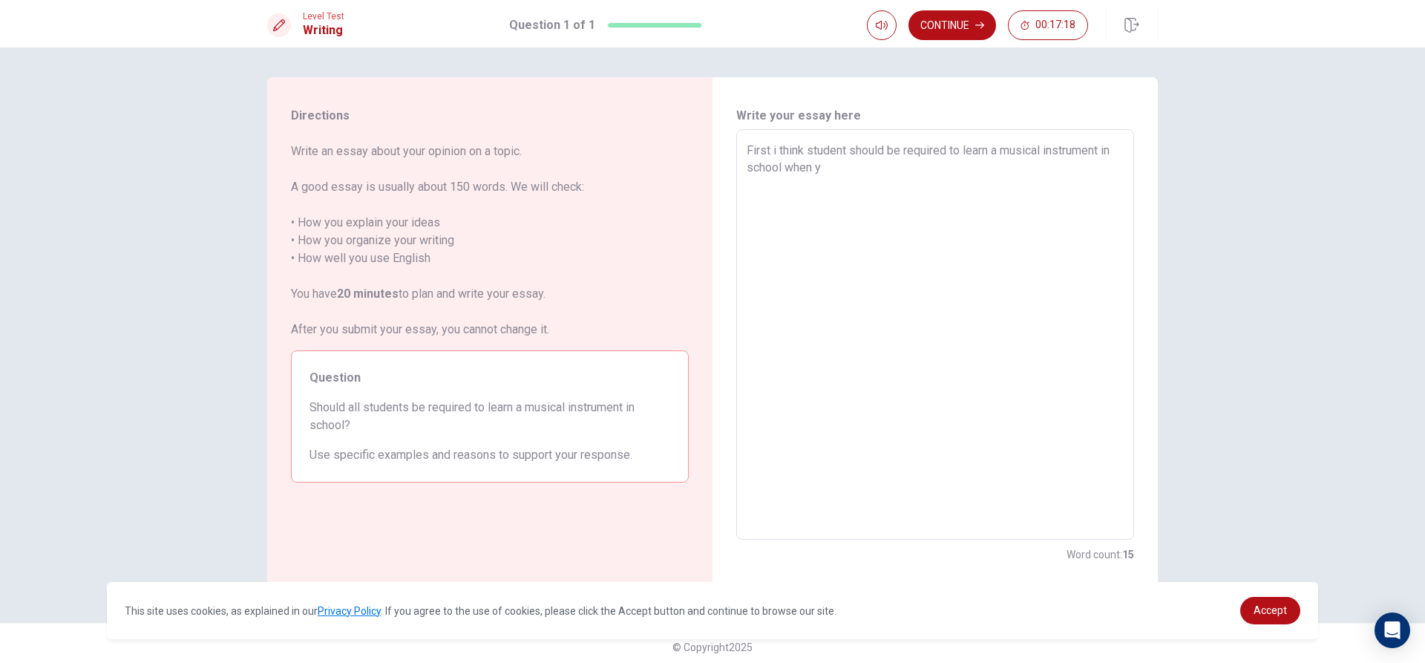
type textarea "x"
type textarea "First i think student should be required to learn a musical instrument in schoo…"
type textarea "x"
type textarea "First i think student should be required to learn a musical instrument in schoo…"
type textarea "x"
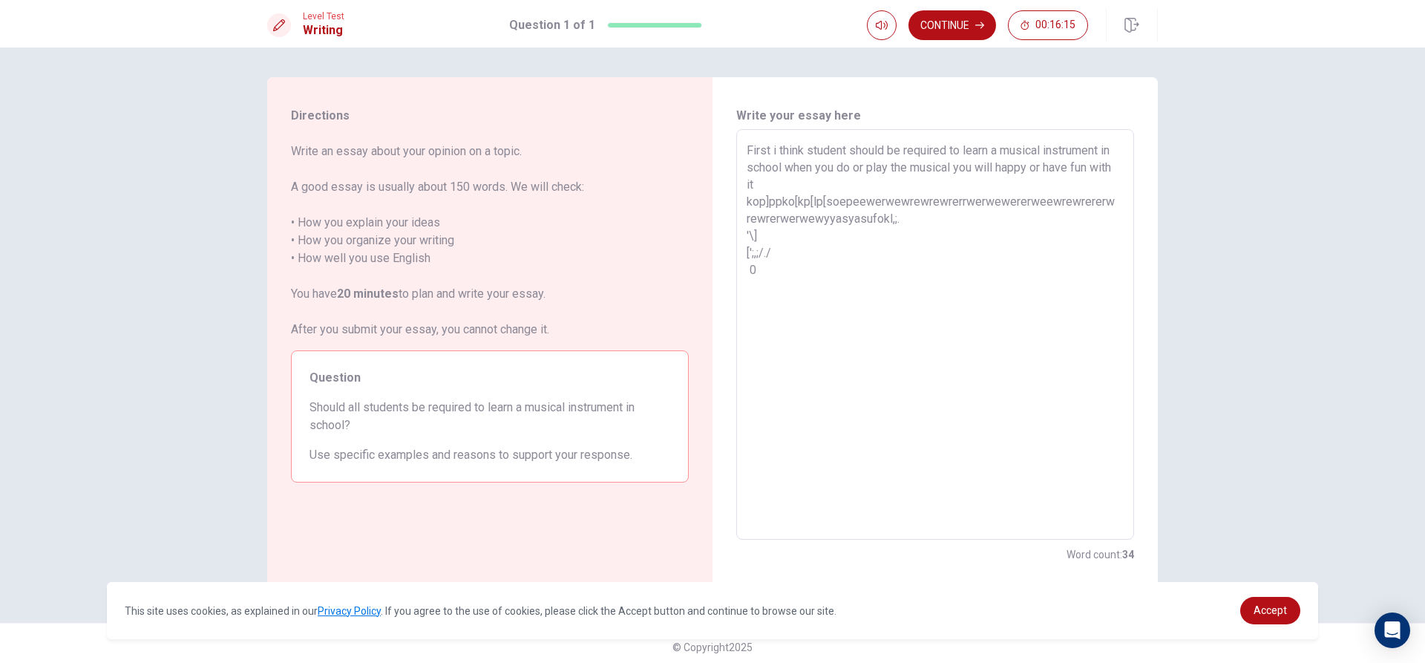
scroll to position [7, 0]
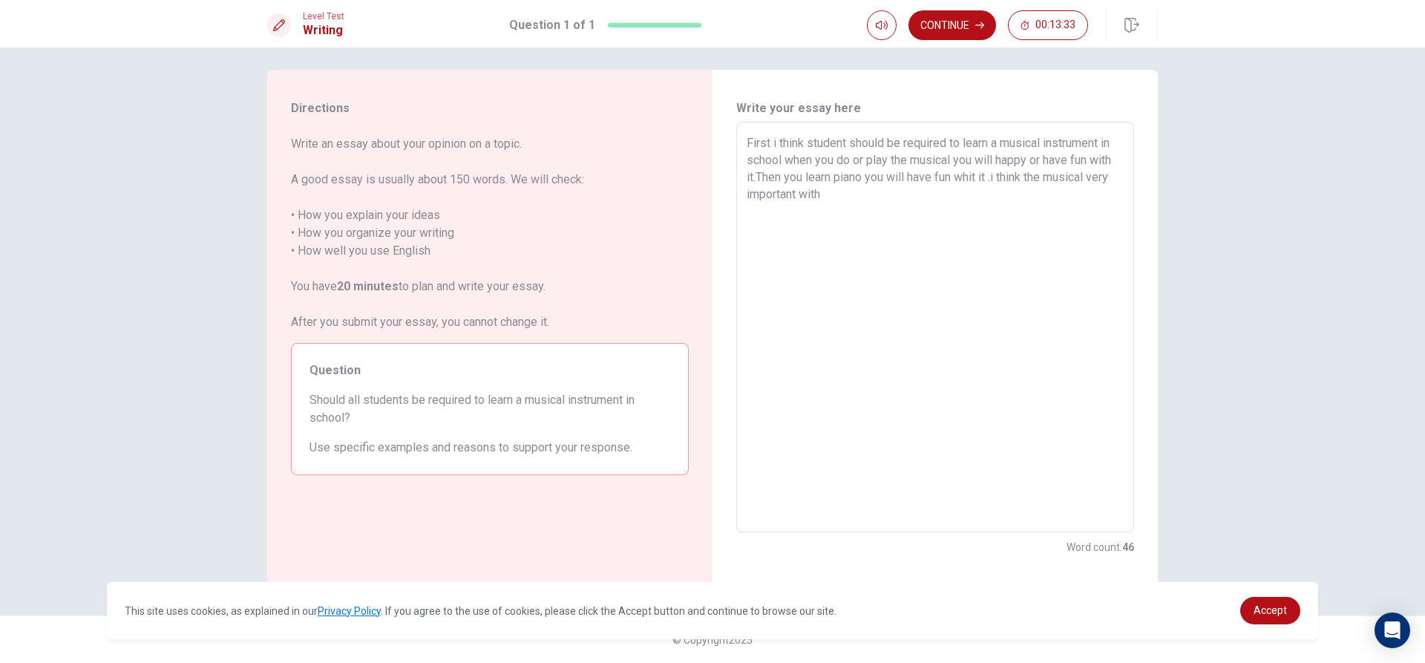
click at [1003, 177] on textarea "First i think student should be required to learn a musical instrument in schoo…" at bounding box center [935, 327] width 377 height 386
drag, startPoint x: 896, startPoint y: 205, endPoint x: 899, endPoint y: 194, distance: 10.8
click at [899, 195] on textarea "First i think student should be required to learn a musical instrument in schoo…" at bounding box center [935, 327] width 377 height 386
click at [946, 196] on textarea "First i think student should be required to learn a musical instrument in schoo…" at bounding box center [935, 327] width 377 height 386
click at [1009, 201] on textarea "First i think student should be required to learn a musical instrument in schoo…" at bounding box center [935, 327] width 377 height 386
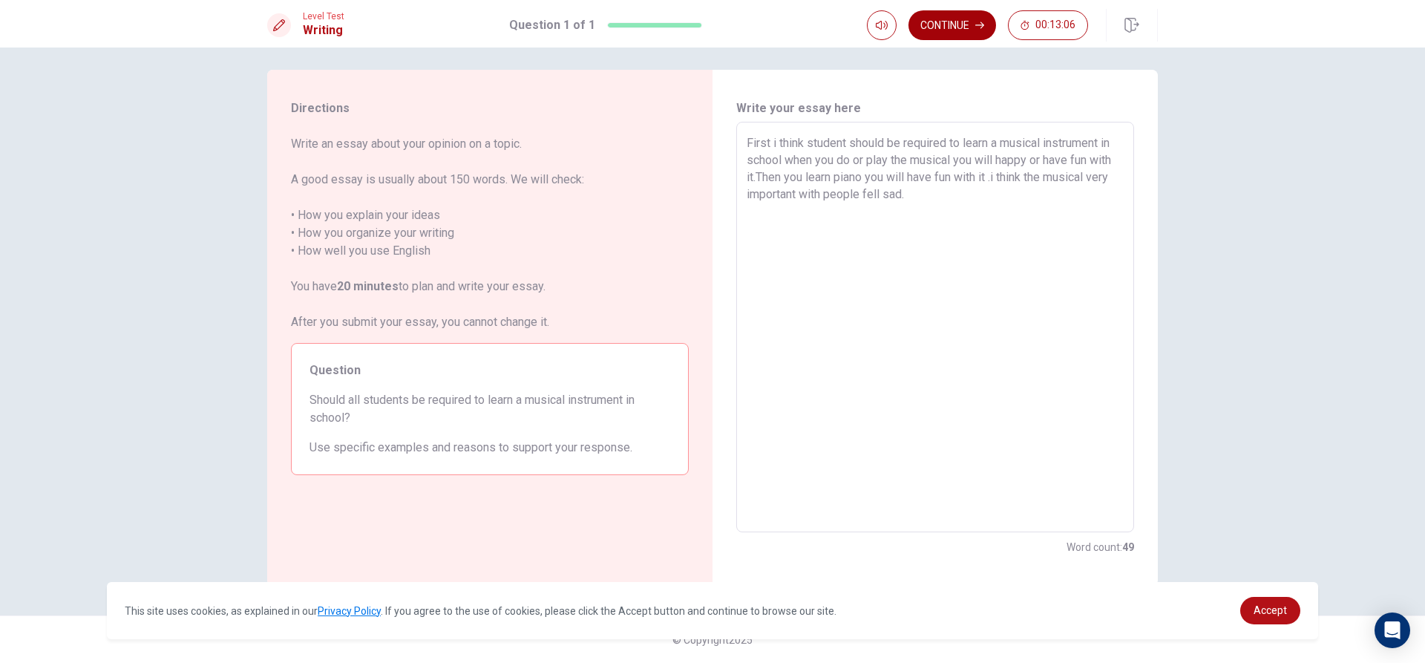
click at [971, 12] on button "Continue" at bounding box center [952, 25] width 88 height 30
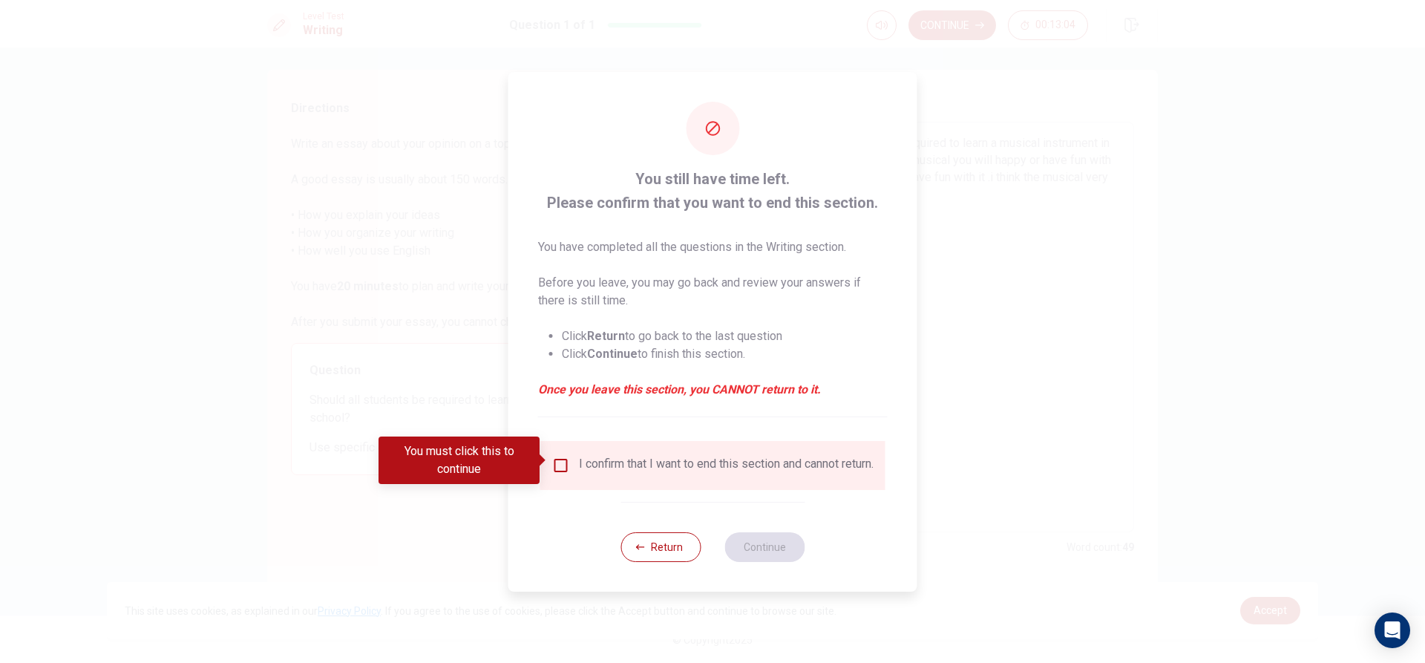
click at [560, 462] on input "You must click this to continue" at bounding box center [561, 465] width 18 height 18
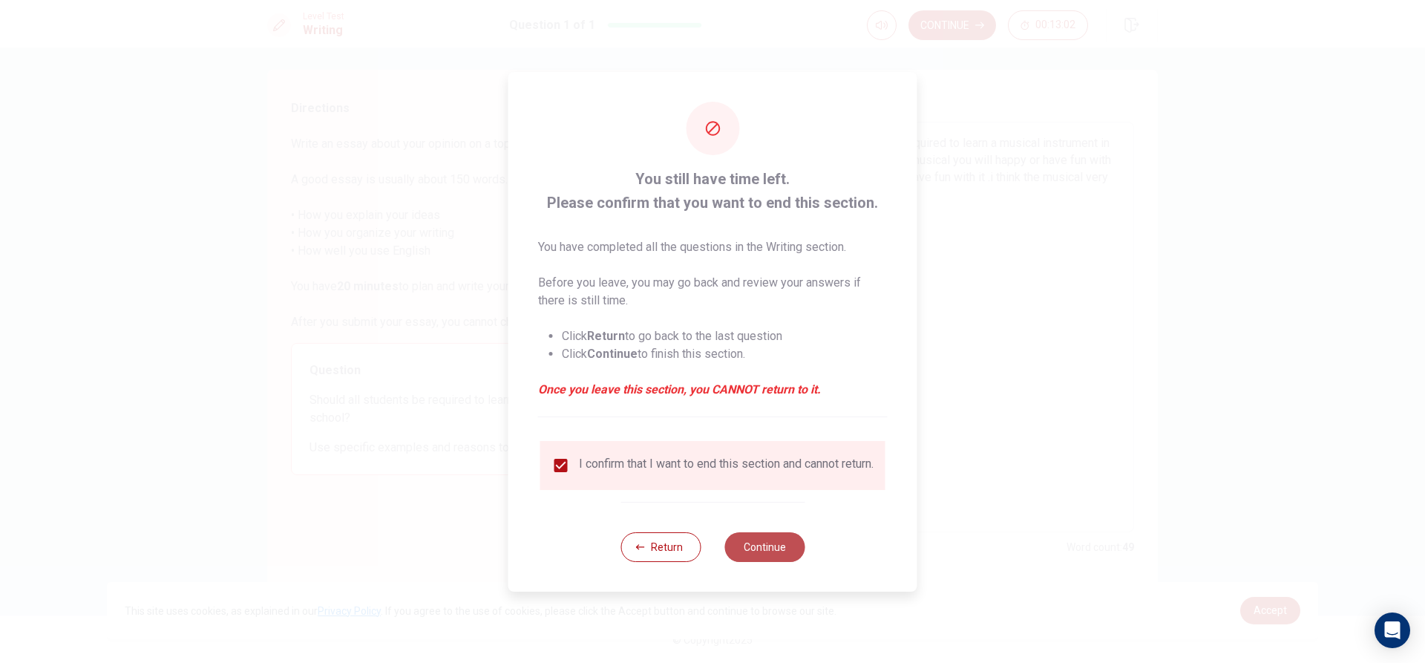
click at [764, 552] on button "Continue" at bounding box center [764, 547] width 80 height 30
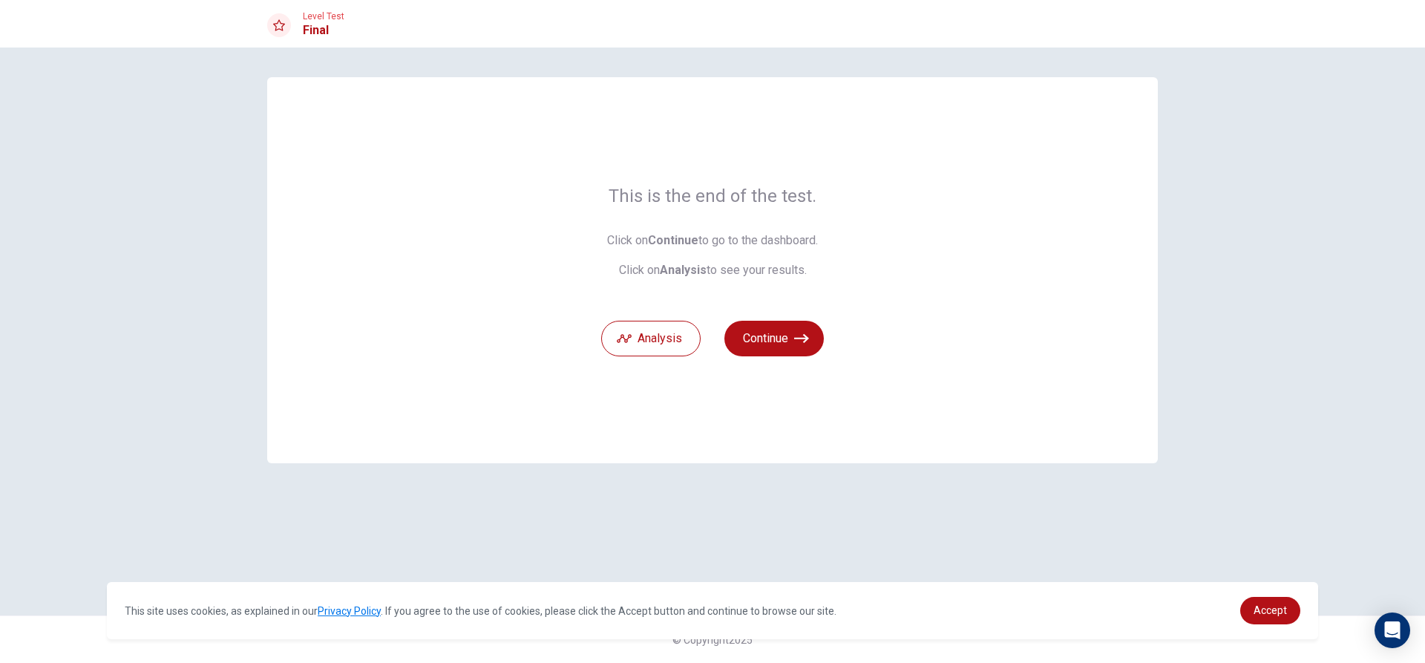
scroll to position [0, 0]
click at [772, 329] on button "Continue" at bounding box center [773, 339] width 99 height 36
